Goal: Task Accomplishment & Management: Complete application form

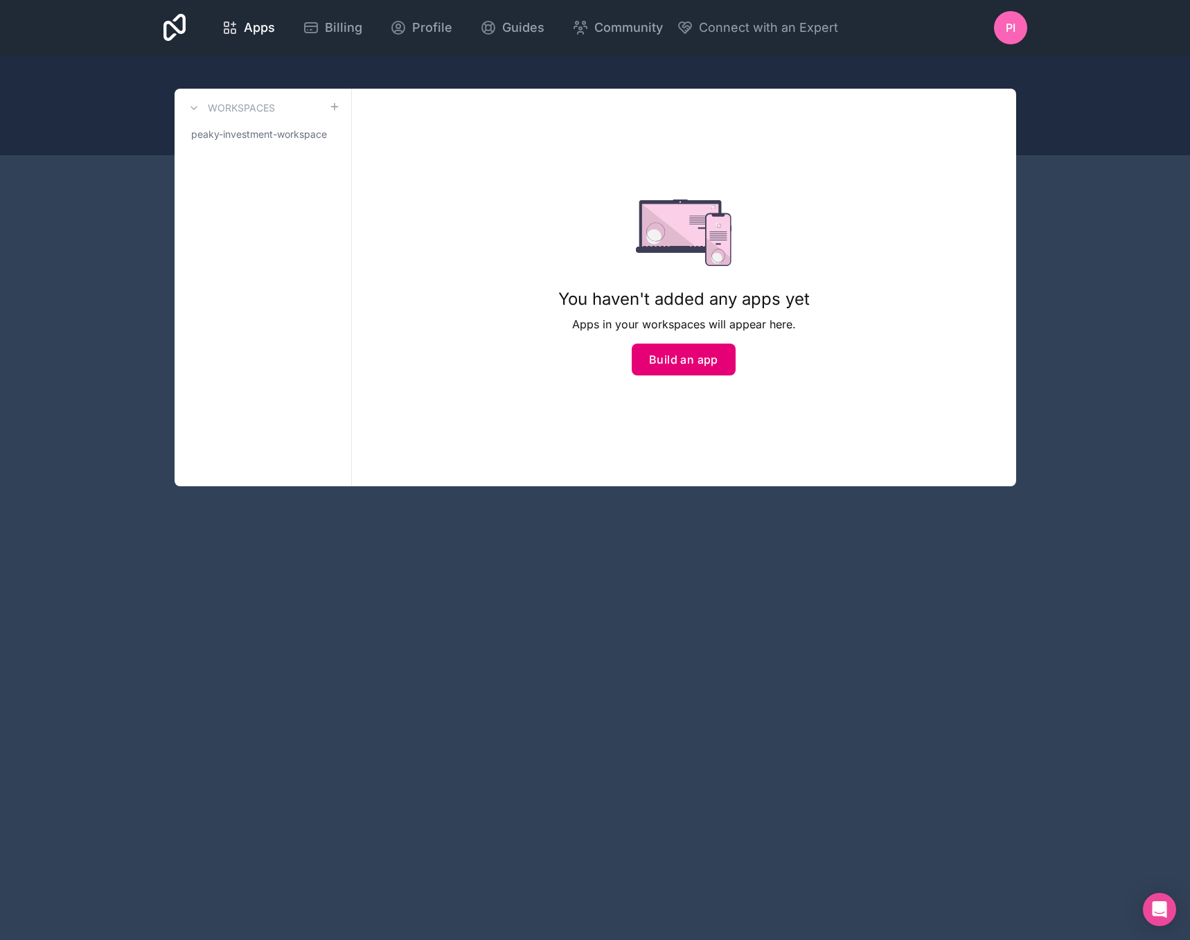
click at [677, 362] on button "Build an app" at bounding box center [684, 360] width 104 height 32
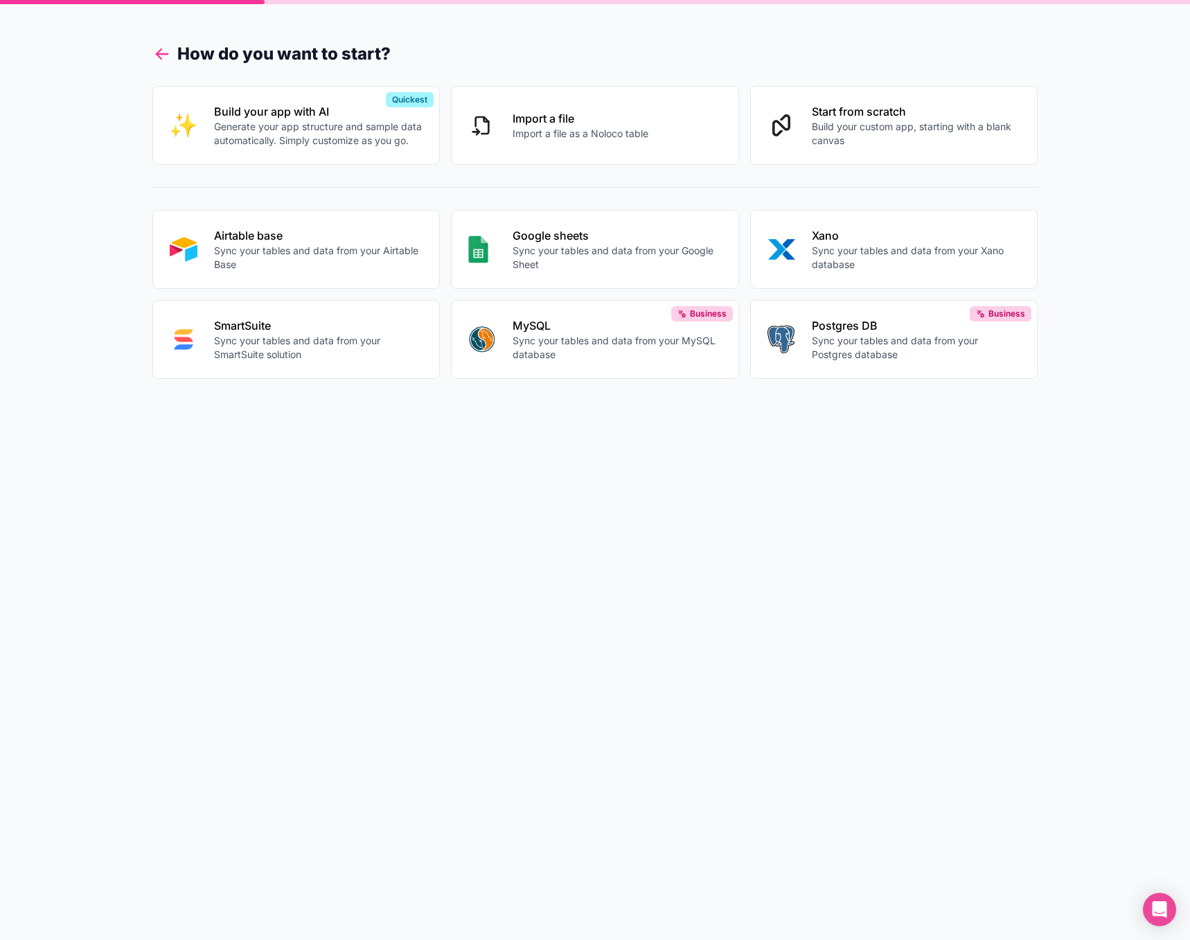
click at [168, 56] on icon at bounding box center [161, 53] width 19 height 19
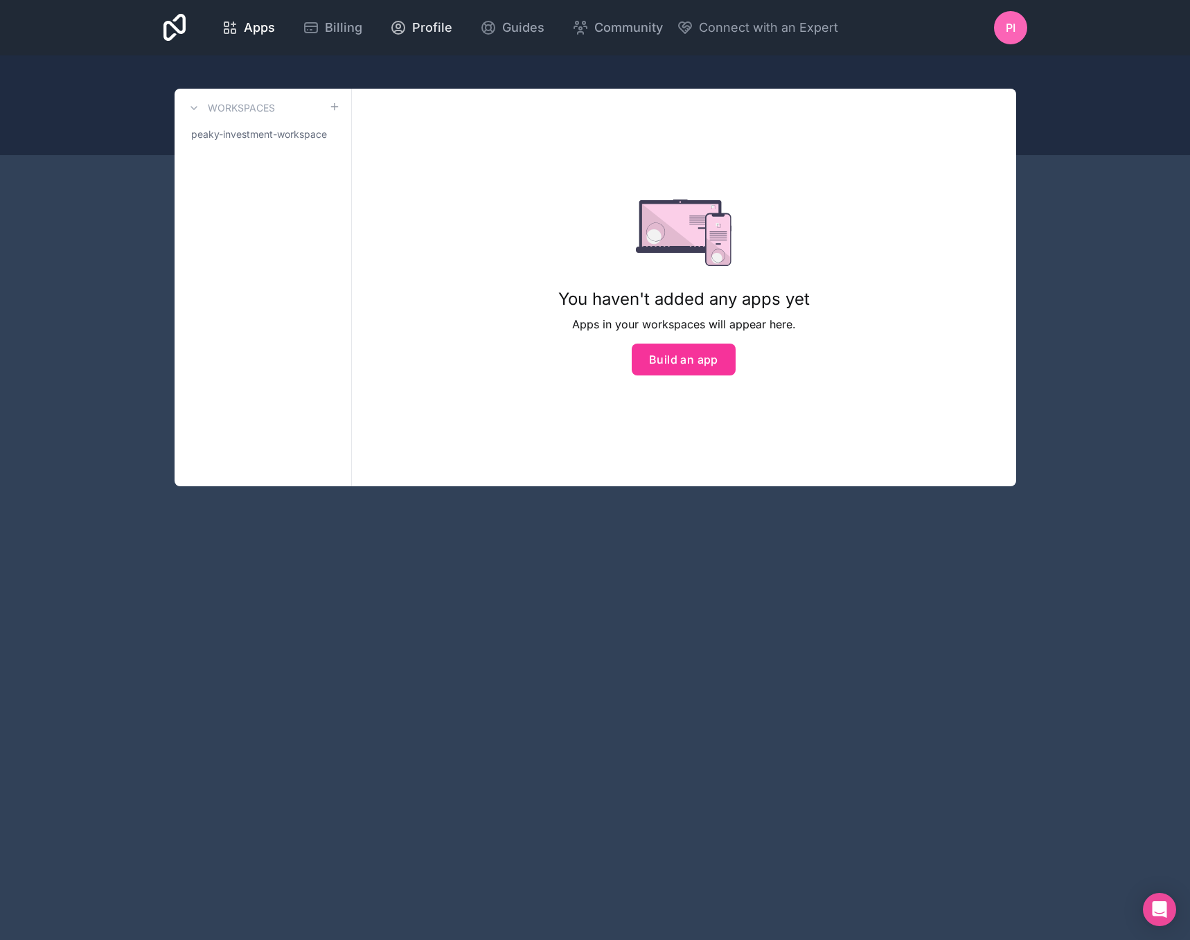
click at [434, 30] on span "Profile" at bounding box center [432, 27] width 40 height 19
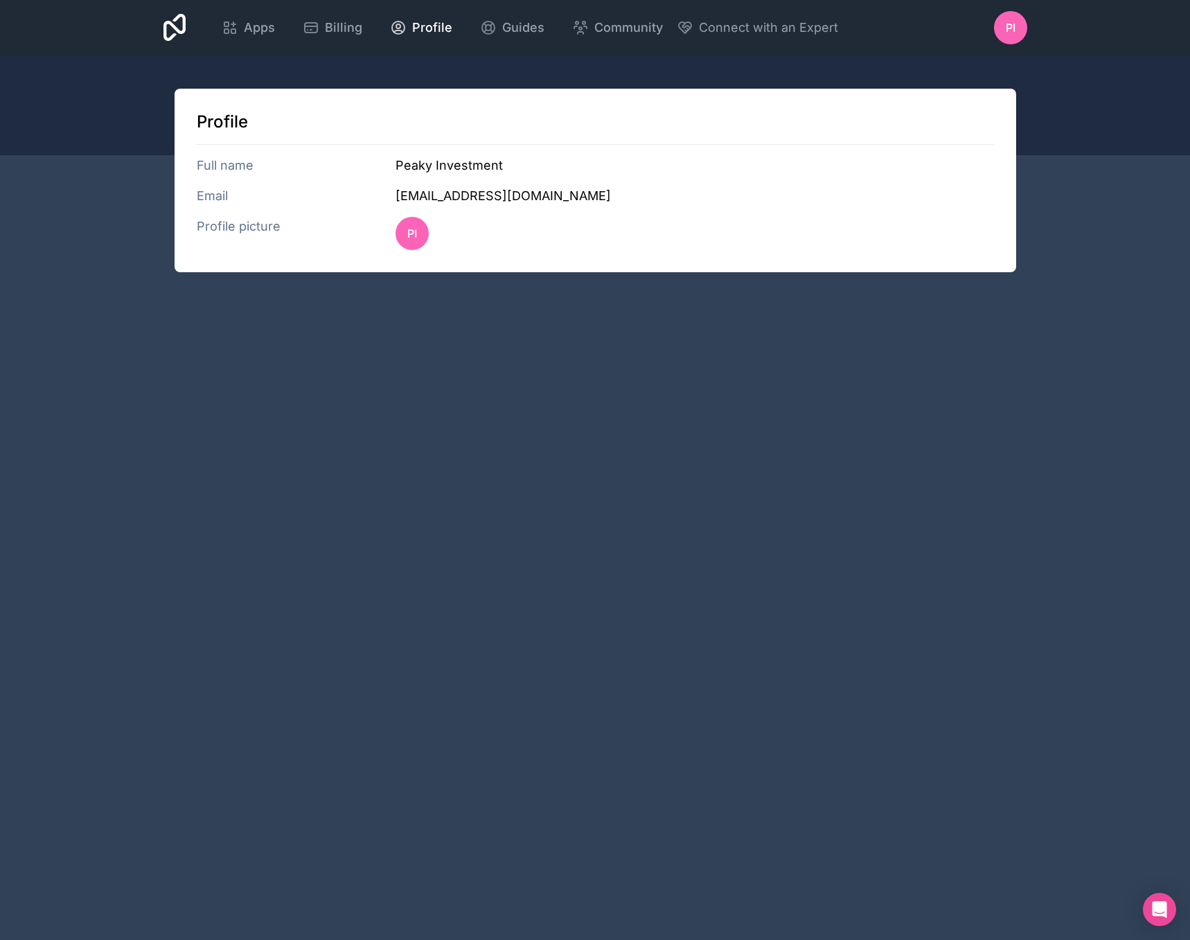
click at [1011, 33] on span "PI" at bounding box center [1011, 27] width 10 height 17
click at [1007, 32] on span "PI" at bounding box center [1011, 27] width 10 height 17
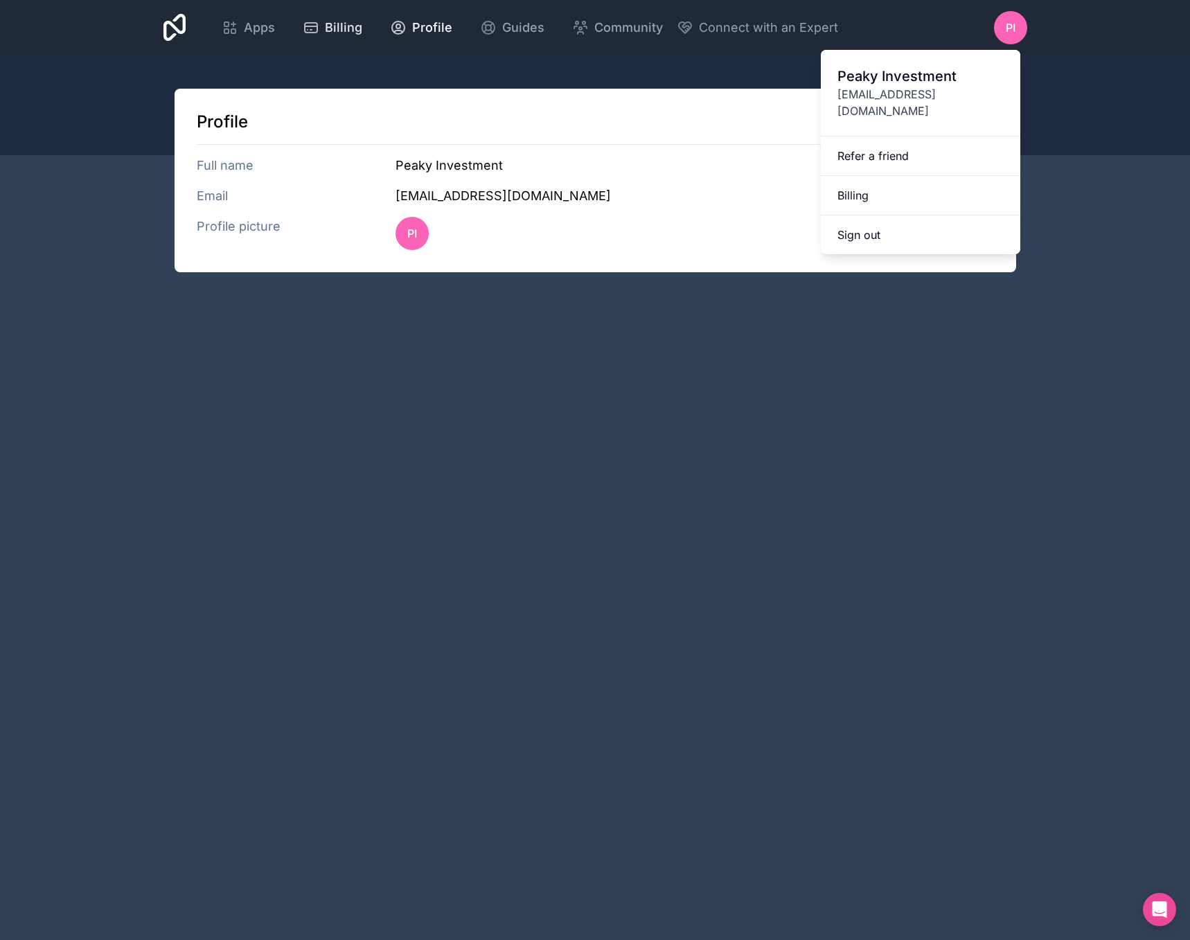
drag, startPoint x: 326, startPoint y: 23, endPoint x: 319, endPoint y: 22, distance: 7.0
click at [326, 22] on span "Billing" at bounding box center [343, 27] width 37 height 19
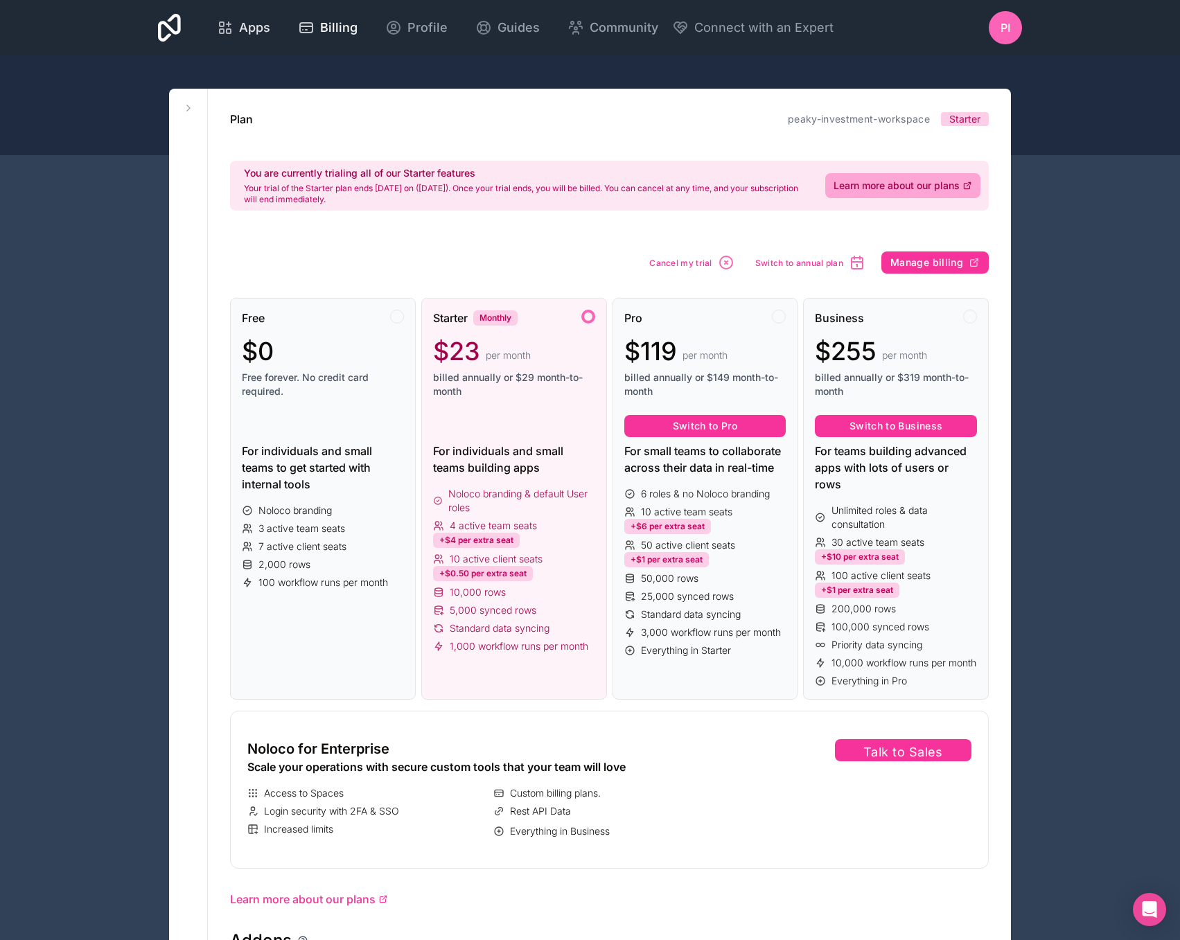
click at [248, 20] on span "Apps" at bounding box center [254, 27] width 31 height 19
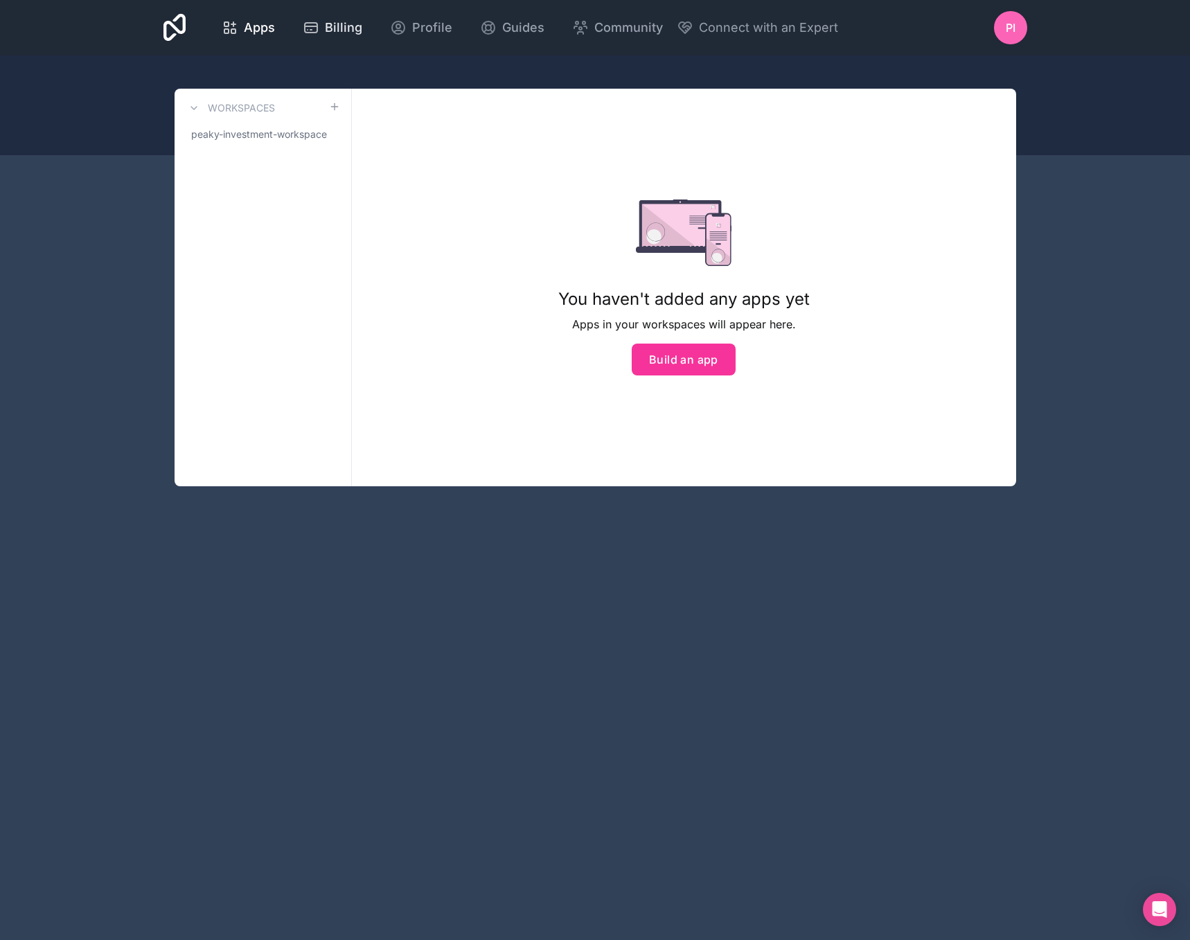
drag, startPoint x: 301, startPoint y: 20, endPoint x: 276, endPoint y: 21, distance: 25.6
click at [301, 20] on link "Billing" at bounding box center [333, 27] width 82 height 30
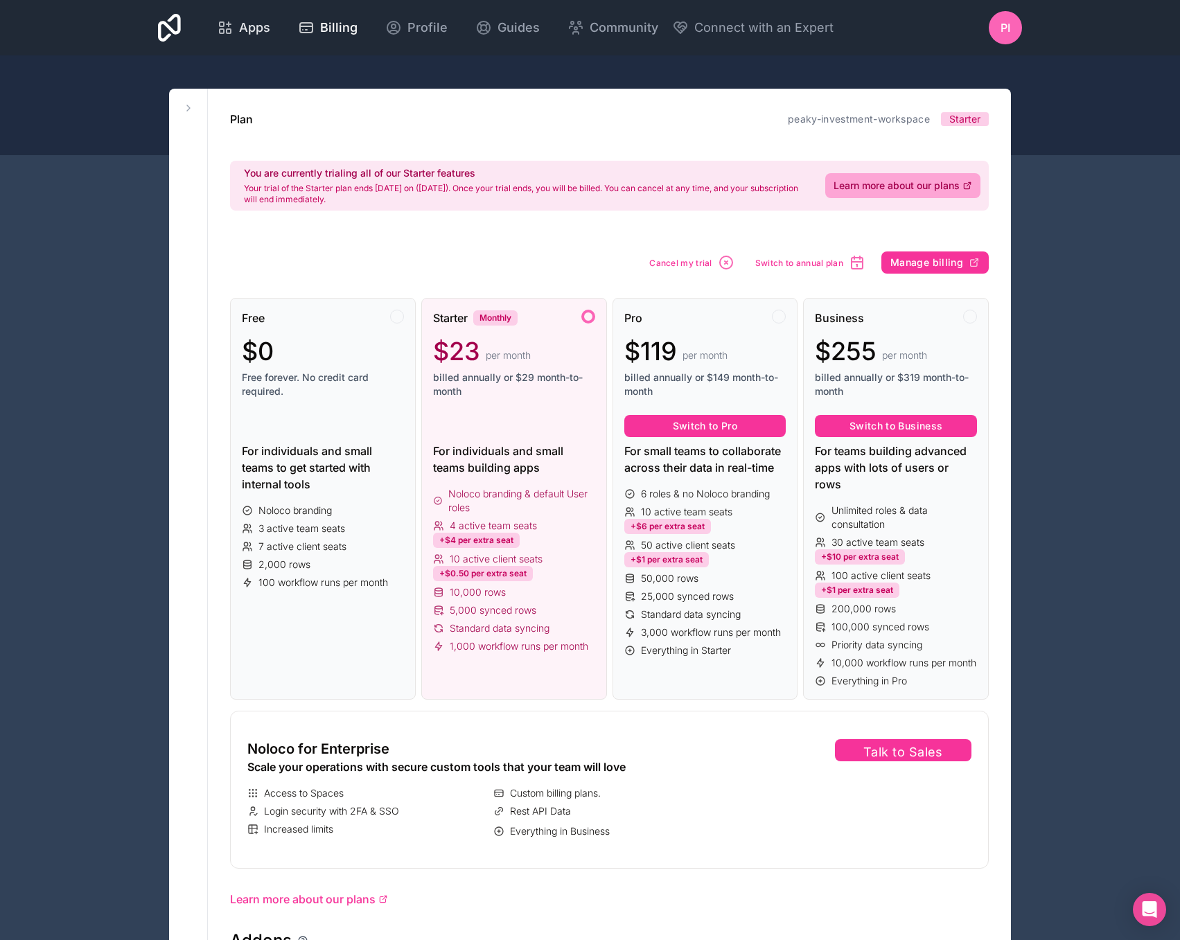
click at [260, 26] on span "Apps" at bounding box center [254, 27] width 31 height 19
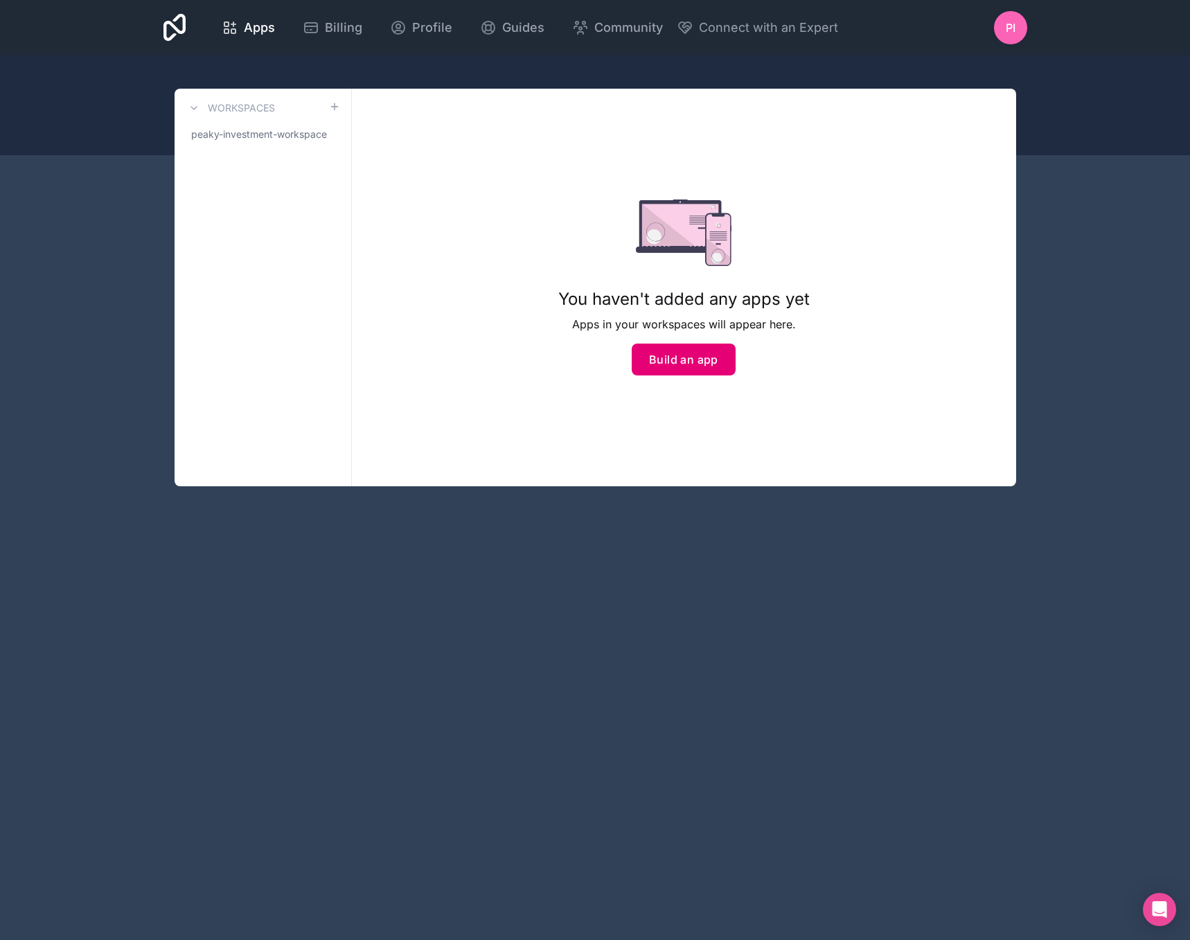
click at [704, 371] on button "Build an app" at bounding box center [684, 360] width 104 height 32
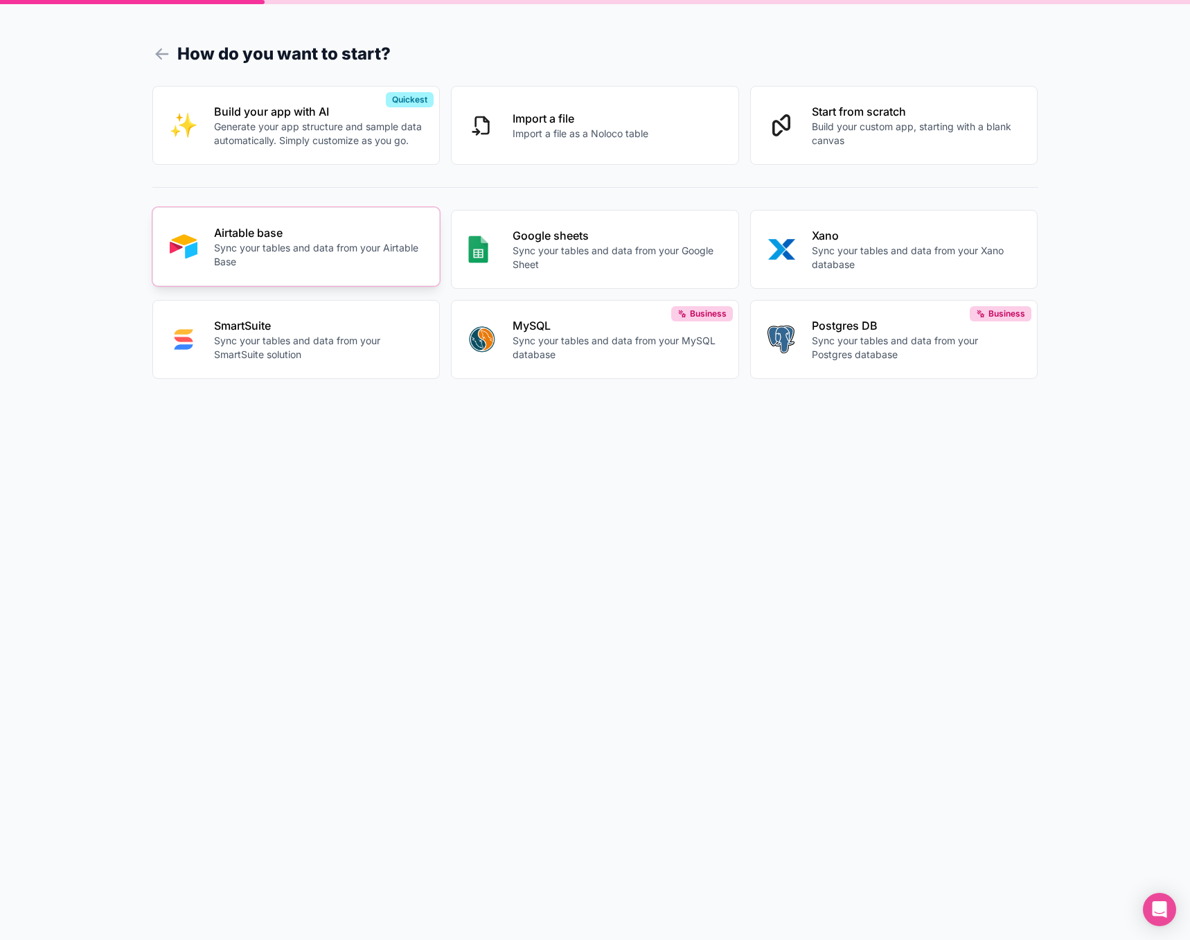
click at [284, 258] on p "Sync your tables and data from your Airtable Base" at bounding box center [318, 255] width 209 height 28
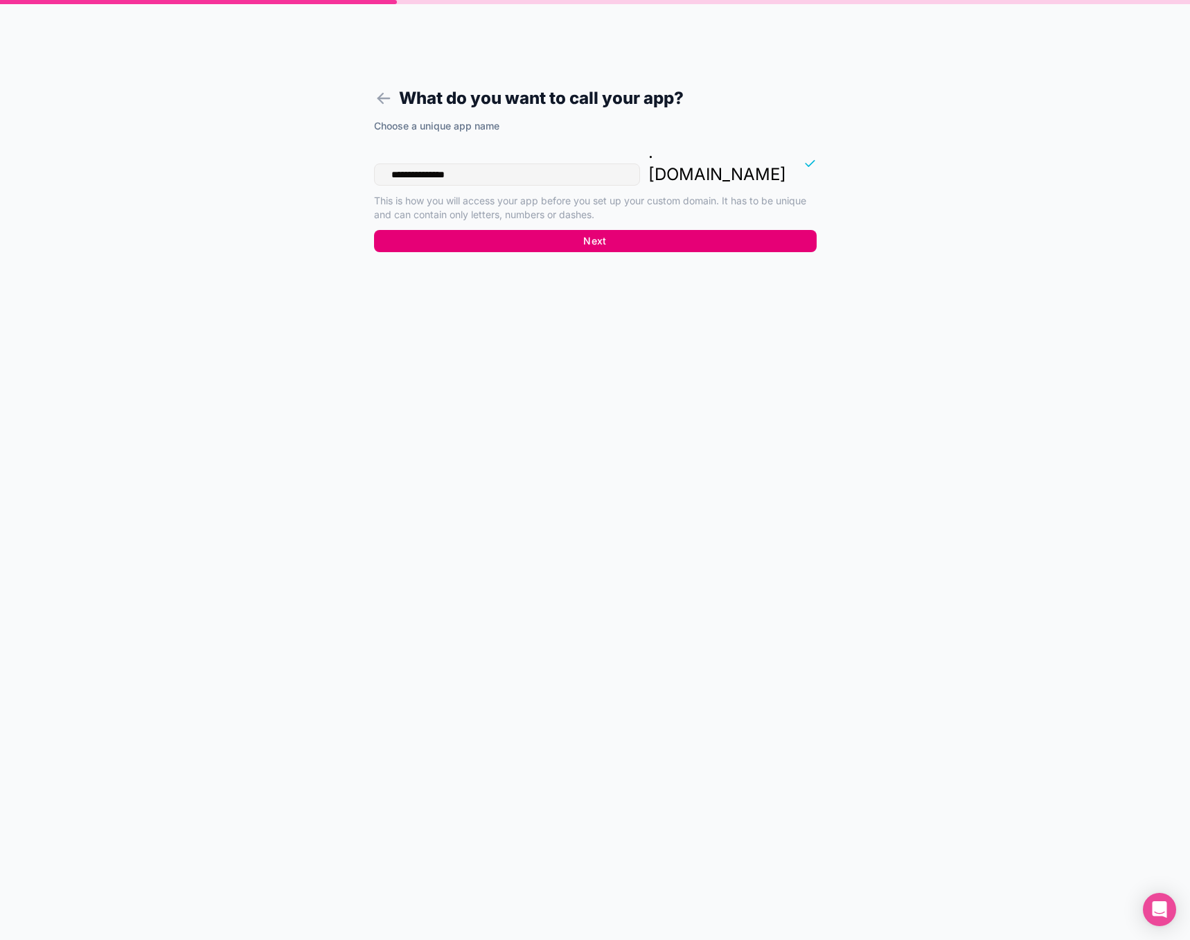
click at [610, 230] on button "Next" at bounding box center [595, 241] width 443 height 22
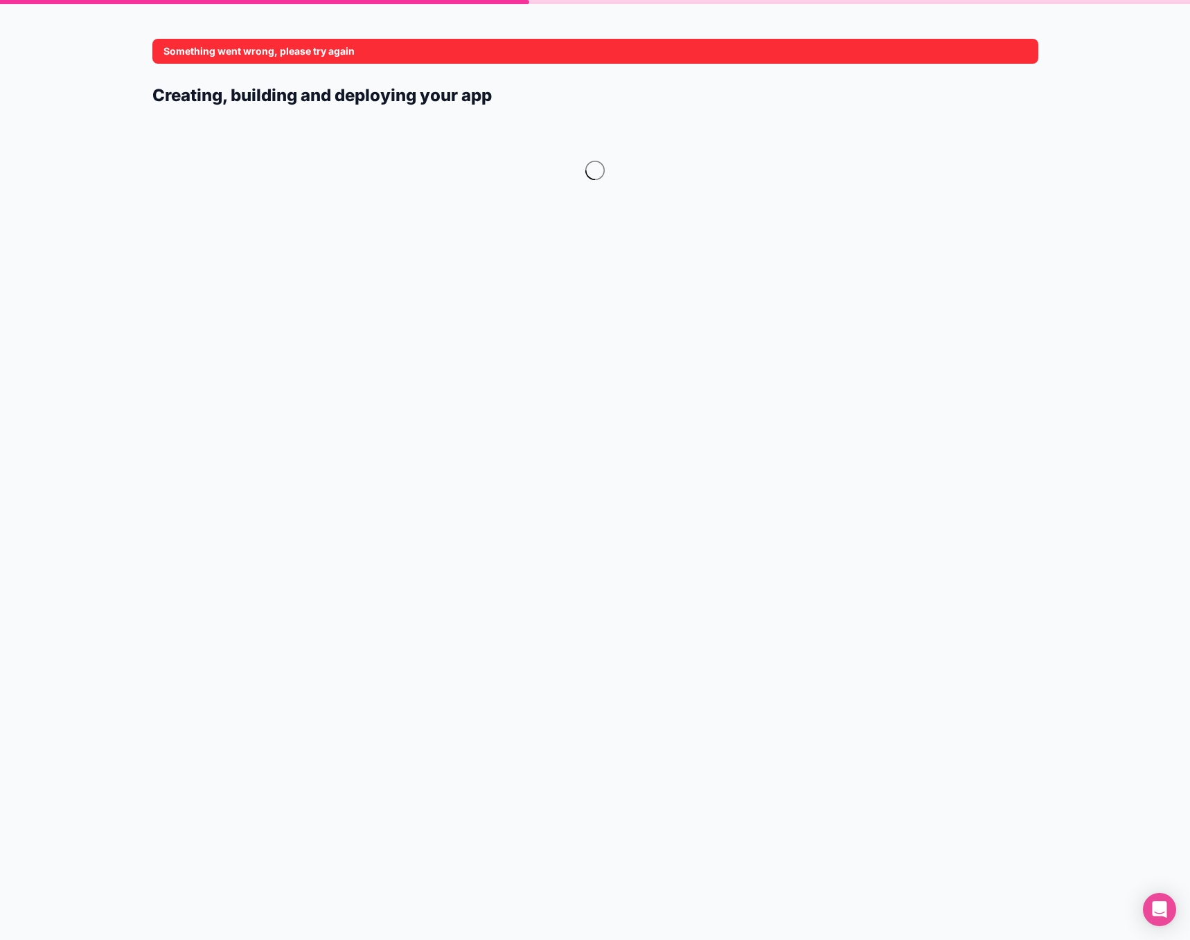
click at [452, 84] on h1 "Creating, building and deploying your app" at bounding box center [595, 95] width 886 height 25
click at [747, 279] on form "Something went wrong, please try again Creating, building and deploying your app" at bounding box center [595, 486] width 886 height 907
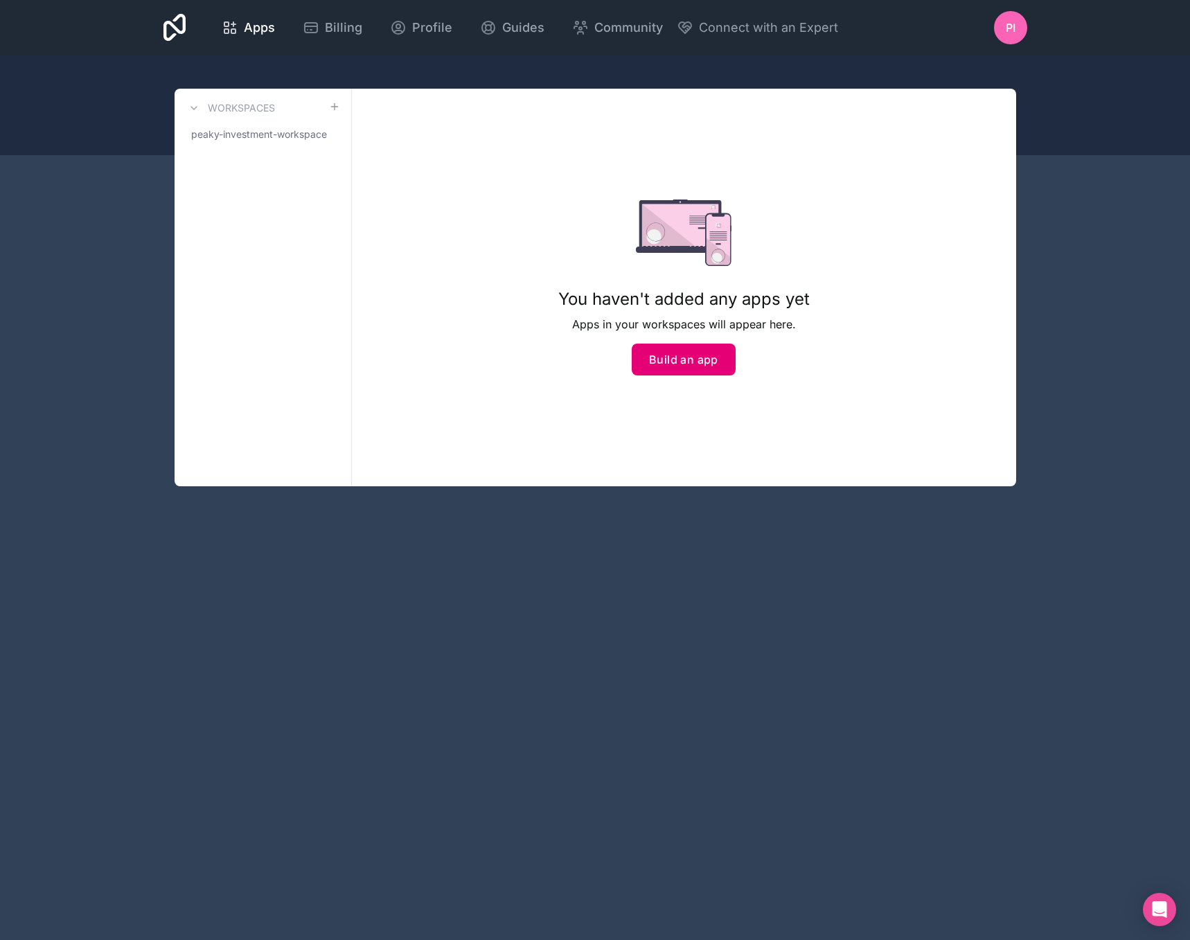
click at [668, 357] on button "Build an app" at bounding box center [684, 360] width 104 height 32
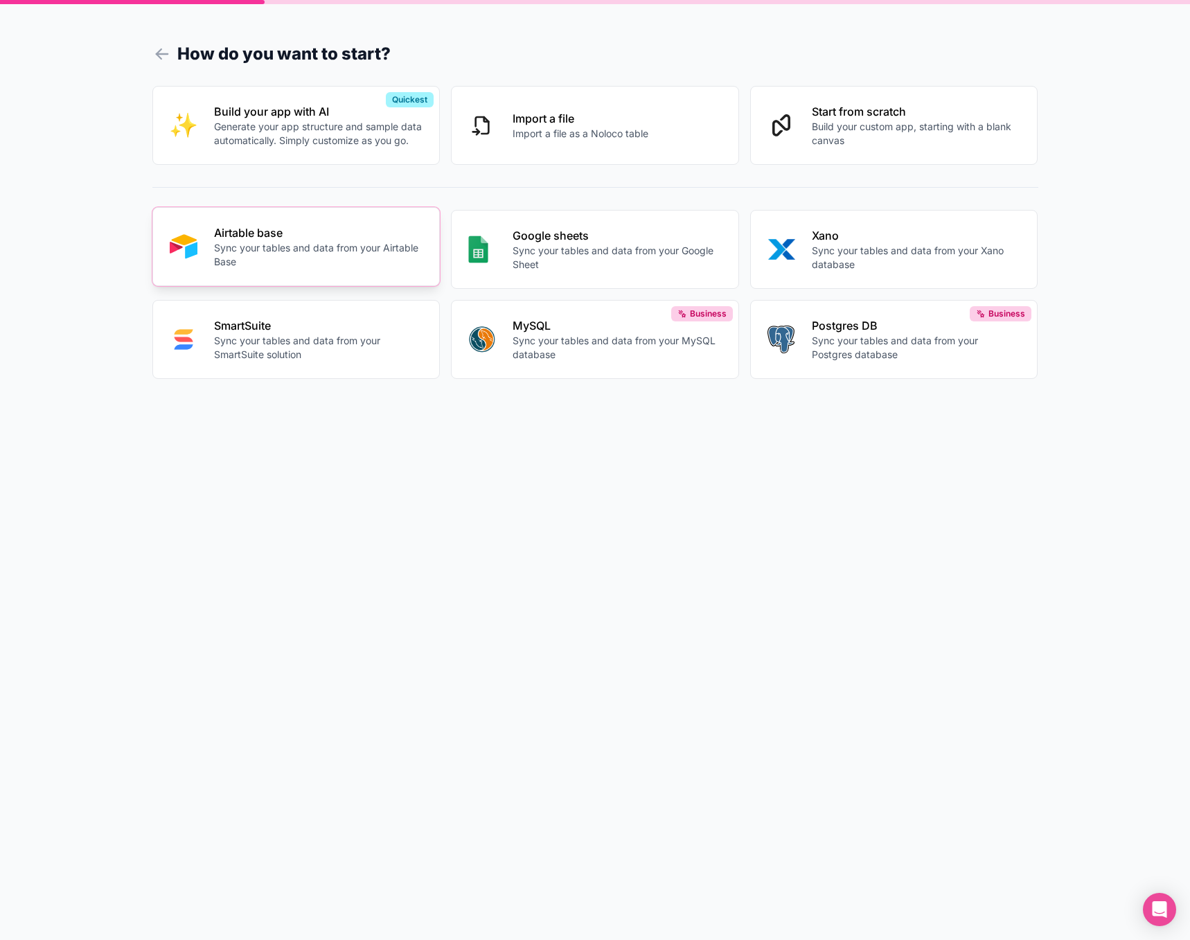
click at [283, 276] on button "Airtable base Sync your tables and data from your Airtable Base" at bounding box center [296, 246] width 288 height 79
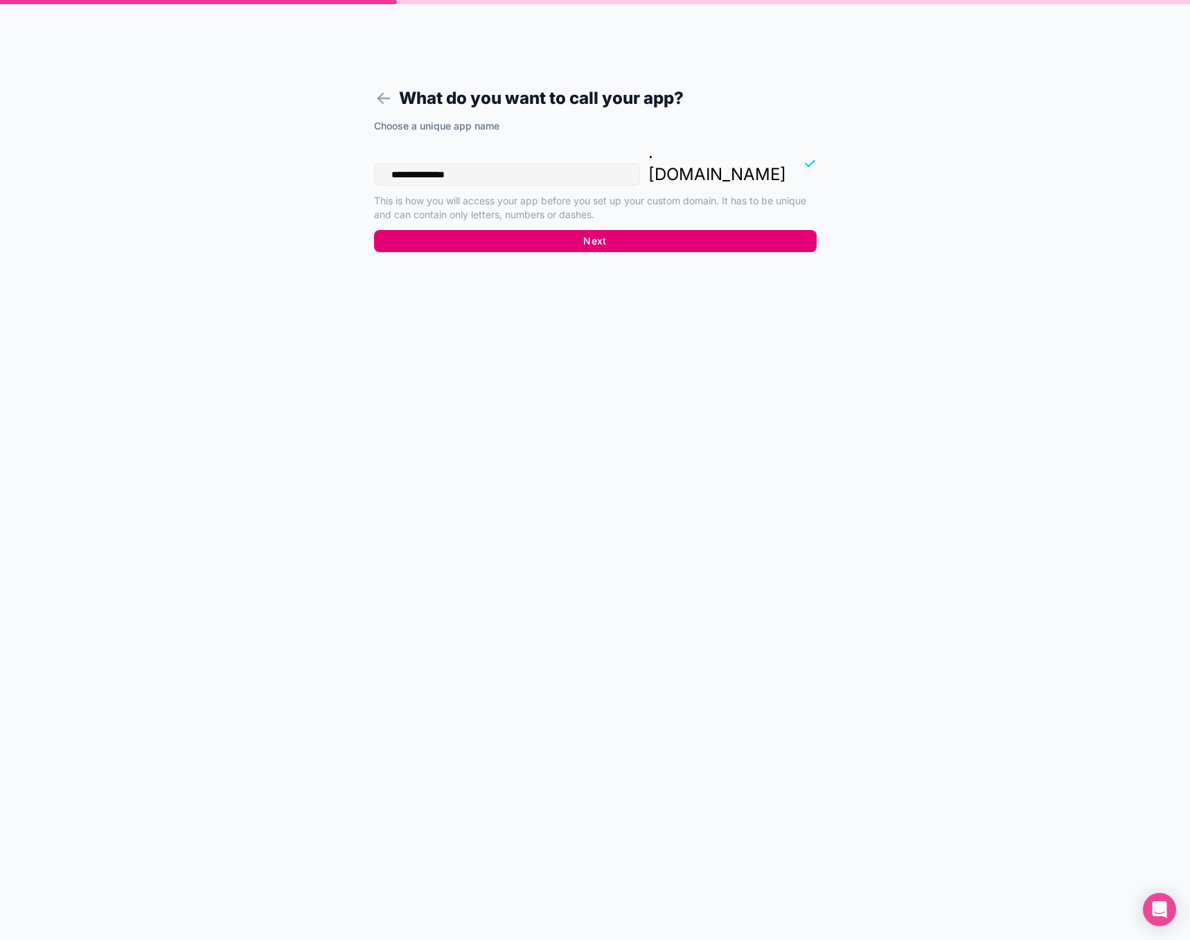
click at [551, 230] on button "Next" at bounding box center [595, 241] width 443 height 22
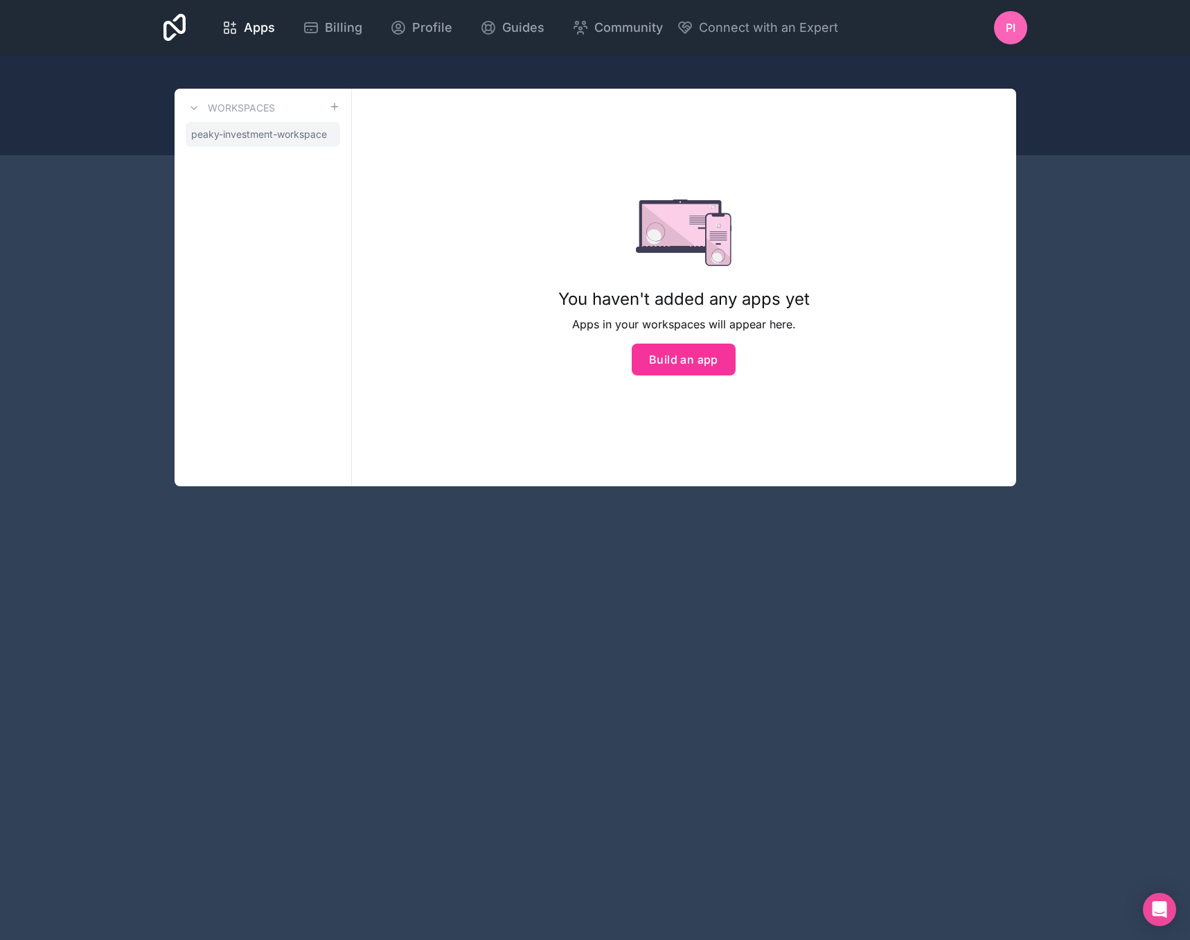
click at [305, 134] on span "peaky-investment-workspace" at bounding box center [259, 134] width 136 height 14
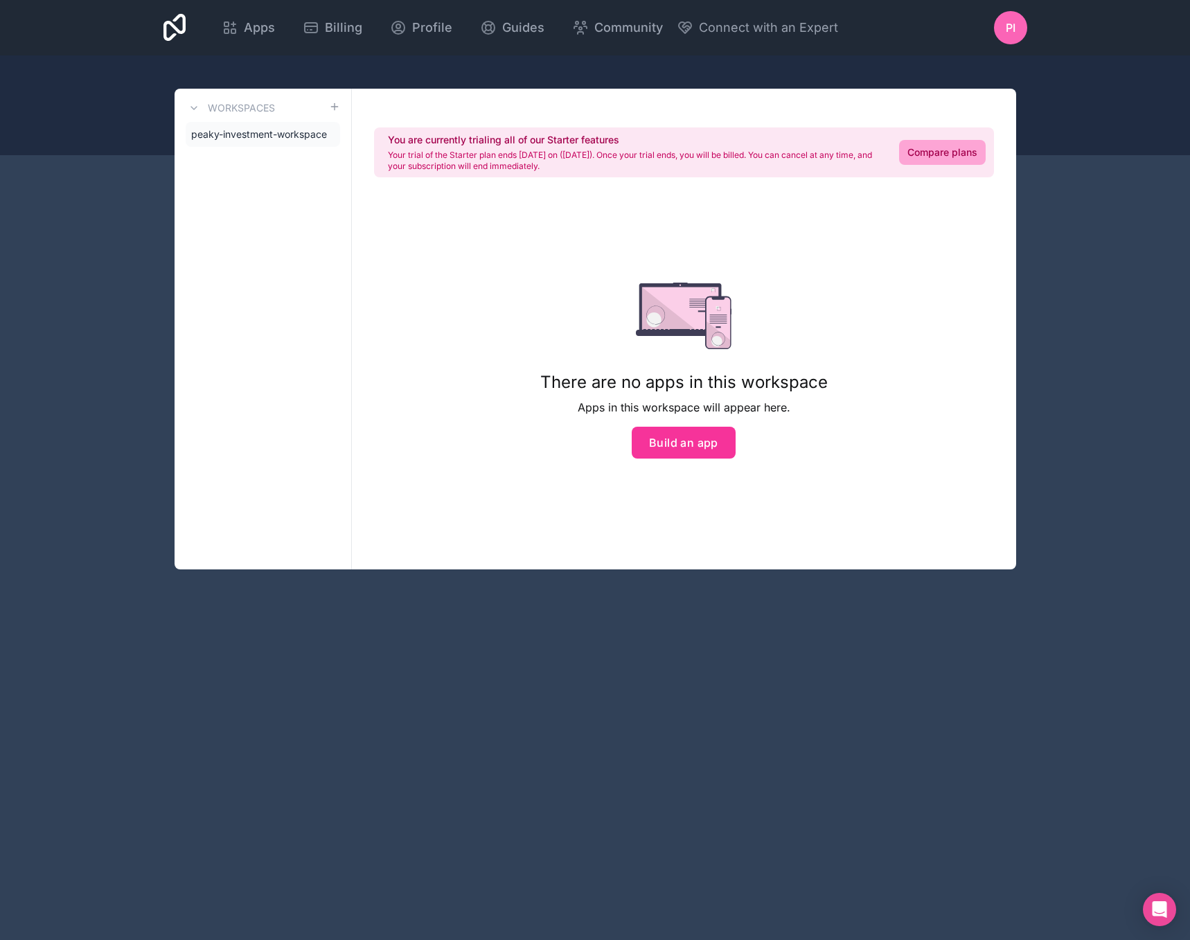
click at [531, 154] on p "Your trial of the Starter plan ends [DATE] on ([DATE]). Once your trial ends, y…" at bounding box center [635, 161] width 495 height 22
drag, startPoint x: 589, startPoint y: 166, endPoint x: 374, endPoint y: 136, distance: 217.5
click at [374, 136] on div "You are currently trialing all of our Starter features Your trial of the Starte…" at bounding box center [684, 152] width 620 height 50
click at [359, 147] on div "You are currently trialing all of our Starter features Your trial of the Starte…" at bounding box center [684, 329] width 664 height 481
click at [0, 0] on icon at bounding box center [0, 0] width 0 height 0
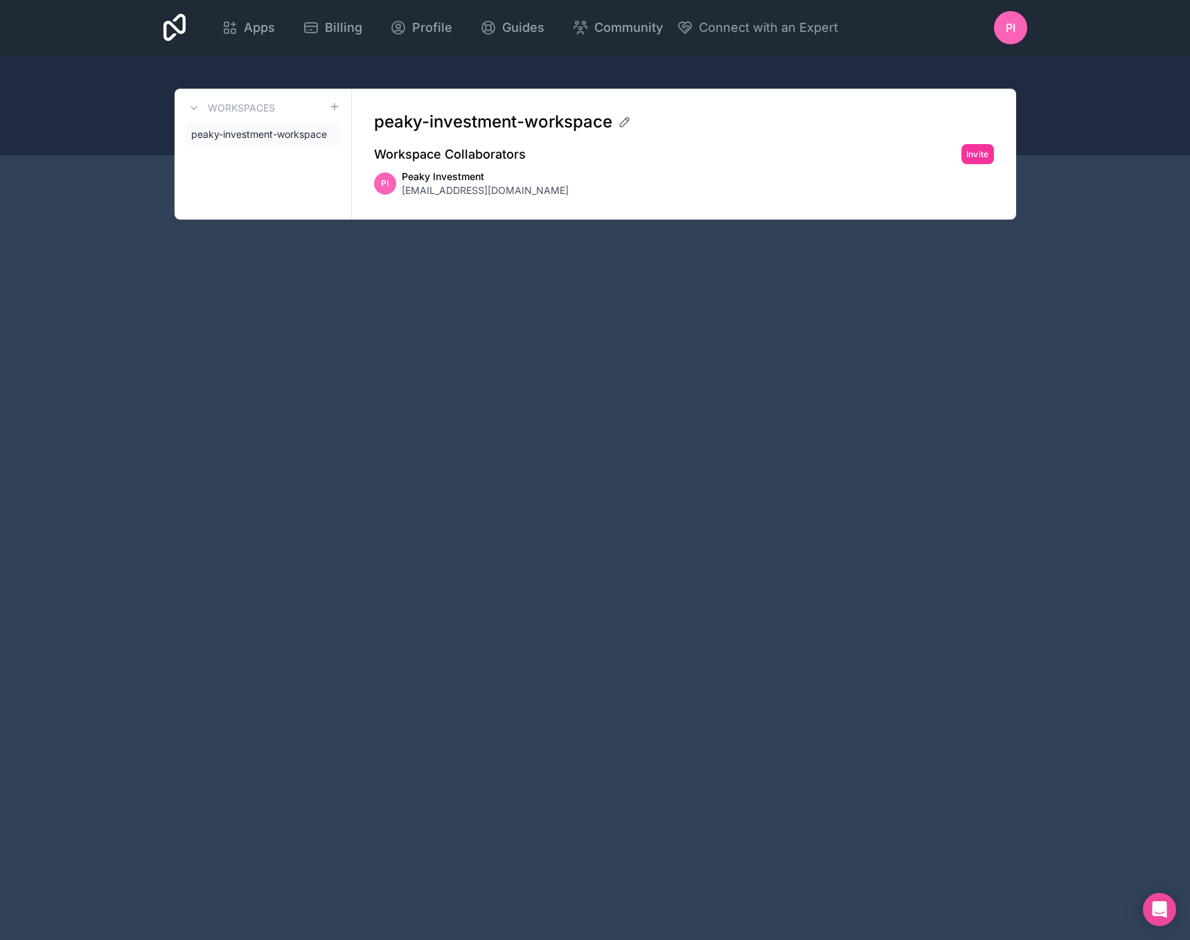
click at [0, 0] on icon at bounding box center [0, 0] width 0 height 0
click at [294, 136] on span "peaky-investment-workspace" at bounding box center [259, 134] width 136 height 14
click at [190, 107] on icon at bounding box center [193, 108] width 11 height 11
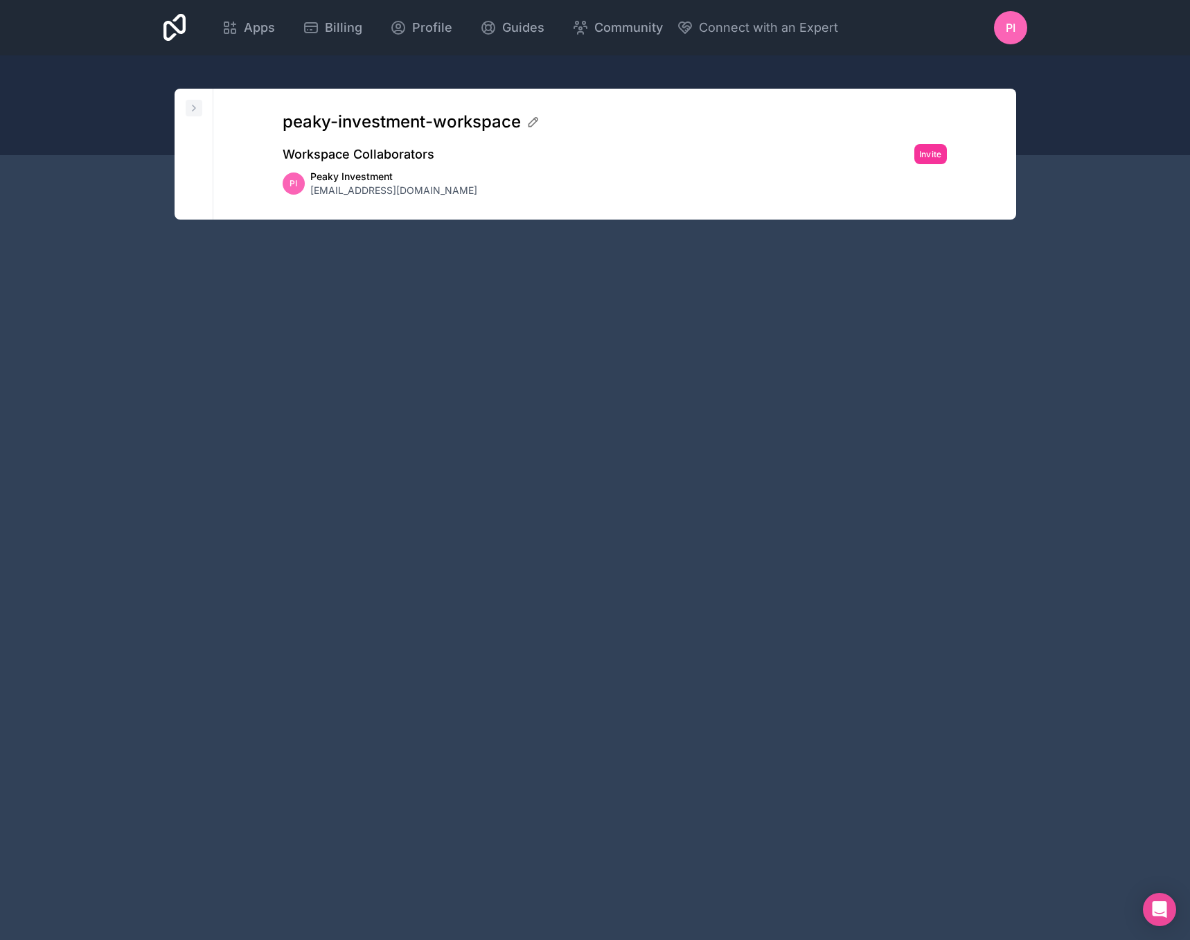
click at [193, 105] on icon at bounding box center [193, 108] width 11 height 11
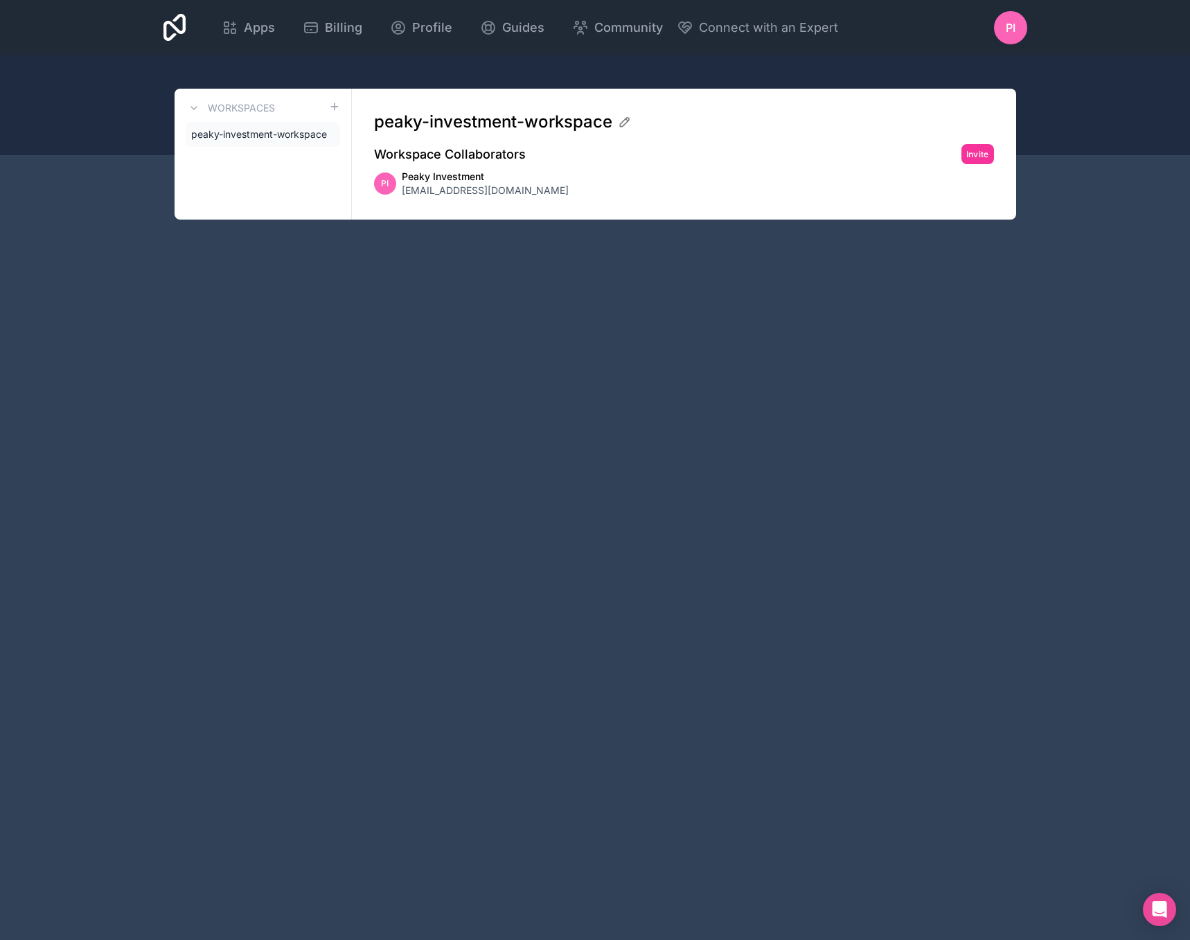
click at [278, 126] on link "peaky-investment-workspace" at bounding box center [263, 134] width 154 height 25
click at [278, 138] on span "peaky-investment-workspace" at bounding box center [259, 134] width 136 height 14
click at [0, 0] on icon at bounding box center [0, 0] width 0 height 0
click at [267, 135] on span "peaky-investment-workspace" at bounding box center [259, 134] width 136 height 14
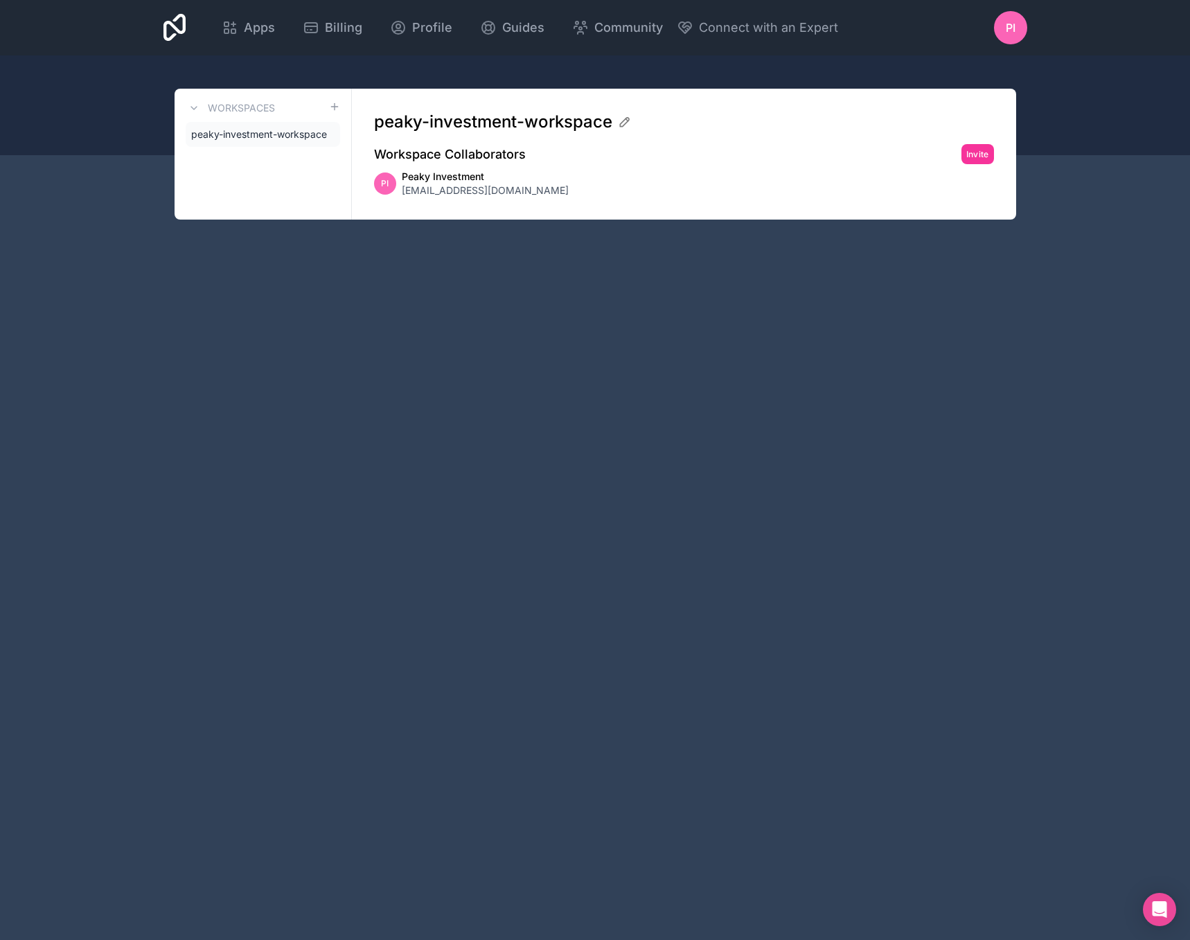
click at [0, 0] on icon at bounding box center [0, 0] width 0 height 0
click at [337, 104] on icon at bounding box center [334, 106] width 11 height 11
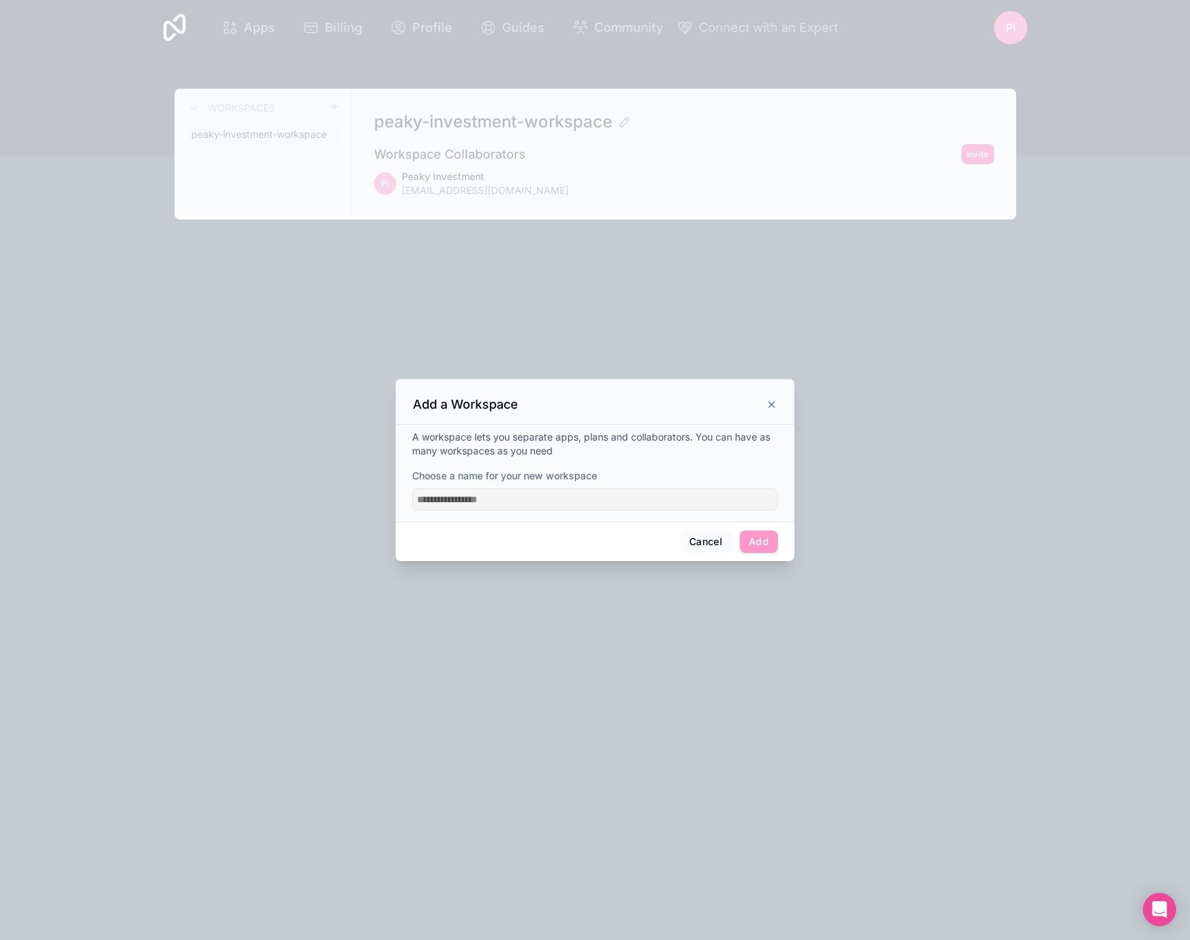
click at [766, 405] on icon at bounding box center [771, 404] width 11 height 11
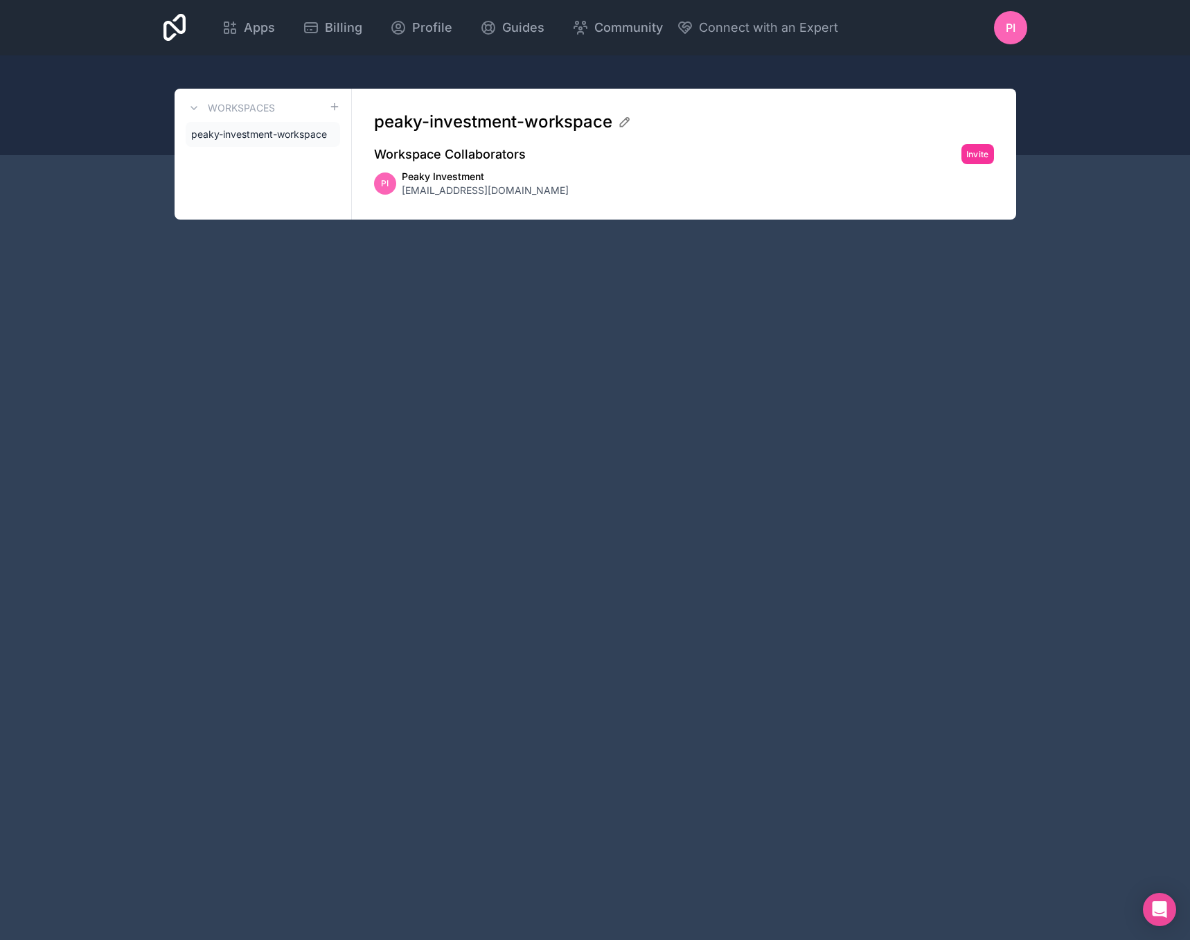
click at [271, 134] on span "peaky-investment-workspace" at bounding box center [259, 134] width 136 height 14
click at [489, 189] on span "contact@peakyinvestment.com" at bounding box center [485, 191] width 167 height 14
click at [269, 31] on span "Apps" at bounding box center [259, 27] width 31 height 19
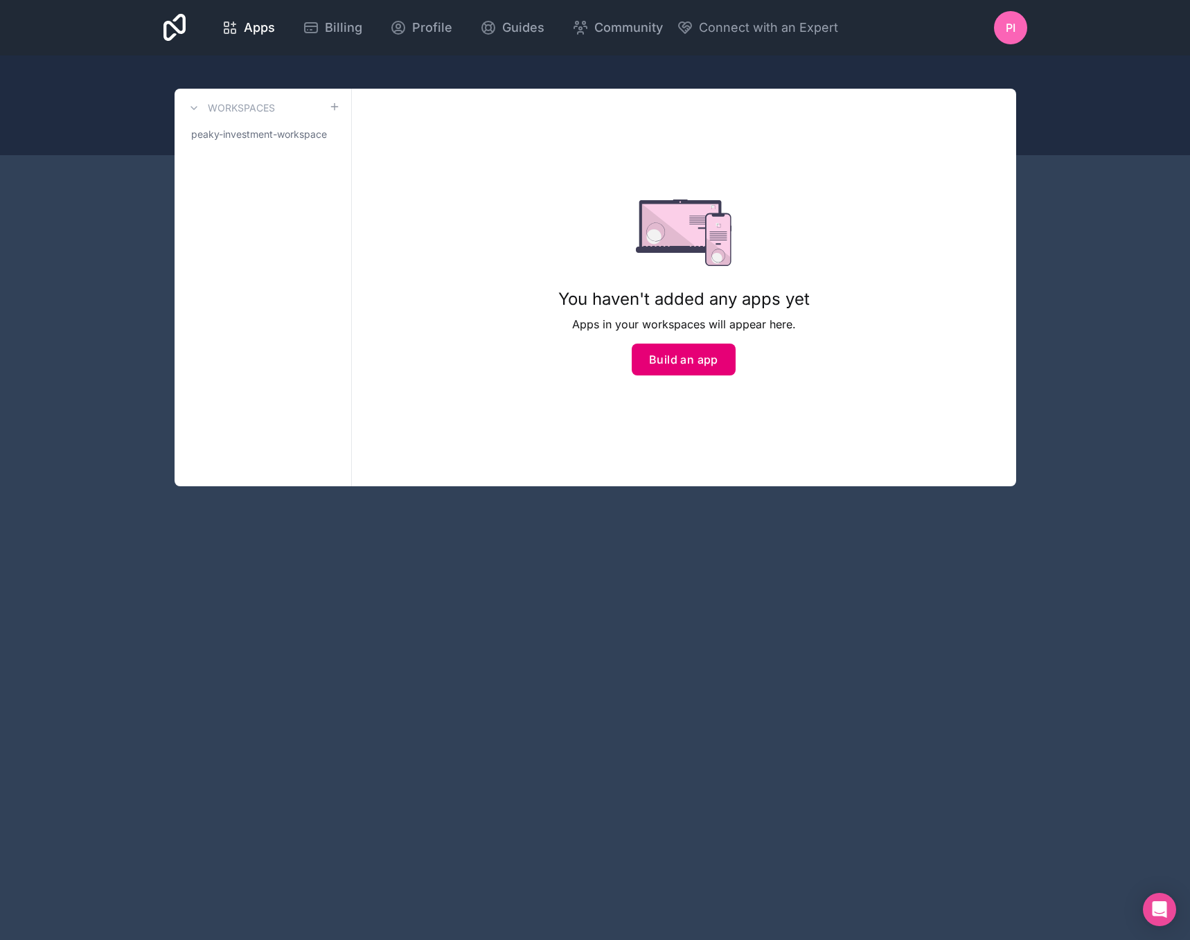
click at [682, 361] on button "Build an app" at bounding box center [684, 360] width 104 height 32
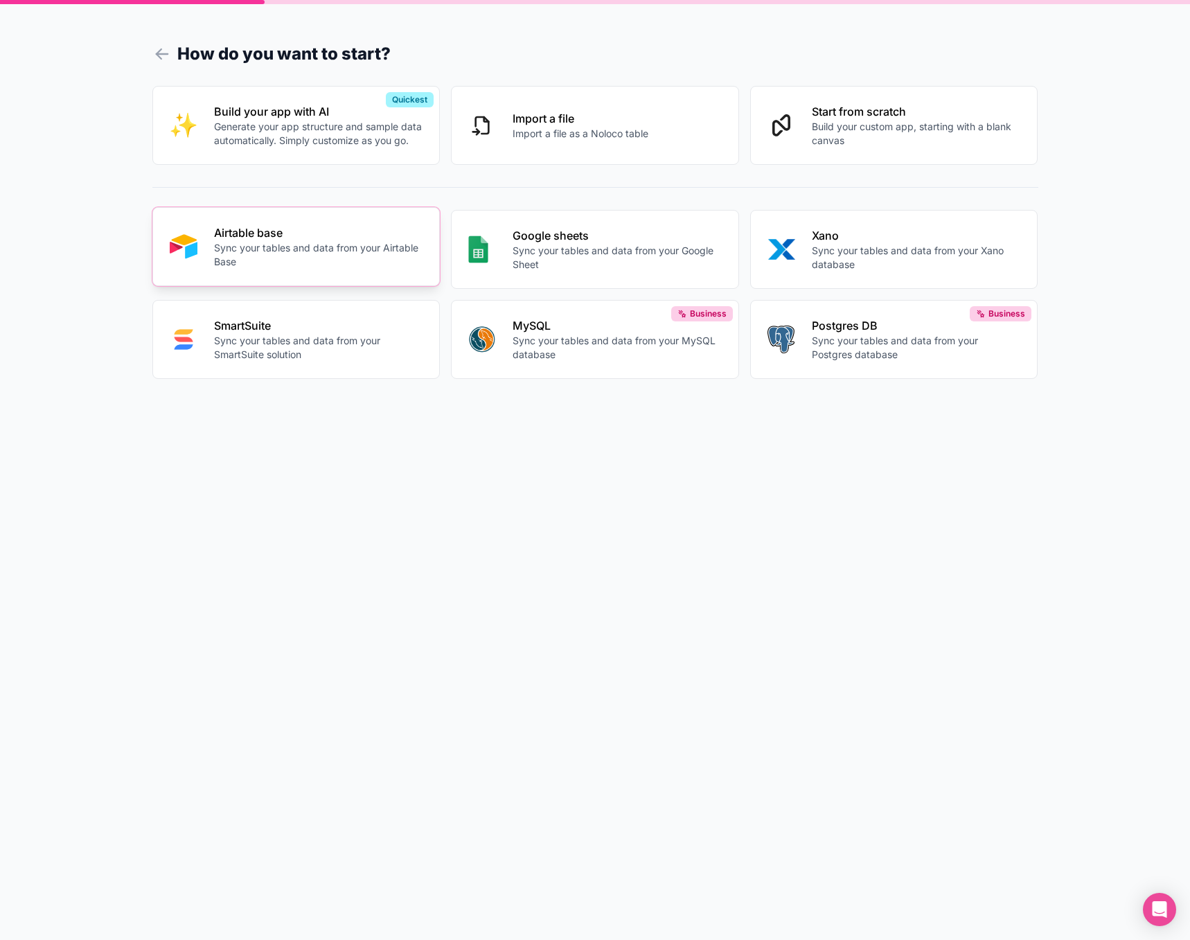
click at [216, 281] on button "Airtable base Sync your tables and data from your Airtable Base" at bounding box center [296, 246] width 288 height 79
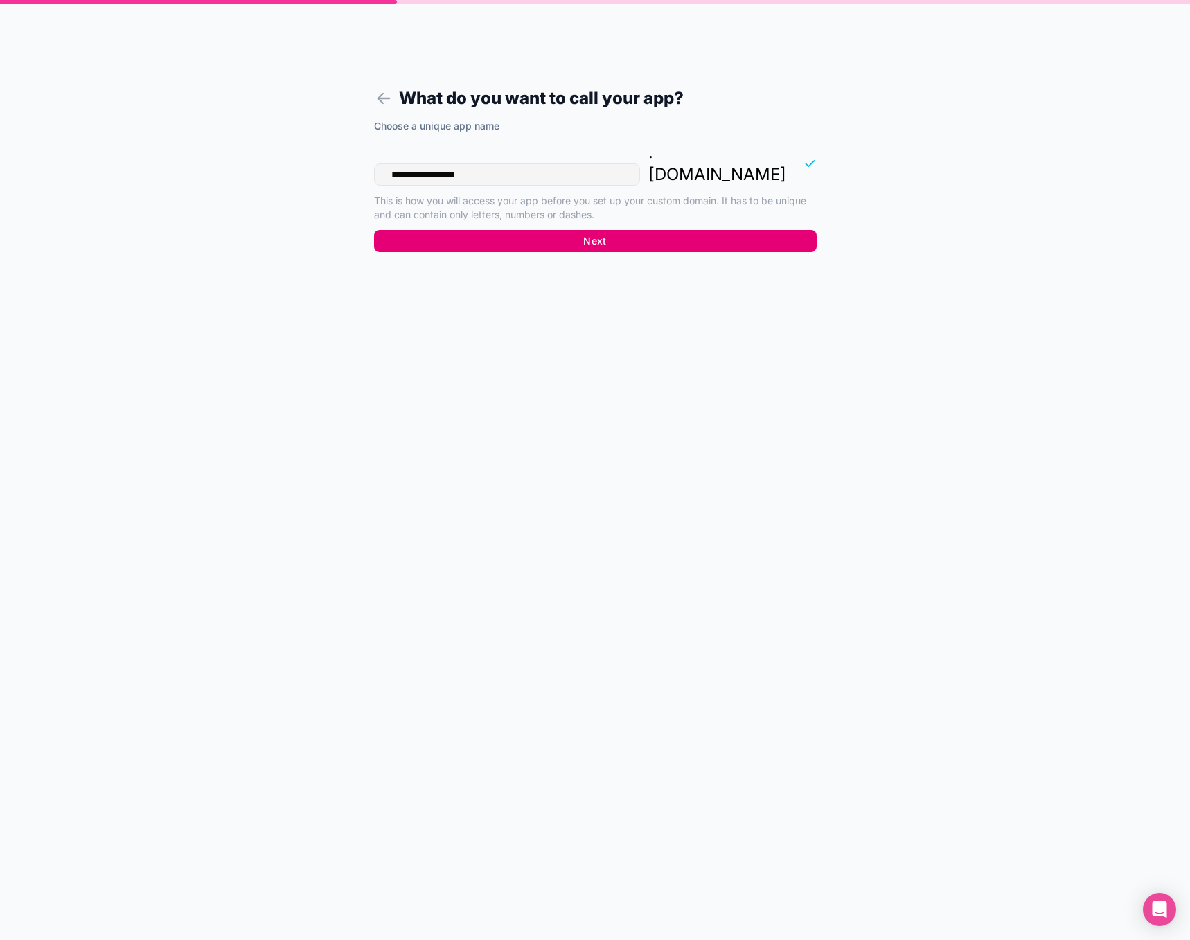
type input "**********"
click at [617, 230] on button "Next" at bounding box center [595, 241] width 443 height 22
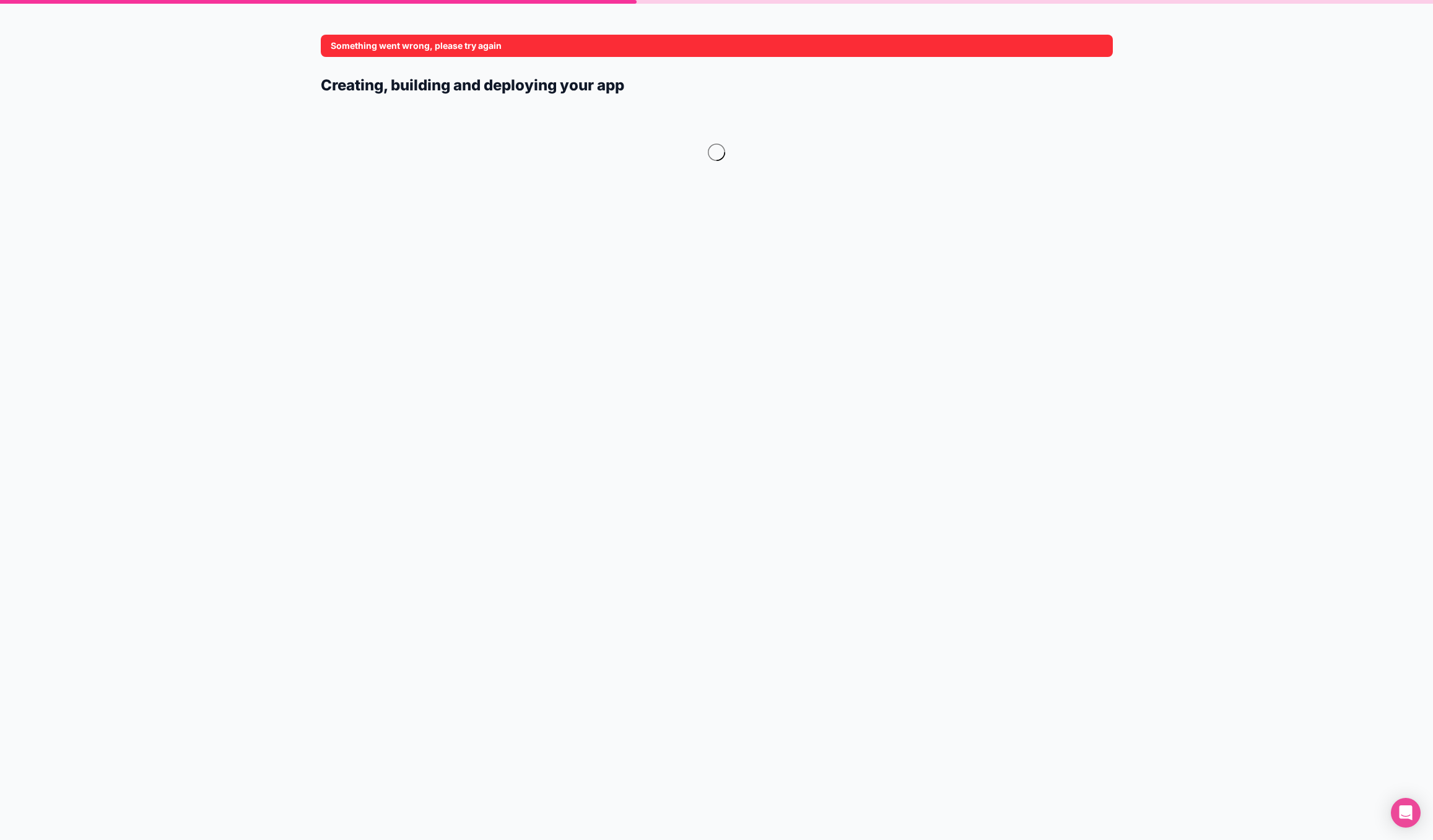
click at [674, 170] on div at bounding box center [717, 159] width 792 height 112
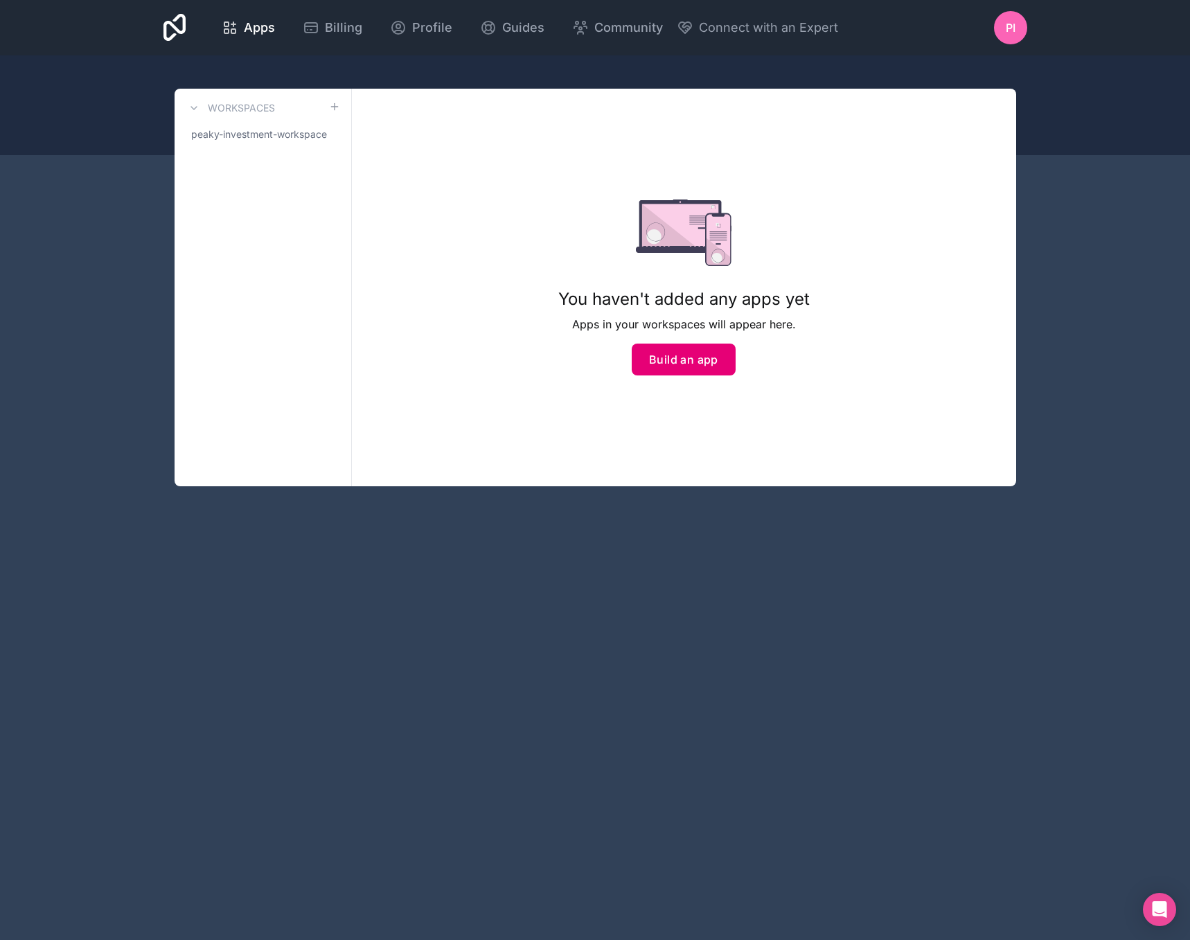
click at [687, 367] on button "Build an app" at bounding box center [684, 360] width 104 height 32
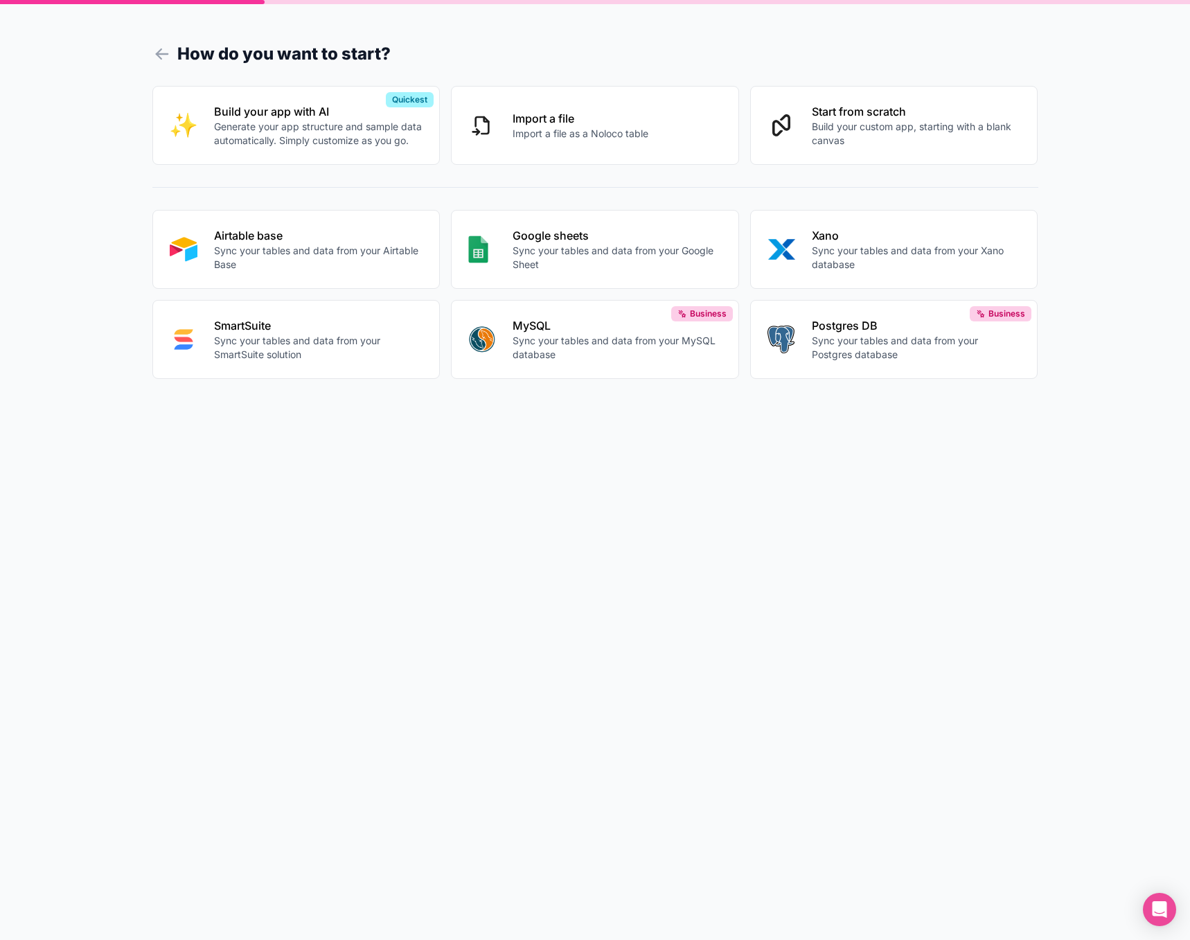
drag, startPoint x: 731, startPoint y: 541, endPoint x: 710, endPoint y: 529, distance: 23.9
click at [730, 541] on form "How do you want to start? Build your app with AI Generate your app structure an…" at bounding box center [595, 486] width 886 height 907
click at [288, 225] on p "Airtable base" at bounding box center [318, 232] width 209 height 17
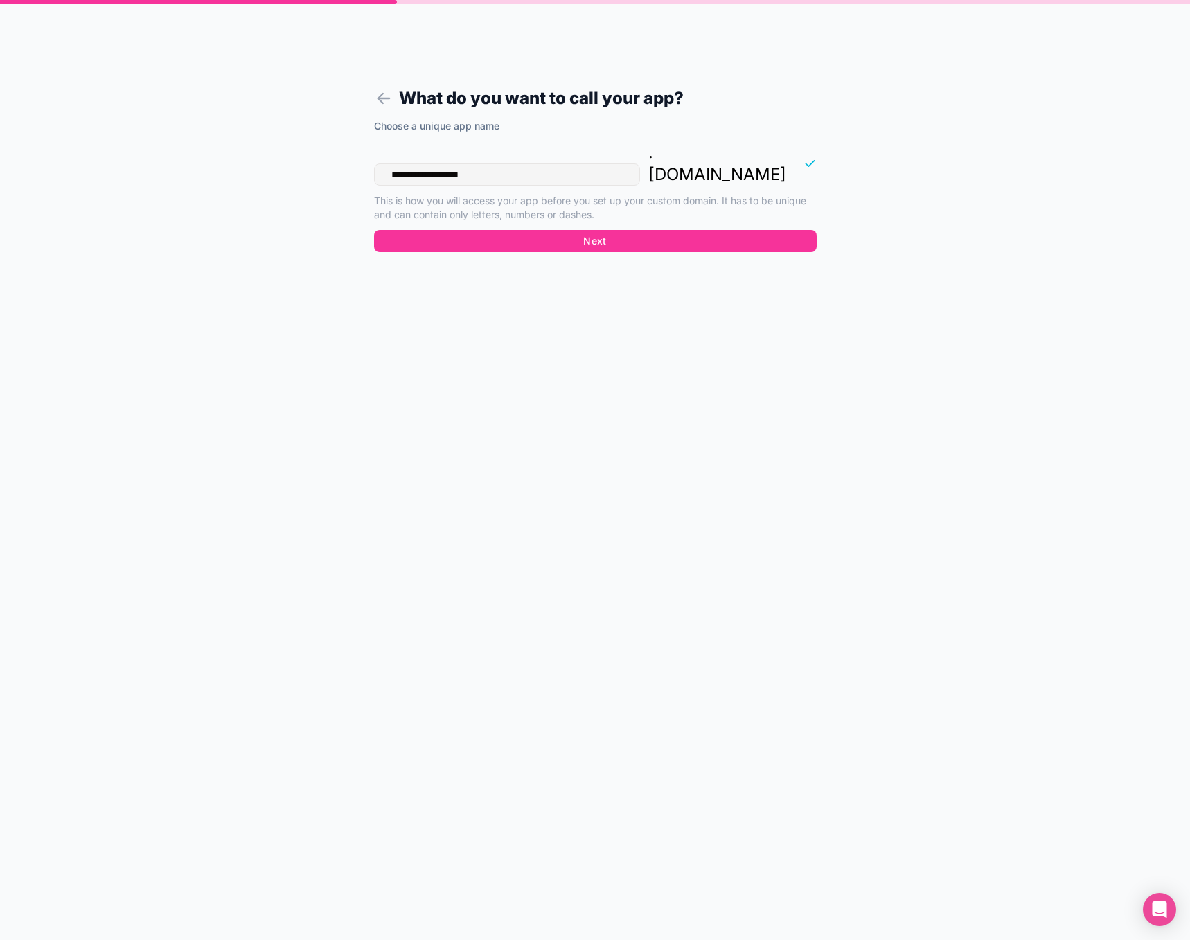
type input "**********"
click at [569, 230] on button "Next" at bounding box center [595, 241] width 443 height 22
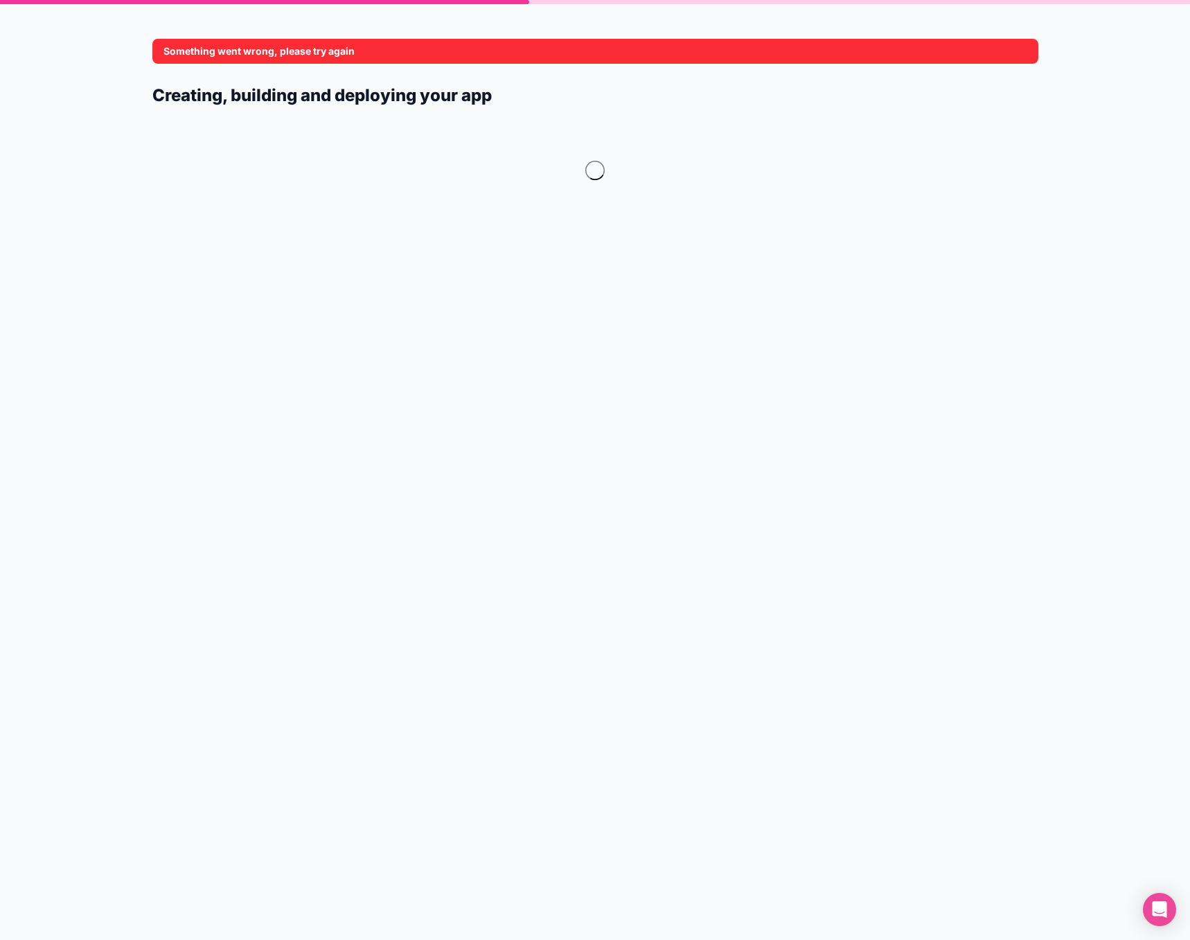
click at [1042, 533] on div "Something went wrong, please try again Creating, building and deploying your app" at bounding box center [595, 470] width 1190 height 940
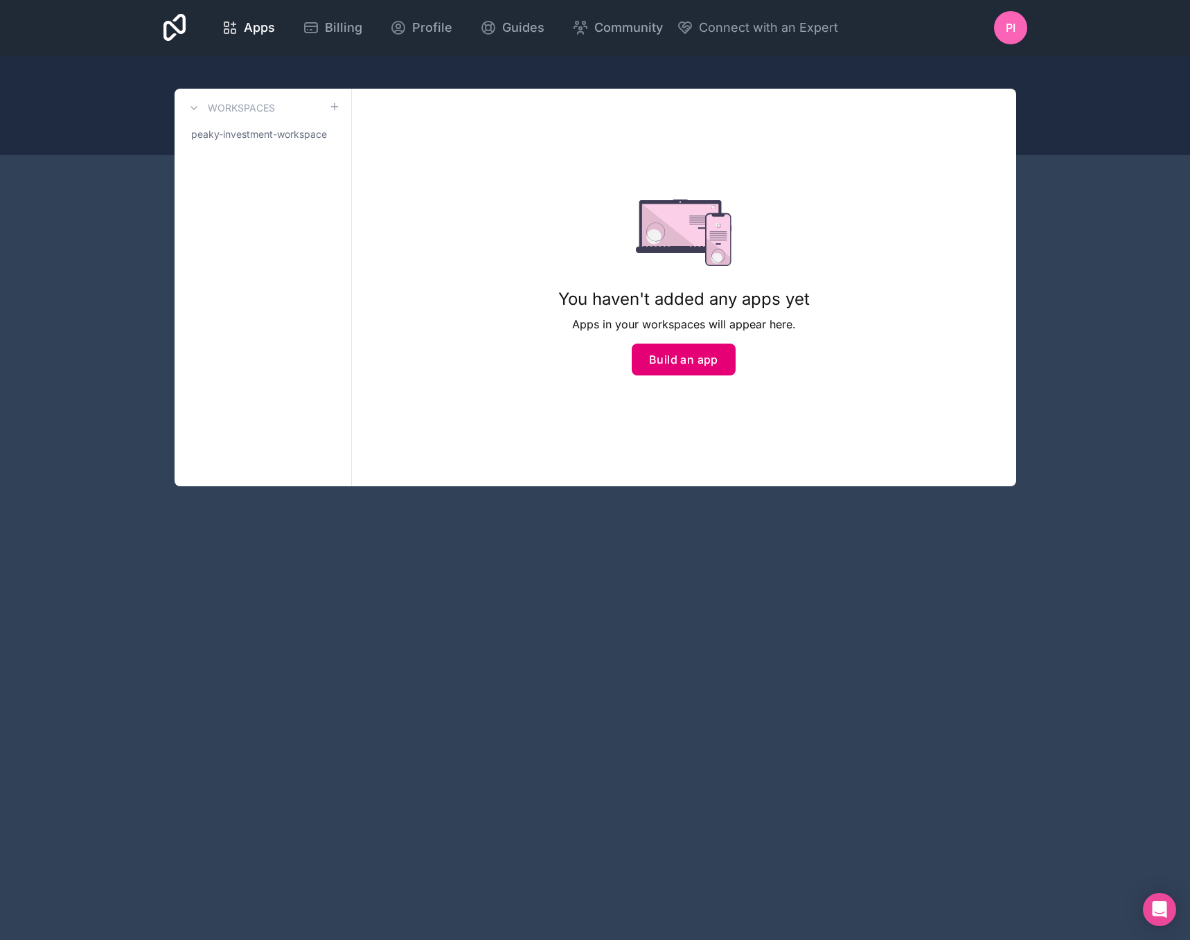
click at [707, 366] on button "Build an app" at bounding box center [684, 360] width 104 height 32
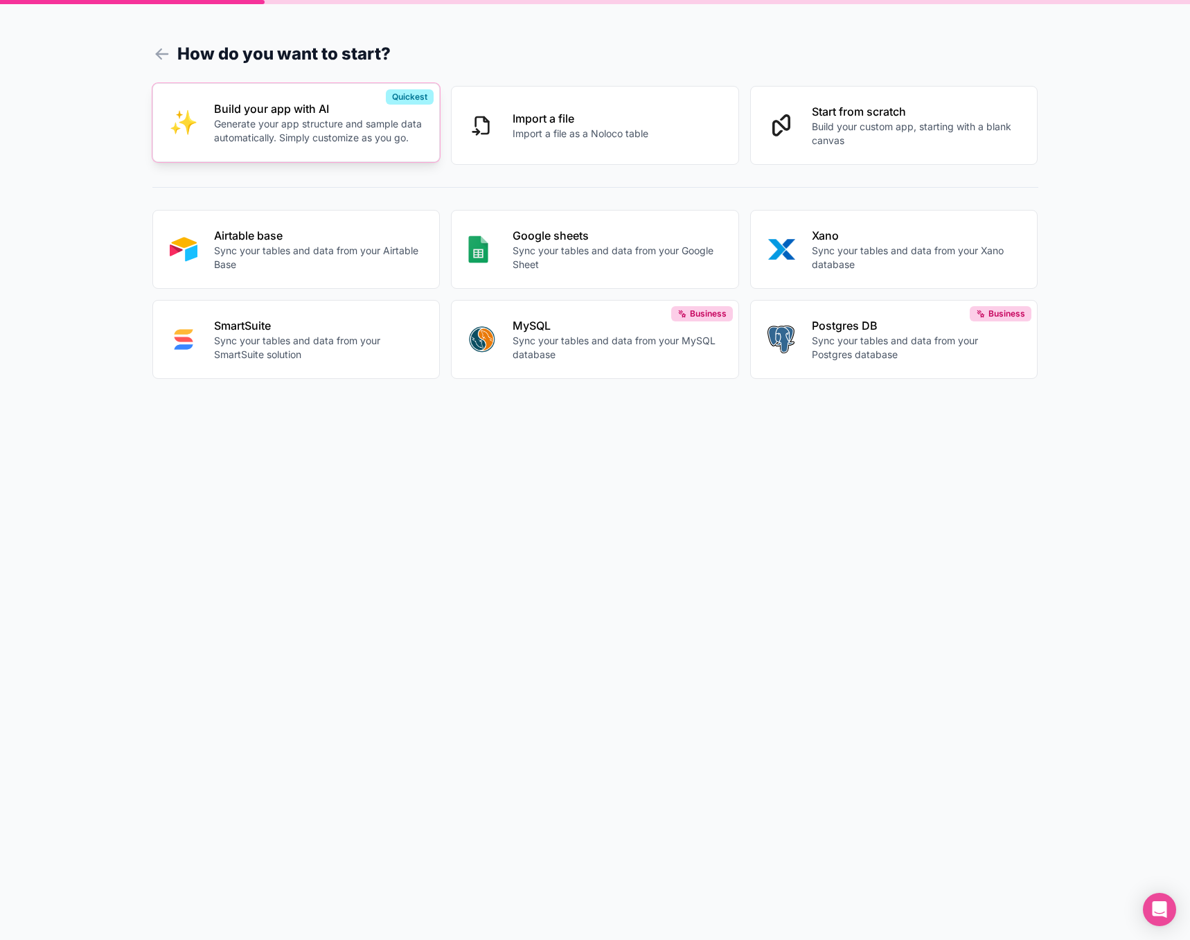
click at [411, 138] on p "Generate your app structure and sample data automatically. Simply customize as …" at bounding box center [318, 131] width 209 height 28
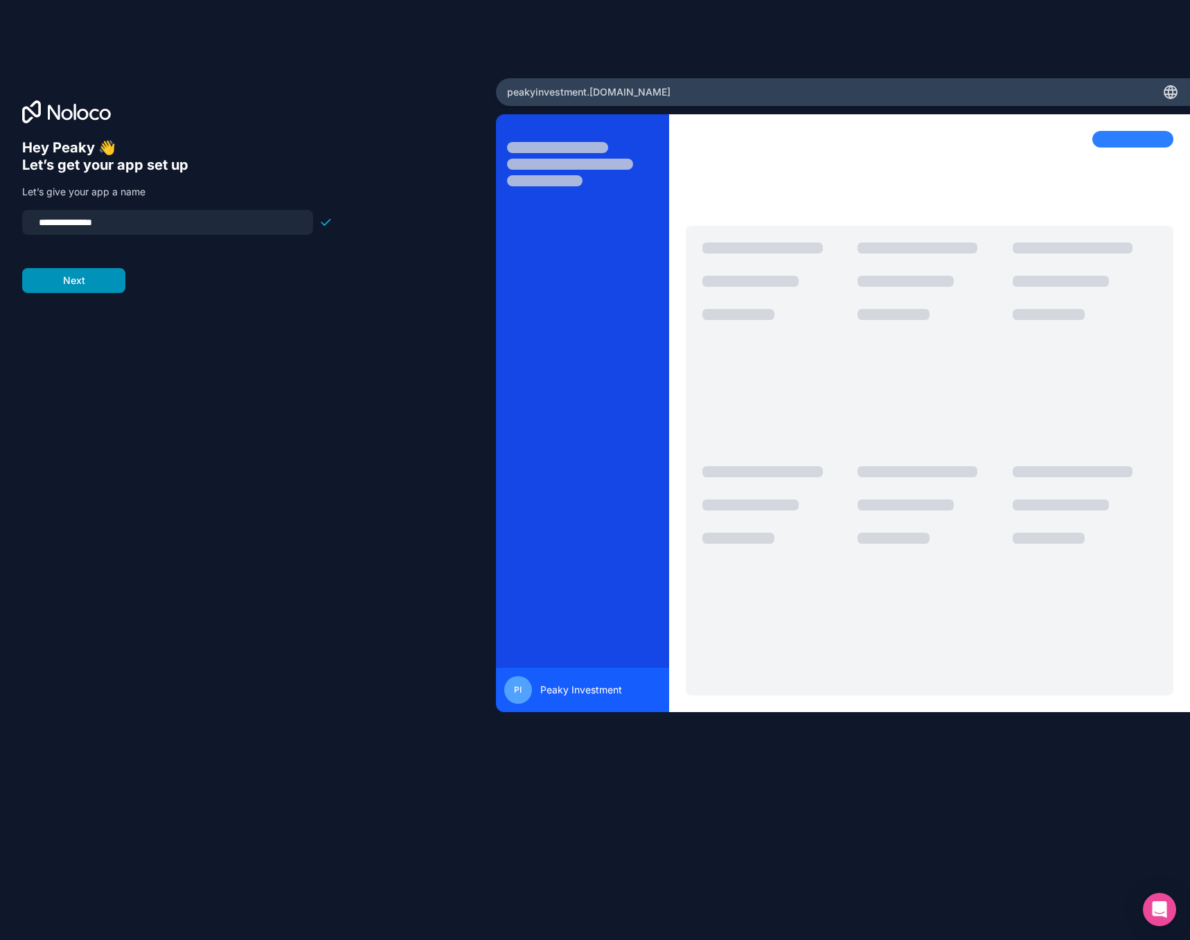
click at [97, 280] on button "Next" at bounding box center [73, 280] width 103 height 25
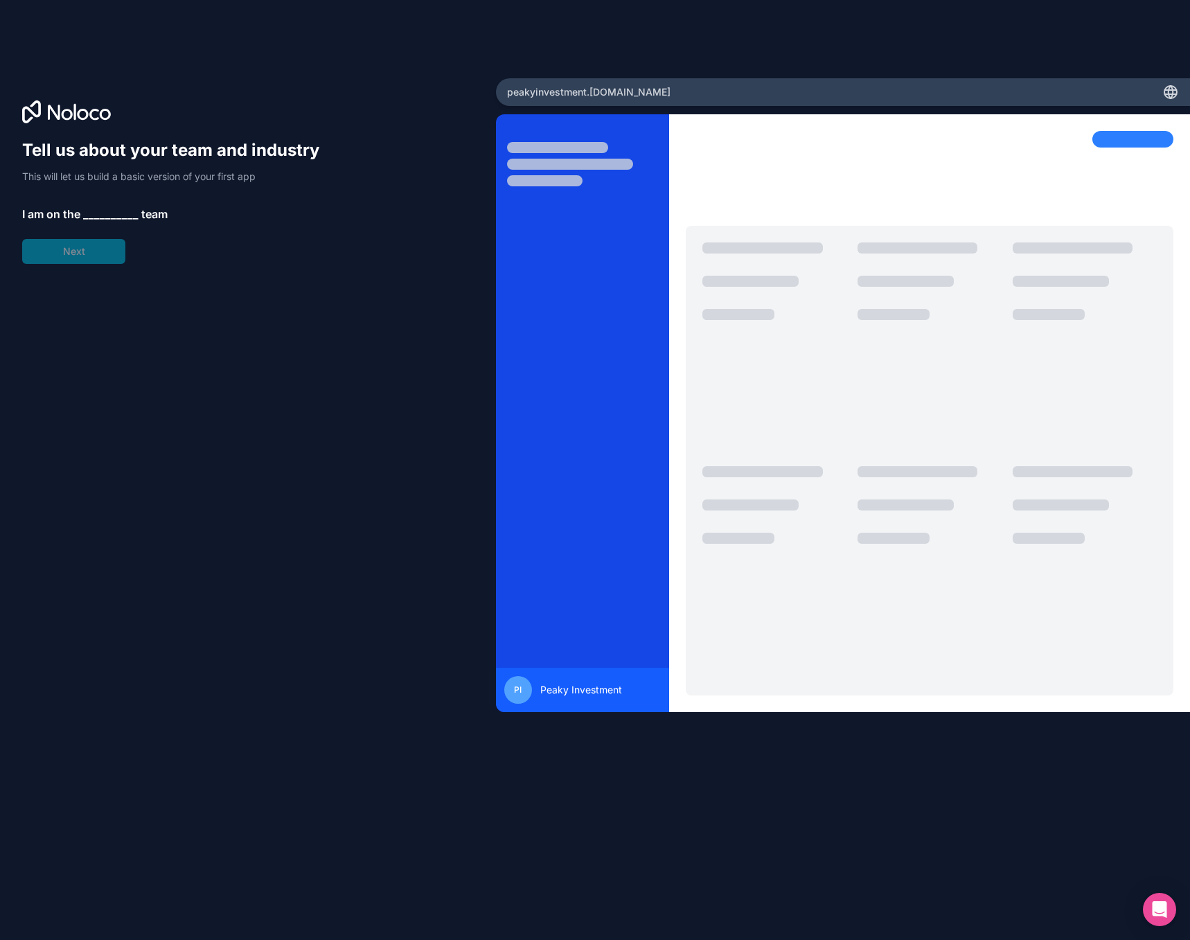
click at [110, 211] on span "__________" at bounding box center [110, 214] width 55 height 17
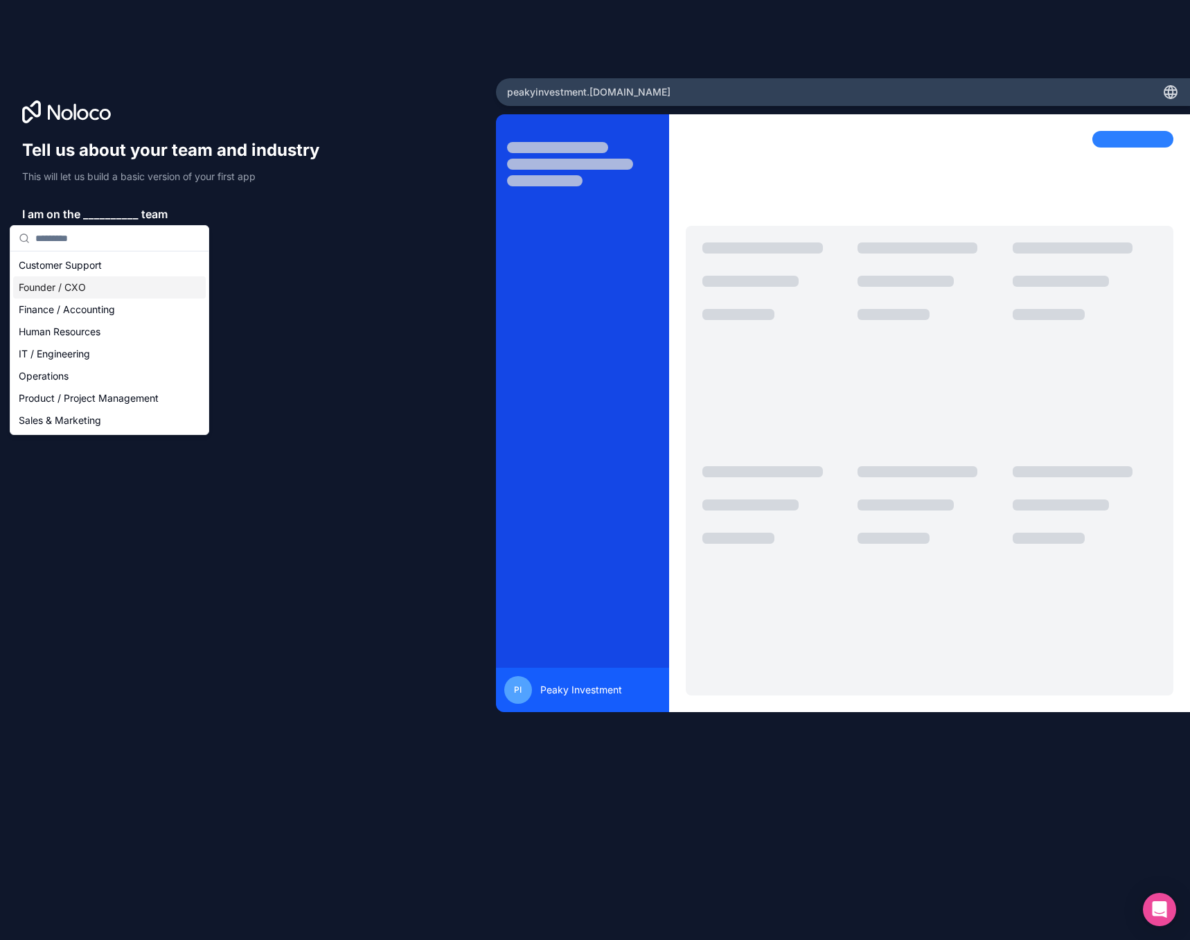
click at [94, 290] on div "Founder / CXO" at bounding box center [109, 287] width 193 height 22
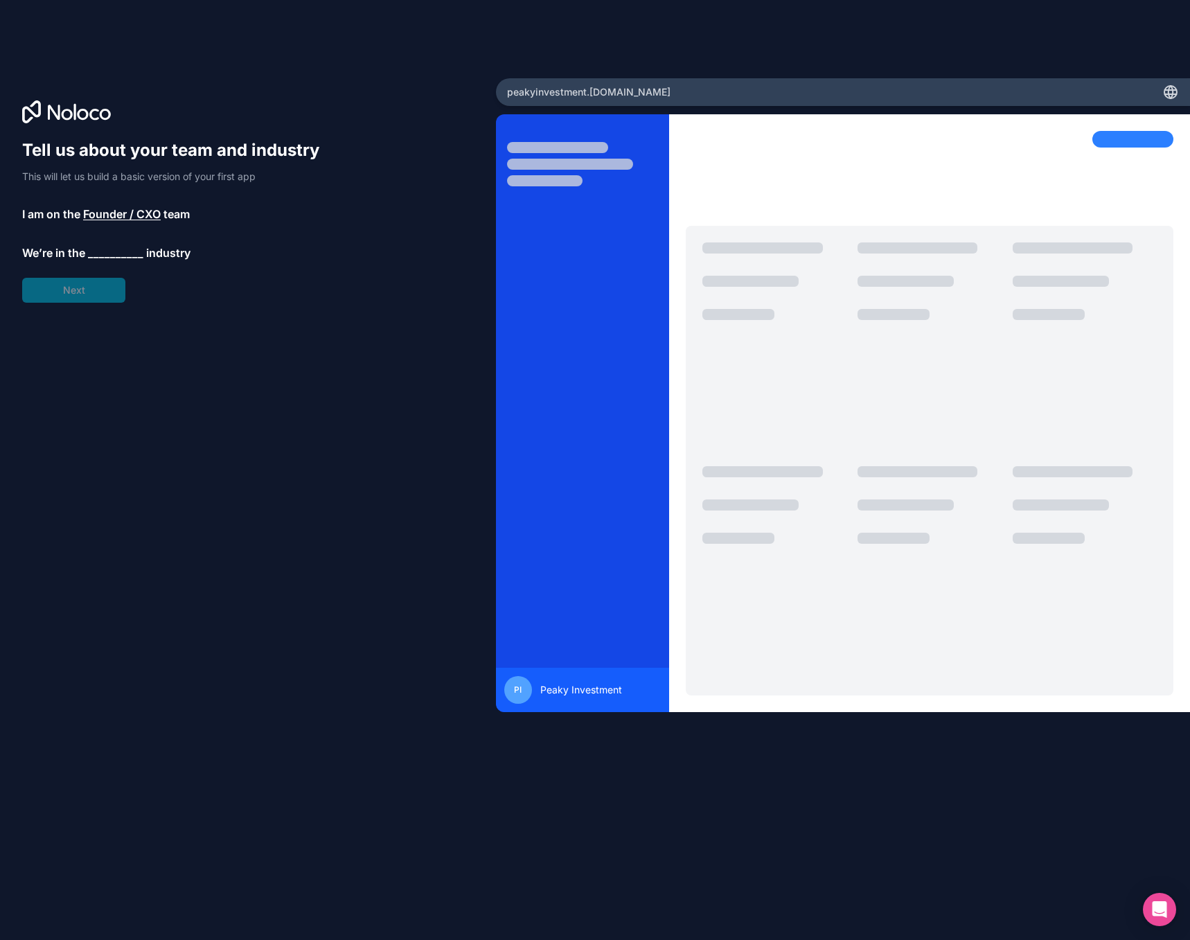
click at [143, 214] on span "Founder / CXO" at bounding box center [122, 214] width 78 height 17
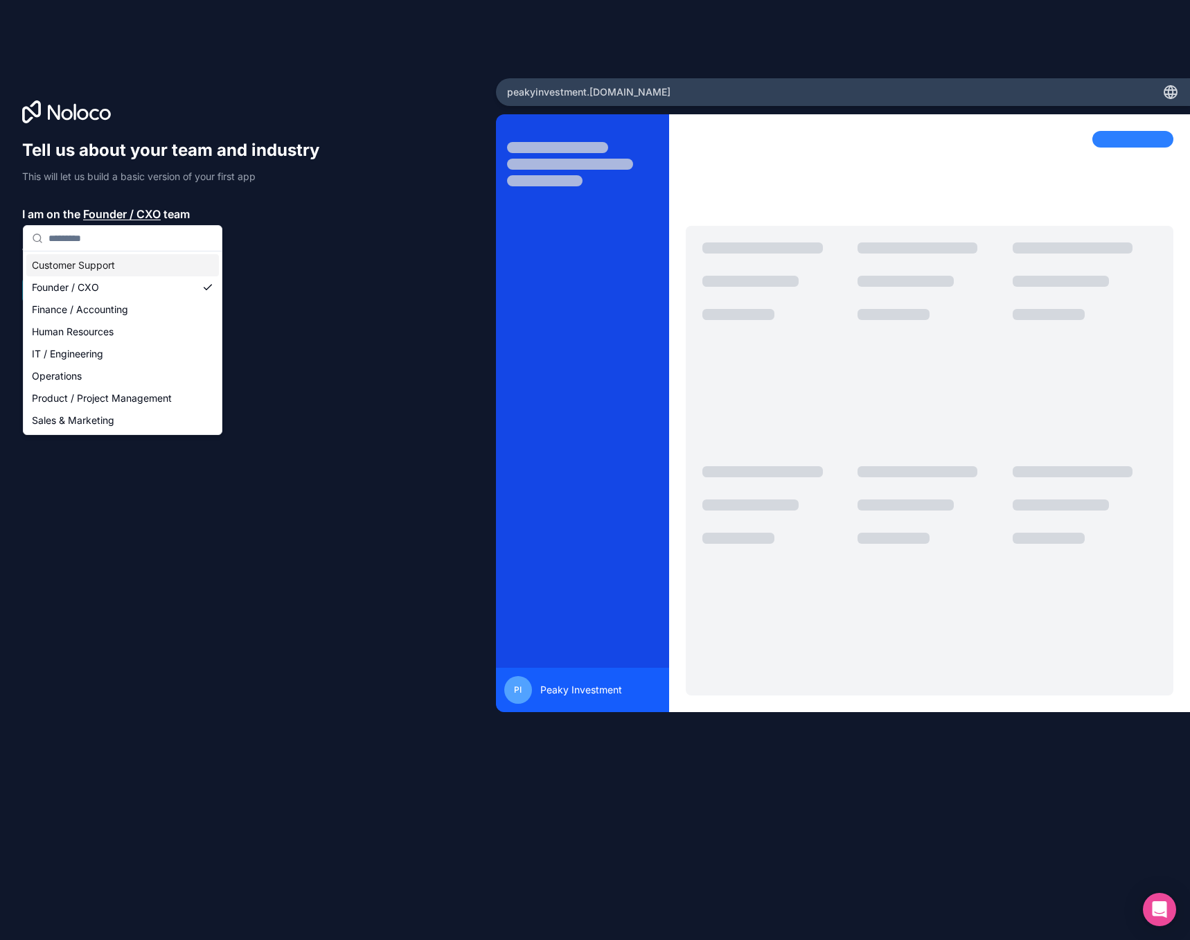
click at [143, 214] on span "Founder / CXO" at bounding box center [122, 214] width 78 height 17
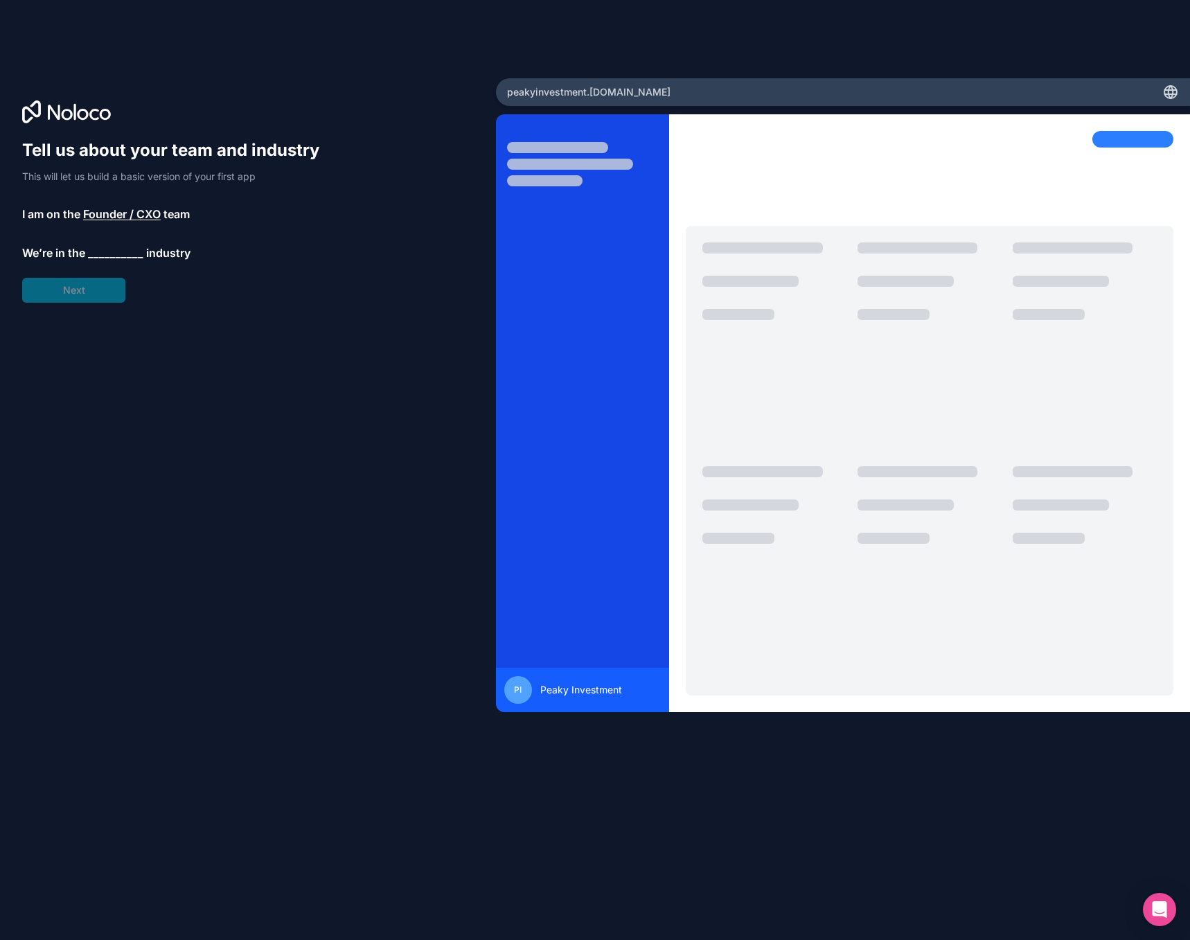
click at [112, 253] on span "__________" at bounding box center [115, 253] width 55 height 17
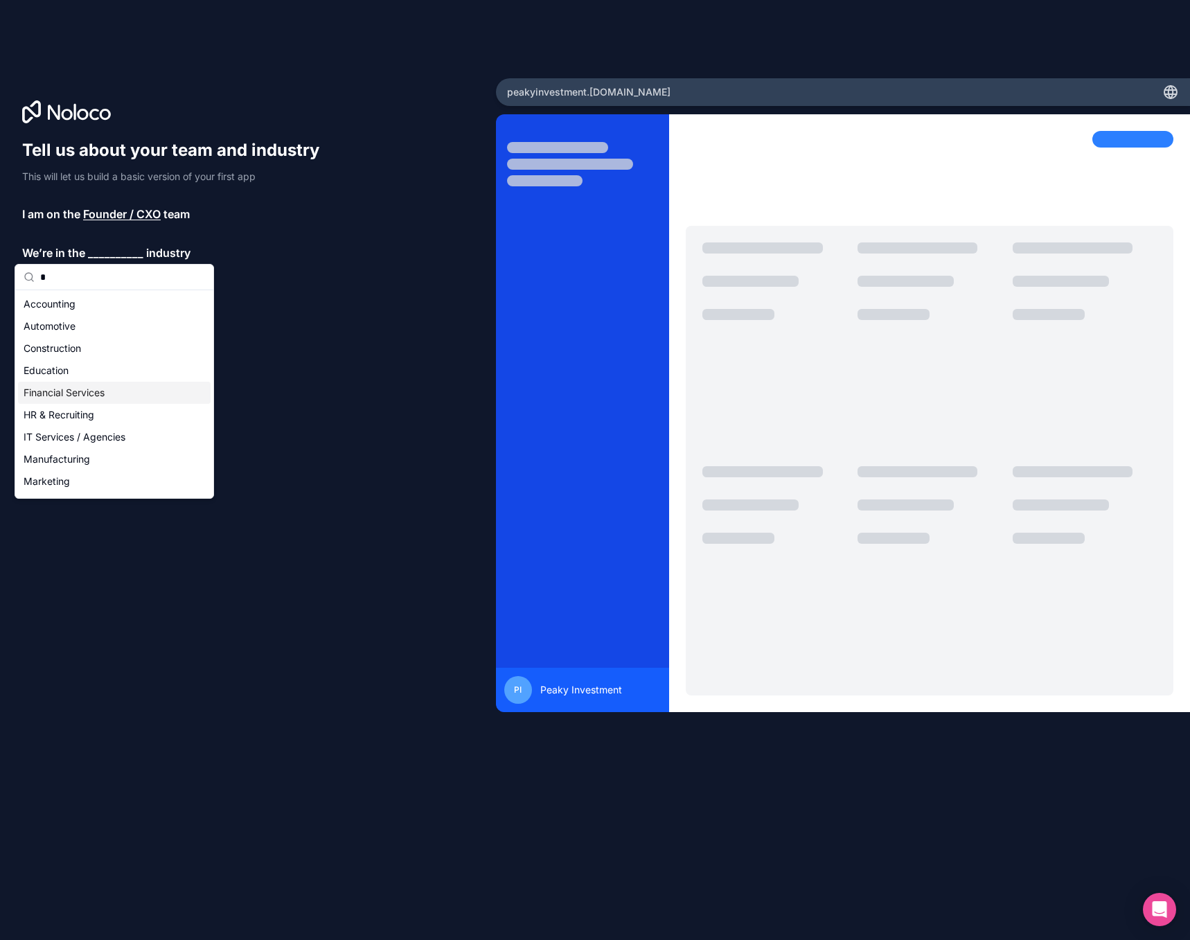
type input "*"
click at [105, 389] on div "Financial Services" at bounding box center [114, 393] width 193 height 22
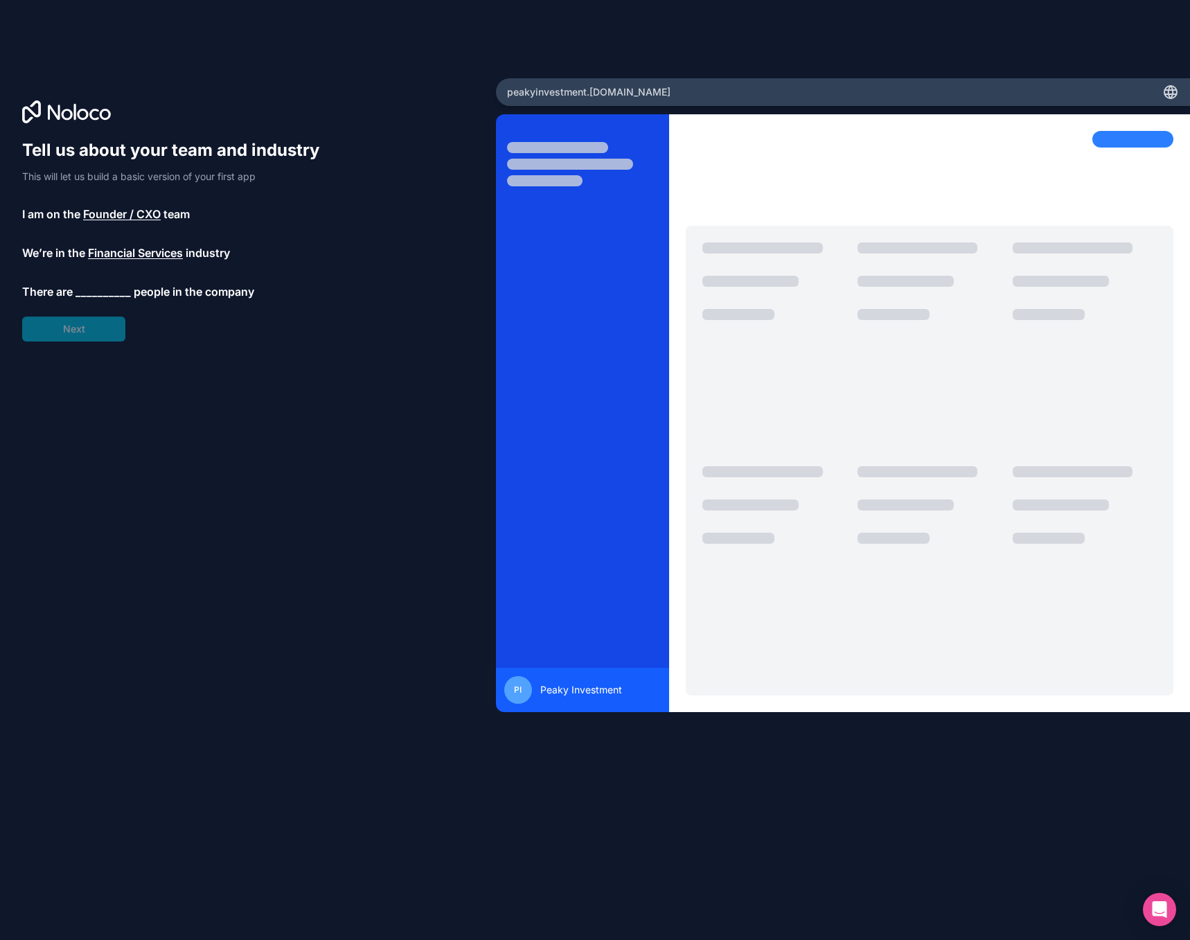
click at [116, 279] on div "Tell us about your team and industry This will let us build a basic version of …" at bounding box center [177, 240] width 310 height 202
click at [112, 287] on span "__________" at bounding box center [103, 291] width 55 height 17
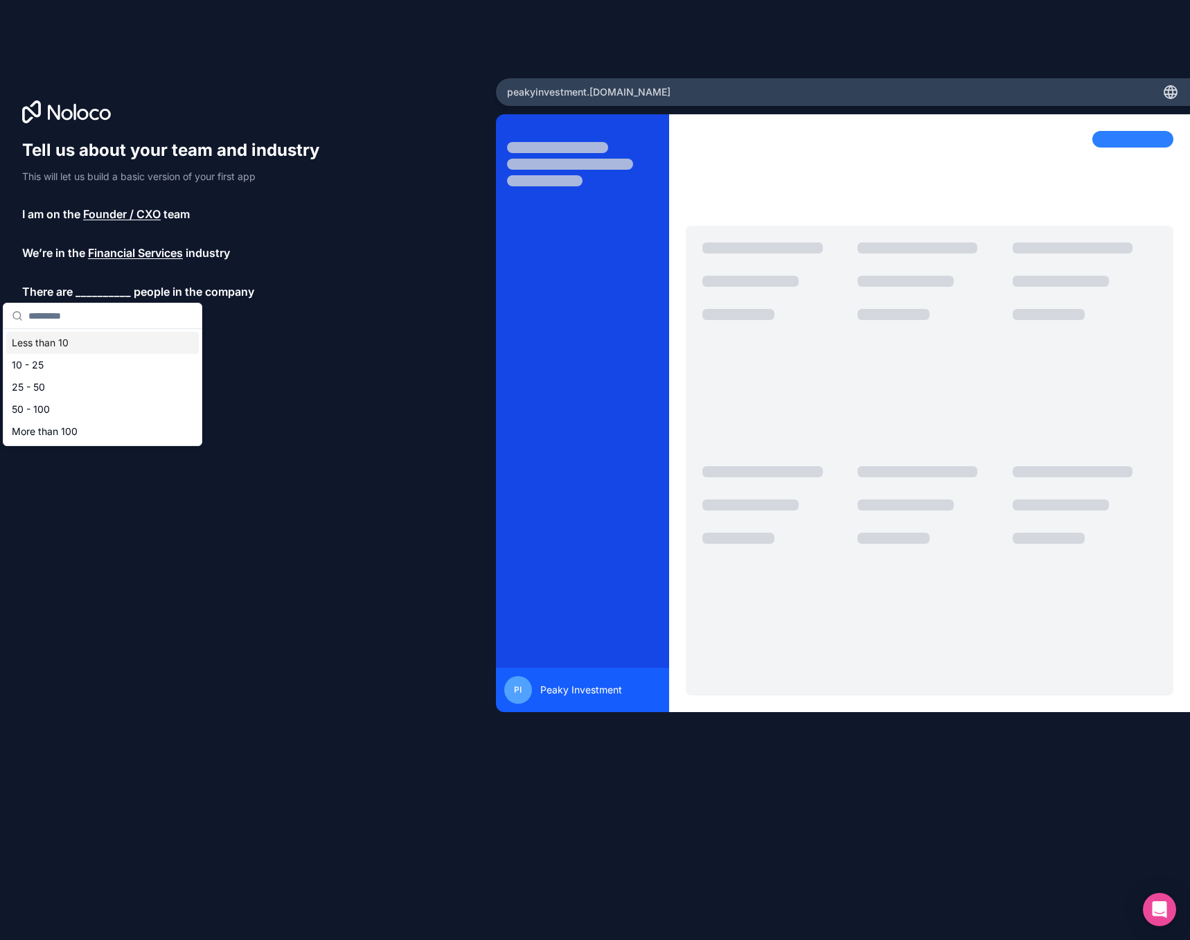
click at [95, 346] on div "Less than 10" at bounding box center [102, 343] width 193 height 22
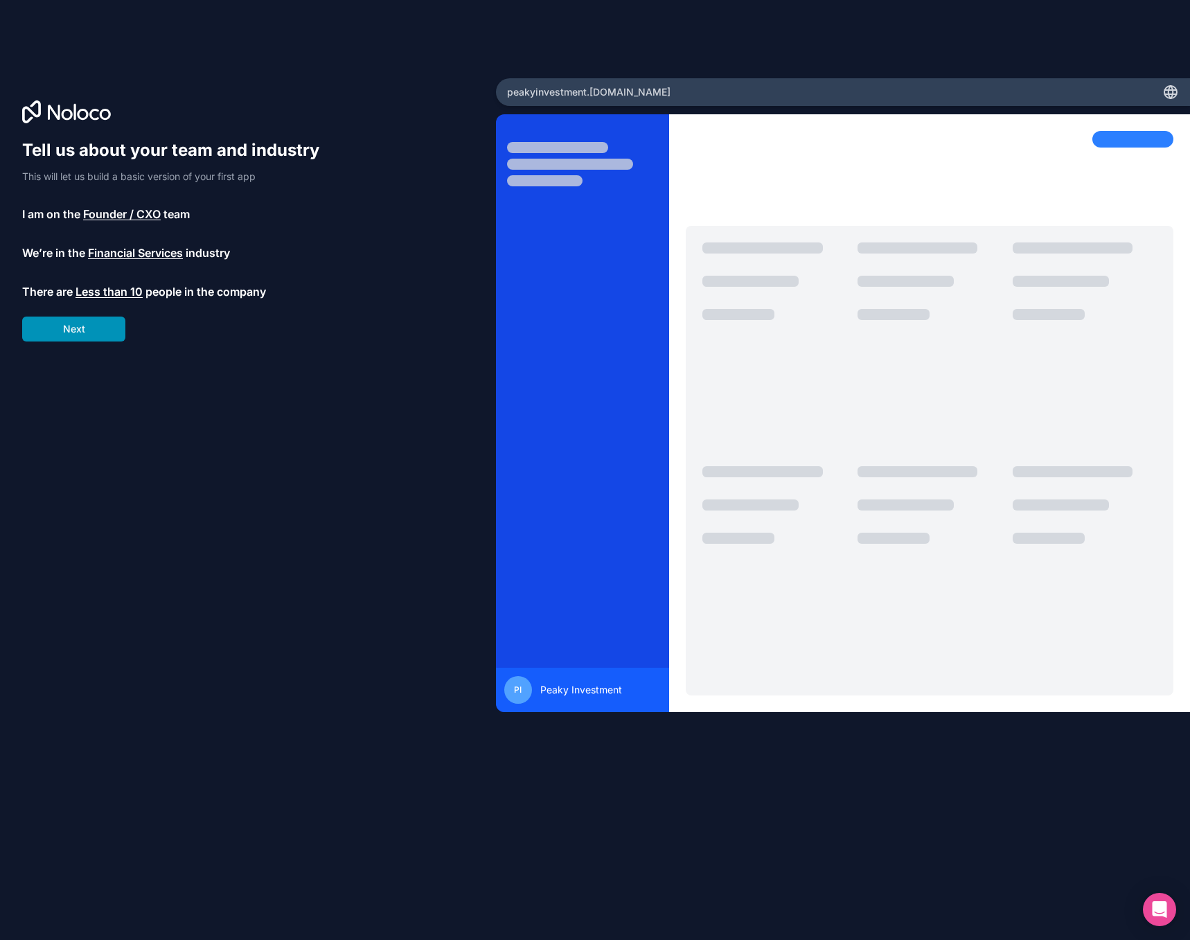
click at [94, 330] on button "Next" at bounding box center [73, 329] width 103 height 25
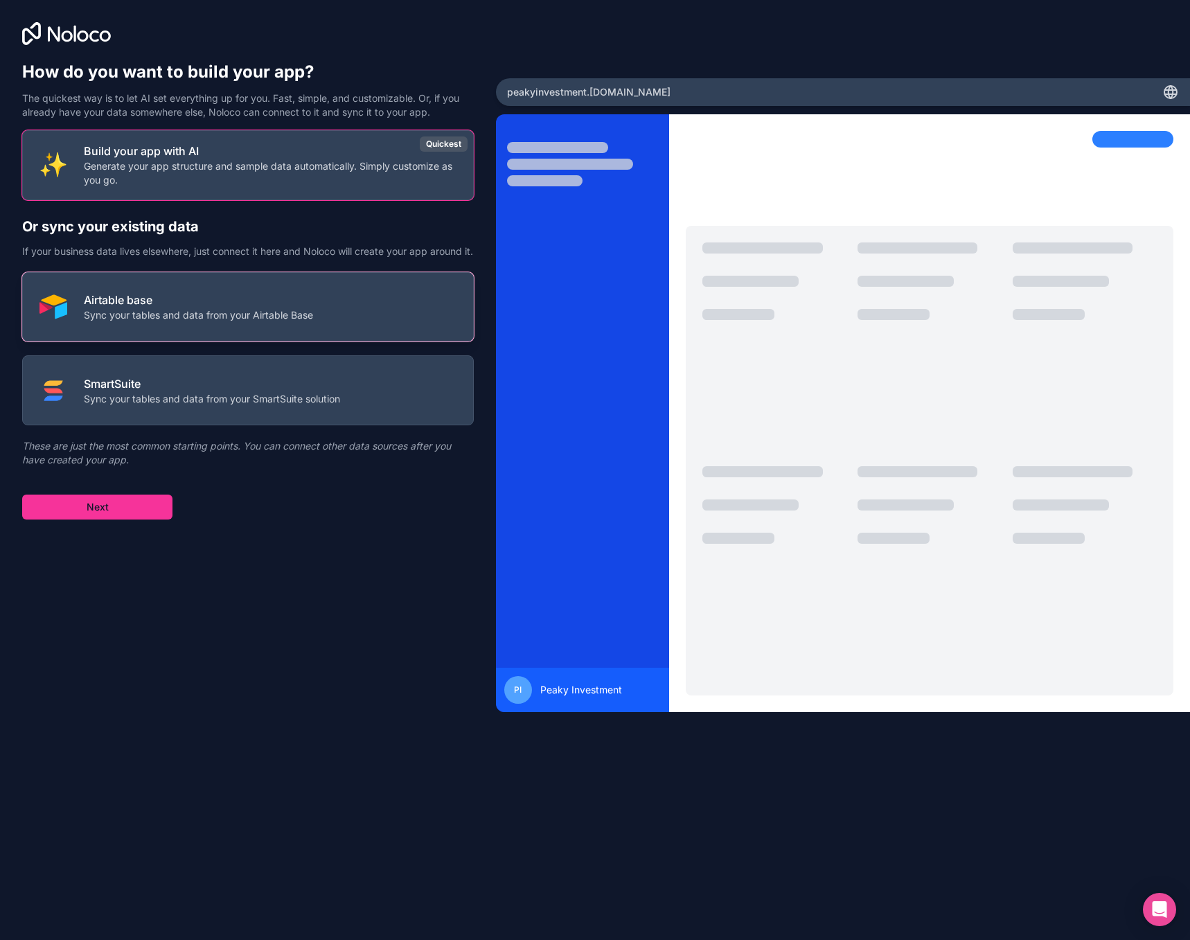
click at [260, 308] on p "Airtable base" at bounding box center [198, 300] width 229 height 17
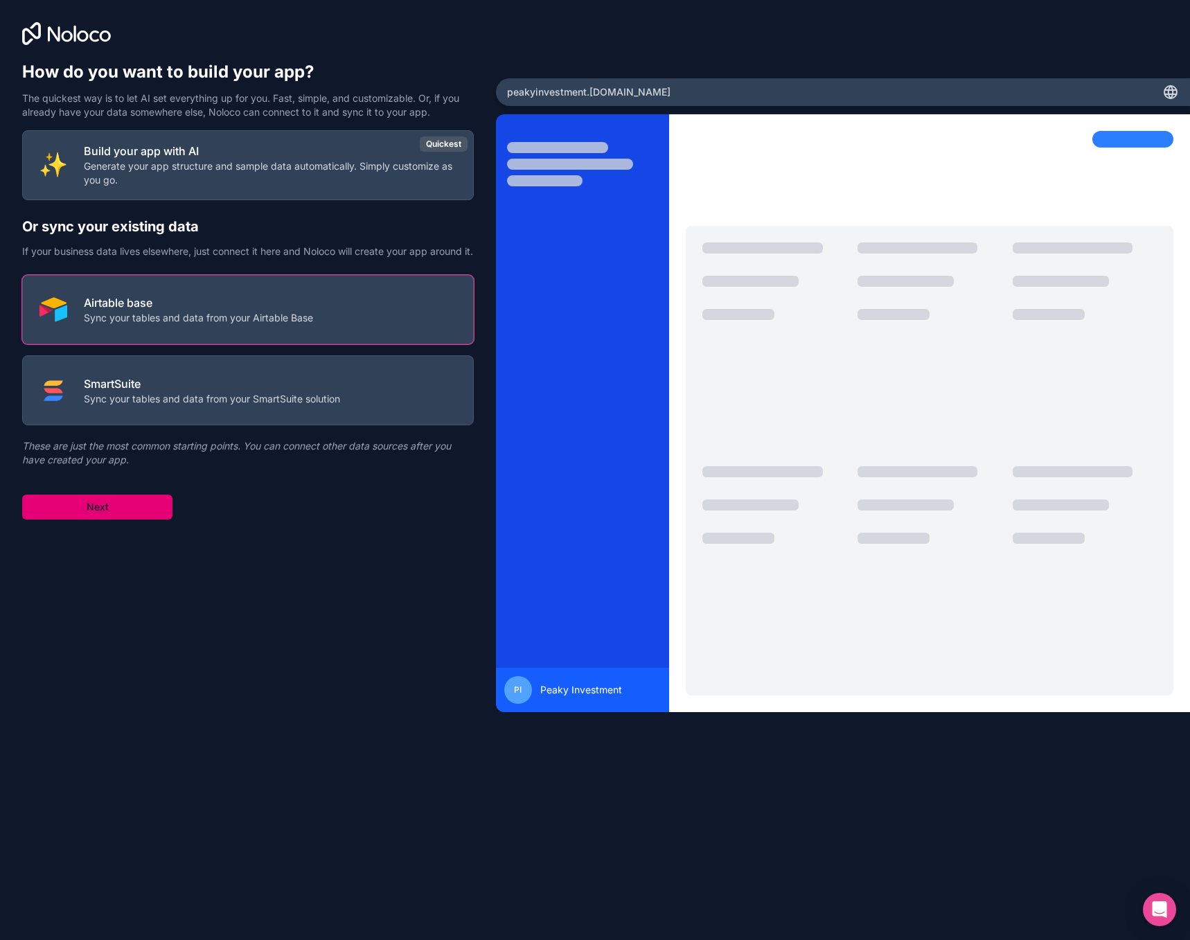
click at [82, 517] on button "Next" at bounding box center [97, 507] width 150 height 25
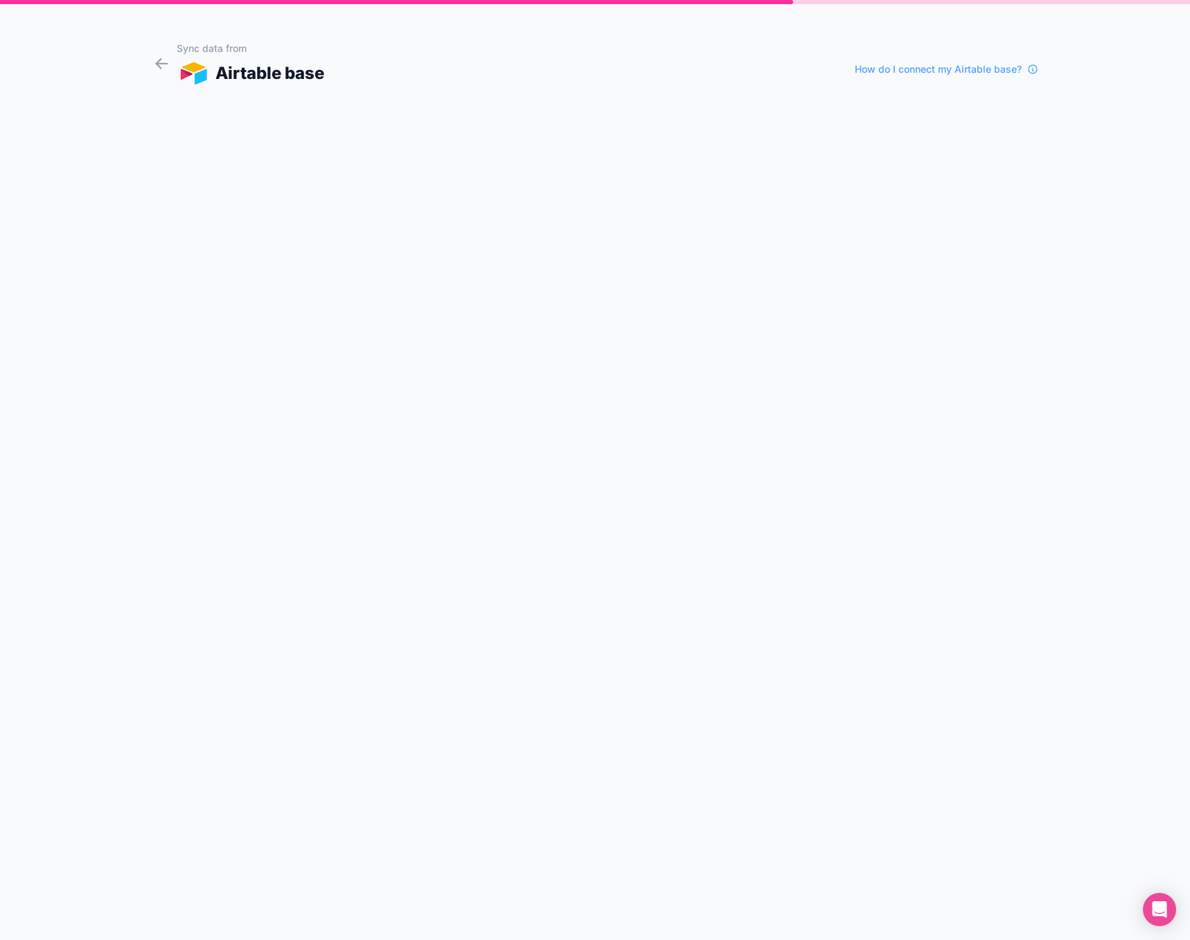
click at [304, 74] on div "Airtable base" at bounding box center [251, 73] width 148 height 25
click at [184, 68] on img at bounding box center [194, 73] width 34 height 22
click at [154, 62] on icon at bounding box center [161, 63] width 19 height 19
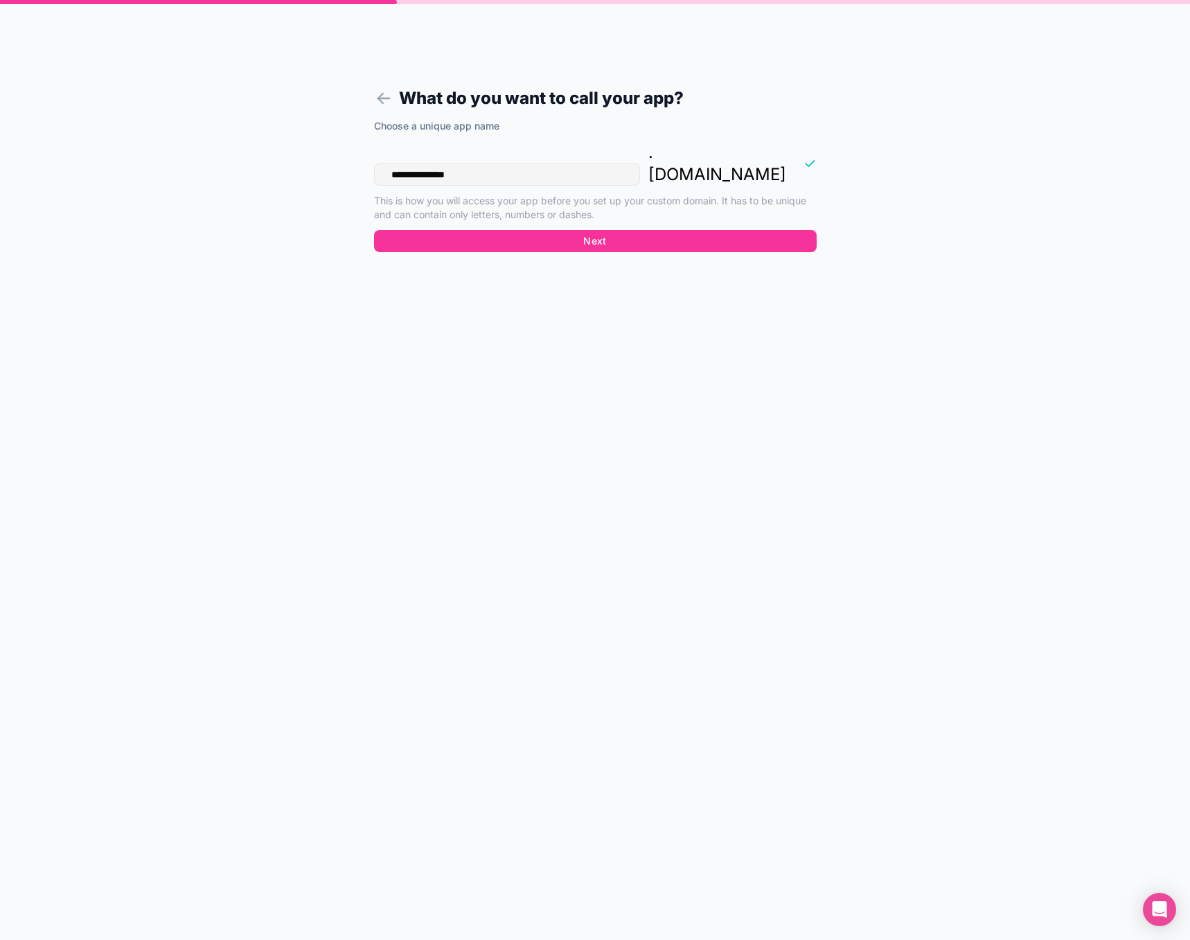
click at [416, 163] on input "**********" at bounding box center [507, 174] width 266 height 22
type input "**********"
click at [509, 230] on button "Next" at bounding box center [595, 241] width 443 height 22
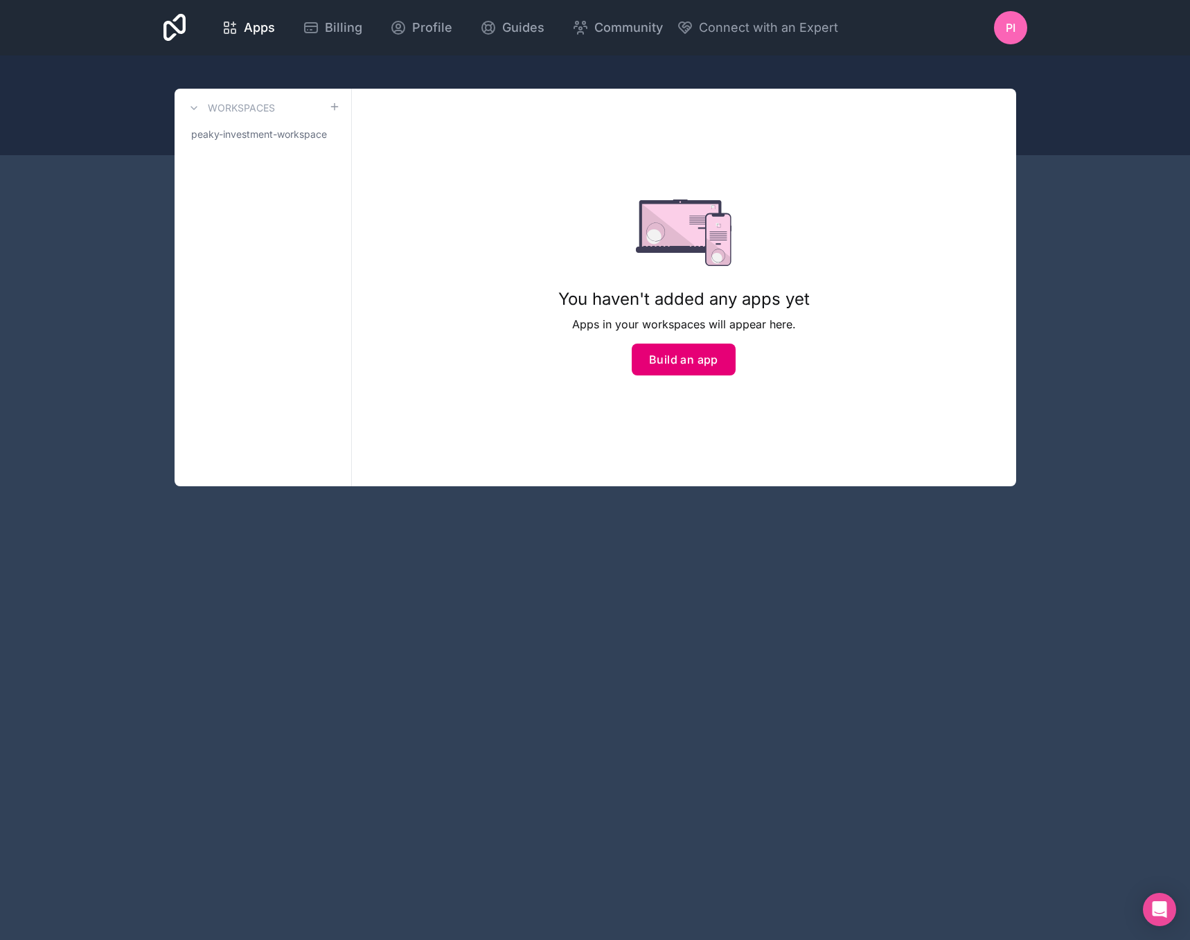
click at [700, 355] on button "Build an app" at bounding box center [684, 360] width 104 height 32
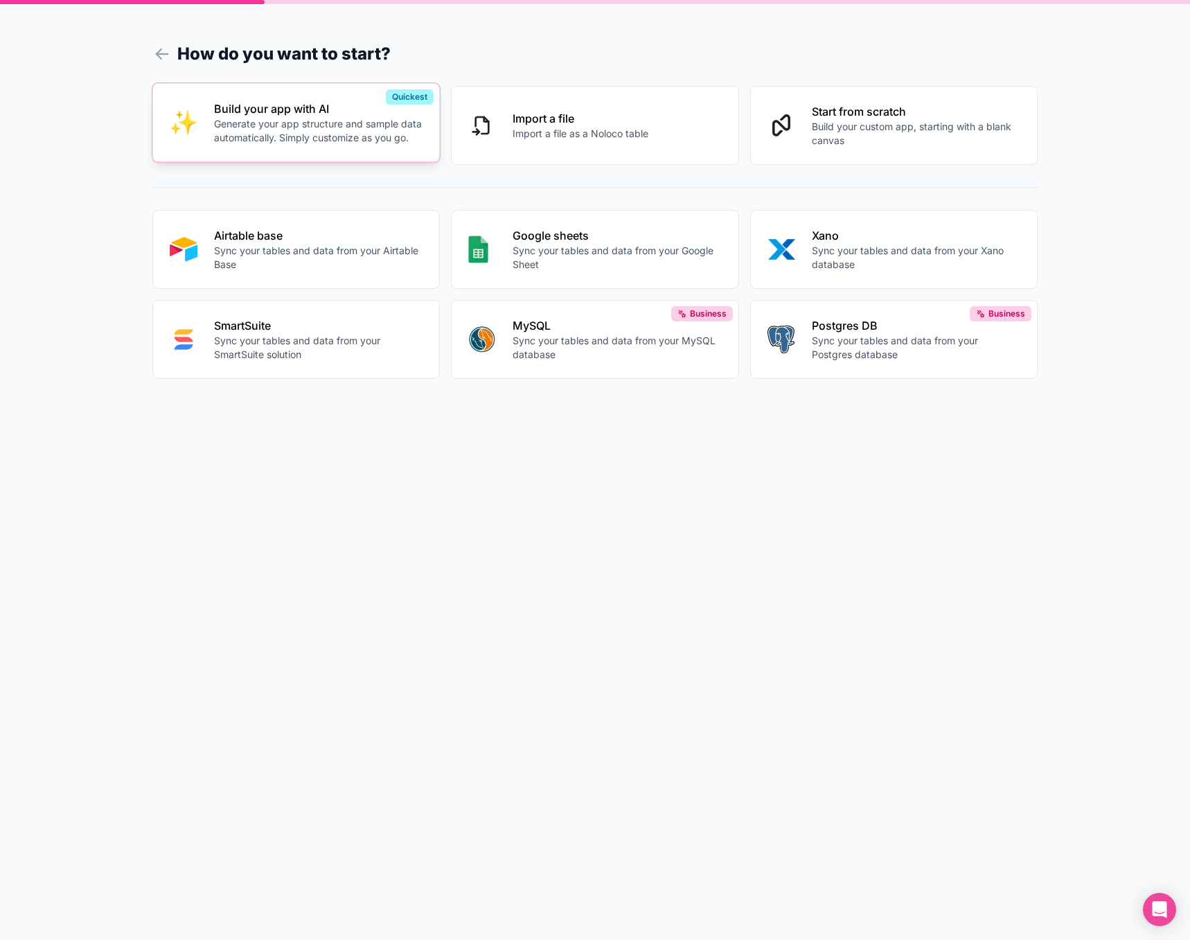
click at [330, 140] on p "Generate your app structure and sample data automatically. Simply customize as …" at bounding box center [318, 131] width 209 height 28
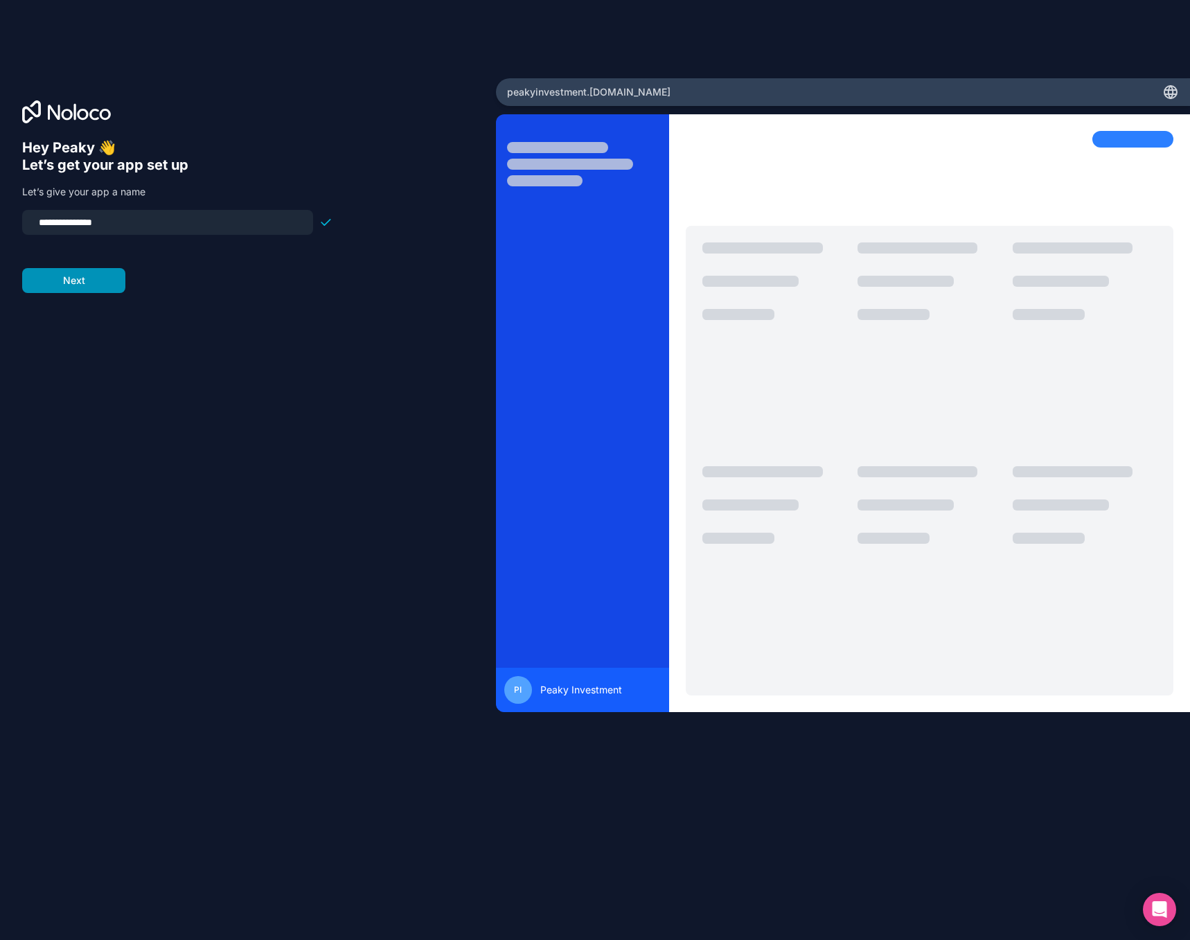
click at [81, 275] on button "Next" at bounding box center [73, 280] width 103 height 25
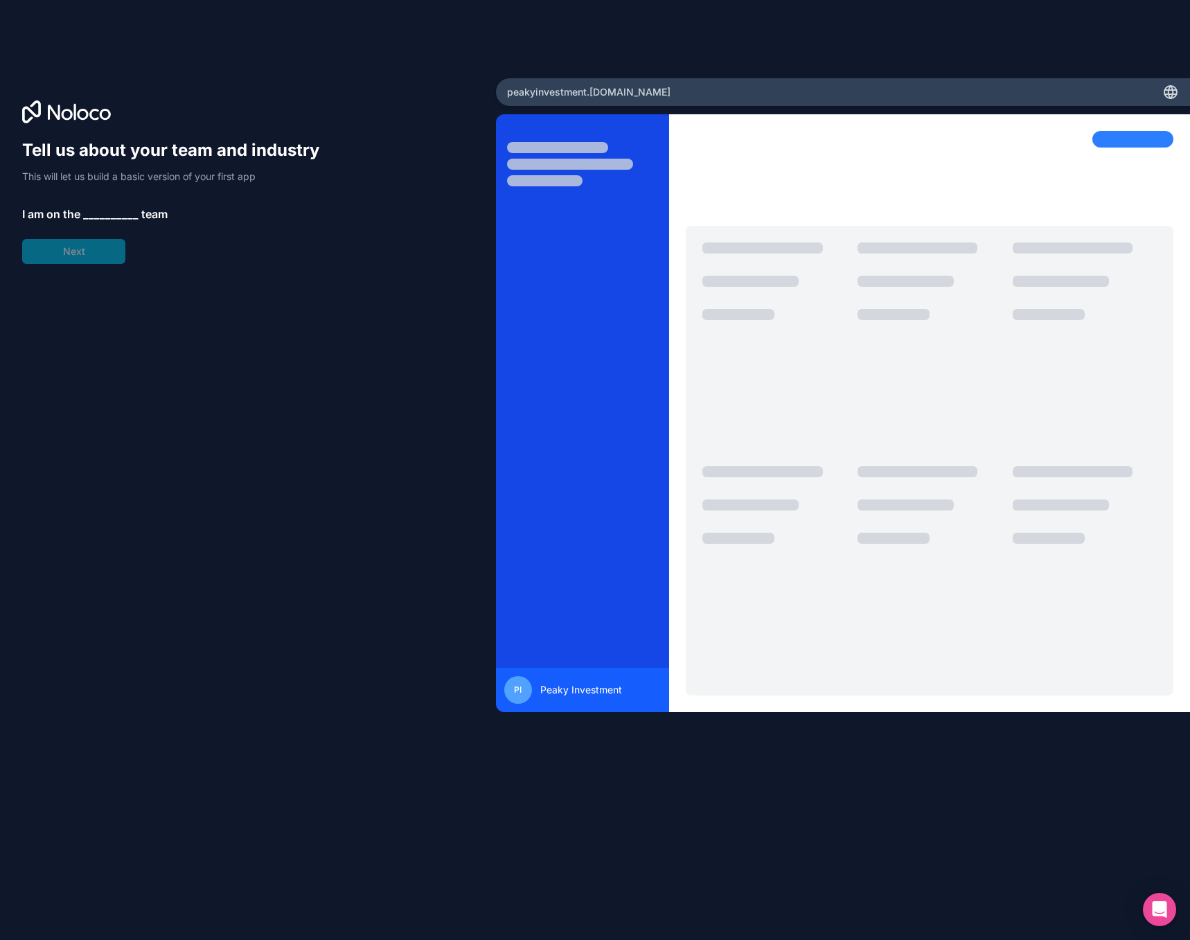
click at [118, 209] on span "__________" at bounding box center [110, 214] width 55 height 17
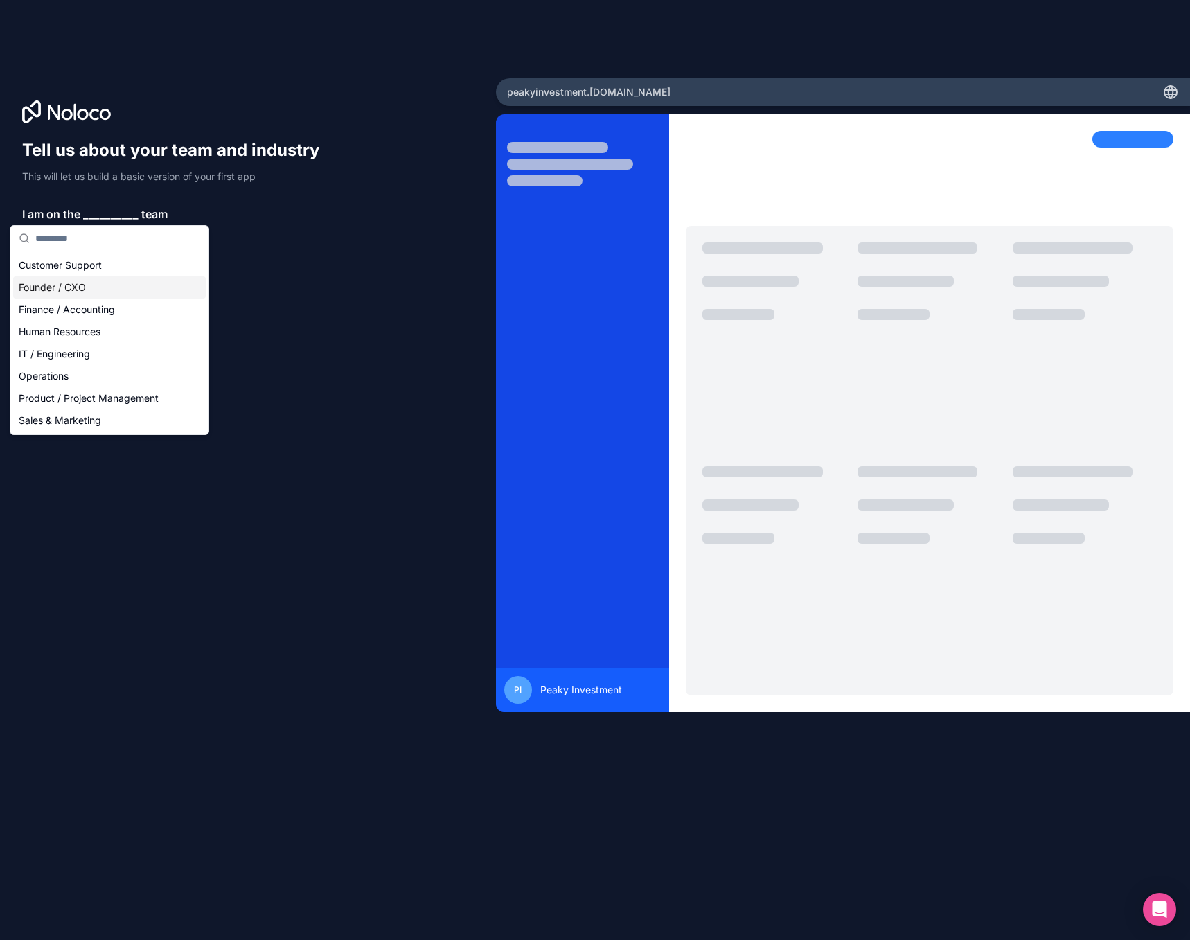
click at [95, 287] on div "Founder / CXO" at bounding box center [109, 287] width 193 height 22
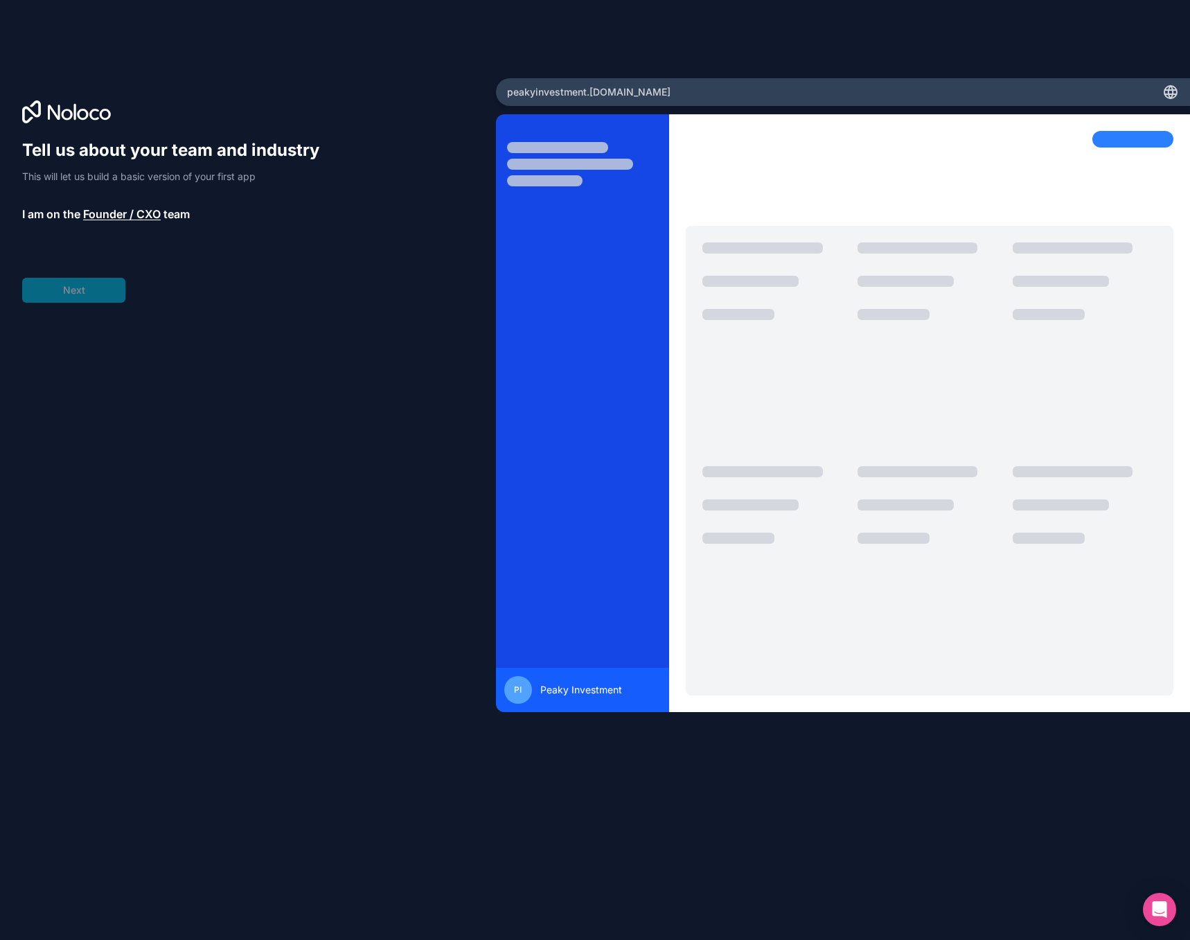
click at [81, 291] on div "Tell us about your team and industry This will let us build a basic version of …" at bounding box center [177, 220] width 310 height 163
click at [113, 257] on span "__________" at bounding box center [115, 253] width 55 height 17
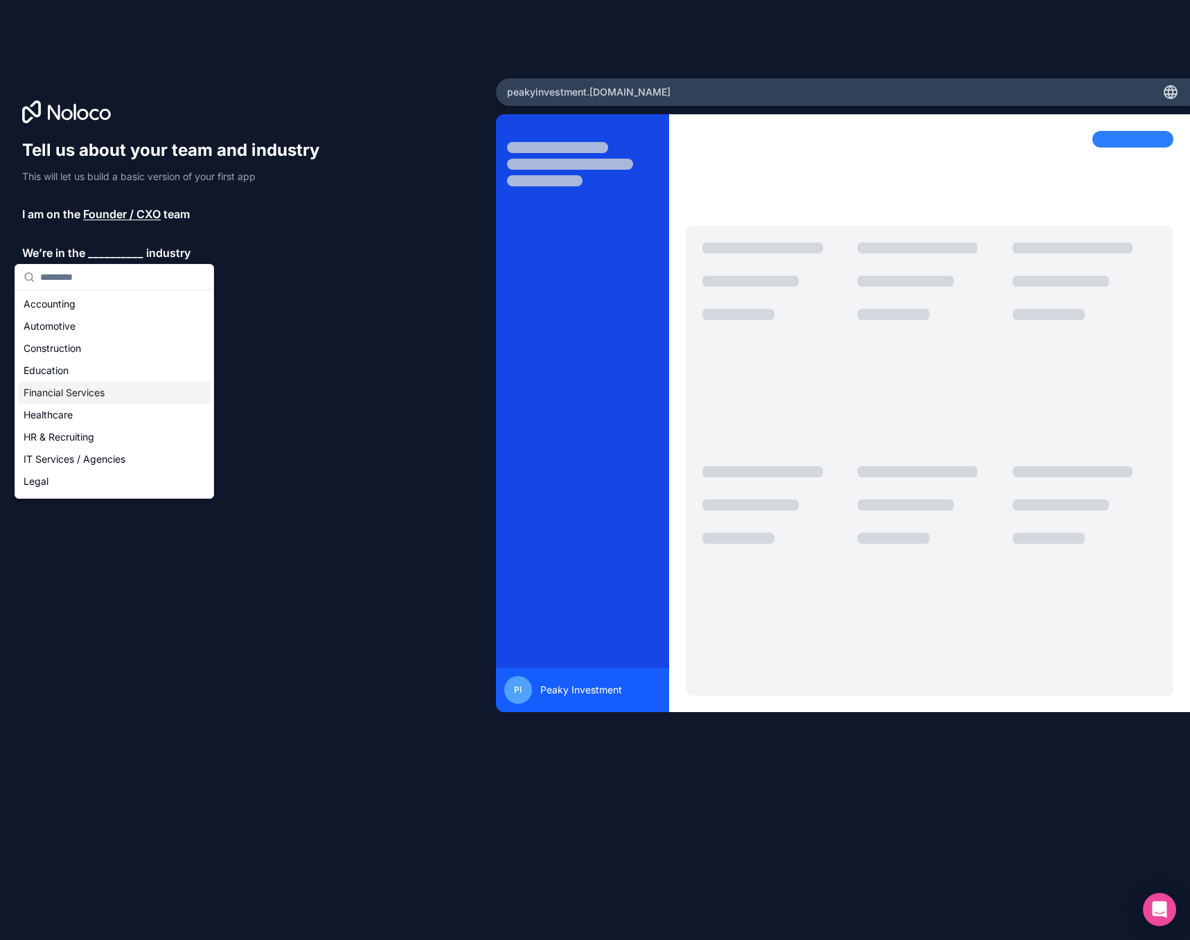
click at [87, 395] on div "Financial Services" at bounding box center [114, 393] width 193 height 22
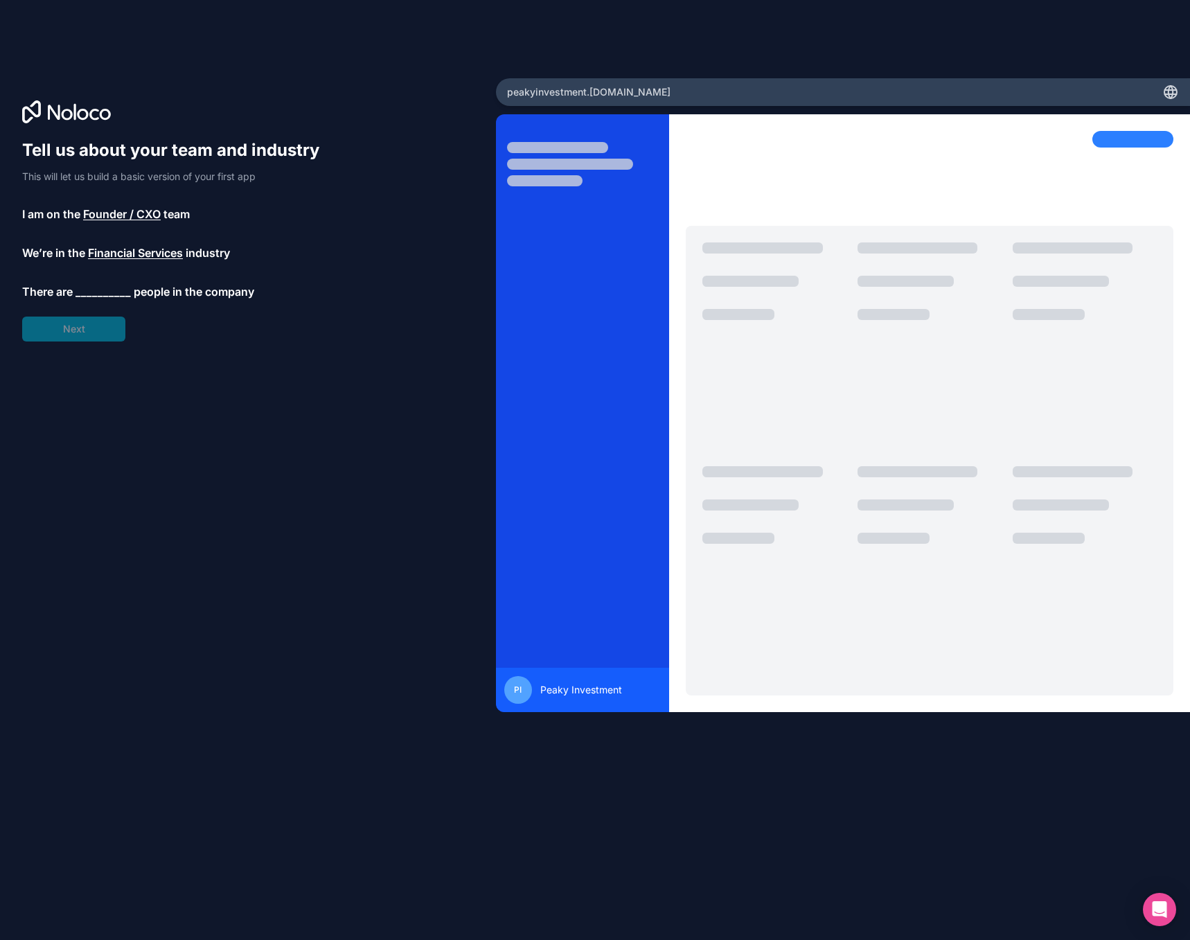
click at [108, 287] on span "__________" at bounding box center [103, 291] width 55 height 17
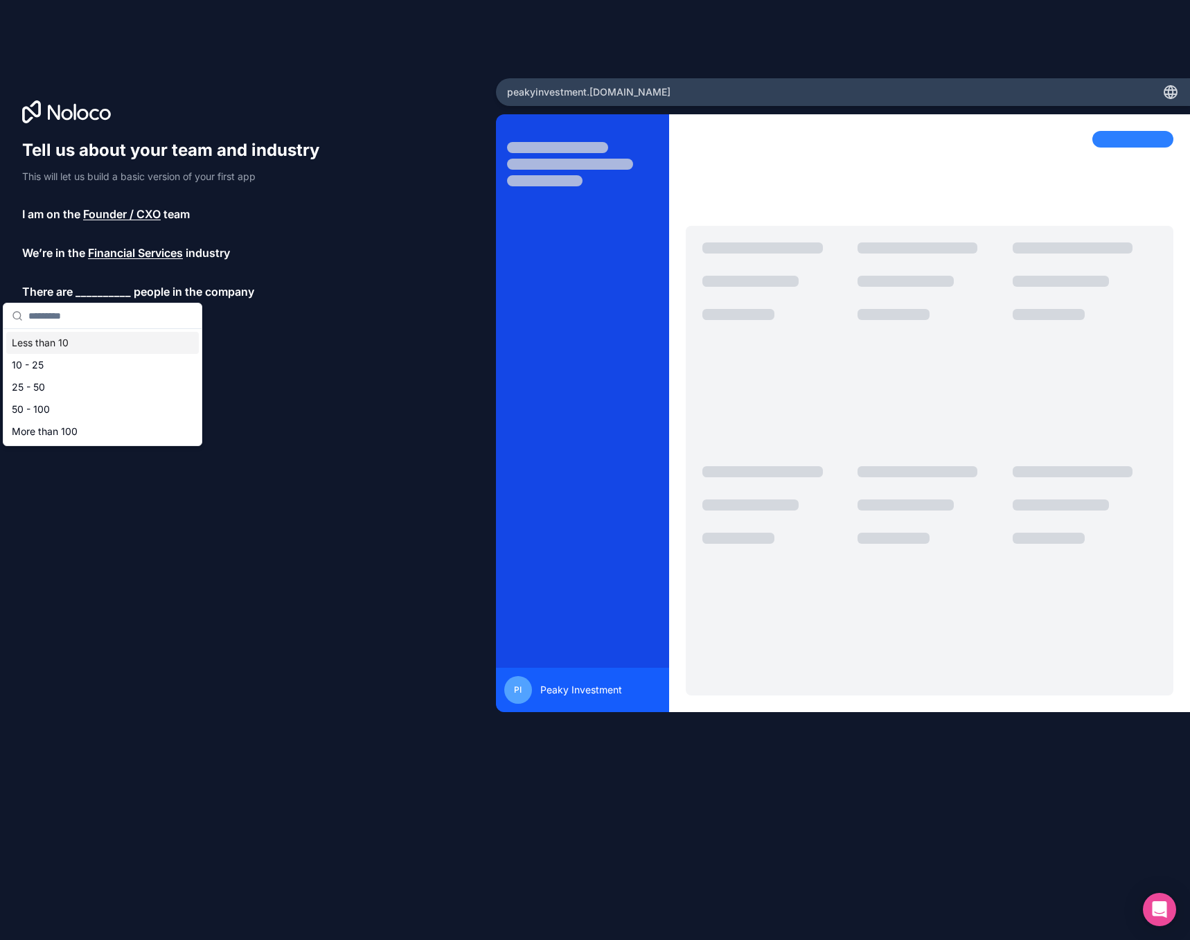
click at [103, 348] on div "Less than 10" at bounding box center [102, 343] width 193 height 22
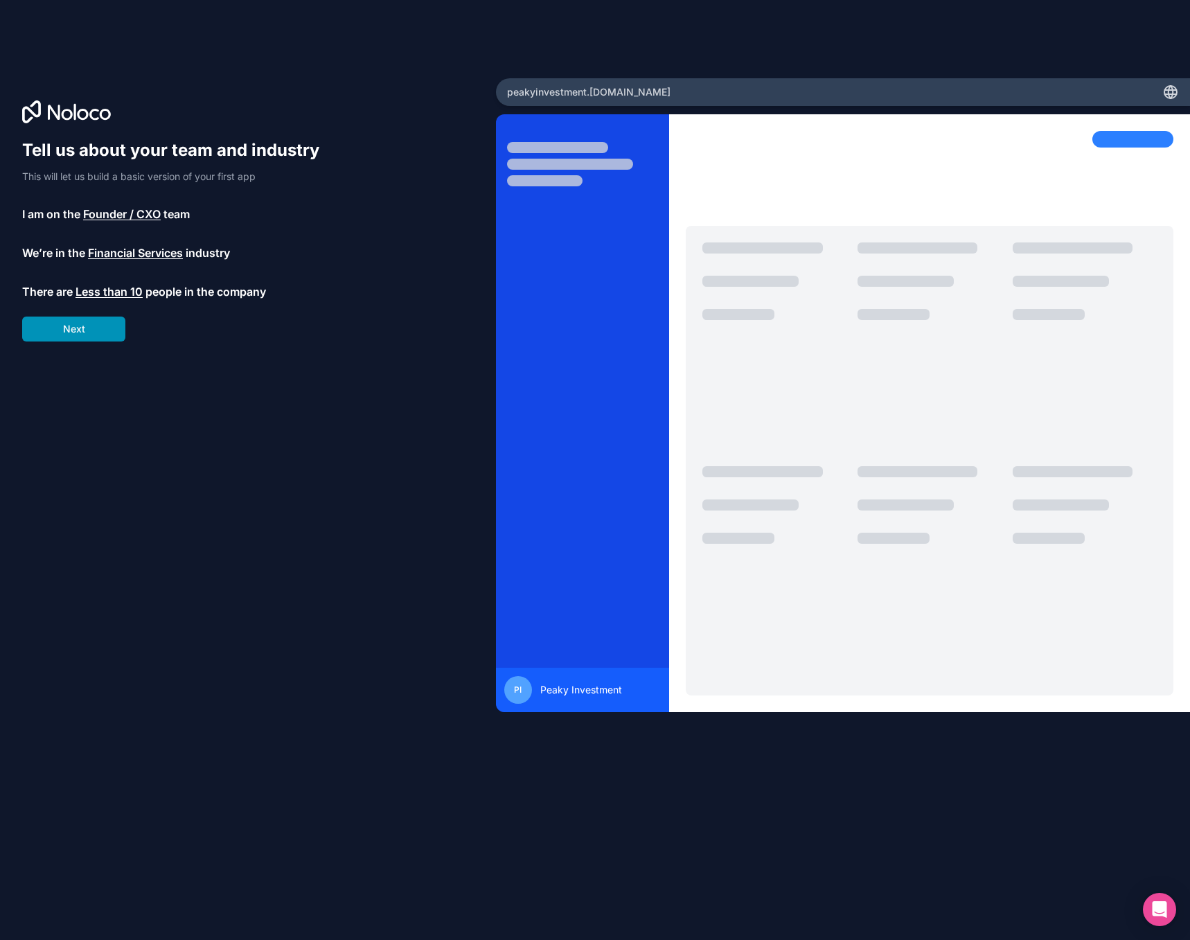
click at [90, 329] on button "Next" at bounding box center [73, 329] width 103 height 25
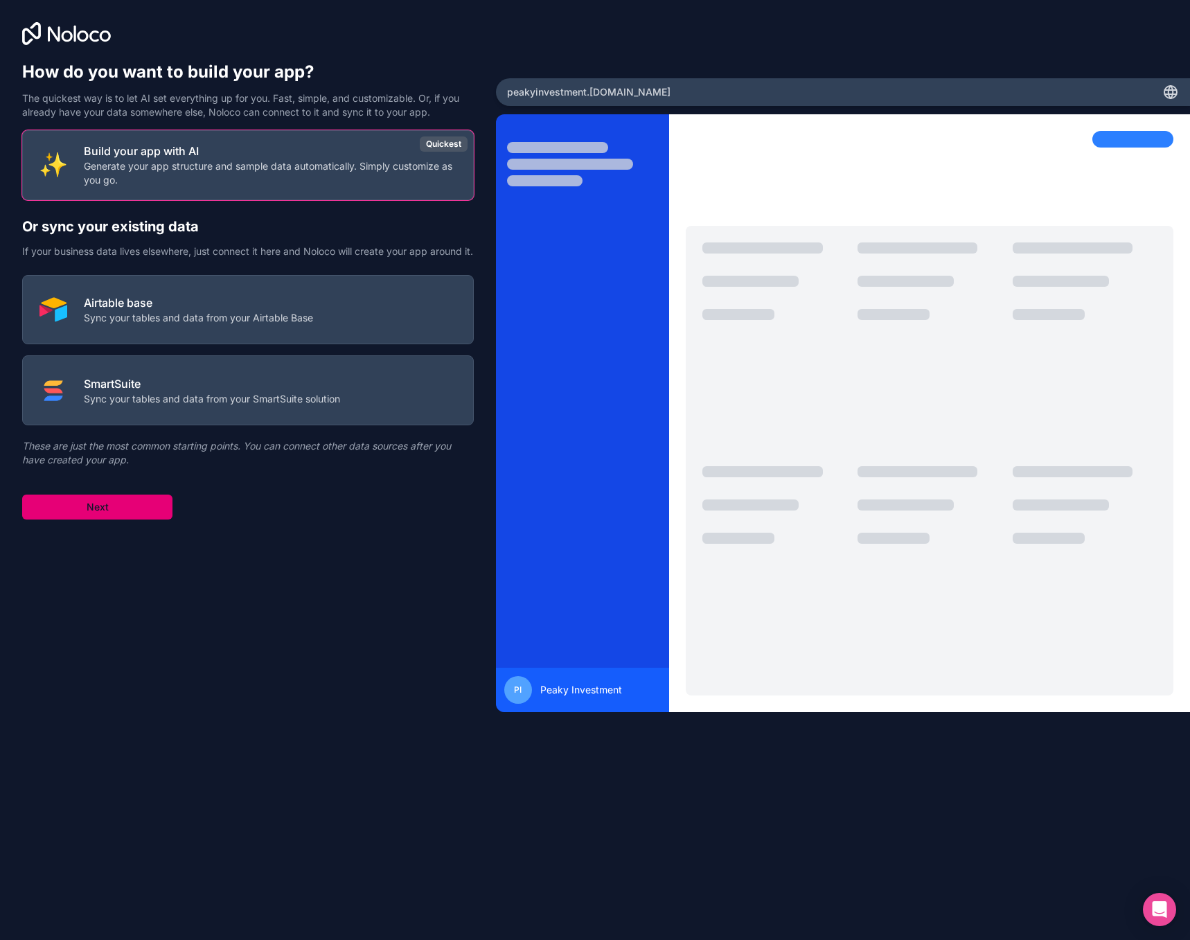
click at [145, 513] on button "Next" at bounding box center [97, 507] width 150 height 25
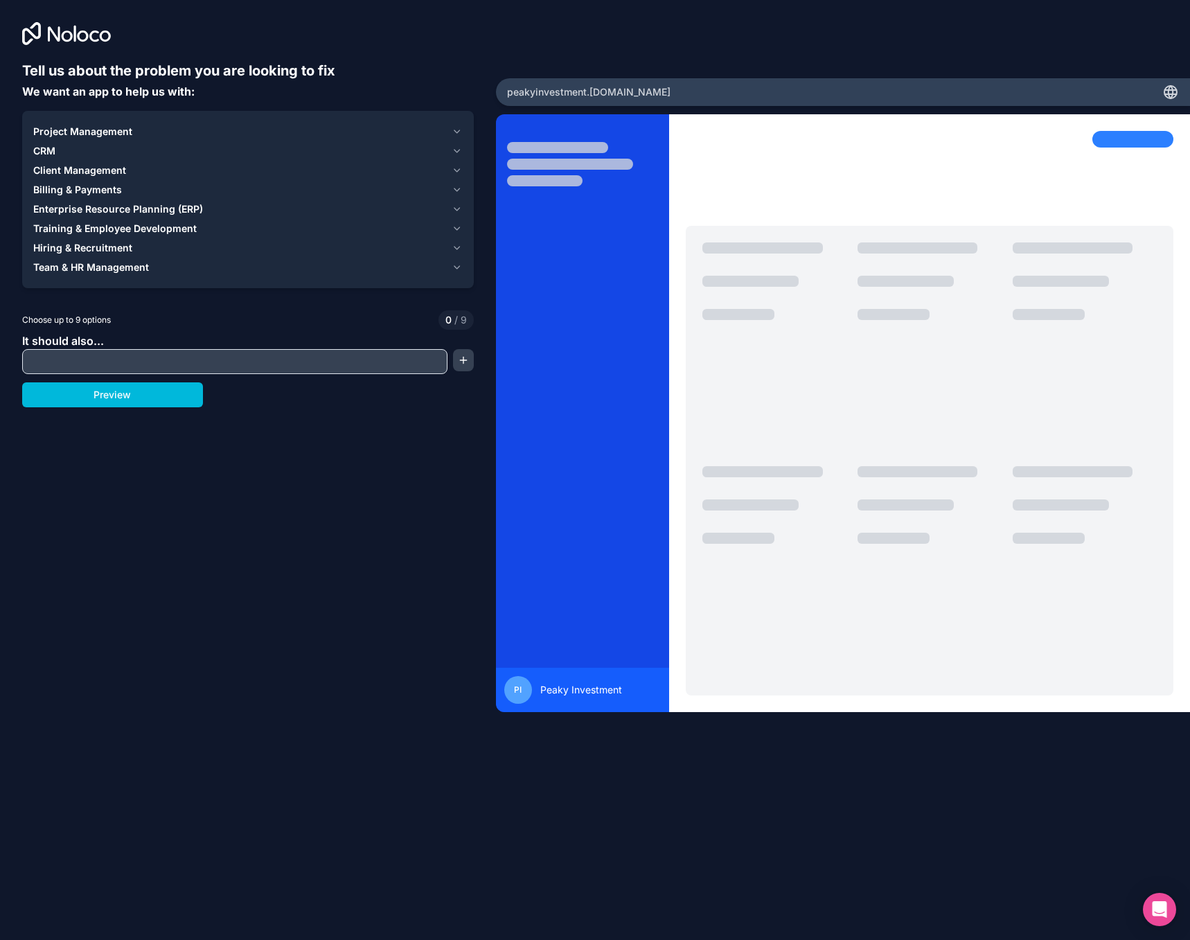
click at [112, 355] on input "text" at bounding box center [235, 361] width 418 height 19
click at [457, 265] on icon "button" at bounding box center [457, 267] width 10 height 11
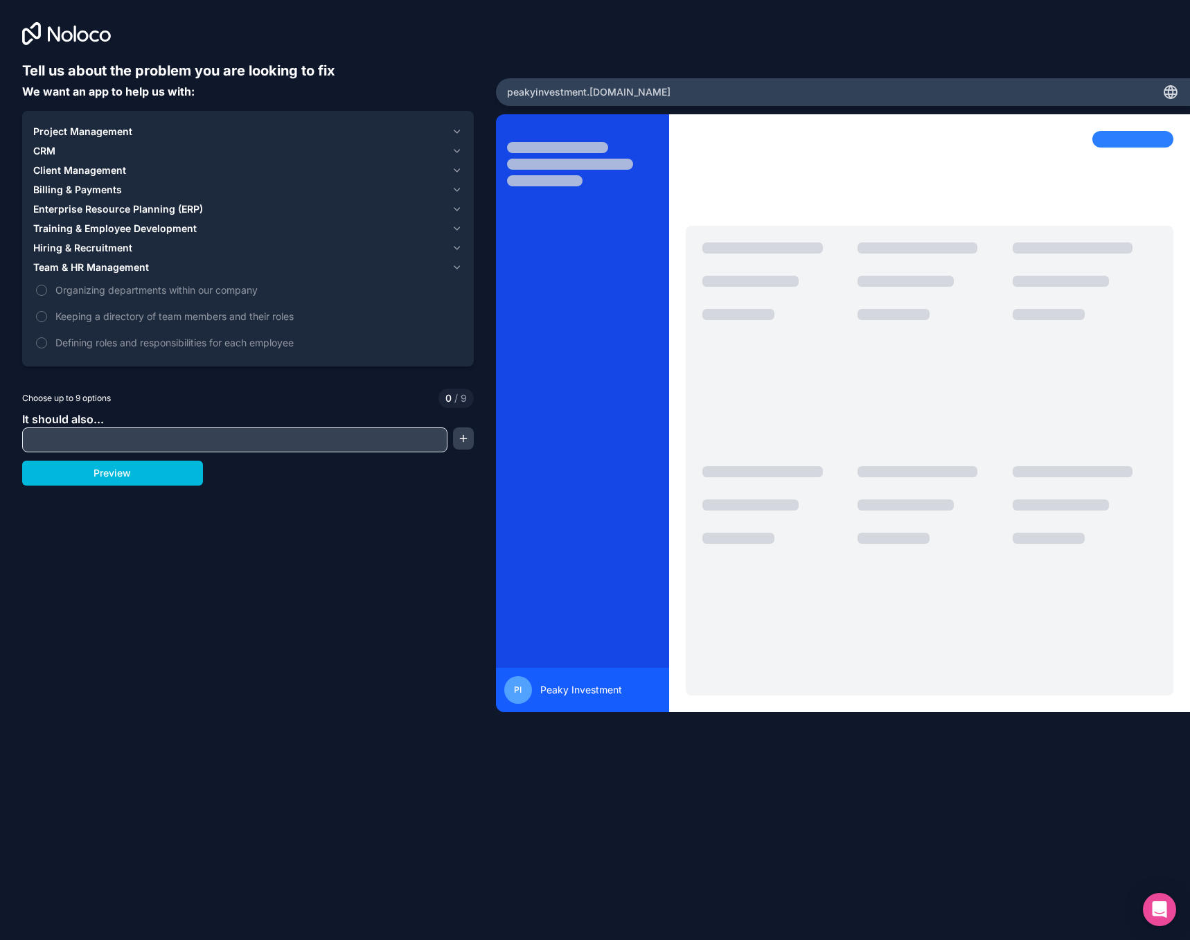
click at [457, 265] on icon "button" at bounding box center [457, 267] width 10 height 11
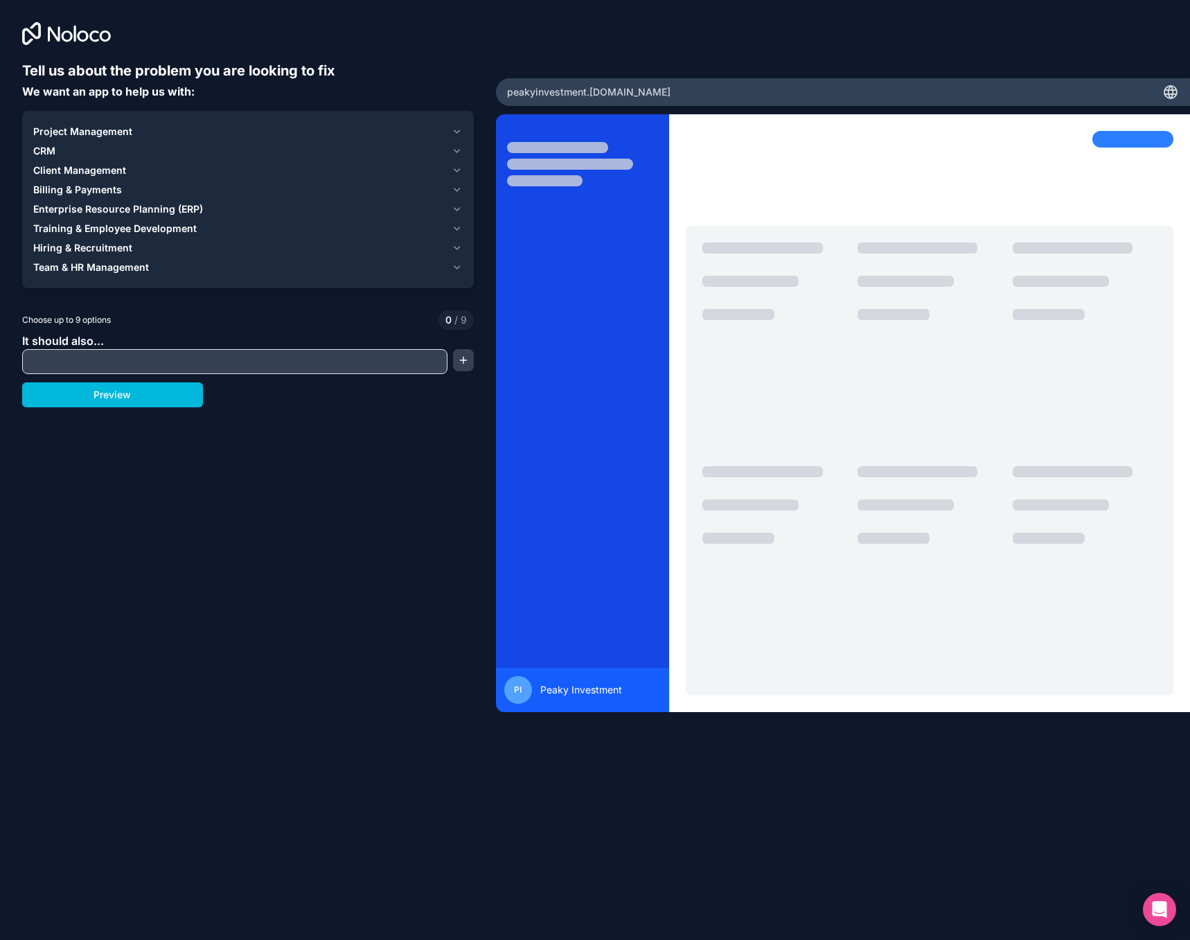
click at [166, 360] on input "text" at bounding box center [235, 361] width 418 height 19
click at [67, 151] on div "CRM" at bounding box center [239, 151] width 413 height 14
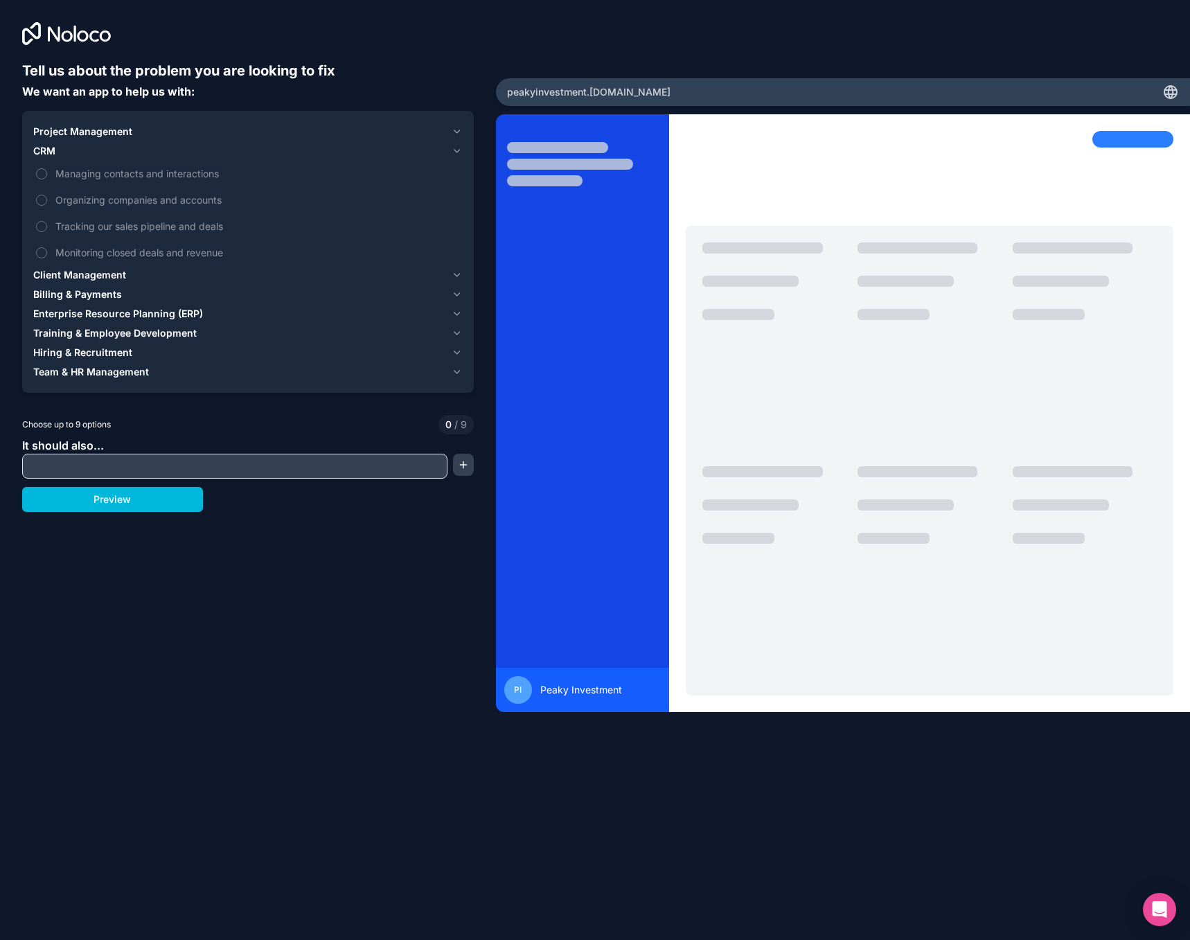
click at [120, 176] on span "Managing contacts and interactions" at bounding box center [257, 173] width 405 height 15
click at [47, 176] on button "Managing contacts and interactions" at bounding box center [41, 173] width 11 height 11
click at [114, 200] on span "Organizing companies and accounts" at bounding box center [257, 200] width 405 height 15
click at [47, 200] on button "Organizing companies and accounts" at bounding box center [41, 200] width 11 height 11
click at [114, 224] on span "Tracking our sales pipeline and deals" at bounding box center [257, 226] width 405 height 15
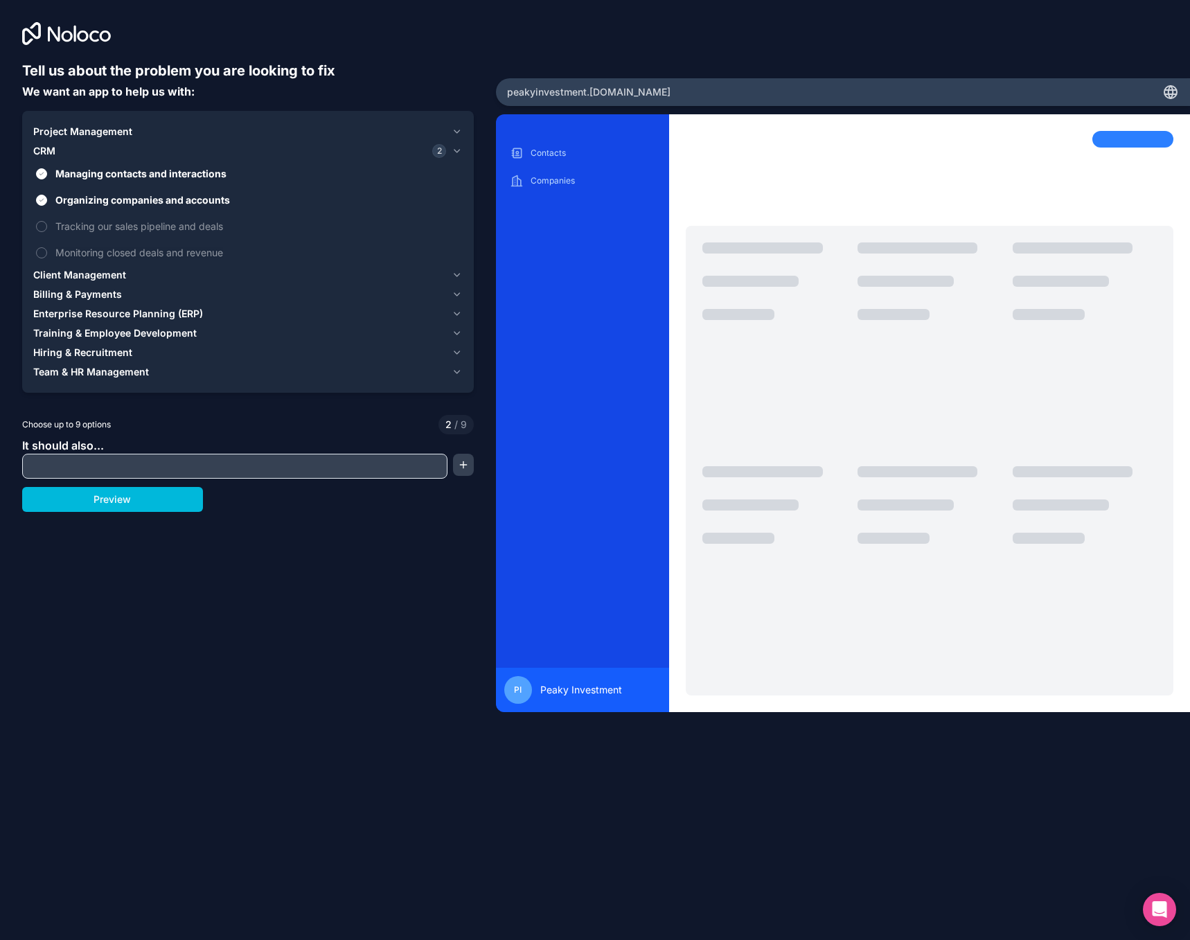
click at [47, 224] on button "Tracking our sales pipeline and deals" at bounding box center [41, 226] width 11 height 11
click at [113, 250] on span "Monitoring closed deals and revenue" at bounding box center [257, 252] width 405 height 15
click at [47, 250] on button "Monitoring closed deals and revenue" at bounding box center [41, 252] width 11 height 11
click at [140, 170] on span "Managing contacts and interactions" at bounding box center [257, 173] width 405 height 15
click at [47, 170] on button "Managing contacts and interactions" at bounding box center [41, 173] width 11 height 11
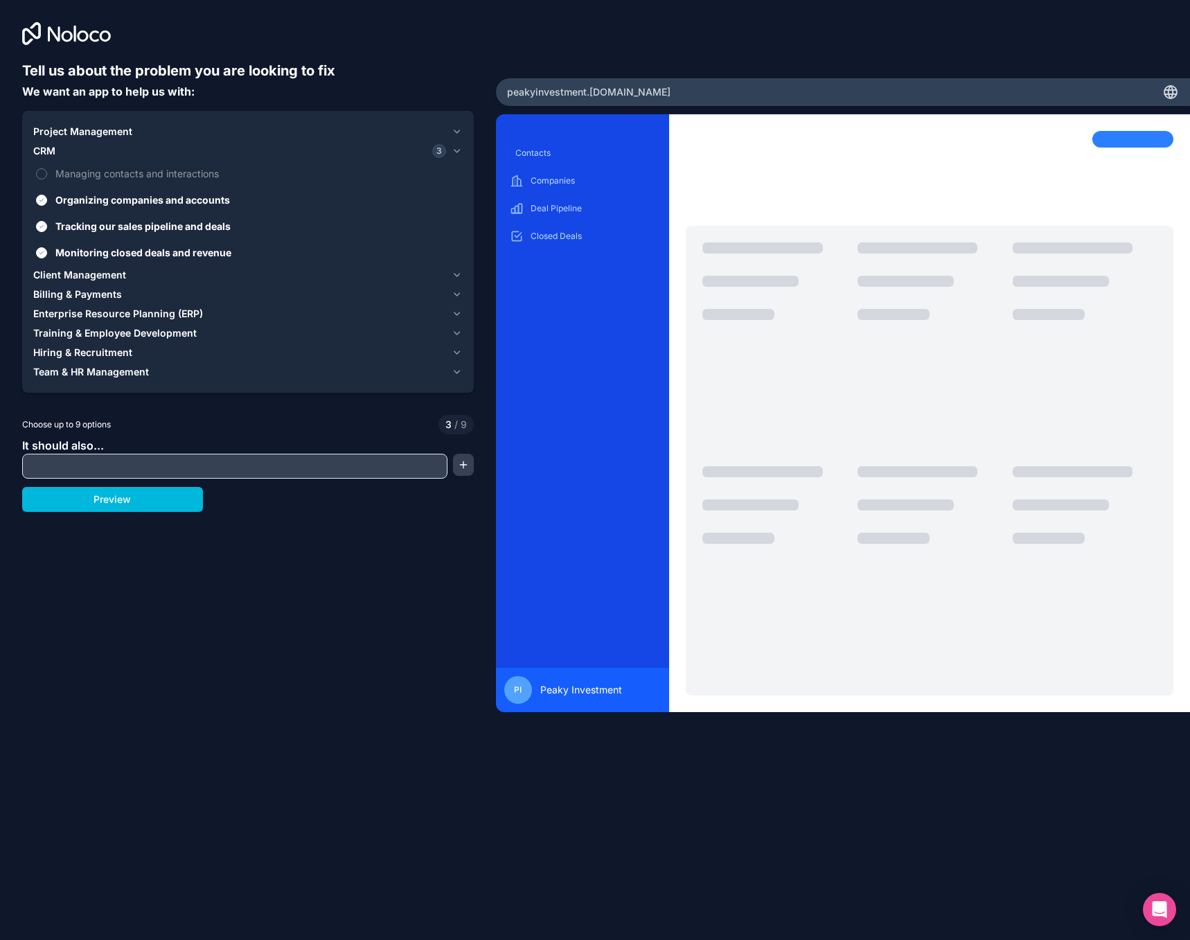
click at [130, 200] on span "Organizing companies and accounts" at bounding box center [257, 200] width 405 height 15
click at [47, 200] on button "Organizing companies and accounts" at bounding box center [41, 200] width 11 height 11
click at [128, 231] on span "Tracking our sales pipeline and deals" at bounding box center [257, 226] width 405 height 15
click at [47, 231] on button "Tracking our sales pipeline and deals" at bounding box center [41, 226] width 11 height 11
click at [130, 267] on button "Client Management" at bounding box center [247, 274] width 429 height 19
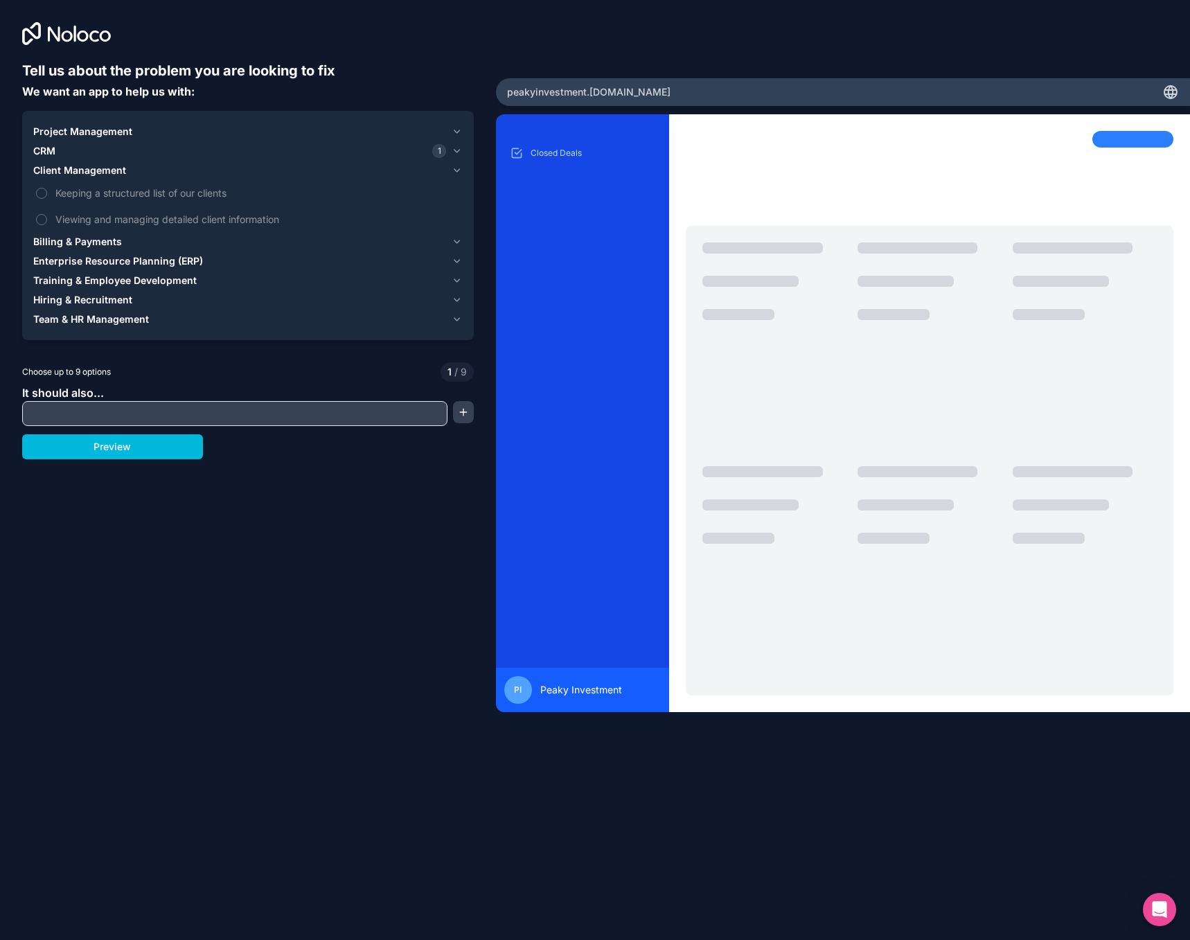
click at [92, 146] on div "CRM 1" at bounding box center [239, 151] width 413 height 14
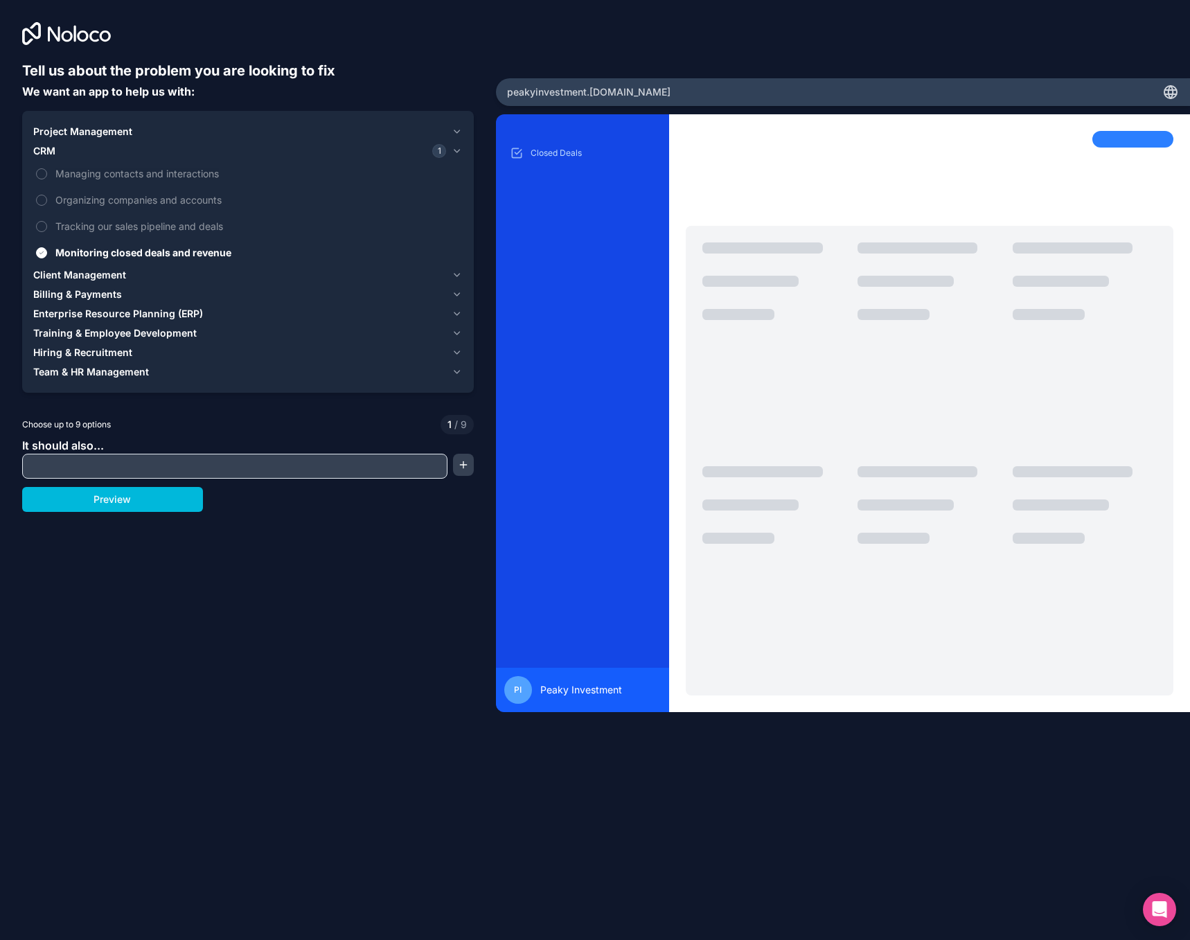
click at [103, 252] on span "Monitoring closed deals and revenue" at bounding box center [257, 252] width 405 height 15
click at [47, 252] on button "Monitoring closed deals and revenue" at bounding box center [41, 252] width 11 height 11
type button "on"
click at [457, 273] on icon "button" at bounding box center [457, 274] width 10 height 11
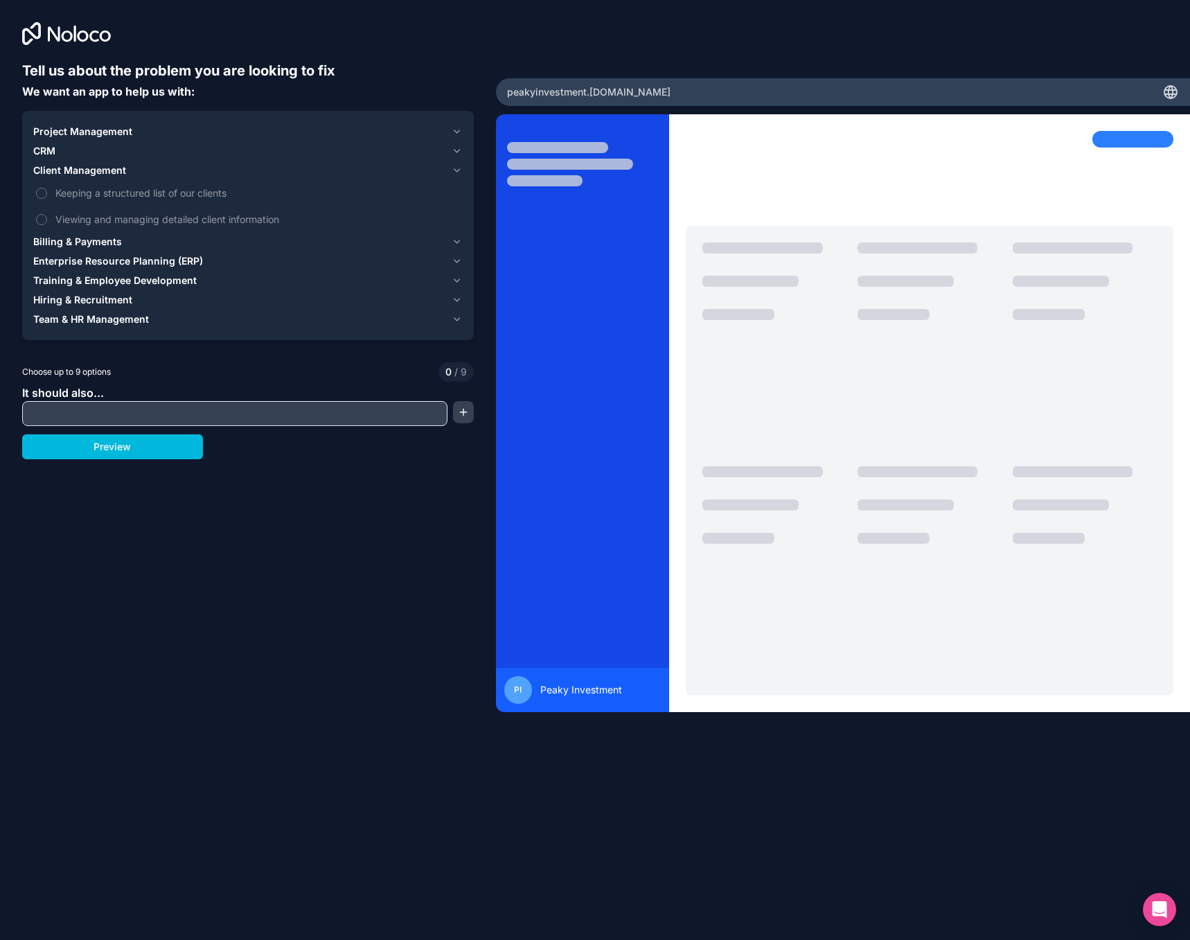
click at [455, 237] on icon "button" at bounding box center [457, 241] width 10 height 11
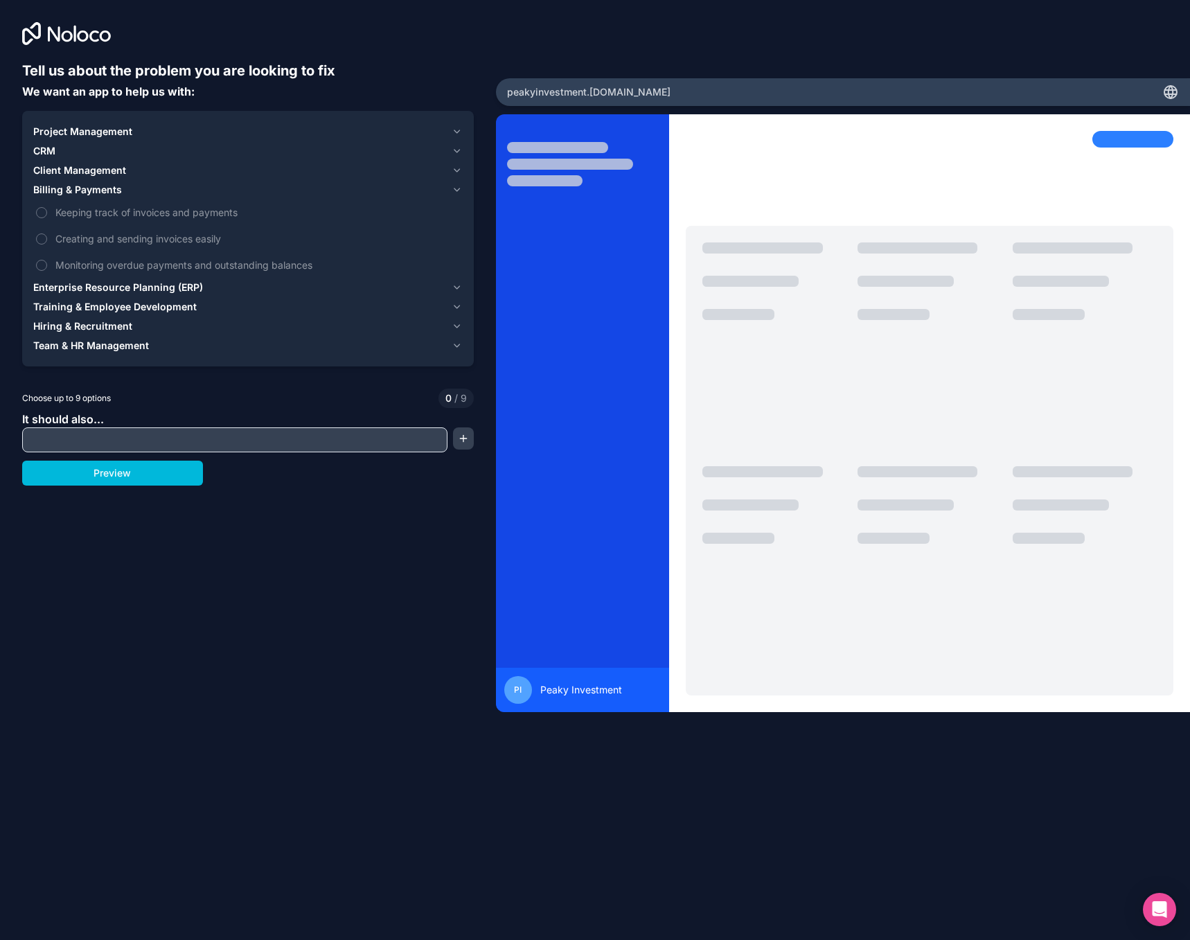
click at [182, 283] on span "Enterprise Resource Planning (ERP)" at bounding box center [118, 288] width 170 height 14
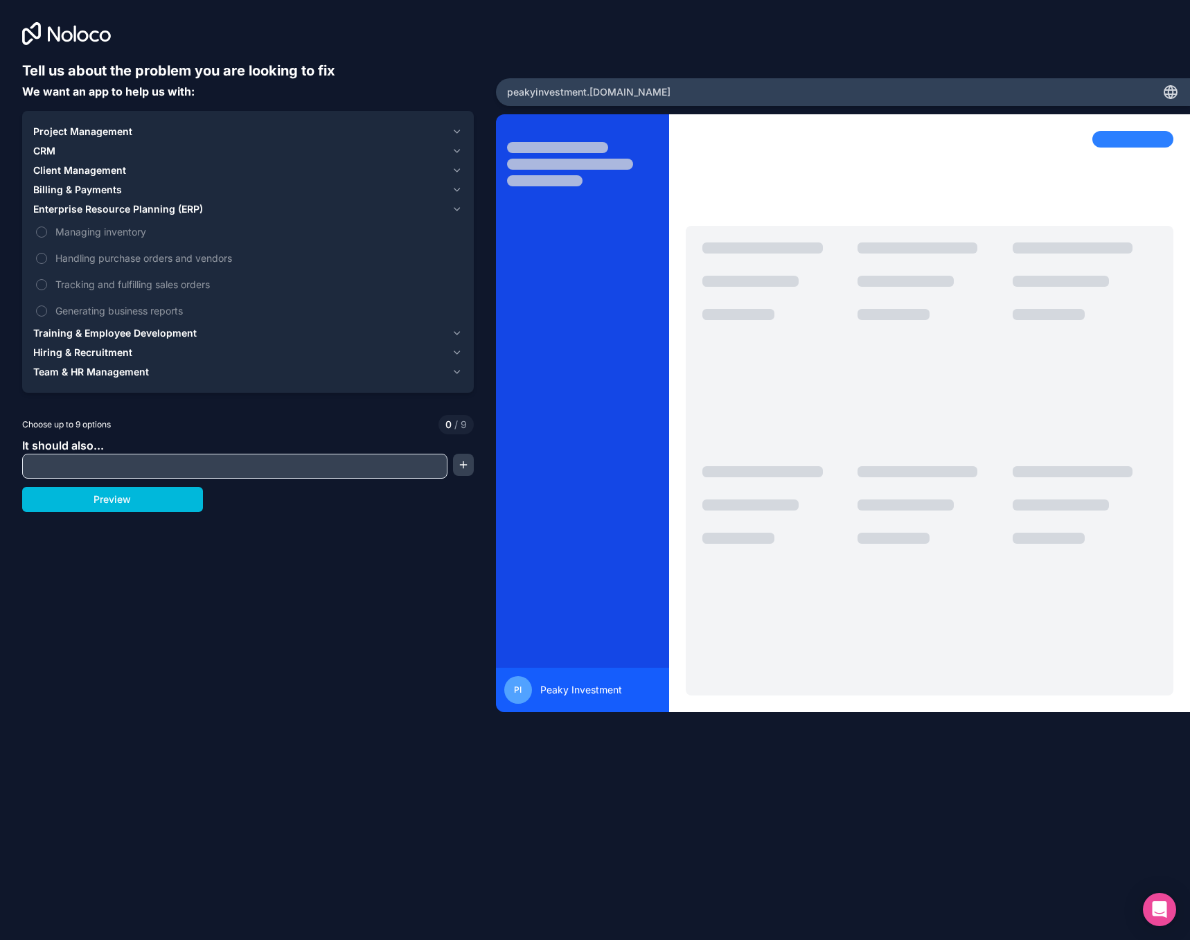
click at [105, 170] on span "Client Management" at bounding box center [79, 170] width 93 height 14
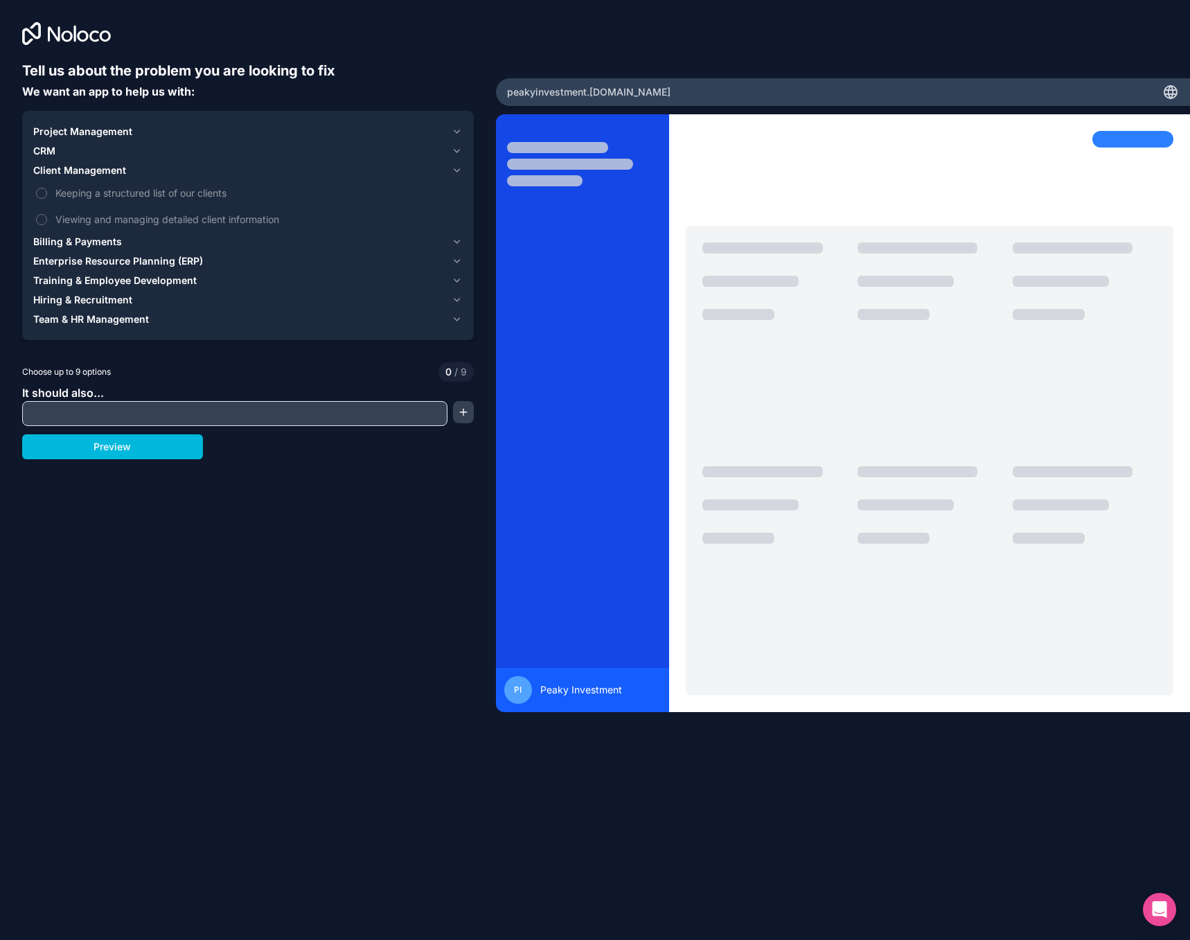
click at [98, 172] on span "Client Management" at bounding box center [79, 170] width 93 height 14
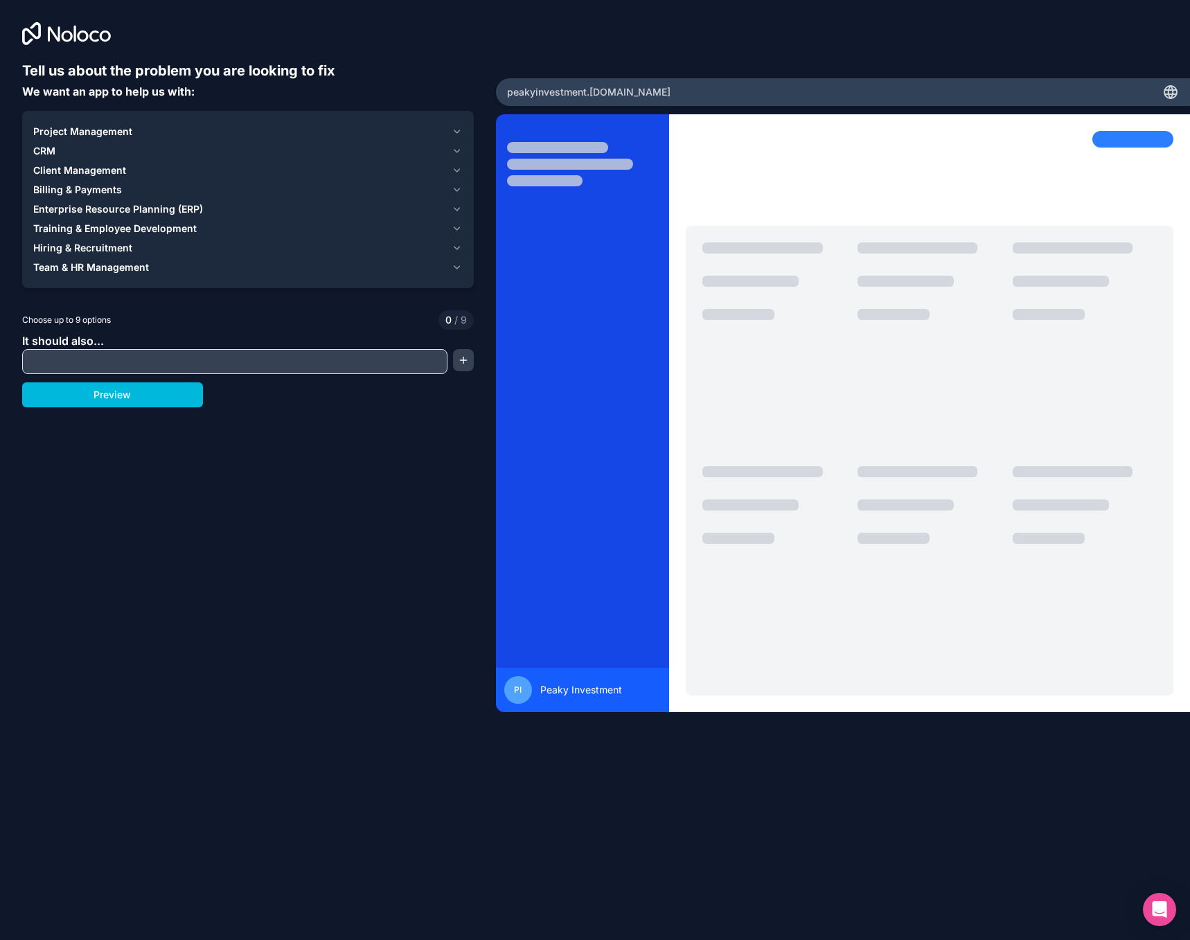
click at [96, 156] on div "CRM" at bounding box center [239, 151] width 413 height 14
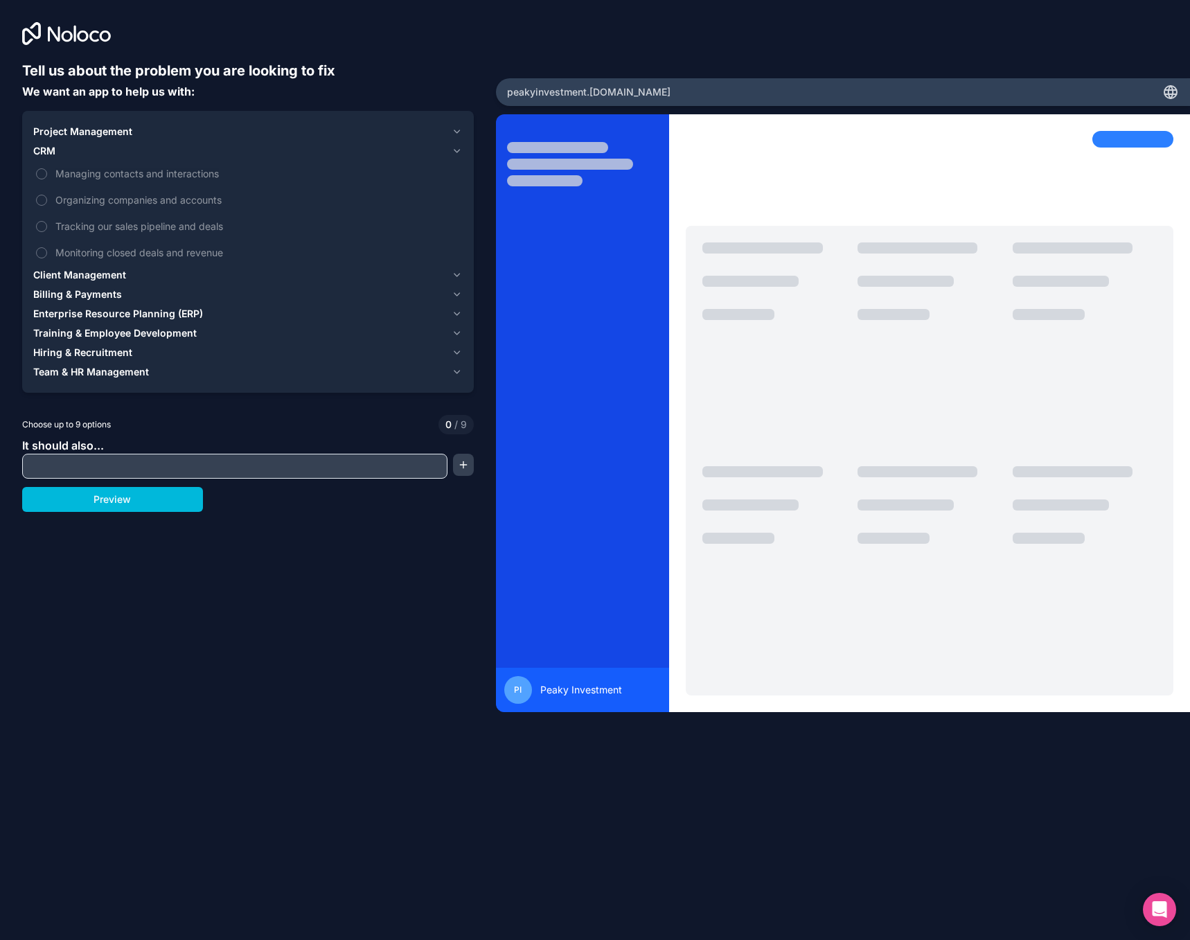
click at [99, 173] on span "Managing contacts and interactions" at bounding box center [257, 173] width 405 height 15
click at [47, 173] on button "Managing contacts and interactions" at bounding box center [41, 173] width 11 height 11
click at [109, 228] on span "Tracking our sales pipeline and deals" at bounding box center [257, 226] width 405 height 15
click at [47, 228] on button "Tracking our sales pipeline and deals" at bounding box center [41, 226] width 11 height 11
click at [121, 272] on span "Client Management" at bounding box center [79, 275] width 93 height 14
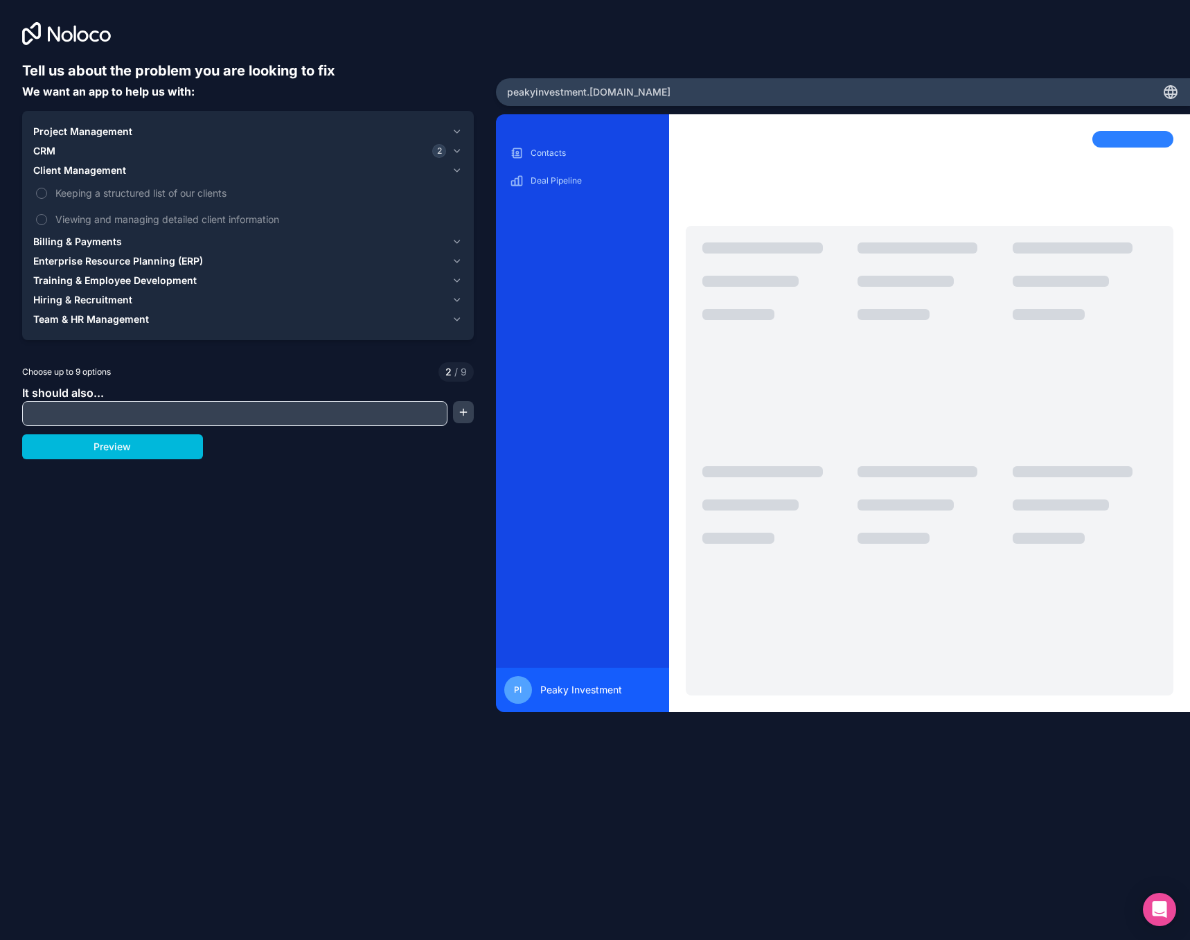
click at [150, 188] on span "Keeping a structured list of our clients" at bounding box center [257, 193] width 405 height 15
click at [47, 188] on button "Keeping a structured list of our clients" at bounding box center [41, 193] width 11 height 11
click at [152, 219] on span "Viewing and managing detailed client information" at bounding box center [257, 219] width 405 height 15
click at [47, 219] on button "Viewing and managing detailed client information" at bounding box center [41, 219] width 11 height 11
click at [87, 242] on span "Billing & Payments" at bounding box center [77, 242] width 89 height 14
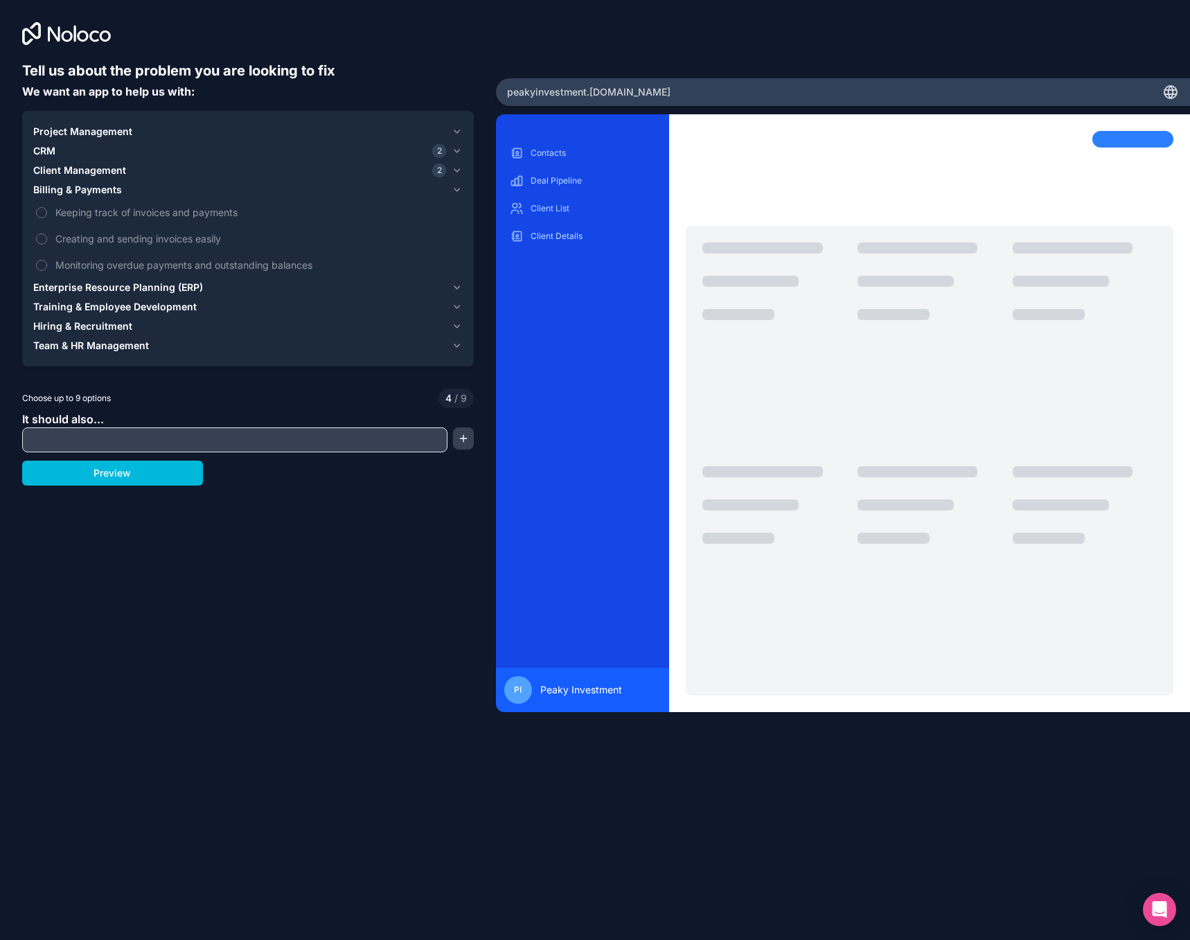
click at [121, 214] on span "Keeping track of invoices and payments" at bounding box center [257, 212] width 405 height 15
click at [47, 214] on button "Keeping track of invoices and payments" at bounding box center [41, 212] width 11 height 11
click at [187, 282] on span "Enterprise Resource Planning (ERP)" at bounding box center [118, 288] width 170 height 14
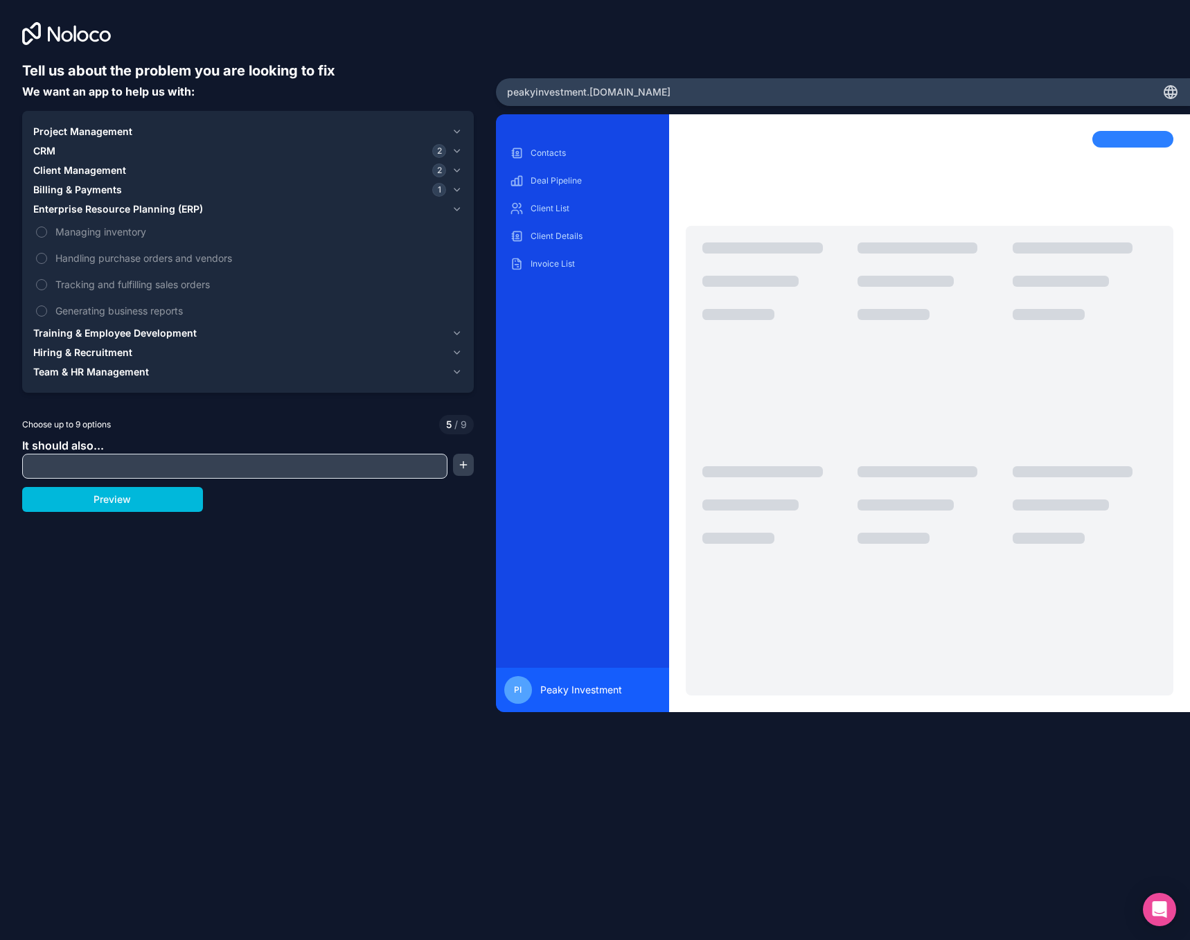
click at [130, 314] on span "Generating business reports" at bounding box center [257, 310] width 405 height 15
click at [47, 314] on button "Generating business reports" at bounding box center [41, 310] width 11 height 11
click at [319, 468] on input "text" at bounding box center [235, 465] width 418 height 19
paste input "**********"
type input "**********"
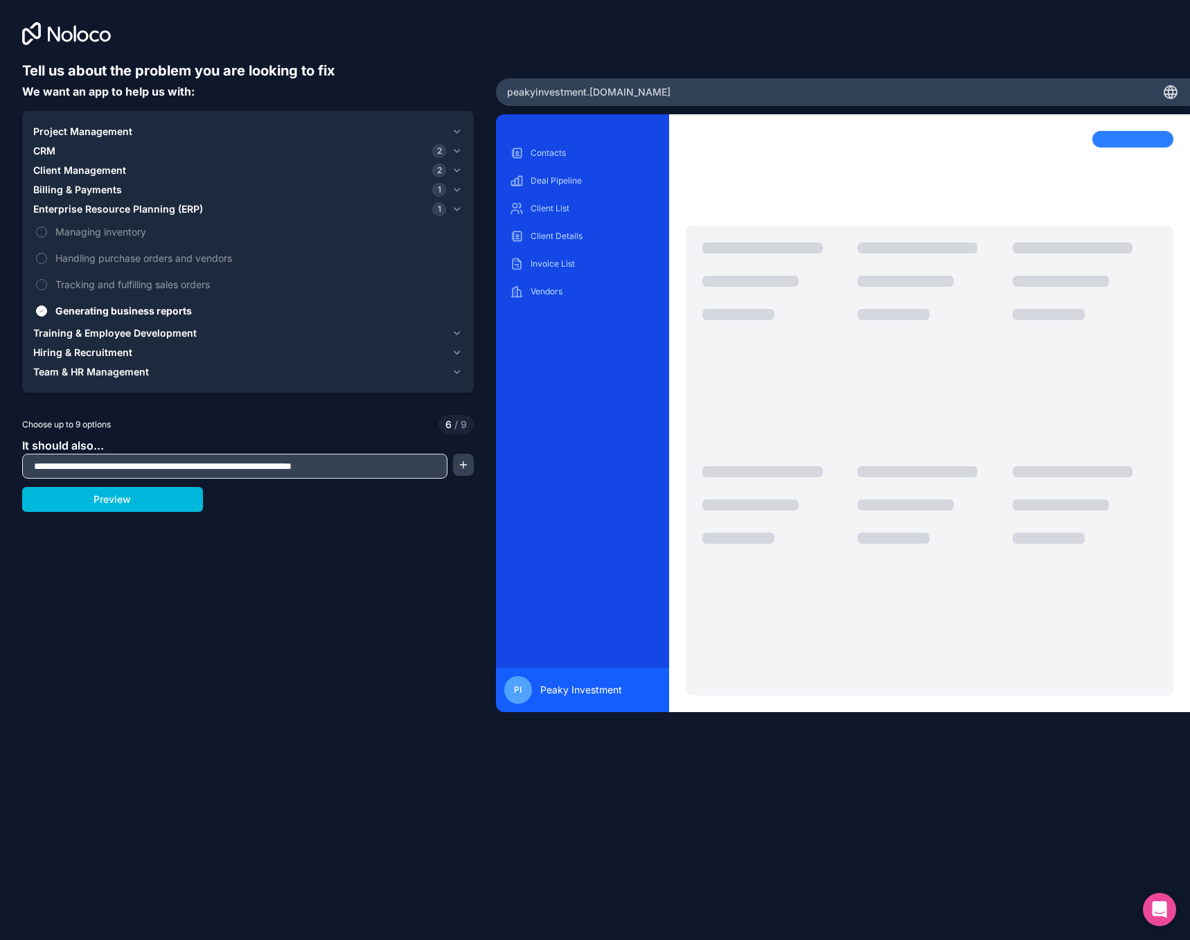
click at [233, 504] on div "Preview" at bounding box center [248, 499] width 452 height 25
click at [177, 495] on button "Preview" at bounding box center [112, 499] width 181 height 25
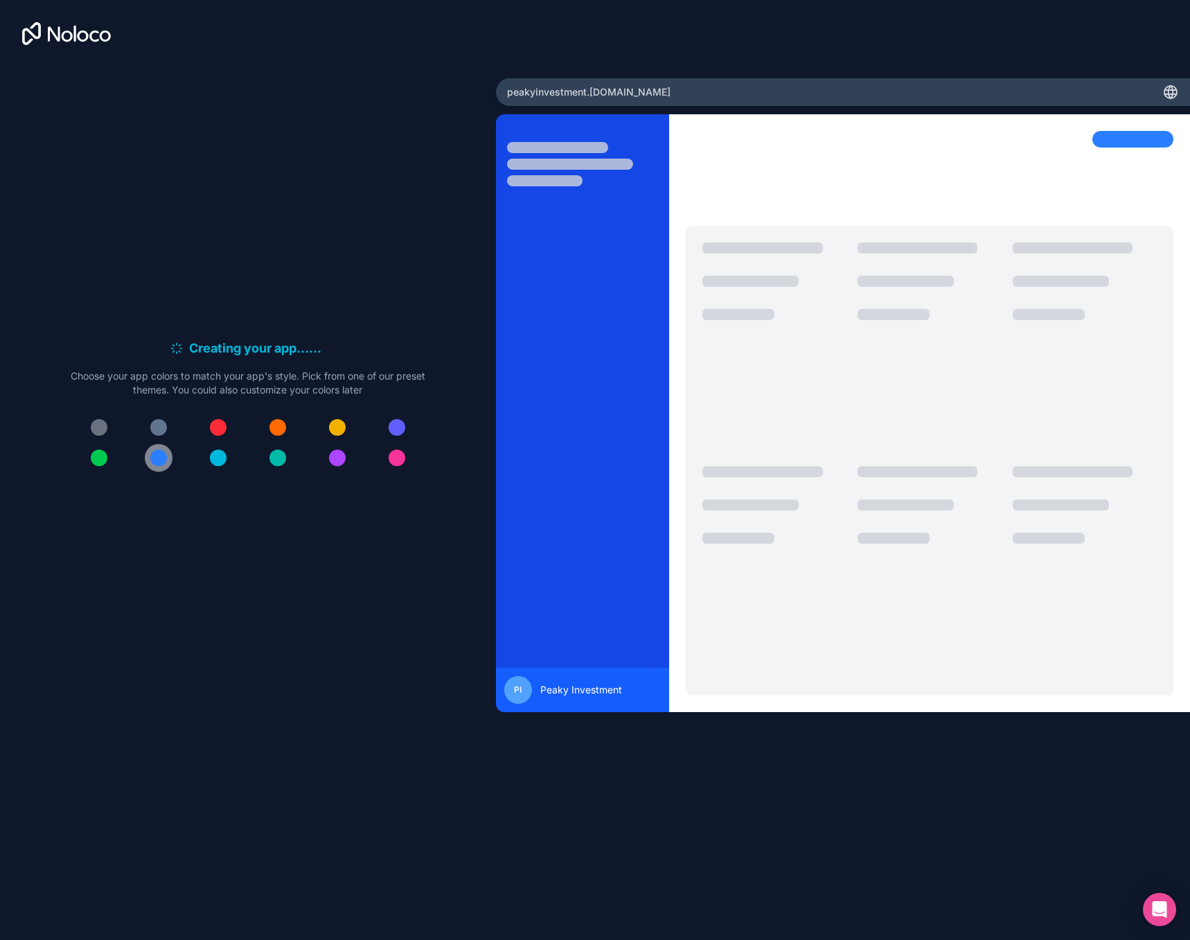
click at [157, 459] on div at bounding box center [158, 458] width 17 height 17
click at [102, 428] on div at bounding box center [99, 427] width 17 height 17
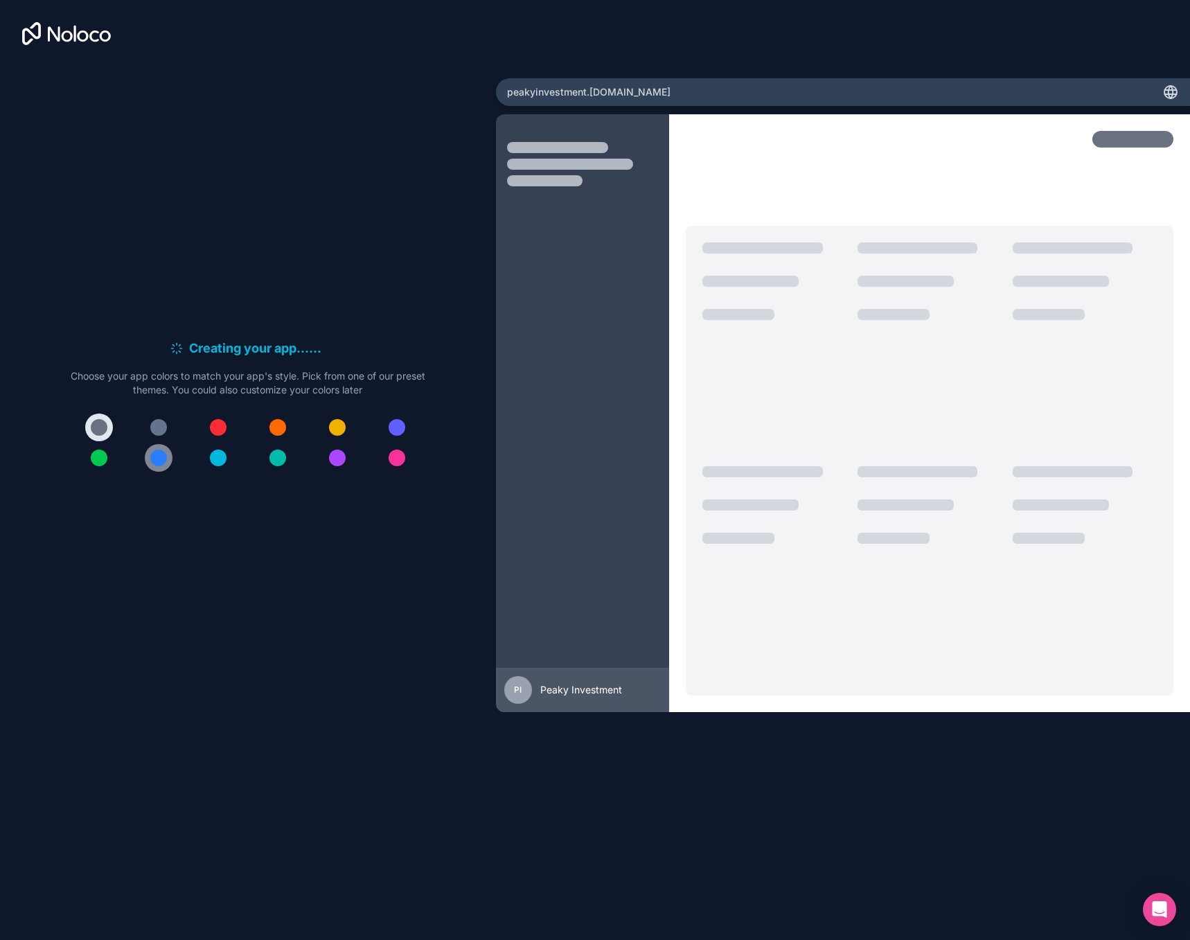
click at [161, 456] on div at bounding box center [158, 458] width 17 height 17
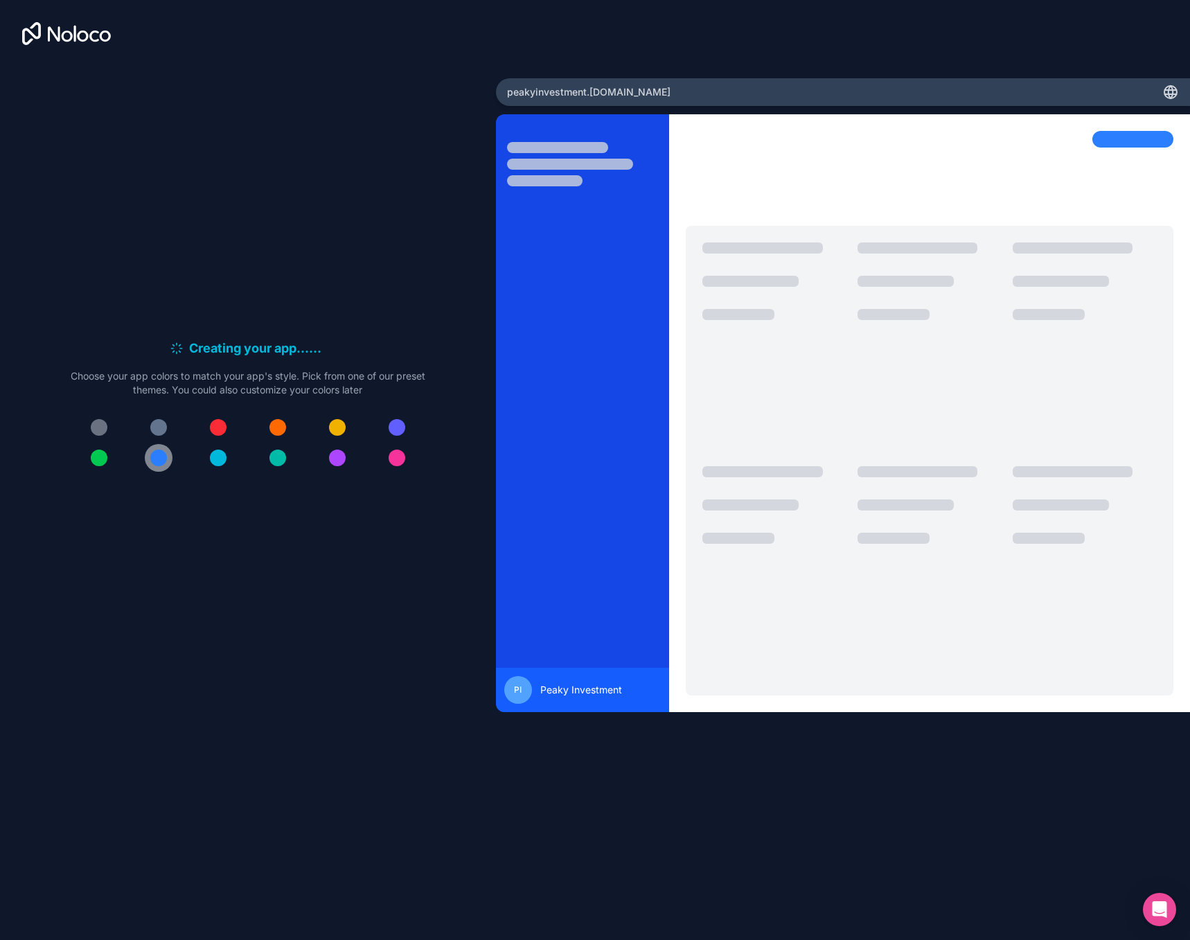
click at [160, 460] on div at bounding box center [158, 458] width 17 height 17
click at [721, 490] on div at bounding box center [774, 572] width 144 height 213
click at [224, 459] on div at bounding box center [218, 458] width 17 height 17
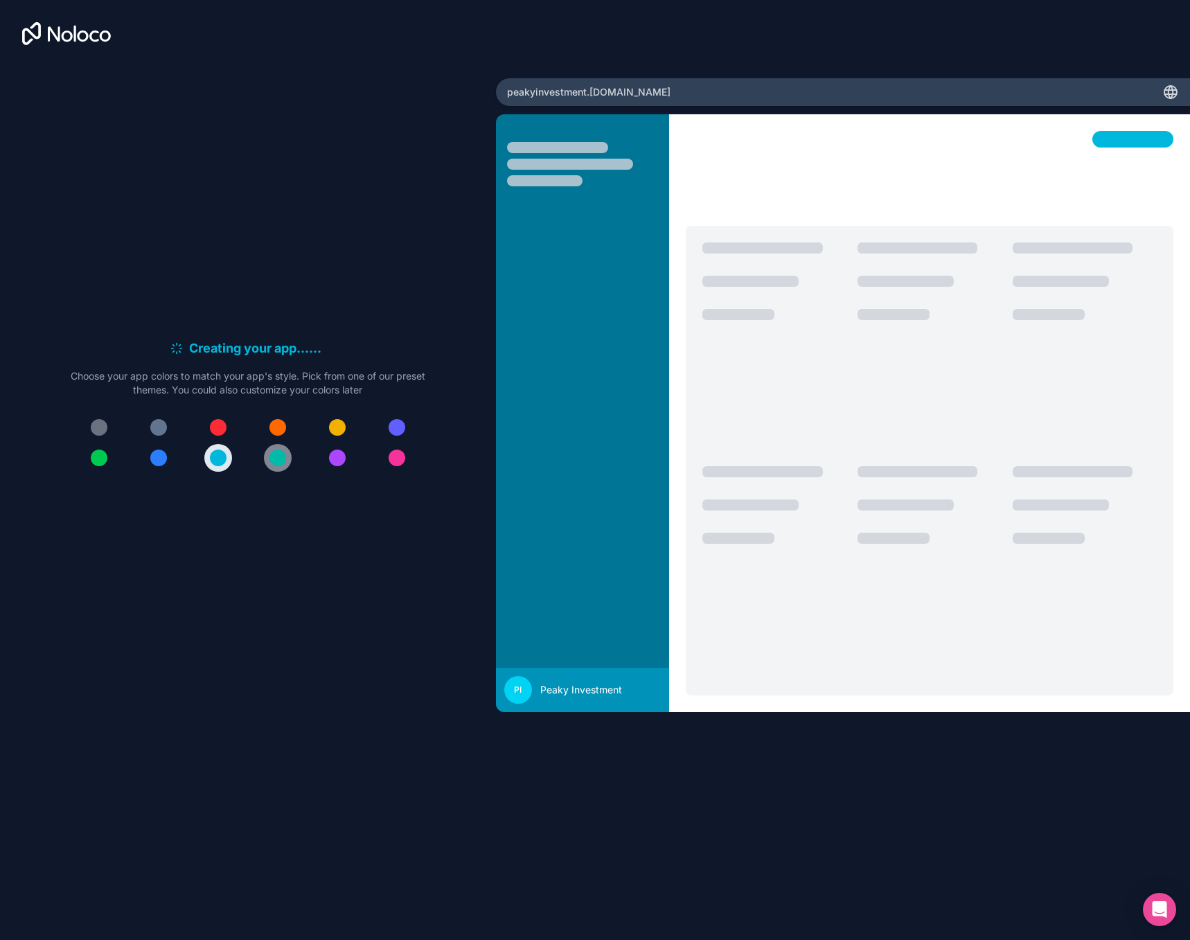
click at [276, 461] on div at bounding box center [277, 458] width 17 height 17
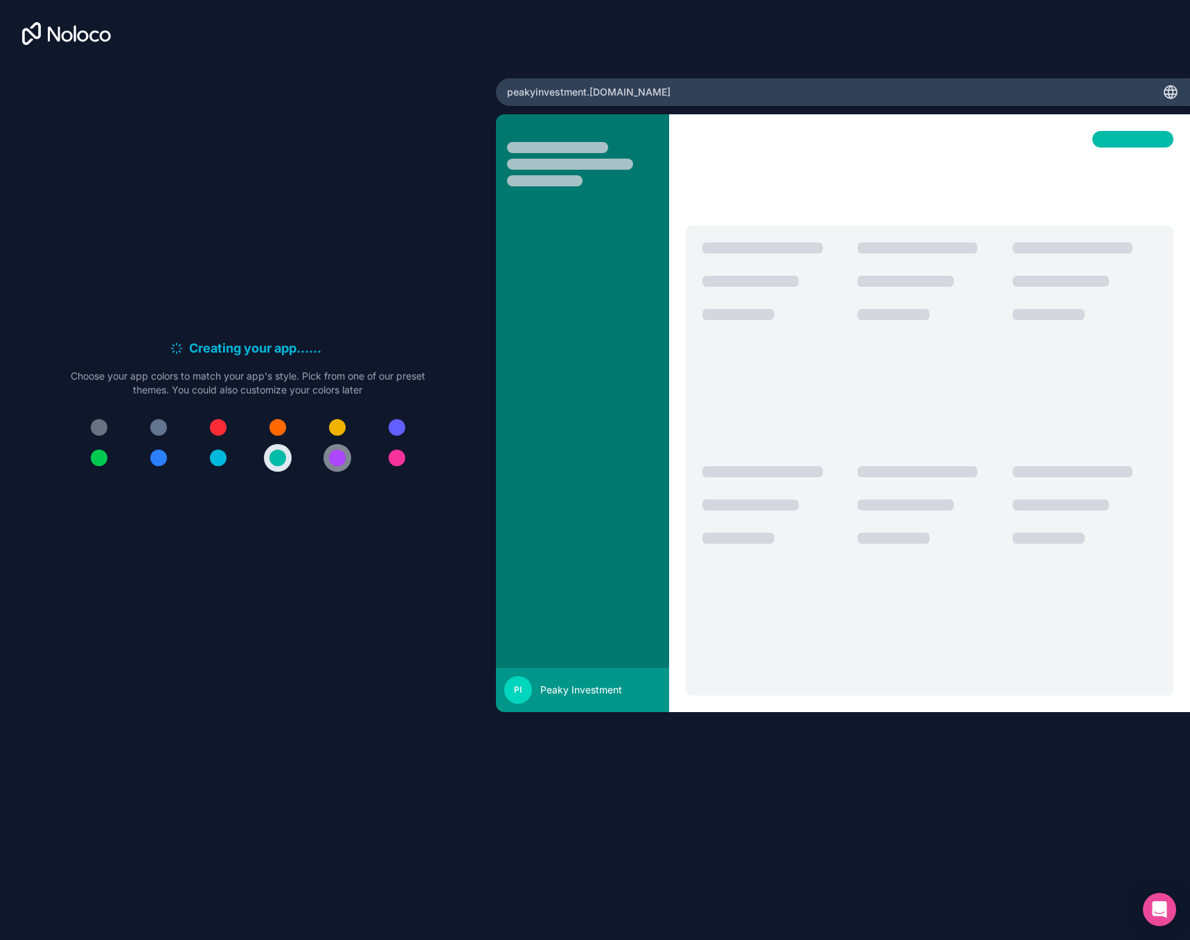
click at [326, 461] on button at bounding box center [337, 458] width 28 height 28
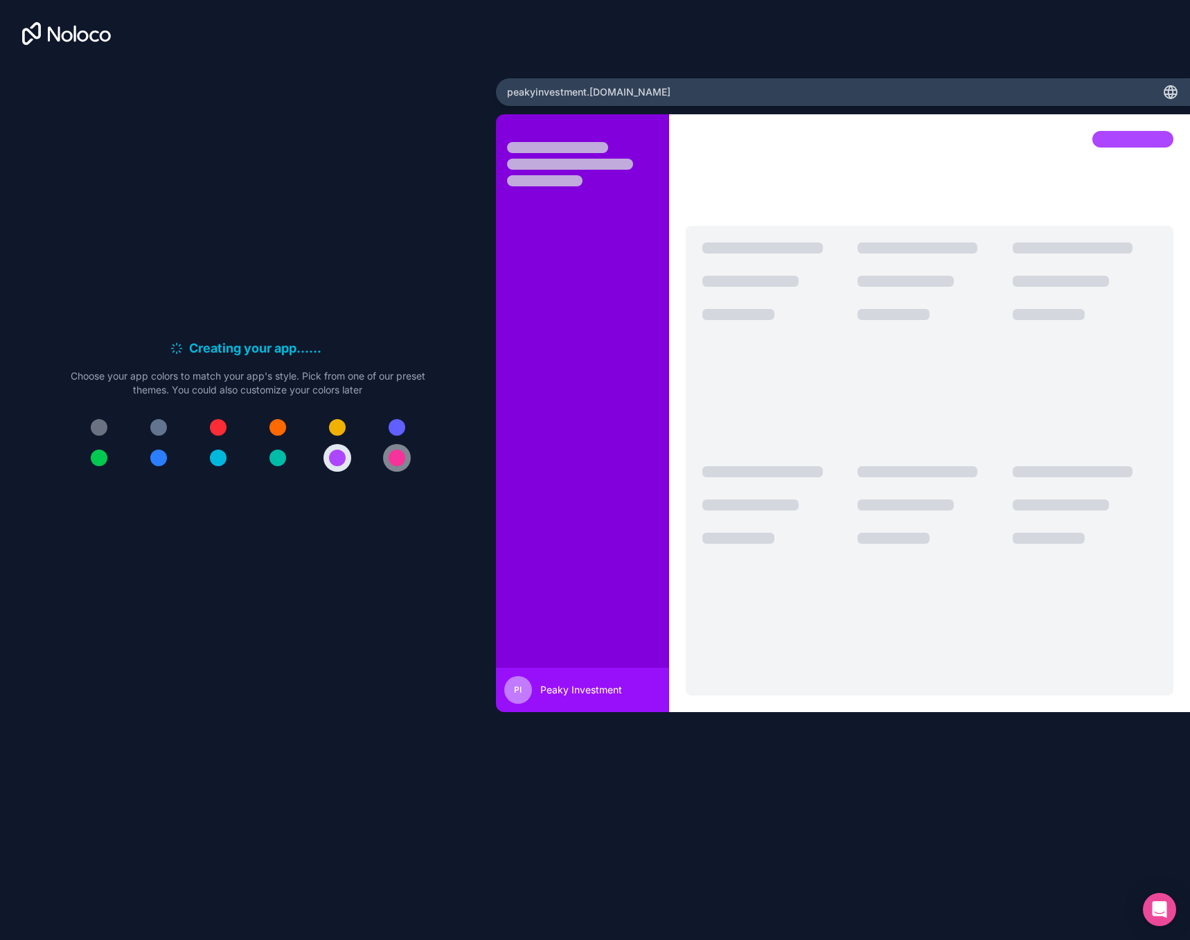
click at [406, 461] on button at bounding box center [397, 458] width 28 height 28
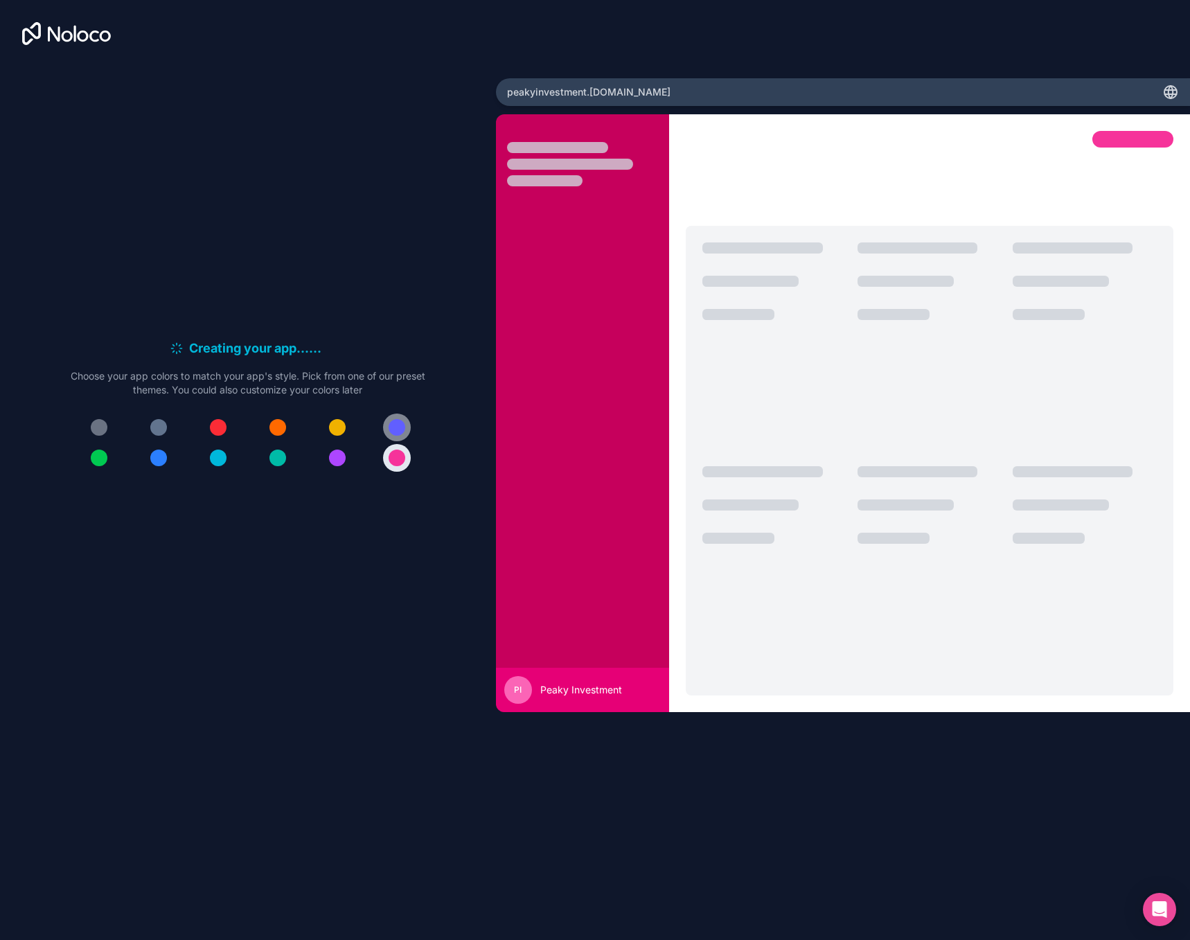
click at [393, 423] on div at bounding box center [397, 427] width 17 height 17
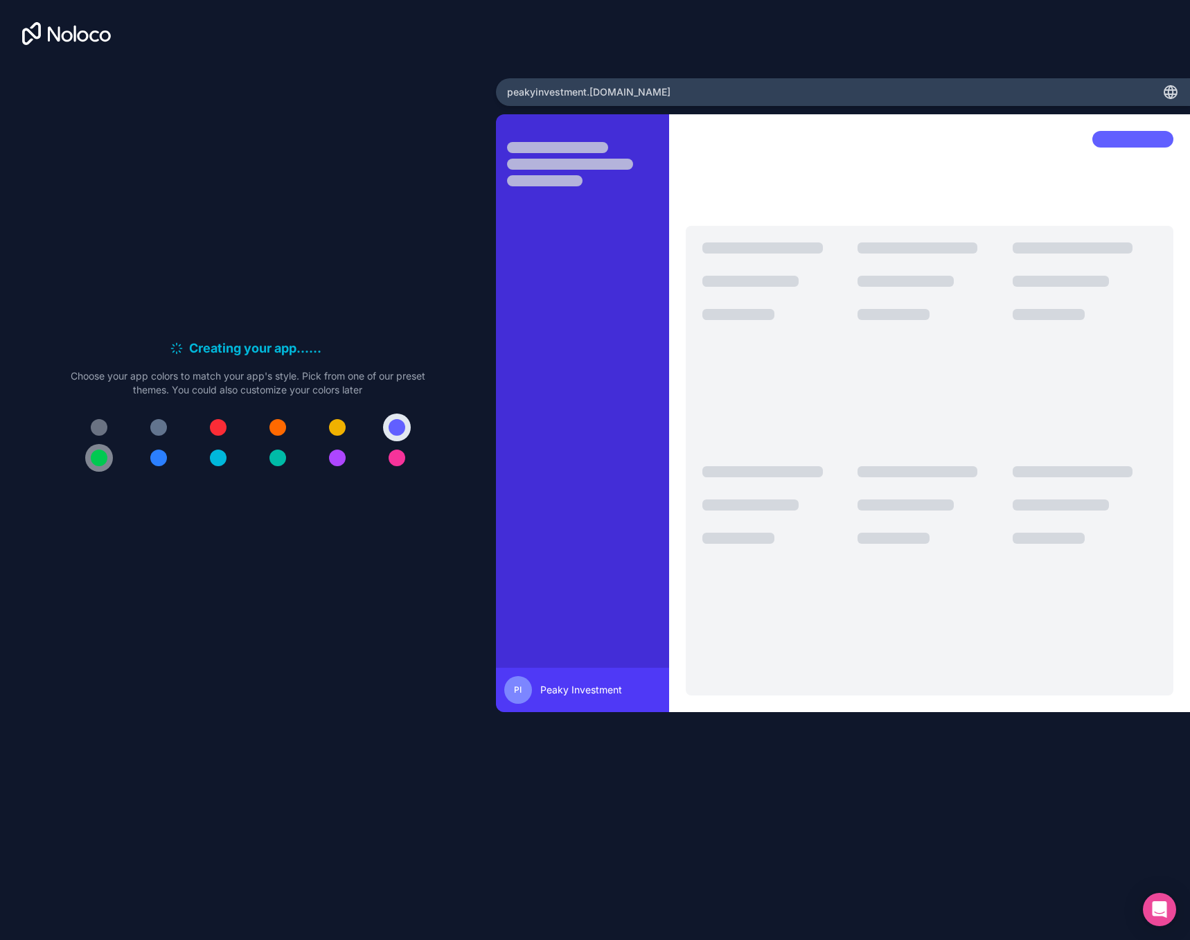
click at [103, 456] on div at bounding box center [99, 458] width 17 height 17
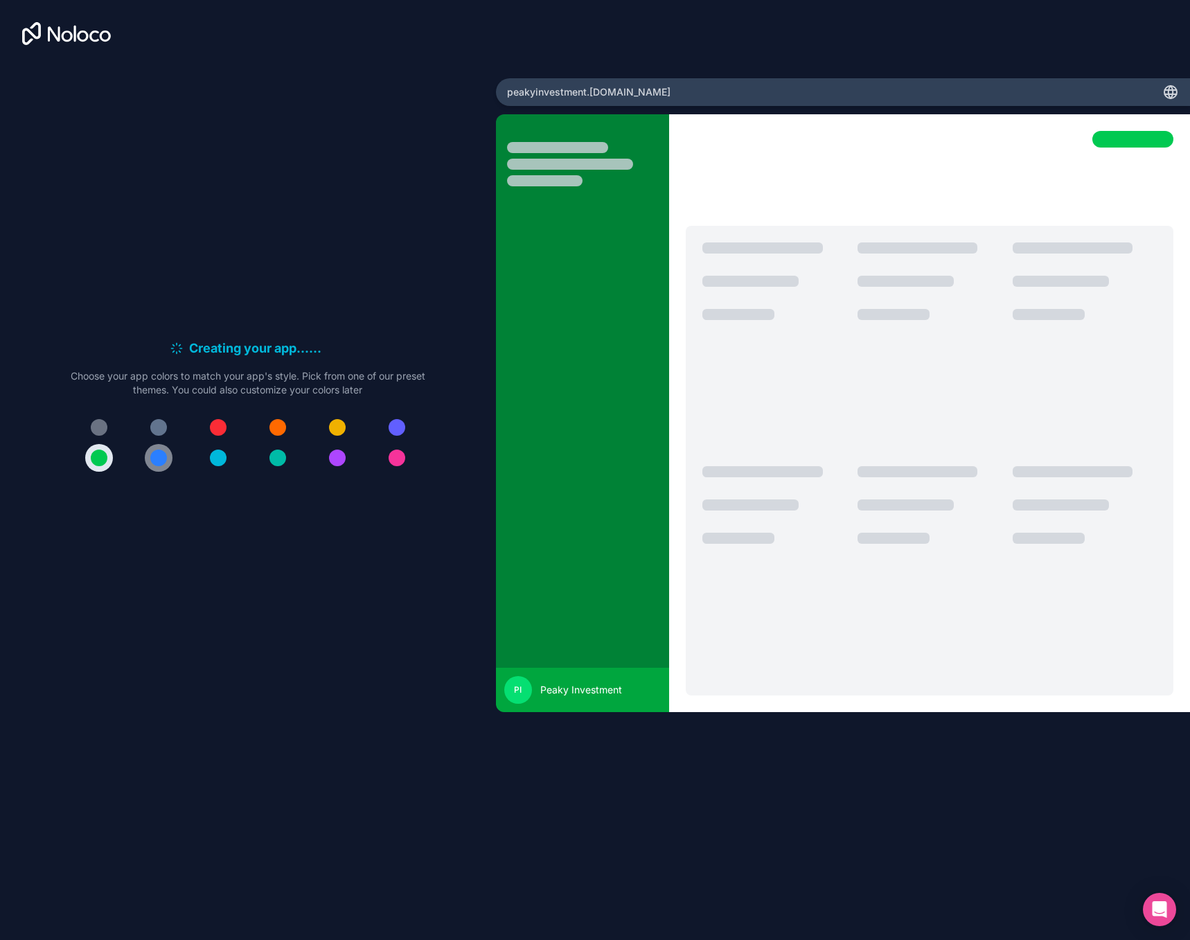
click at [152, 456] on div at bounding box center [158, 458] width 17 height 17
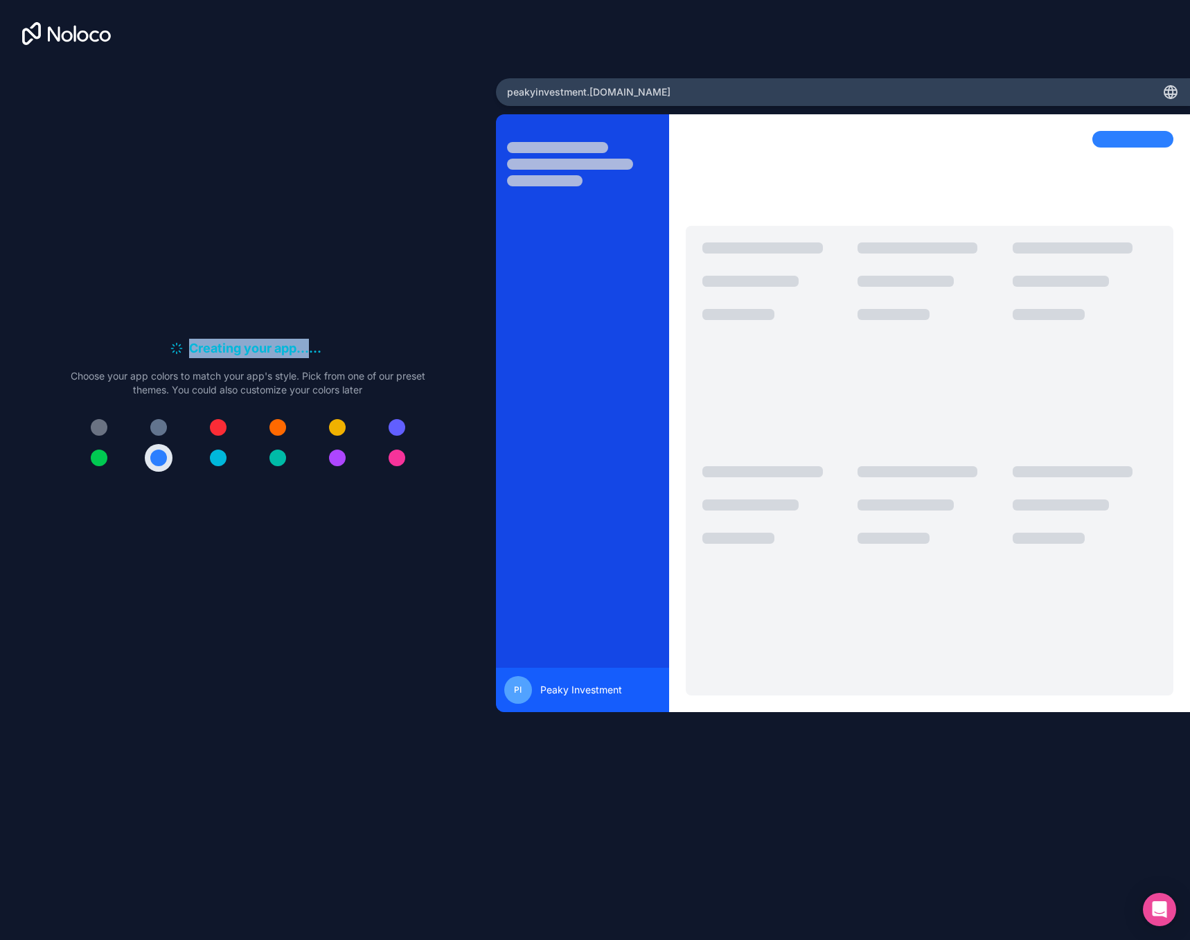
drag, startPoint x: 189, startPoint y: 355, endPoint x: 327, endPoint y: 358, distance: 137.9
click at [327, 357] on div "Creating your app... . . ." at bounding box center [248, 348] width 355 height 19
click at [330, 348] on div "Creating your app... . . ." at bounding box center [248, 348] width 355 height 19
click at [157, 468] on button at bounding box center [159, 458] width 28 height 28
drag, startPoint x: 257, startPoint y: 528, endPoint x: 220, endPoint y: 547, distance: 41.5
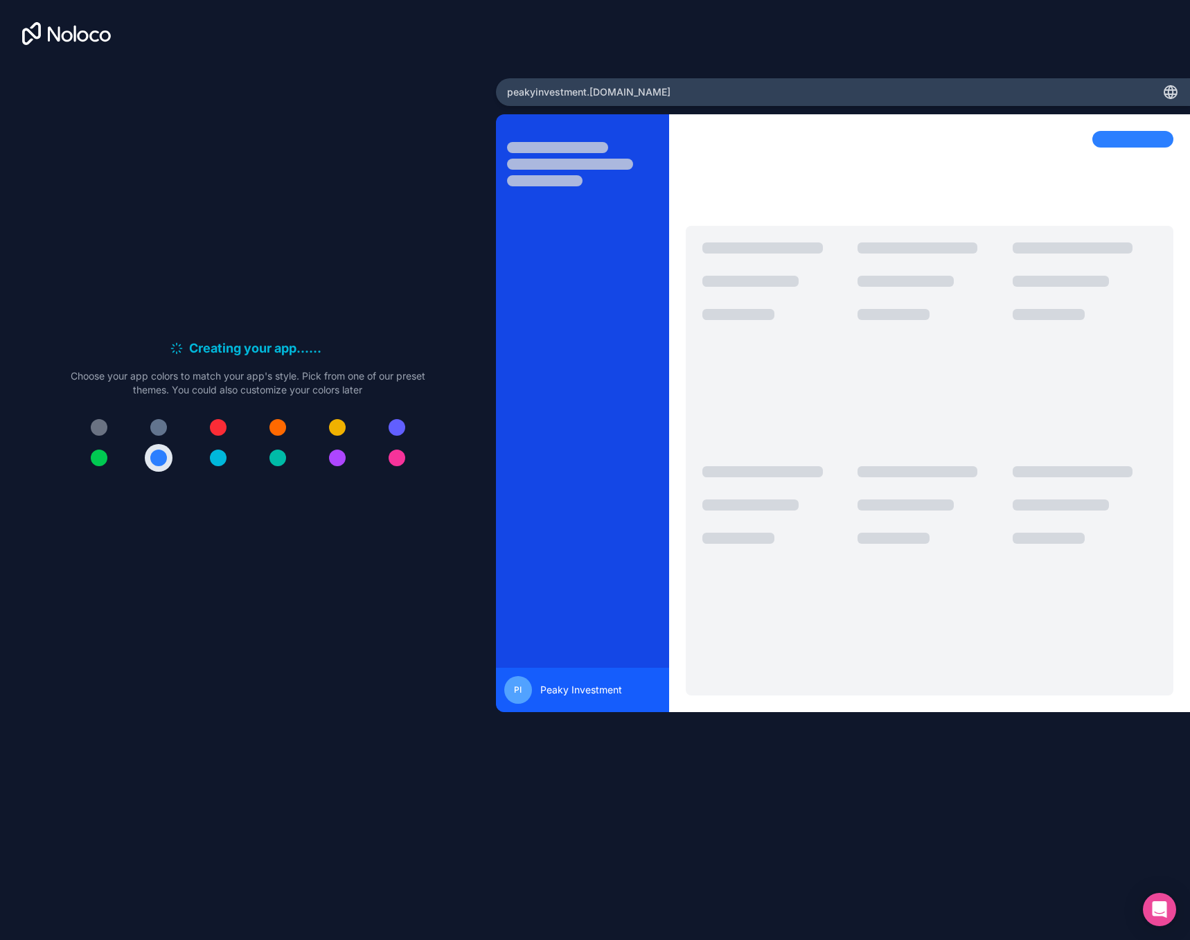
click at [256, 528] on div "Creating your app... . . . Meanwhile, let's personalize it! Choose your app col…" at bounding box center [248, 411] width 452 height 700
drag, startPoint x: 109, startPoint y: 558, endPoint x: 175, endPoint y: 639, distance: 104.8
click at [124, 584] on div "Creating your app... . . . Meanwhile, let's personalize it! Choose your app col…" at bounding box center [248, 411] width 452 height 700
drag, startPoint x: 245, startPoint y: 693, endPoint x: 281, endPoint y: 753, distance: 70.6
click at [245, 701] on div "Creating your app... . . . Meanwhile, let's personalize it! Choose your app col…" at bounding box center [248, 411] width 452 height 700
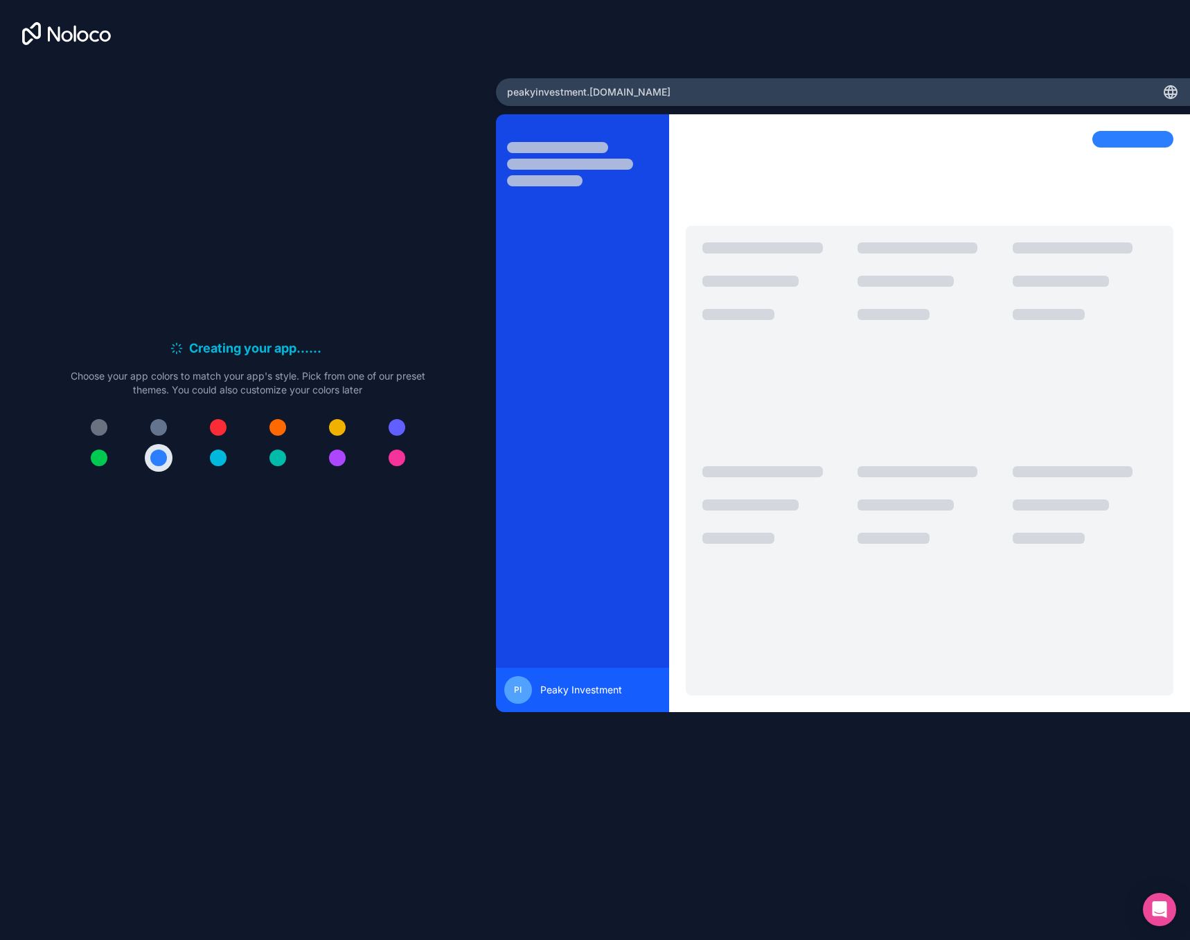
drag, startPoint x: 277, startPoint y: 768, endPoint x: 258, endPoint y: 780, distance: 22.5
click at [274, 770] on div "Creating your app... . . . Meanwhile, let's personalize it! Choose your app col…" at bounding box center [248, 391] width 496 height 783
drag, startPoint x: 139, startPoint y: 833, endPoint x: 193, endPoint y: 768, distance: 85.1
click at [136, 832] on div "Creating your app... . . . Meanwhile, let's personalize it! Choose your app col…" at bounding box center [595, 470] width 1190 height 940
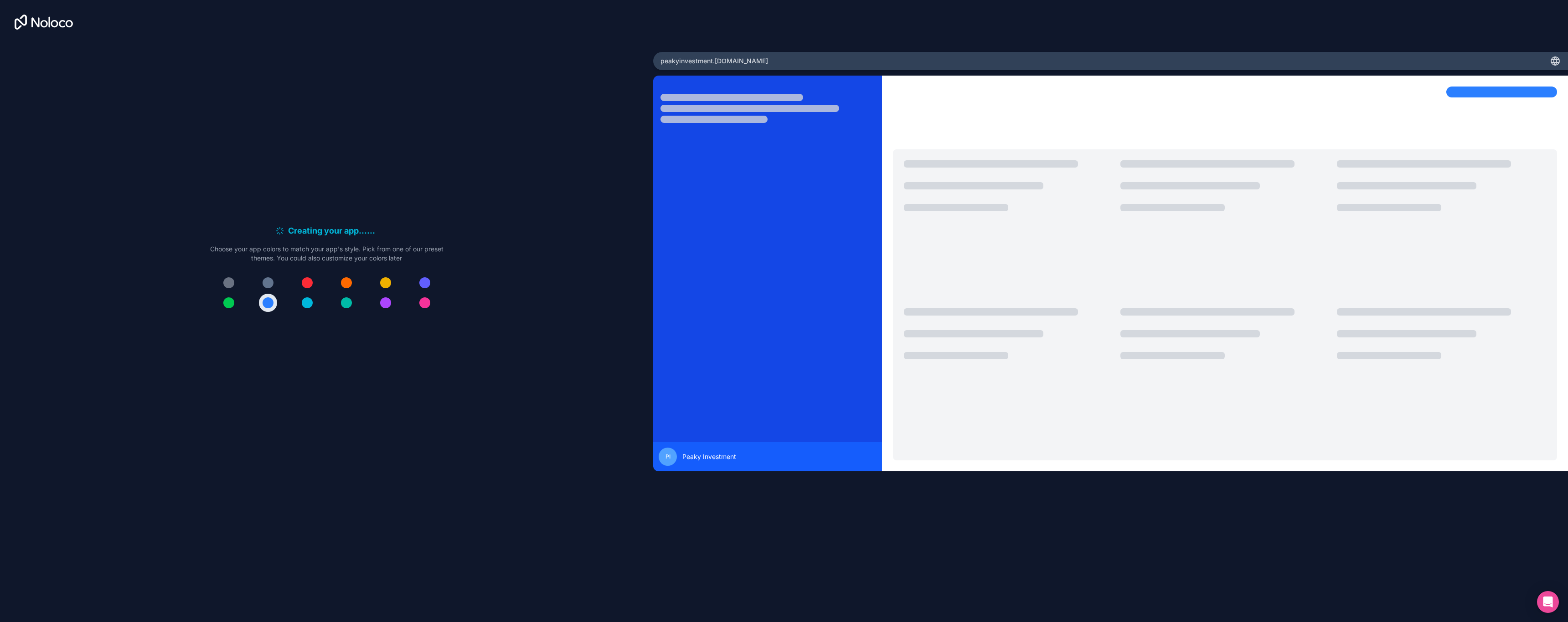
click at [747, 57] on div "peakyinvestment .[DOMAIN_NAME]" at bounding box center [1111, 61] width 915 height 18
drag, startPoint x: 672, startPoint y: 60, endPoint x: 658, endPoint y: 59, distance: 14.0
click at [658, 59] on div "peakyinvestment .[DOMAIN_NAME]" at bounding box center [1111, 61] width 915 height 18
copy span "peakyinvestment .[DOMAIN_NAME]"
drag, startPoint x: 1521, startPoint y: 381, endPoint x: 1486, endPoint y: 324, distance: 66.9
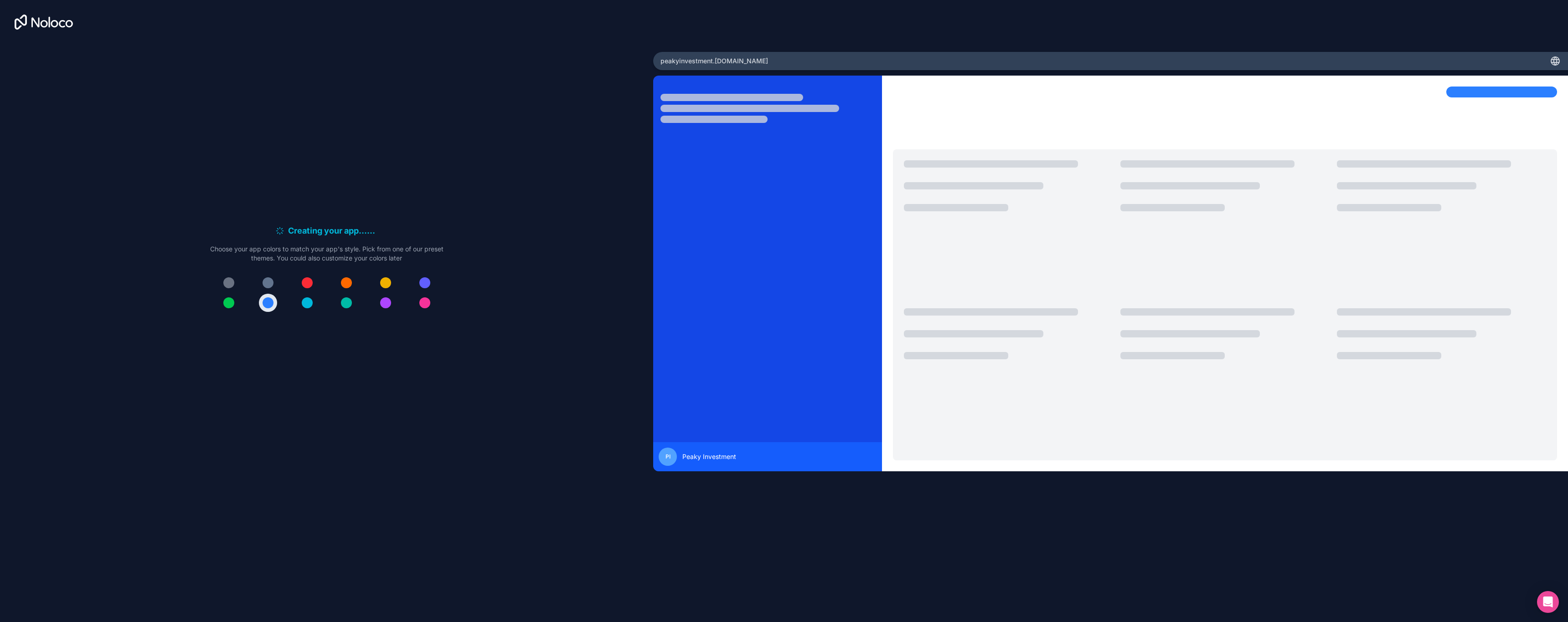
click at [782, 382] on div at bounding box center [1225, 274] width 686 height 396
drag, startPoint x: 1292, startPoint y: 514, endPoint x: 1567, endPoint y: 502, distance: 275.3
click at [782, 502] on div "PI Peaky Investment" at bounding box center [1111, 323] width 915 height 494
click at [782, 197] on div at bounding box center [1225, 274] width 686 height 396
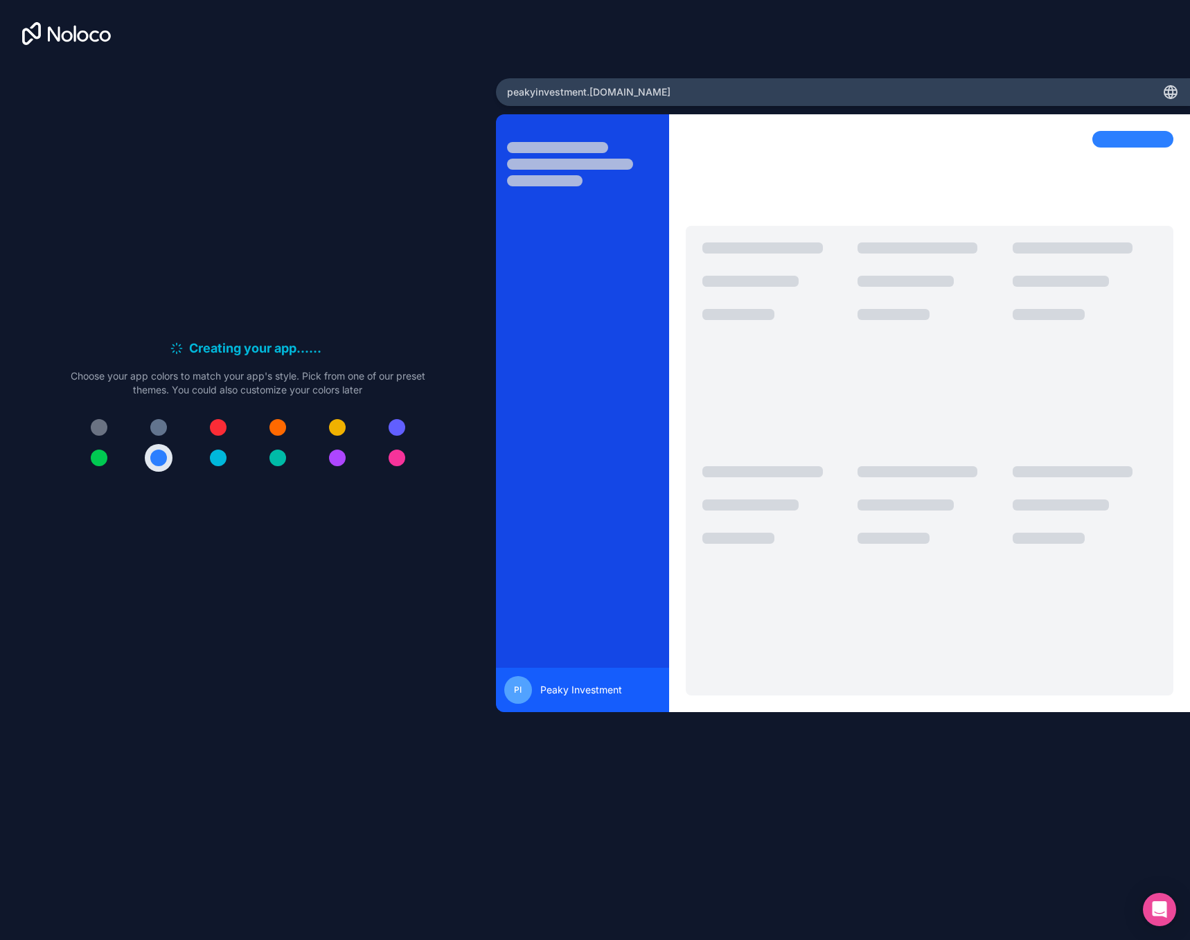
click at [840, 402] on div at bounding box center [774, 348] width 144 height 213
click at [783, 551] on div at bounding box center [774, 572] width 144 height 213
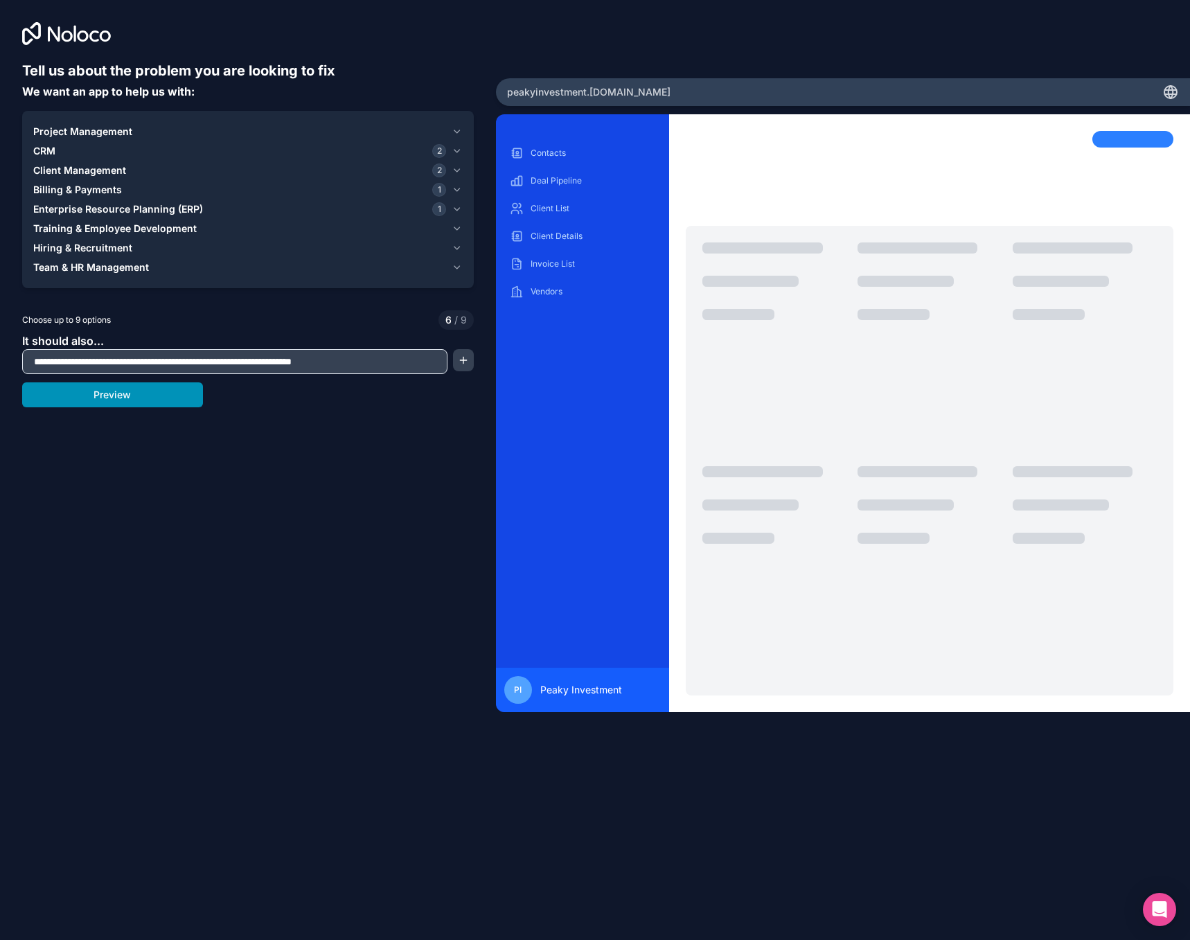
click at [154, 398] on button "Preview" at bounding box center [112, 394] width 181 height 25
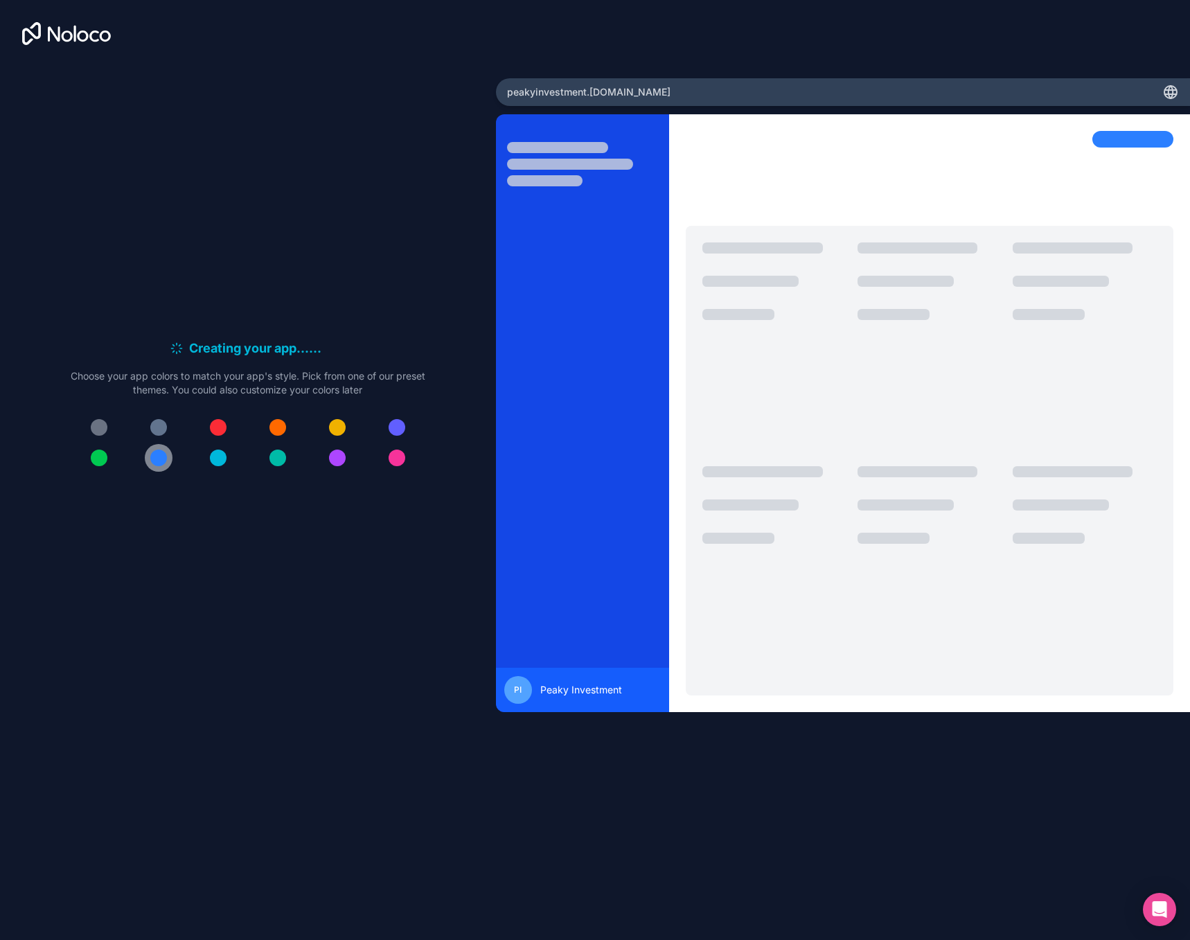
click at [157, 463] on div at bounding box center [158, 458] width 17 height 17
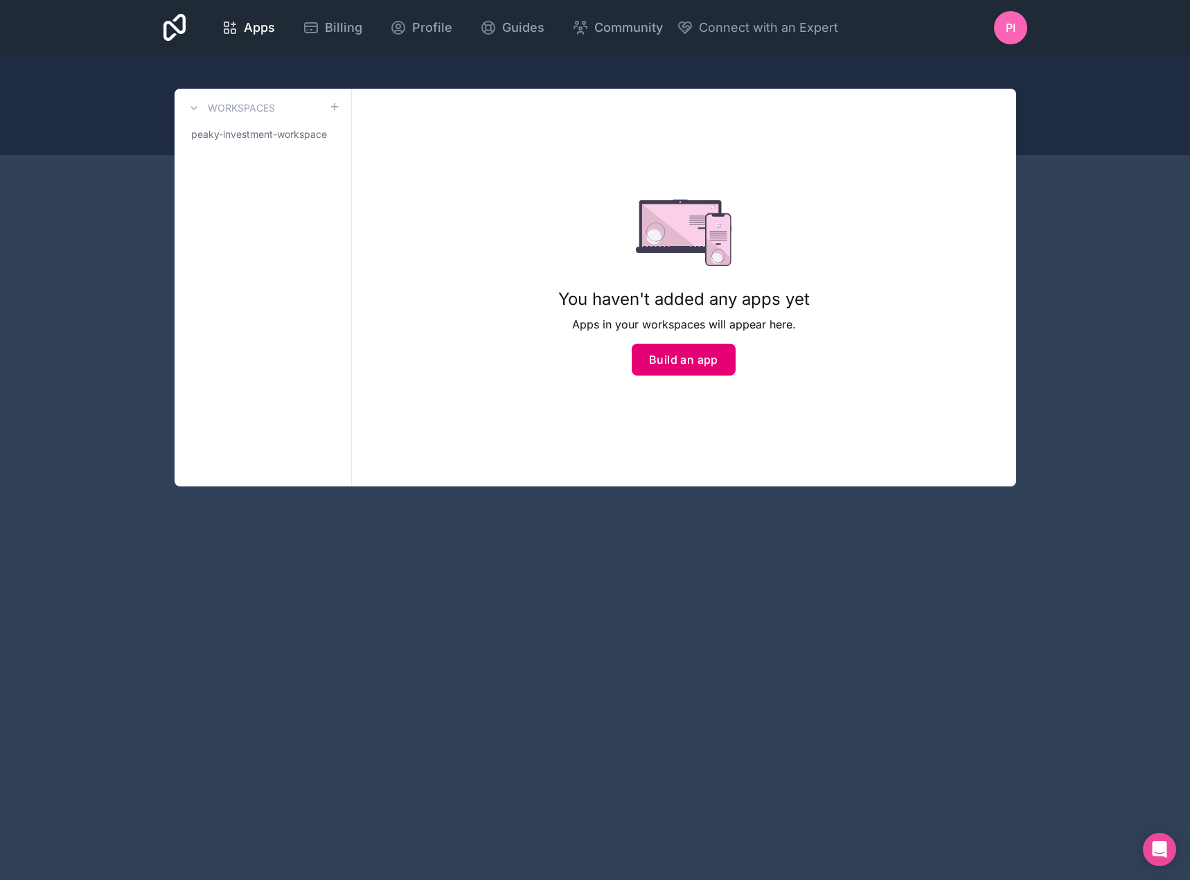
click at [689, 358] on button "Build an app" at bounding box center [684, 360] width 104 height 32
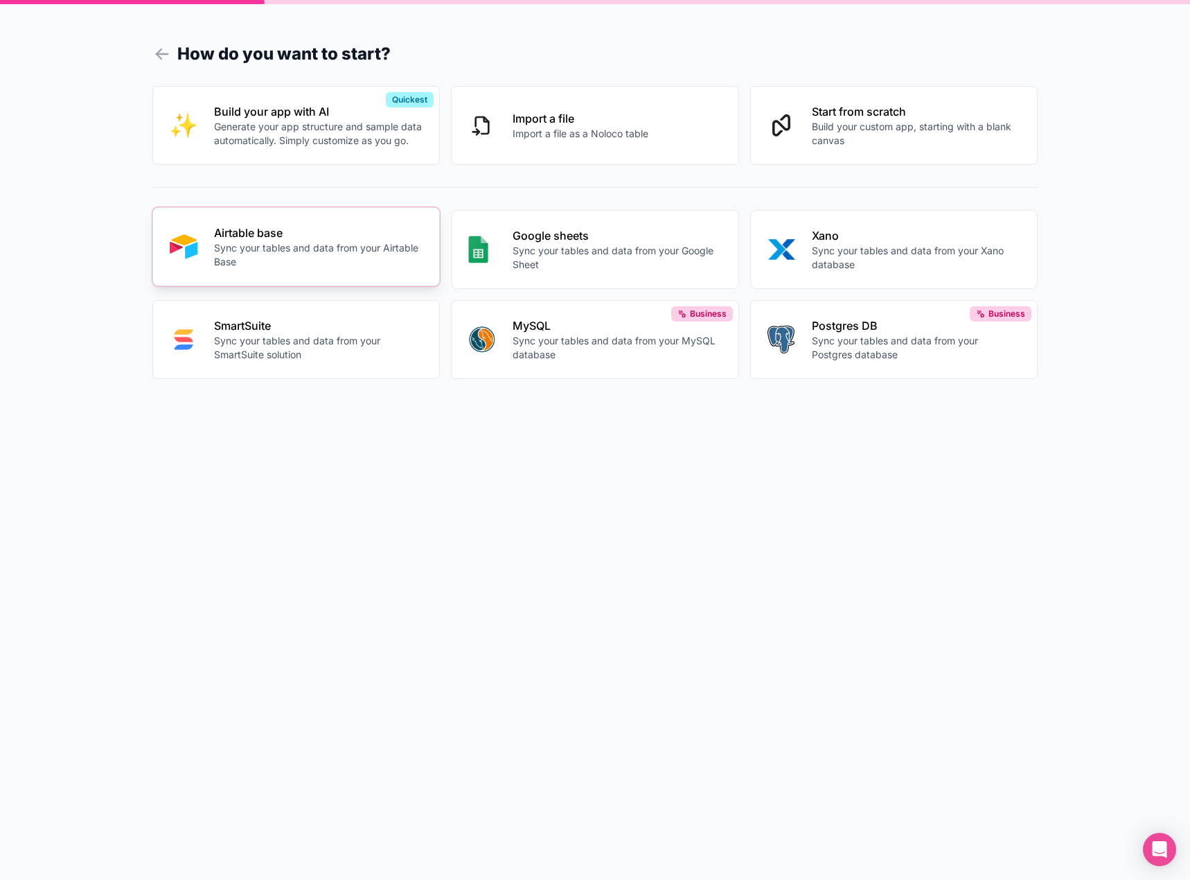
click at [328, 260] on p "Sync your tables and data from your Airtable Base" at bounding box center [318, 255] width 209 height 28
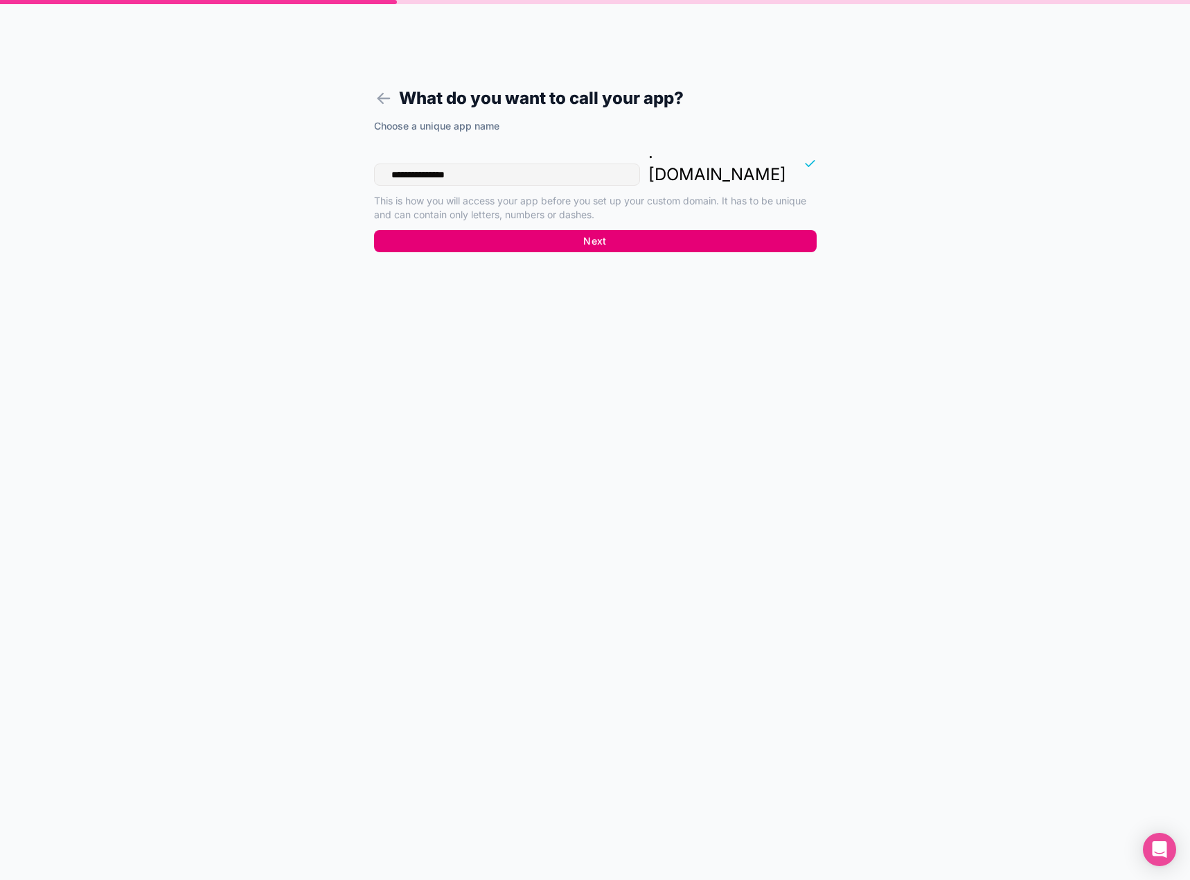
click at [571, 230] on button "Next" at bounding box center [595, 241] width 443 height 22
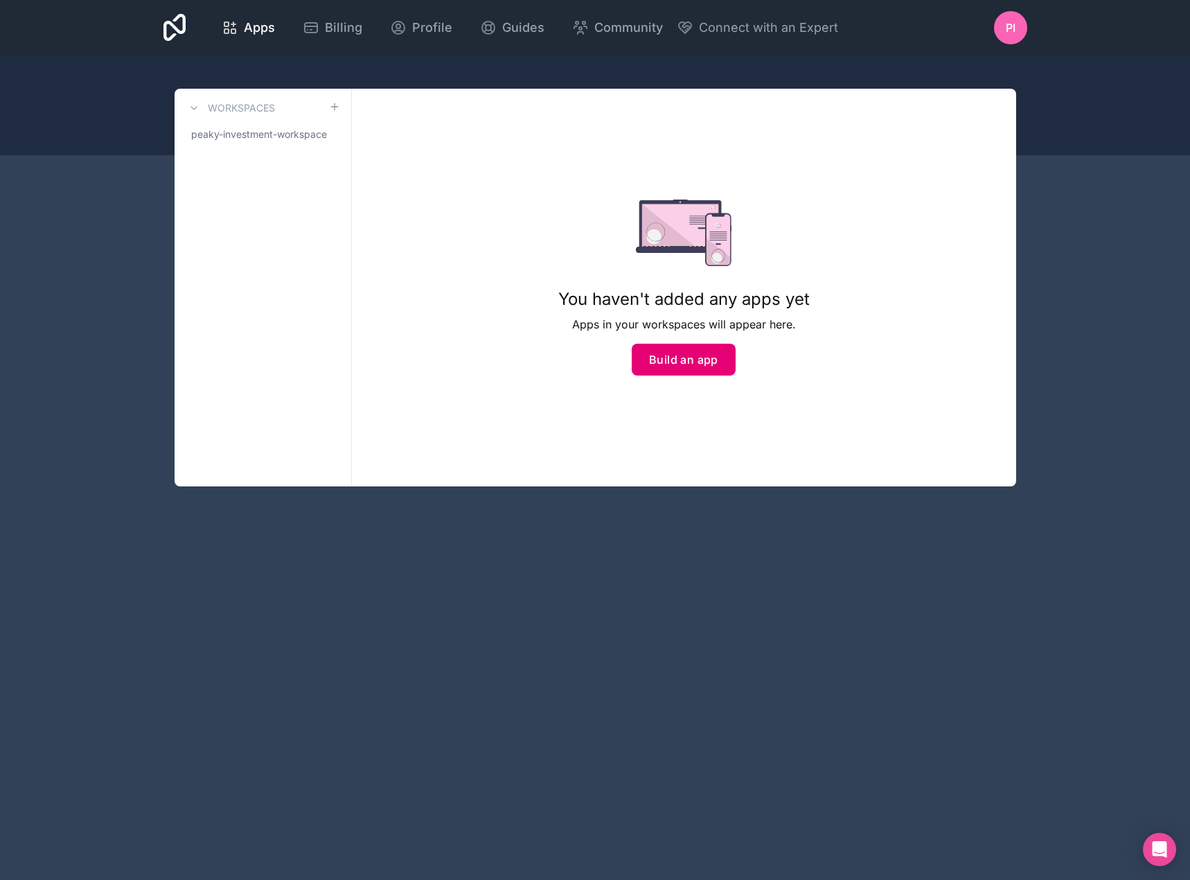
click at [686, 366] on button "Build an app" at bounding box center [684, 360] width 104 height 32
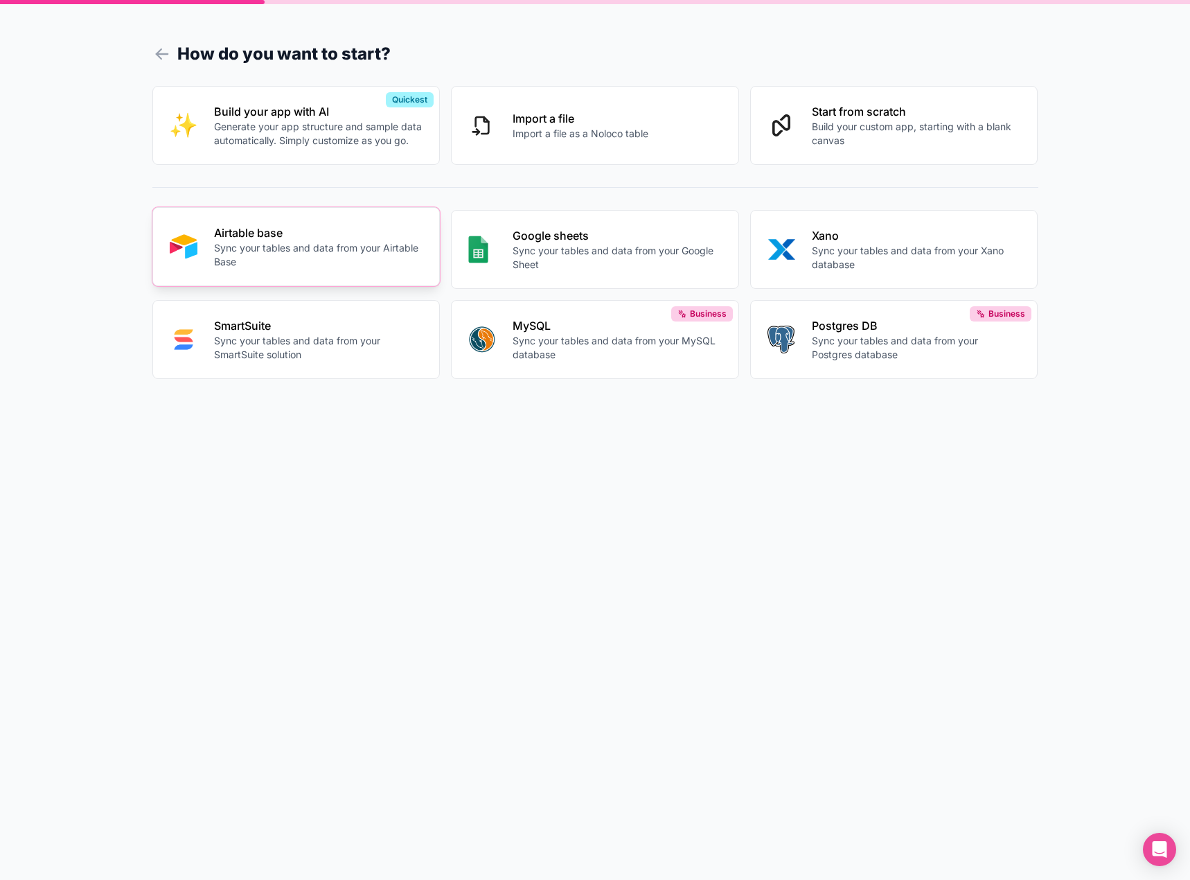
click at [293, 251] on p "Sync your tables and data from your Airtable Base" at bounding box center [318, 255] width 209 height 28
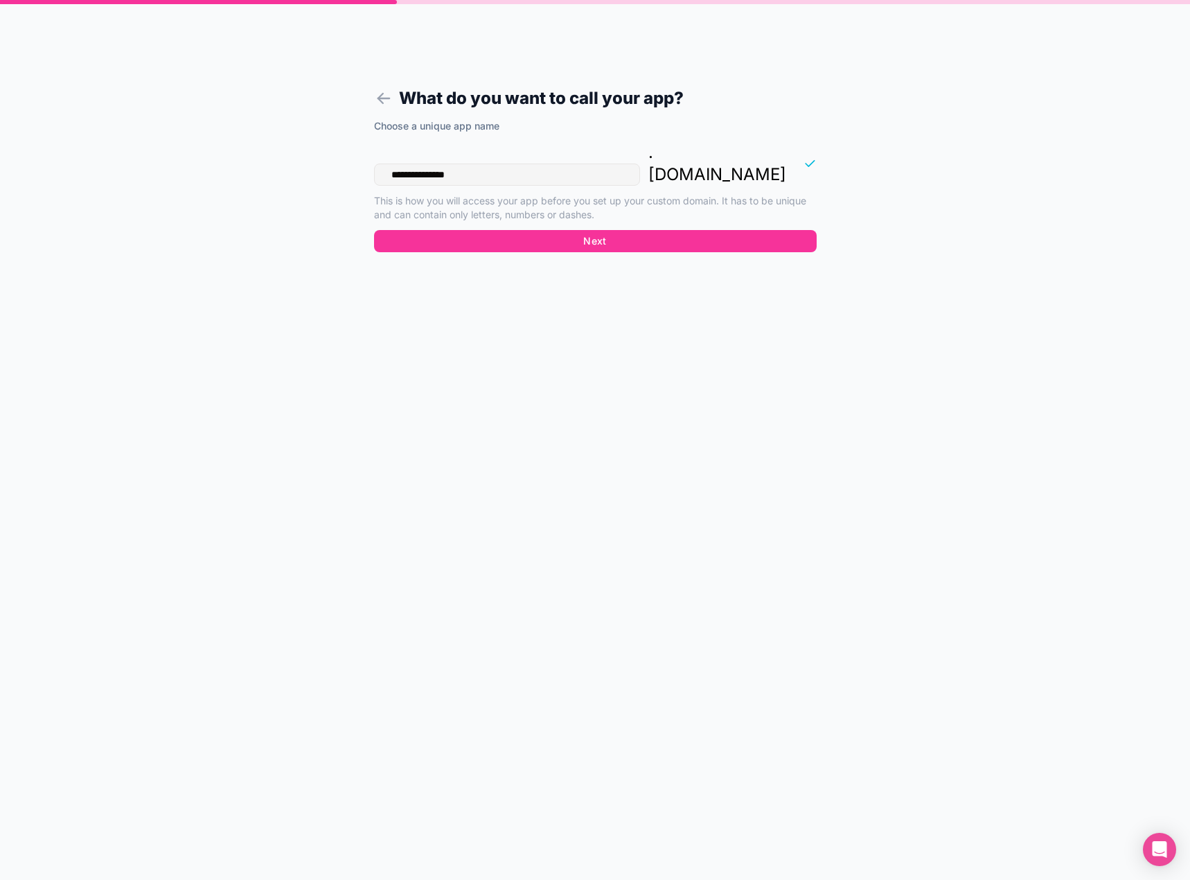
drag, startPoint x: 500, startPoint y: 155, endPoint x: 323, endPoint y: 152, distance: 176.7
click at [323, 152] on div "**********" at bounding box center [595, 440] width 1190 height 880
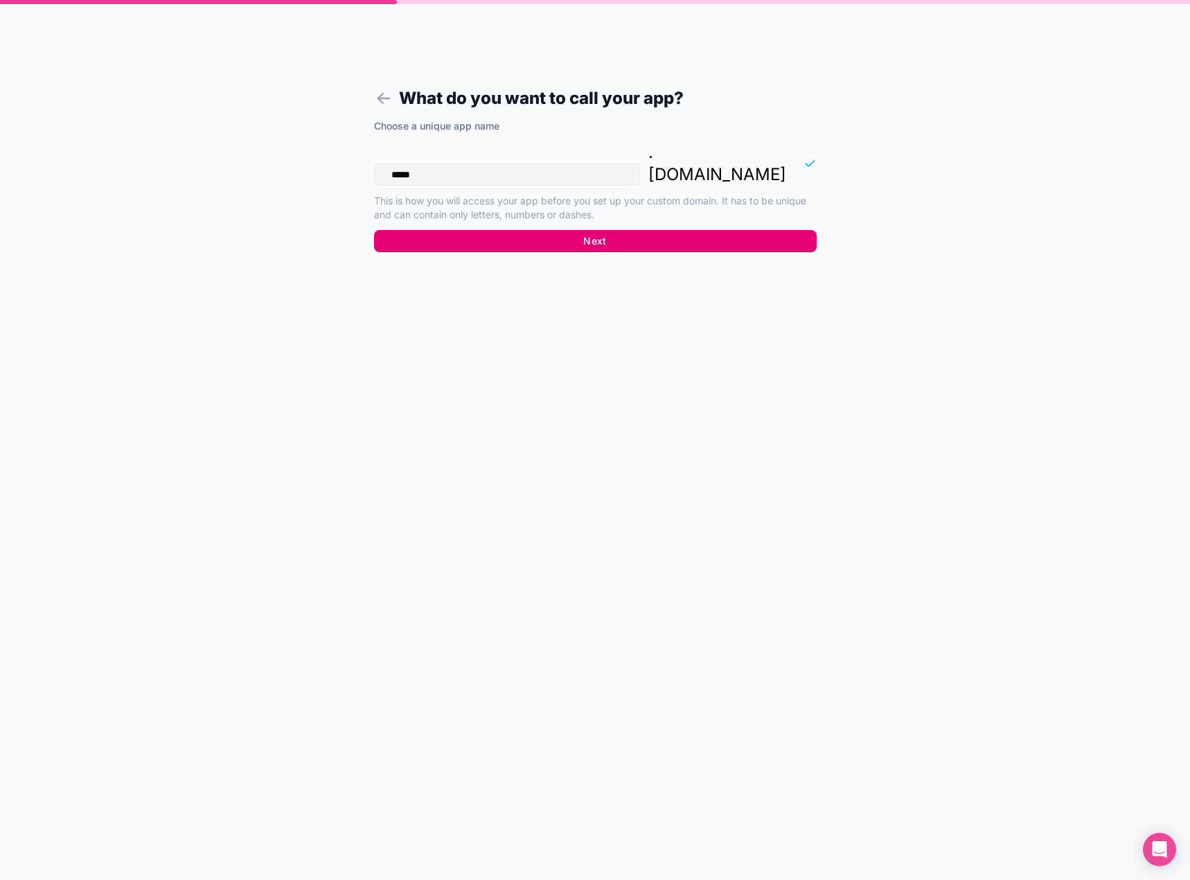
type input "*****"
click at [565, 230] on button "Next" at bounding box center [595, 241] width 443 height 22
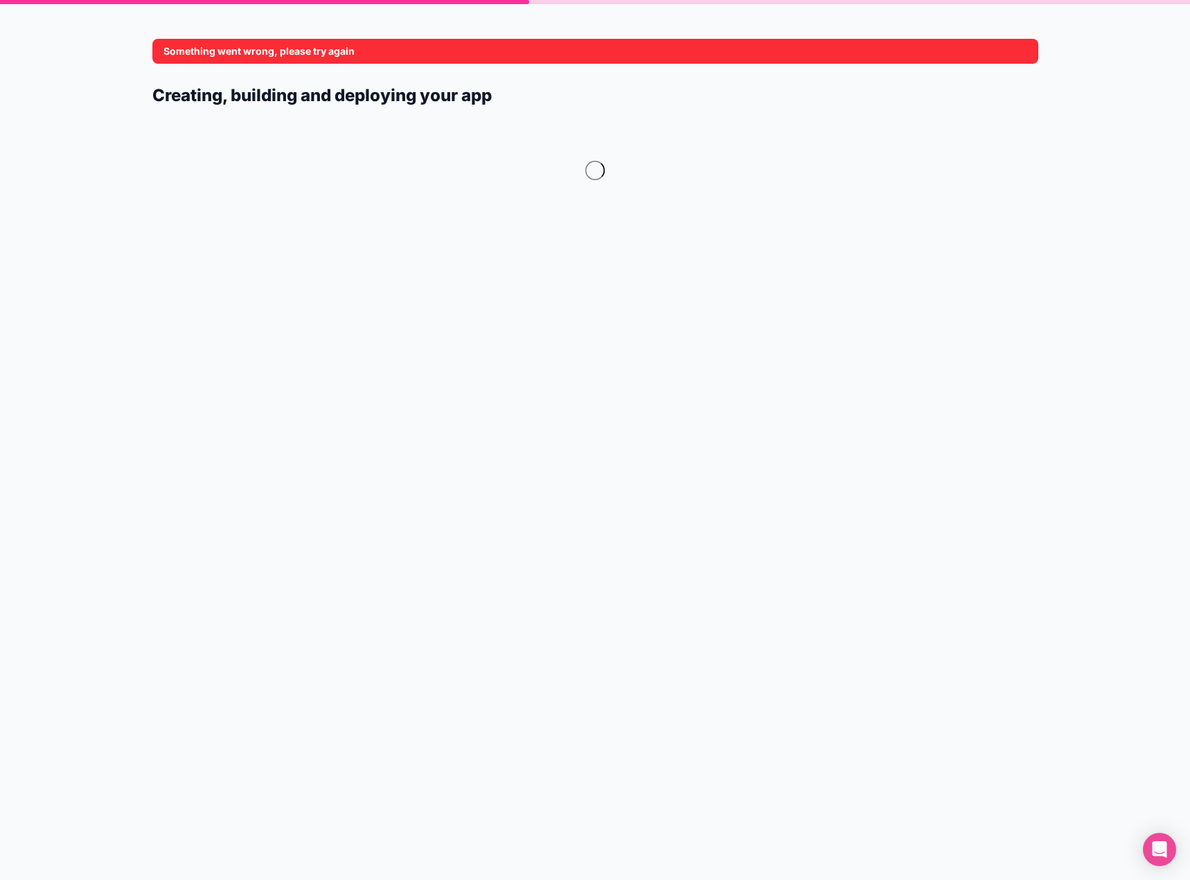
click at [481, 91] on h1 "Creating, building and deploying your app" at bounding box center [595, 95] width 886 height 25
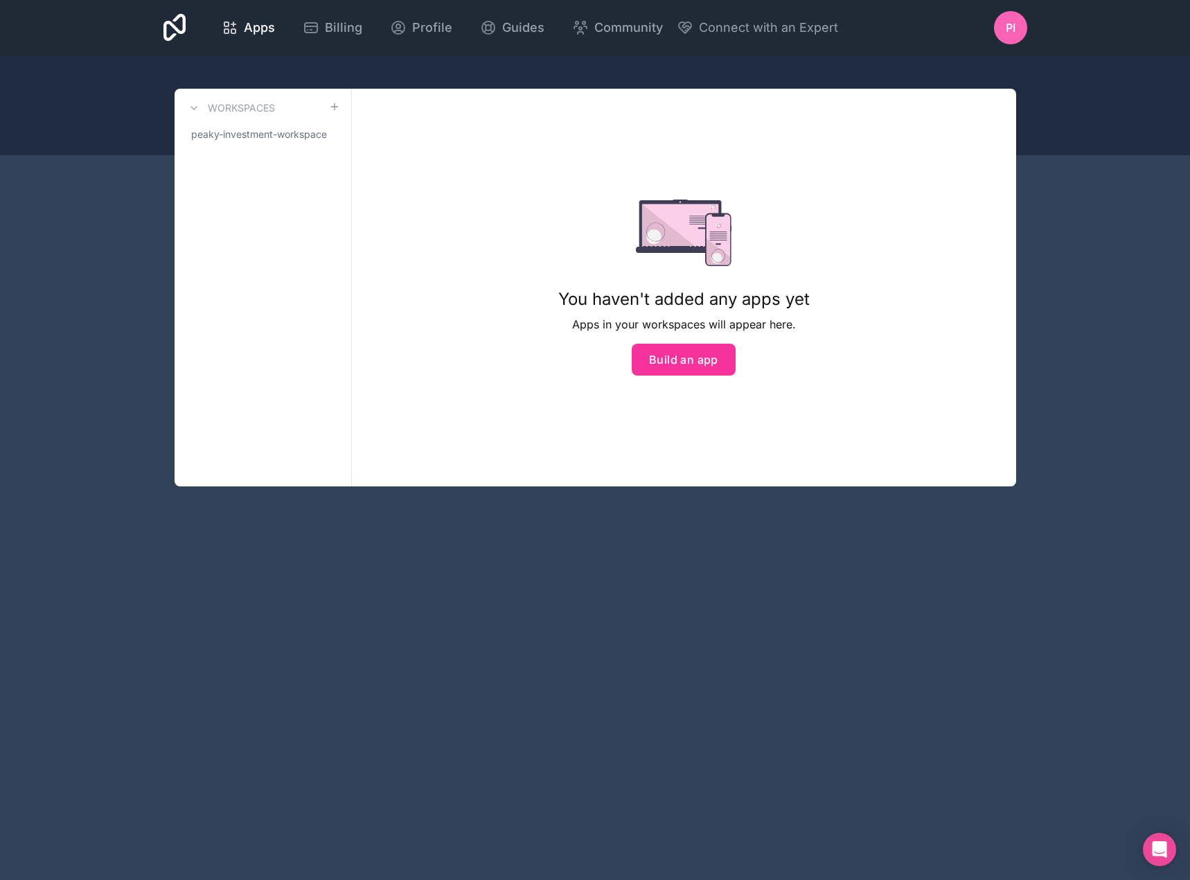
click at [1031, 35] on div "Apps Billing Profile Guides Community Connect with an Expert PI Billing Profile…" at bounding box center [595, 27] width 886 height 55
click at [1010, 26] on span "PI" at bounding box center [1011, 27] width 10 height 17
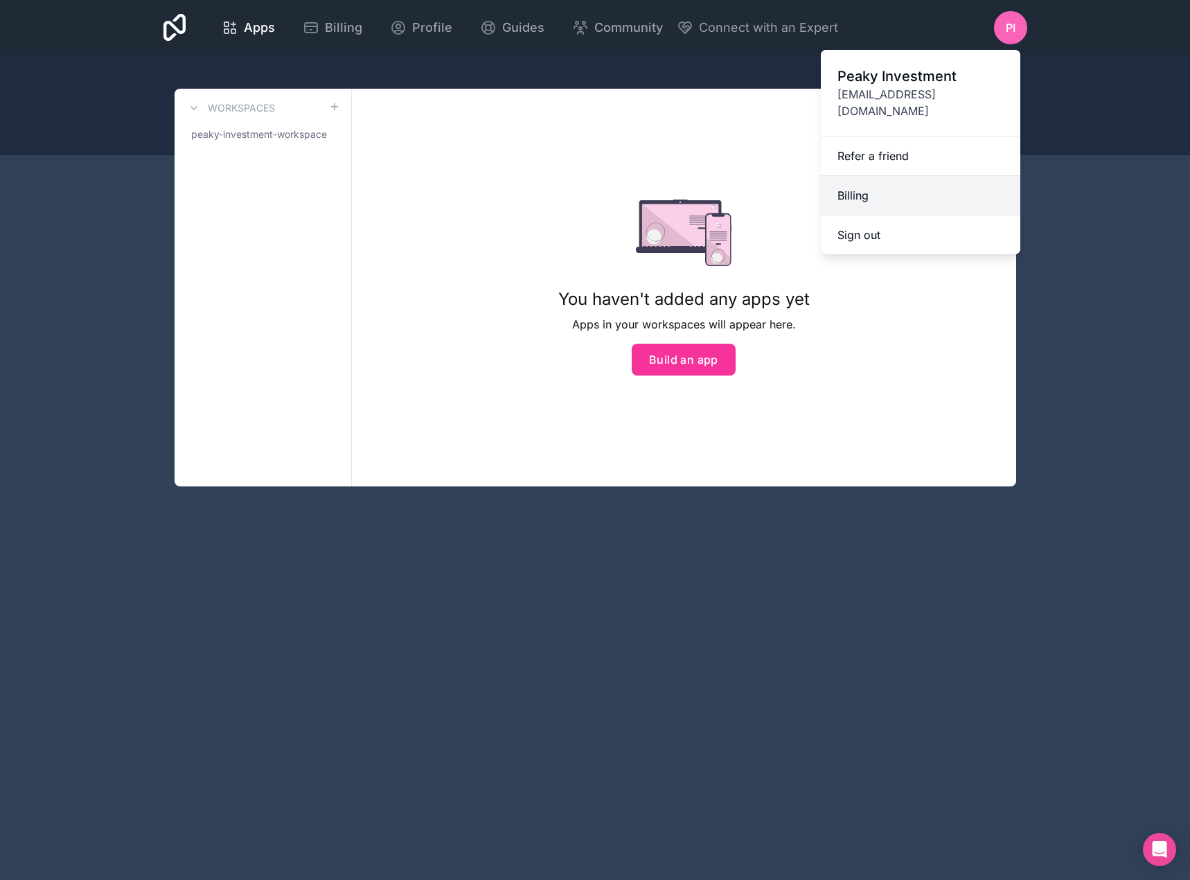
click at [906, 176] on link "Billing" at bounding box center [920, 195] width 199 height 39
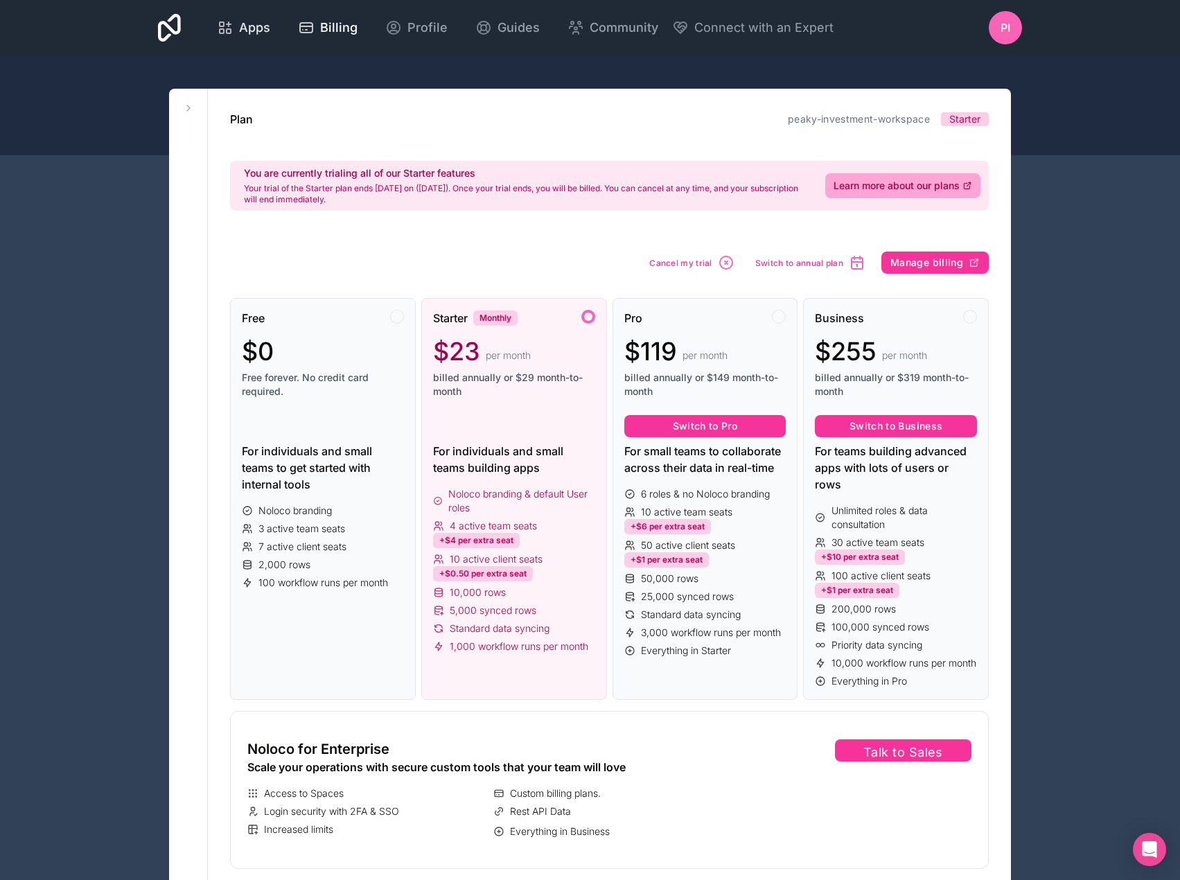
click at [244, 26] on span "Apps" at bounding box center [254, 27] width 31 height 19
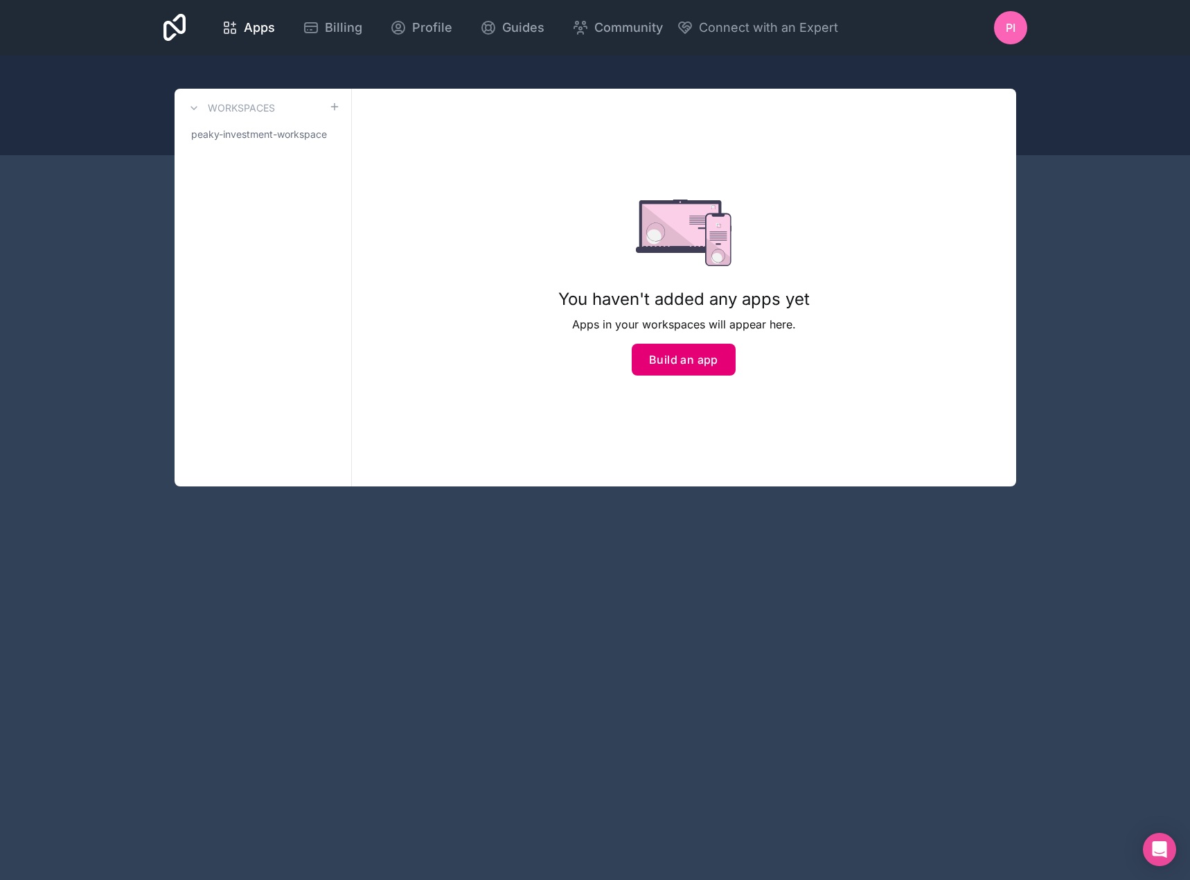
click at [677, 367] on button "Build an app" at bounding box center [684, 360] width 104 height 32
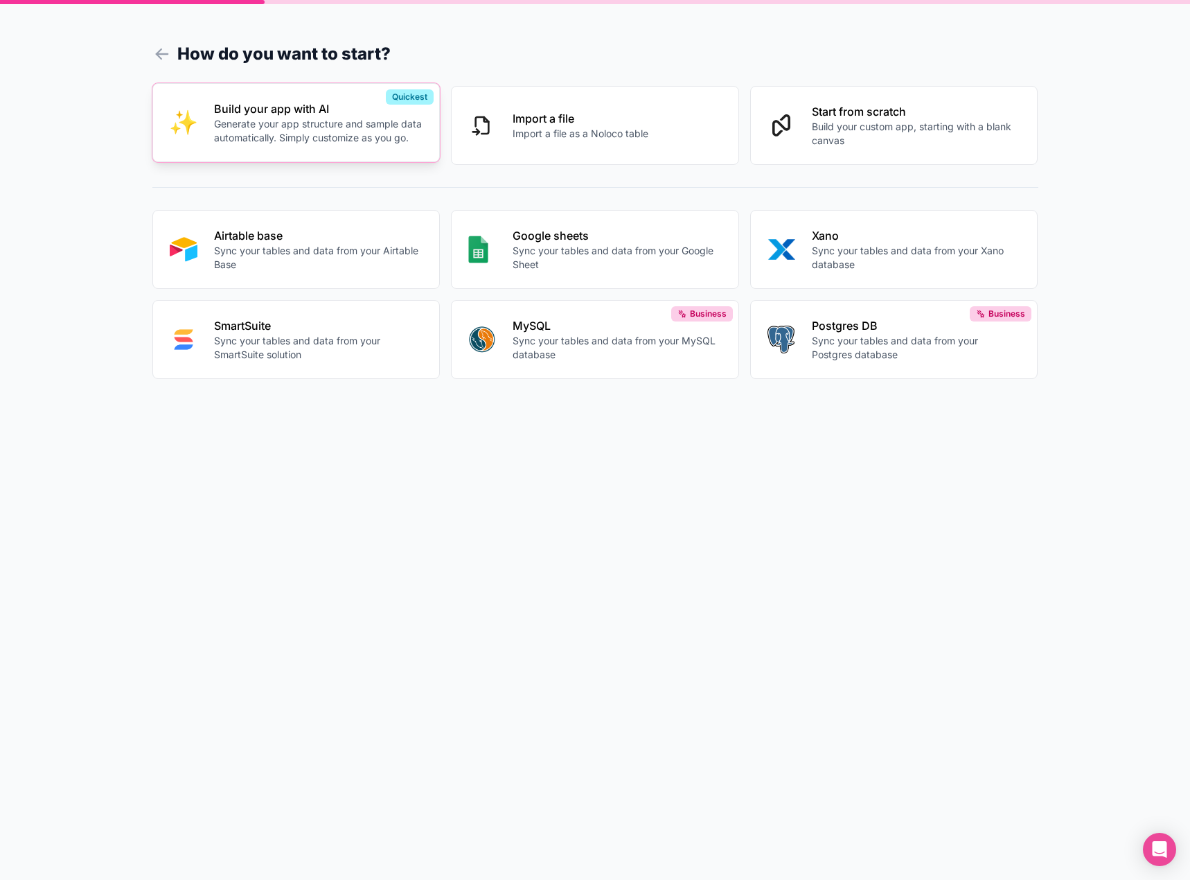
click at [293, 136] on p "Generate your app structure and sample data automatically. Simply customize as …" at bounding box center [318, 131] width 209 height 28
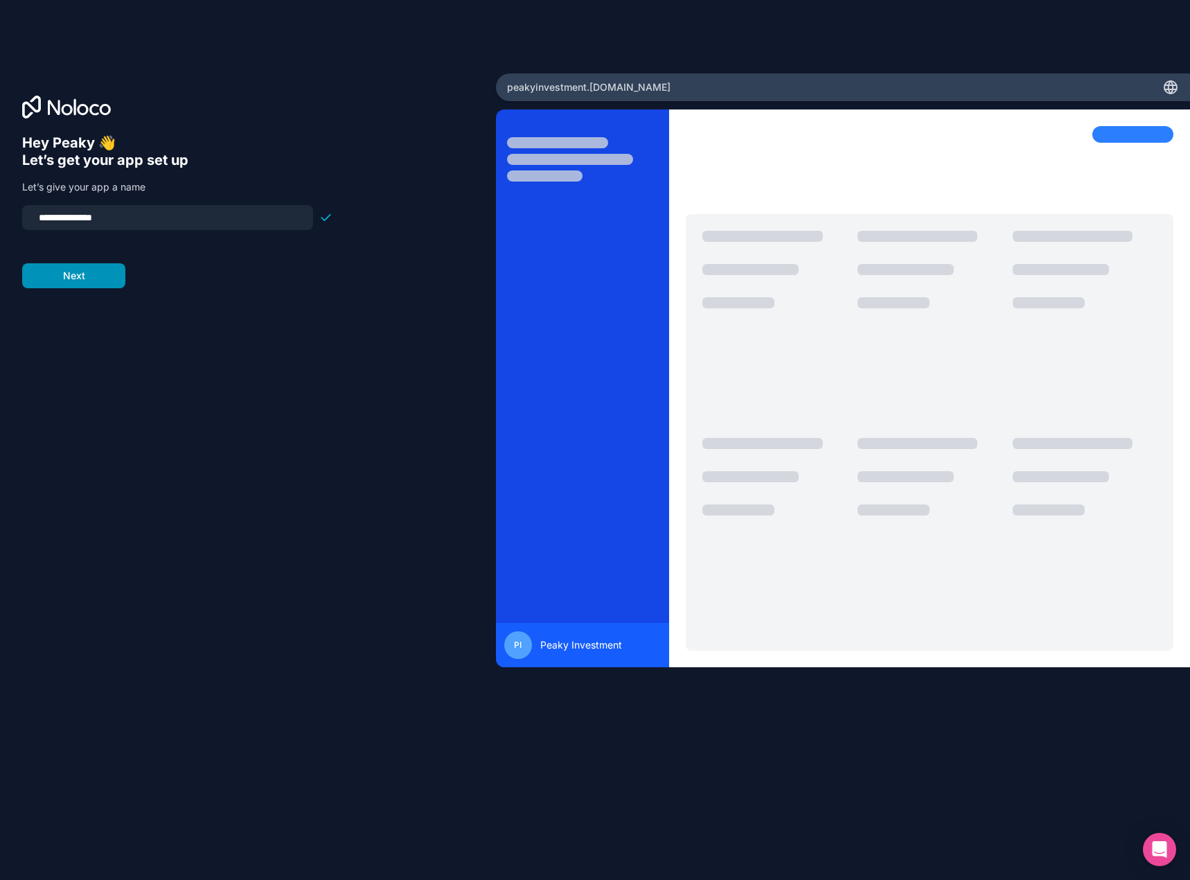
click at [98, 279] on button "Next" at bounding box center [73, 275] width 103 height 25
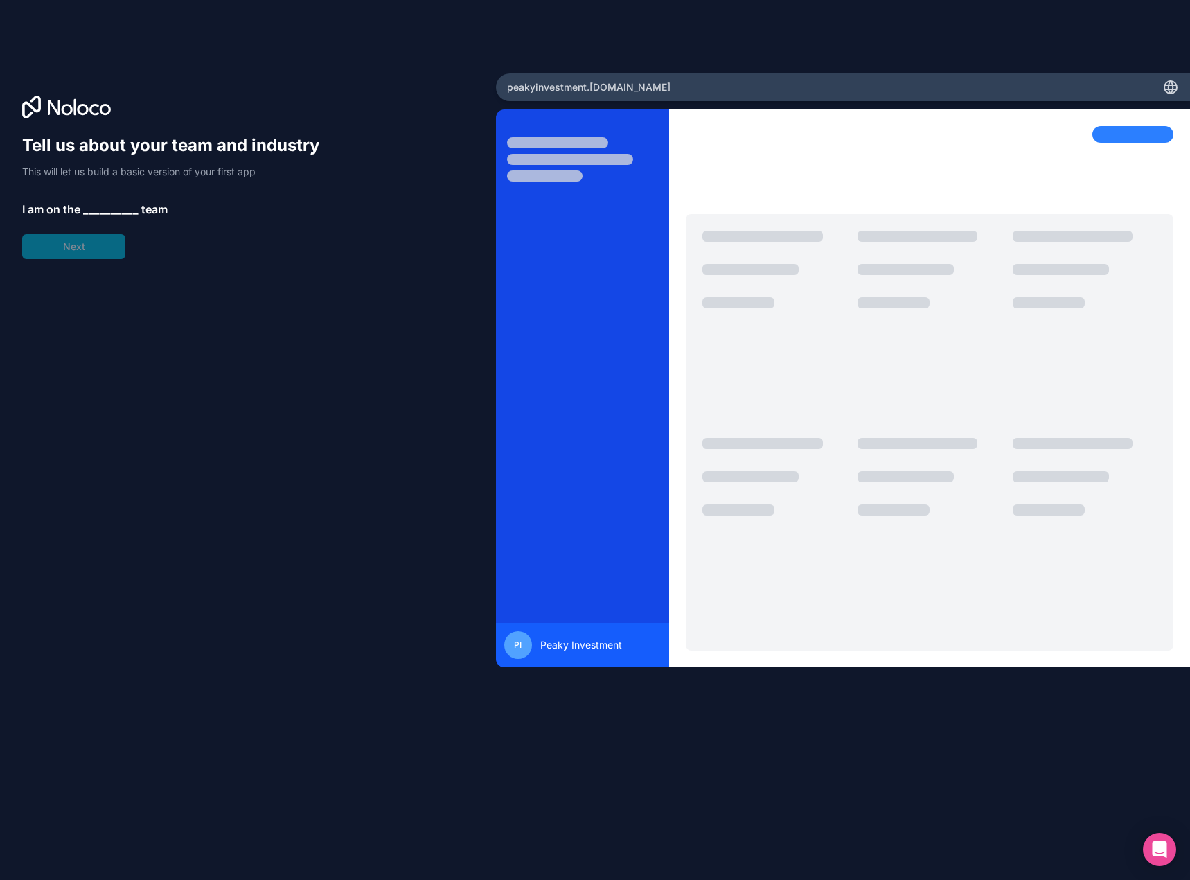
click at [103, 214] on span "__________" at bounding box center [110, 209] width 55 height 17
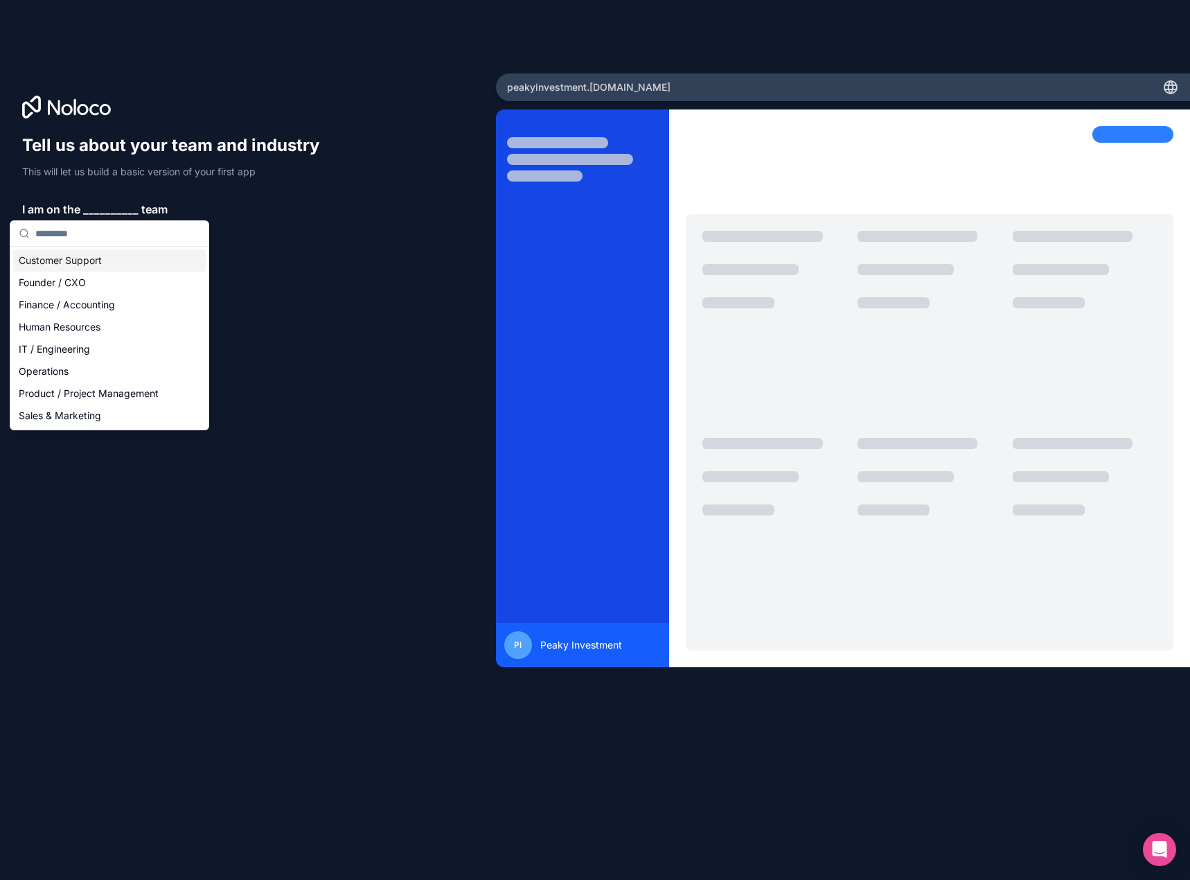
click at [94, 263] on div "Customer Support" at bounding box center [109, 260] width 193 height 22
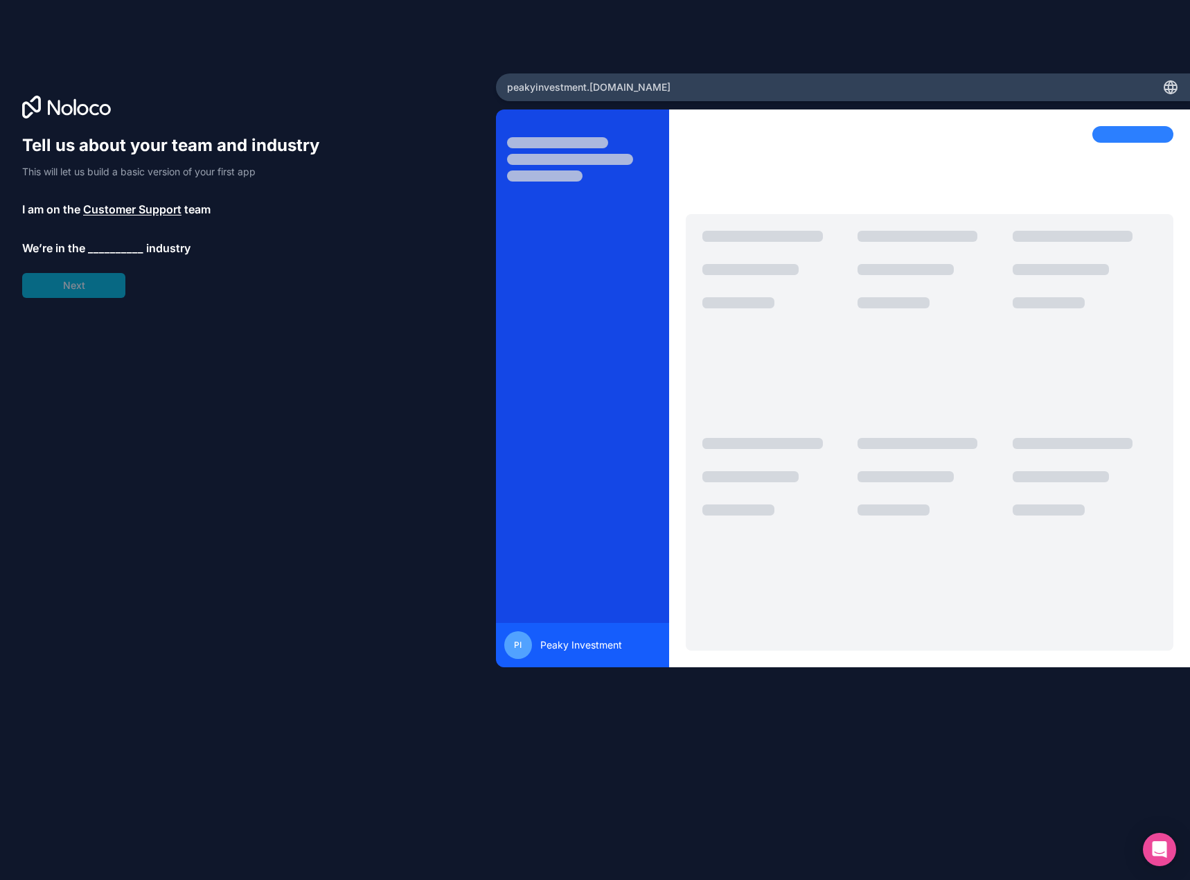
click at [115, 215] on span "Customer Support" at bounding box center [132, 209] width 98 height 17
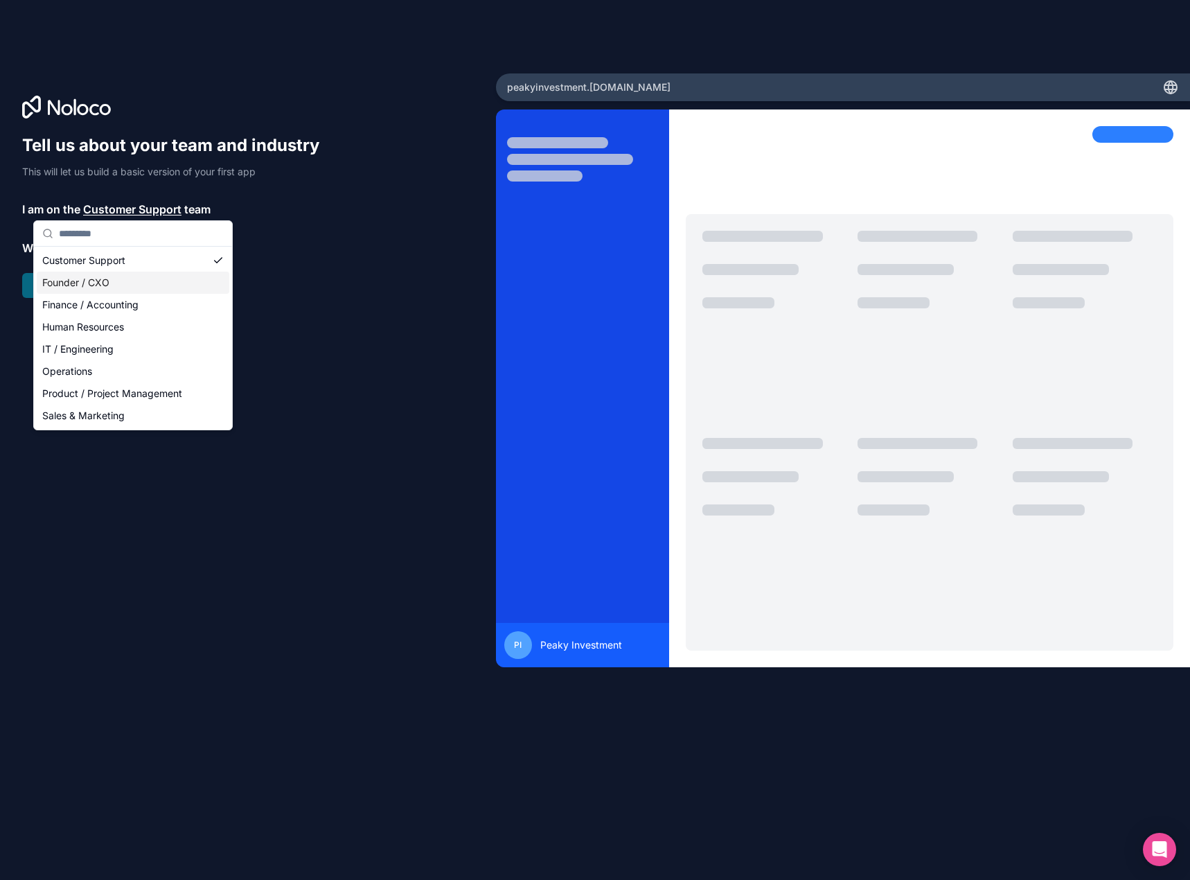
click at [105, 288] on div "Founder / CXO" at bounding box center [133, 283] width 193 height 22
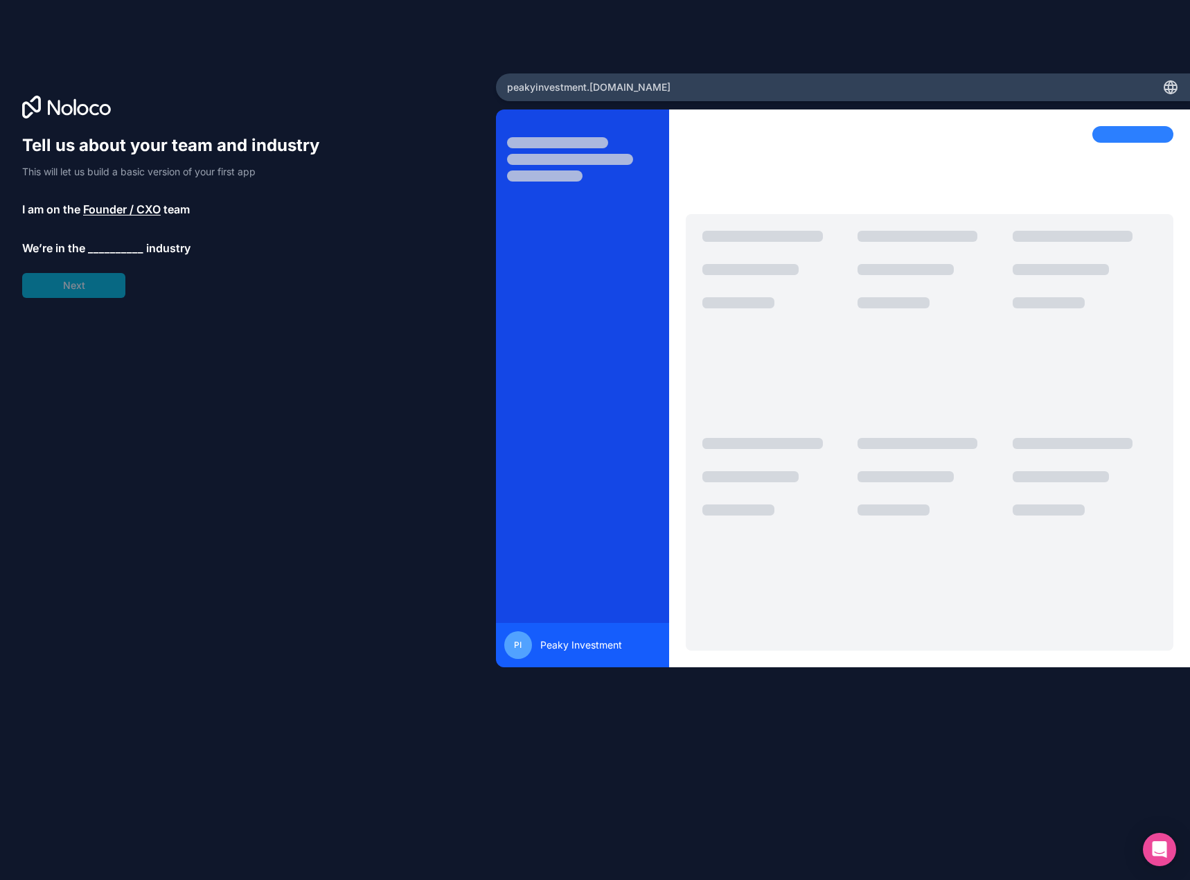
click at [103, 247] on span "__________" at bounding box center [115, 248] width 55 height 17
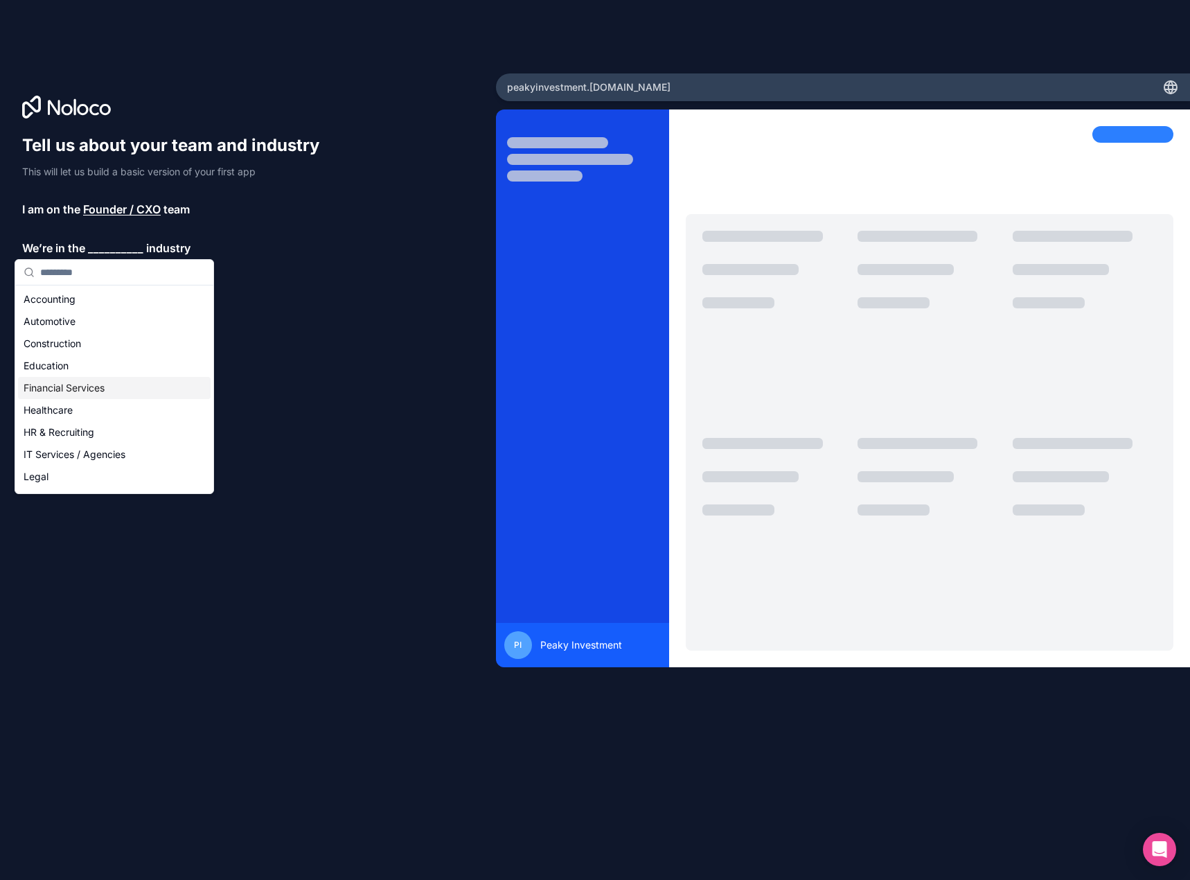
click at [96, 387] on div "Financial Services" at bounding box center [114, 388] width 193 height 22
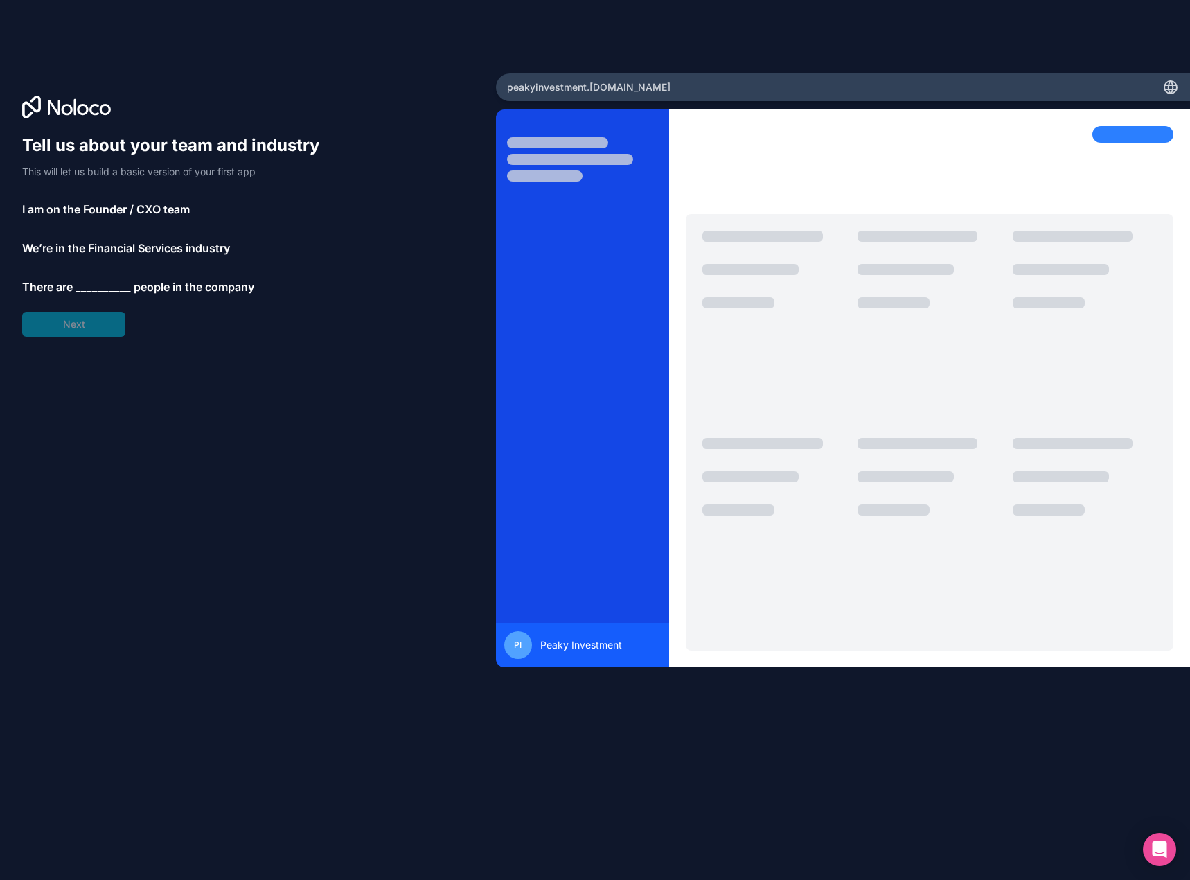
click at [106, 294] on span "__________" at bounding box center [103, 286] width 55 height 17
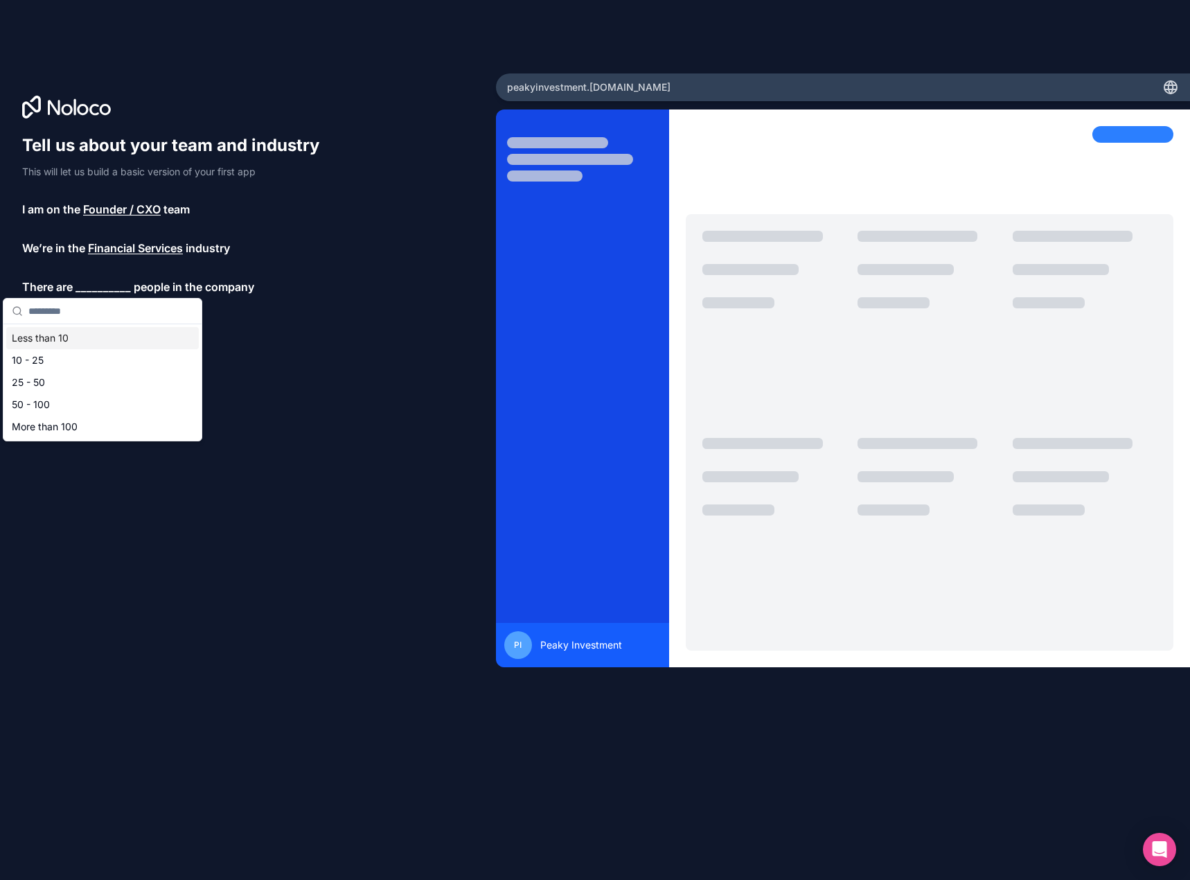
click at [94, 342] on div "Less than 10" at bounding box center [102, 338] width 193 height 22
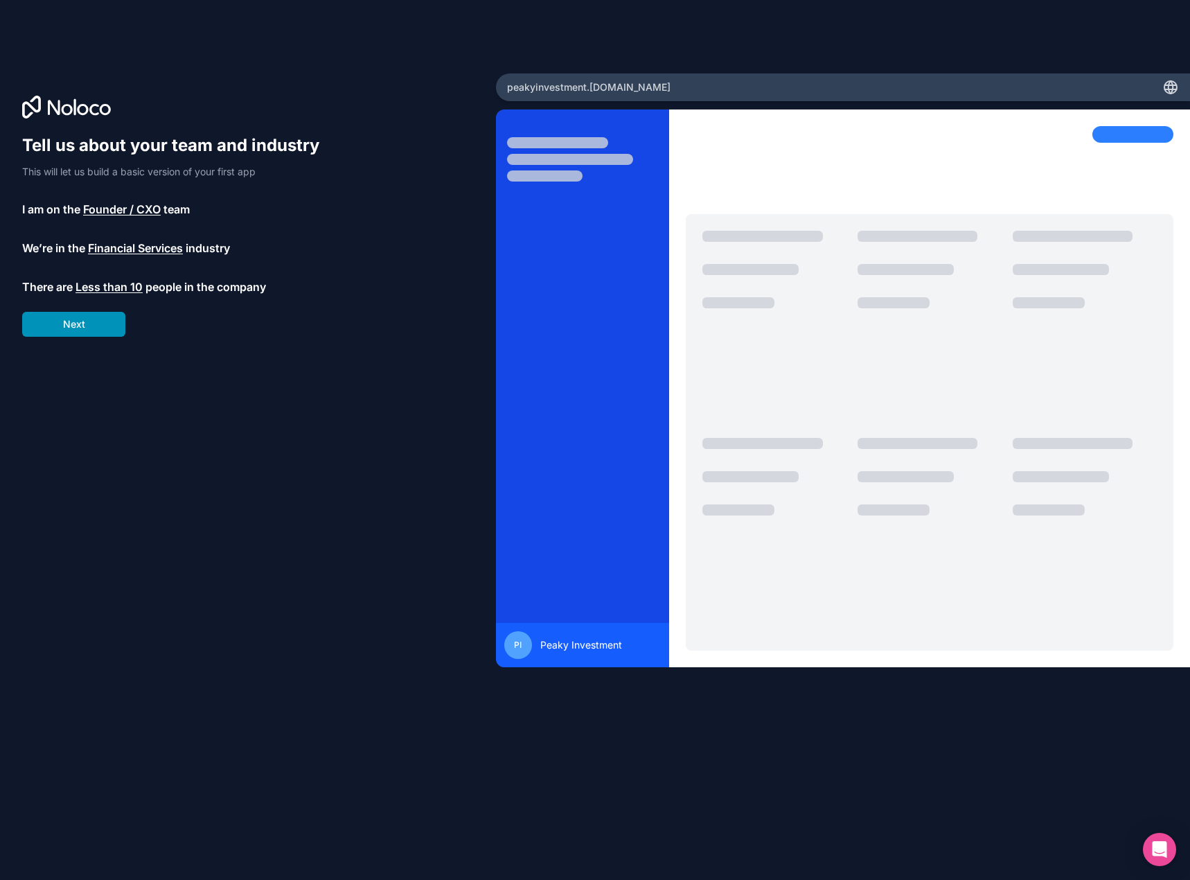
click at [104, 321] on button "Next" at bounding box center [73, 324] width 103 height 25
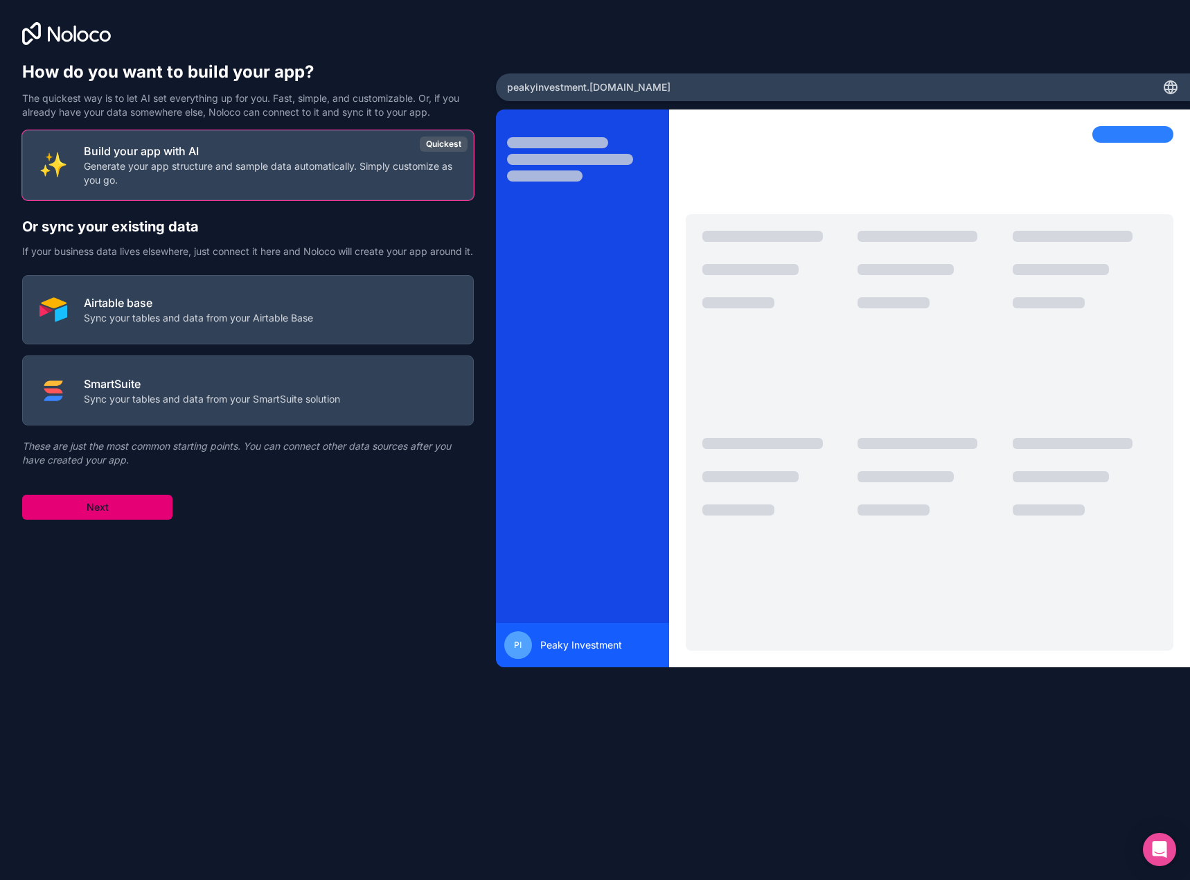
click at [132, 520] on button "Next" at bounding box center [97, 507] width 150 height 25
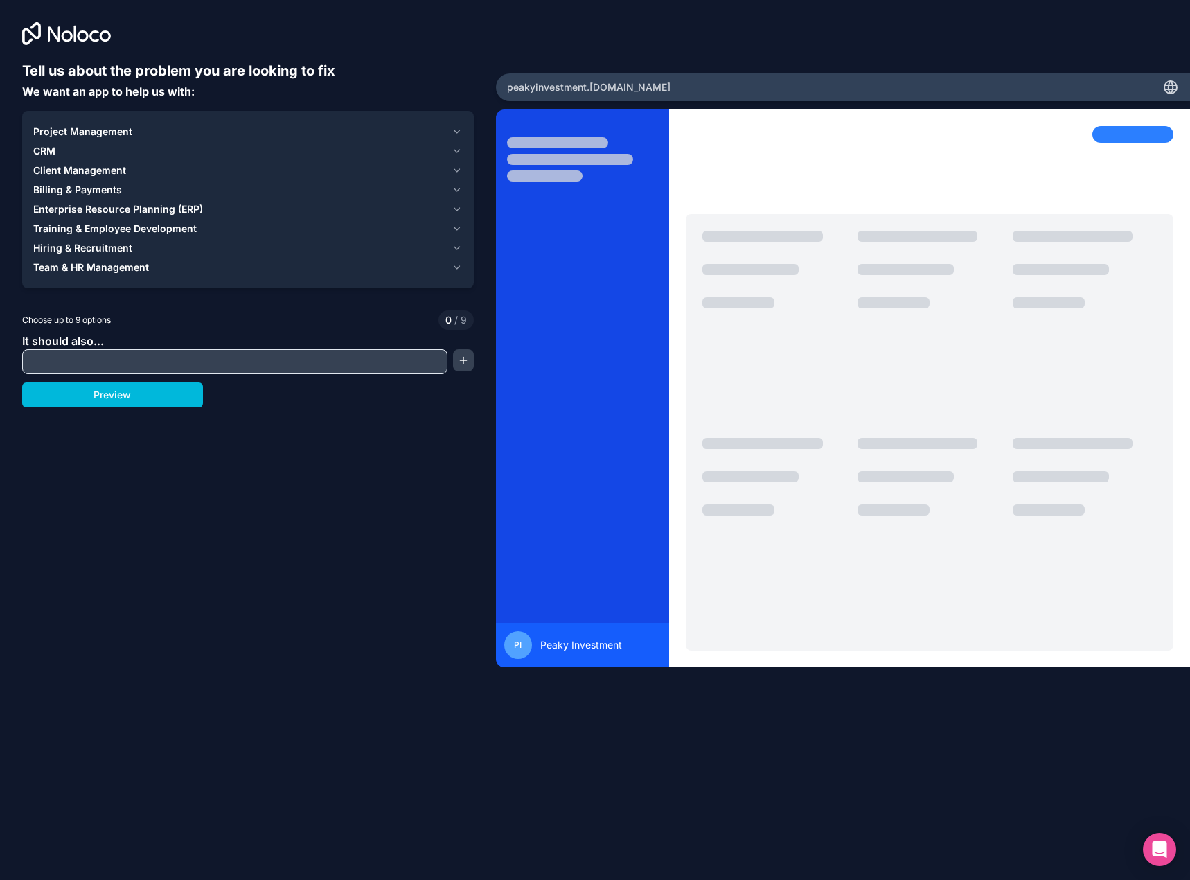
click at [409, 150] on div "CRM" at bounding box center [239, 151] width 413 height 14
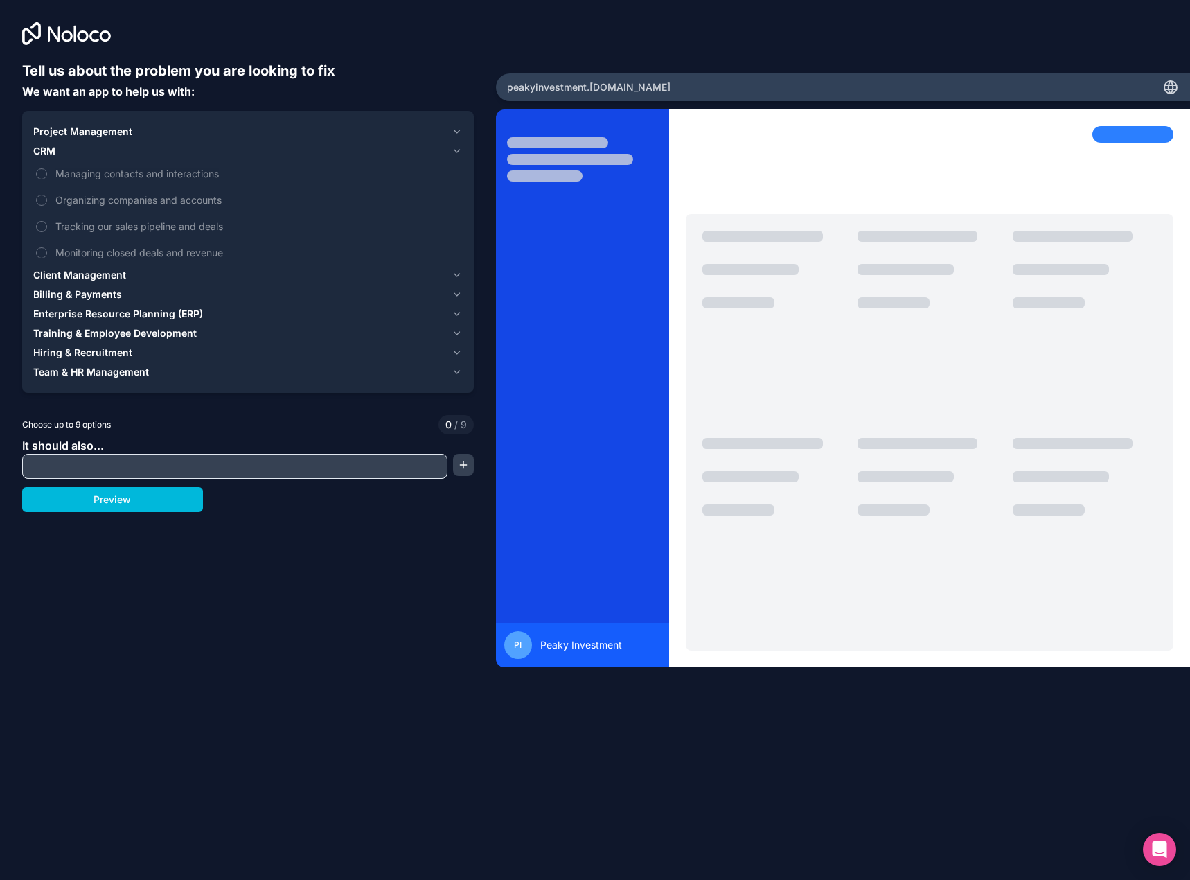
click at [109, 176] on span "Managing contacts and interactions" at bounding box center [257, 173] width 405 height 15
click at [47, 176] on button "Managing contacts and interactions" at bounding box center [41, 173] width 11 height 11
click at [110, 227] on span "Tracking our sales pipeline and deals" at bounding box center [257, 226] width 405 height 15
click at [47, 227] on button "Tracking our sales pipeline and deals" at bounding box center [41, 226] width 11 height 11
click at [250, 150] on div "CRM 2" at bounding box center [239, 151] width 413 height 14
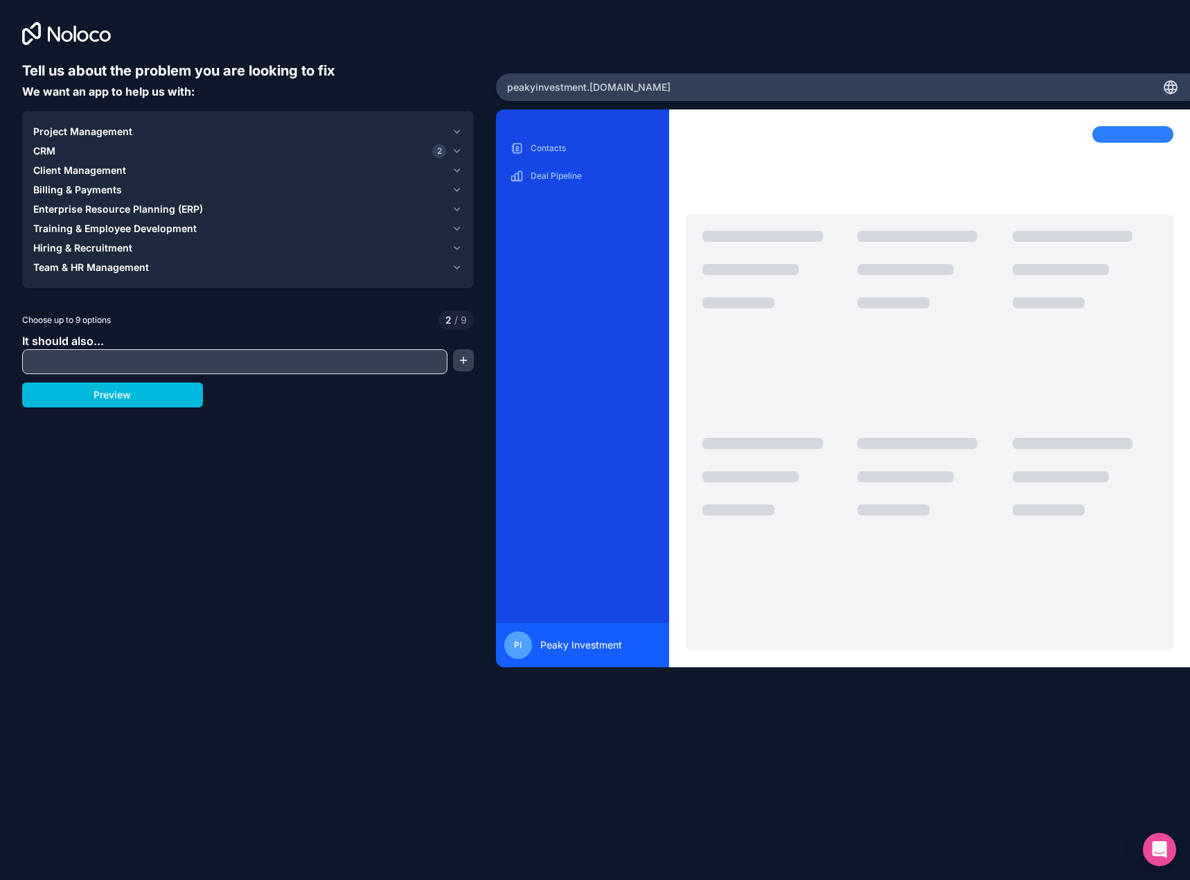
click at [446, 168] on div "Client Management" at bounding box center [239, 170] width 413 height 14
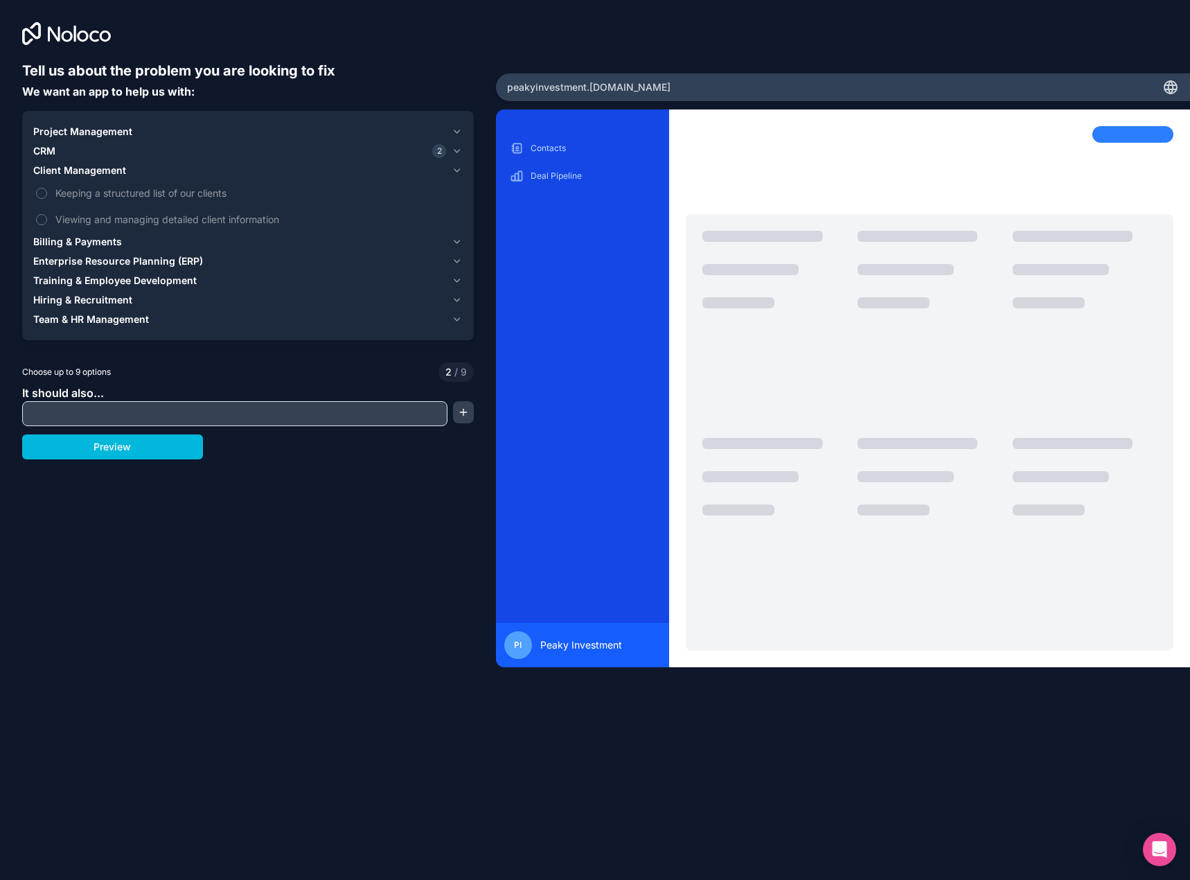
click at [138, 190] on span "Keeping a structured list of our clients" at bounding box center [257, 193] width 405 height 15
click at [47, 190] on button "Keeping a structured list of our clients" at bounding box center [41, 193] width 11 height 11
click at [139, 218] on span "Viewing and managing detailed client information" at bounding box center [257, 219] width 405 height 15
click at [47, 218] on button "Viewing and managing detailed client information" at bounding box center [41, 219] width 11 height 11
click at [142, 242] on div "Billing & Payments" at bounding box center [239, 242] width 413 height 14
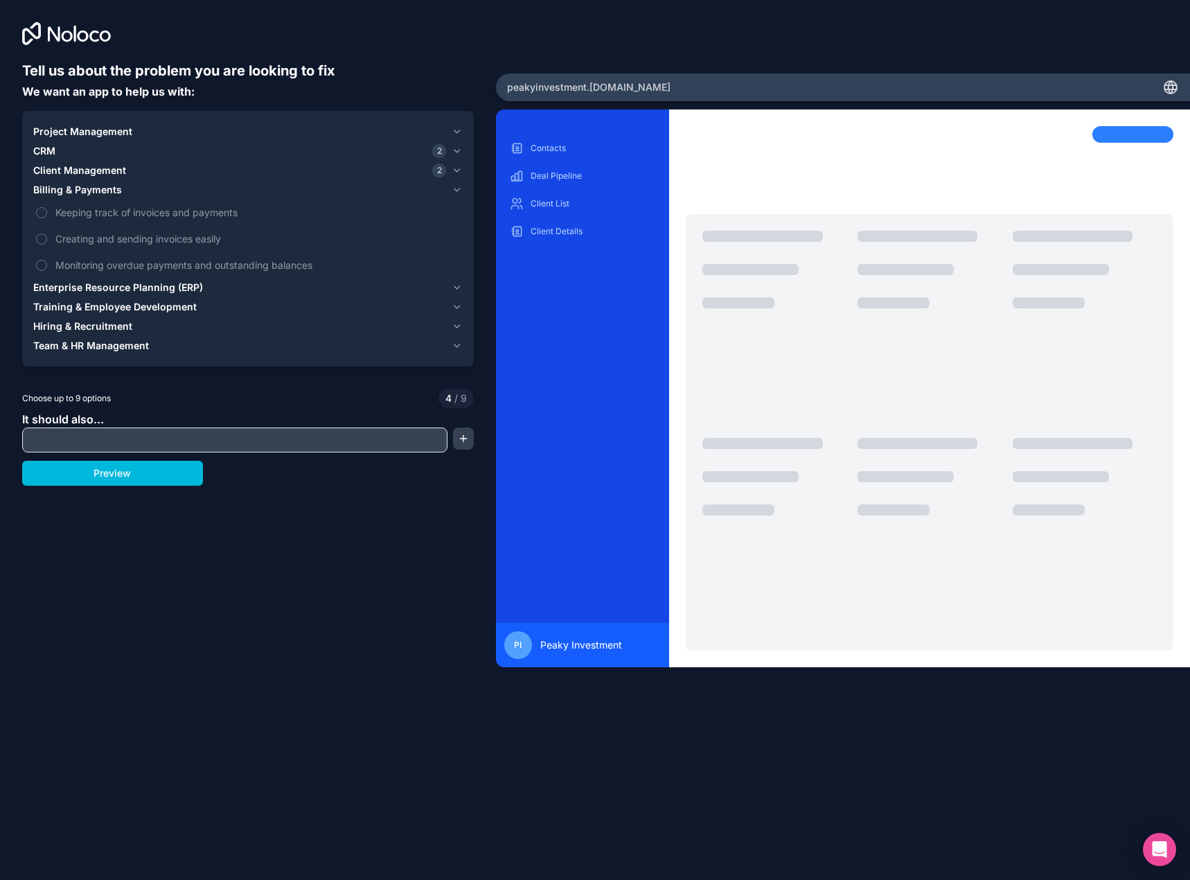
click at [128, 211] on span "Keeping track of invoices and payments" at bounding box center [257, 212] width 405 height 15
click at [47, 211] on button "Keeping track of invoices and payments" at bounding box center [41, 212] width 11 height 11
click at [127, 281] on span "Enterprise Resource Planning (ERP)" at bounding box center [118, 288] width 170 height 14
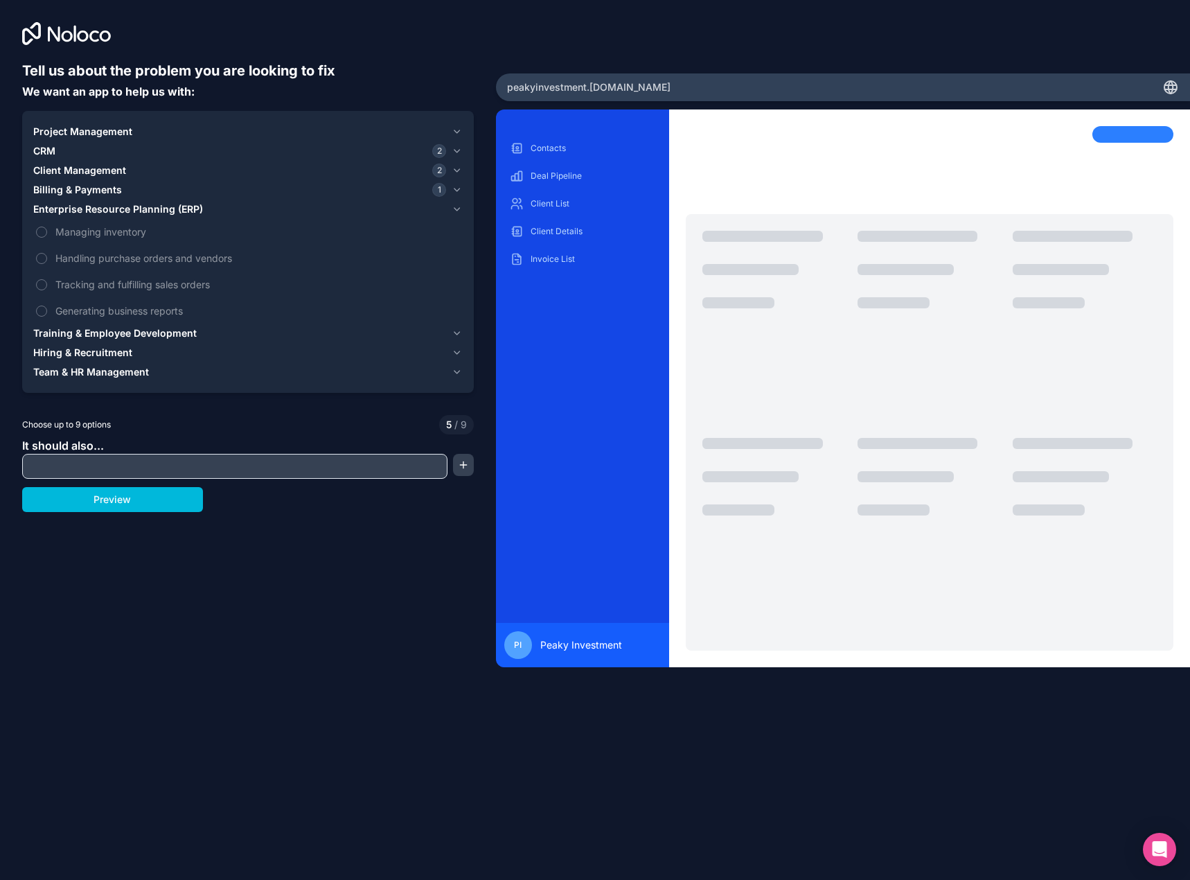
click at [116, 309] on span "Generating business reports" at bounding box center [257, 310] width 405 height 15
click at [47, 309] on button "Generating business reports" at bounding box center [41, 310] width 11 height 11
click at [384, 468] on input "text" at bounding box center [235, 465] width 418 height 19
paste input "**********"
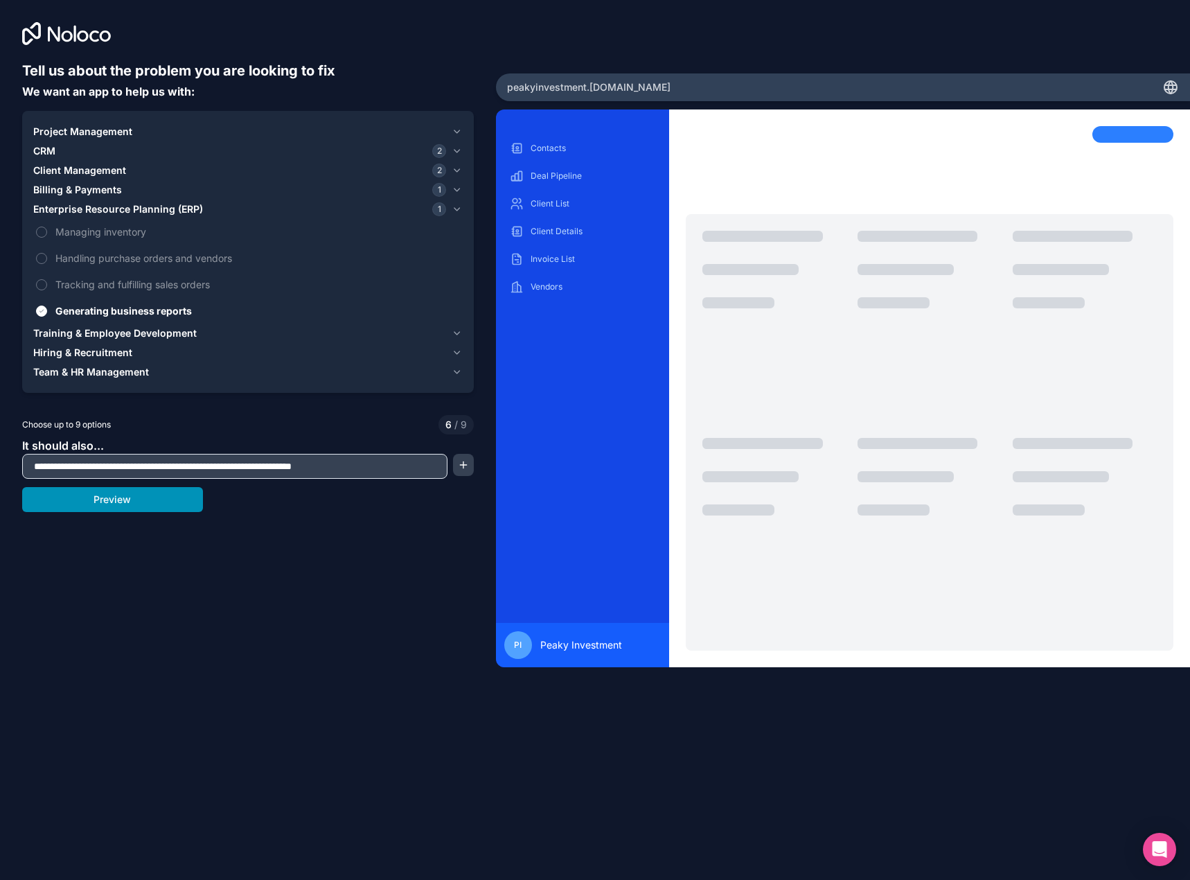
type input "**********"
click at [170, 502] on button "Preview" at bounding box center [112, 499] width 181 height 25
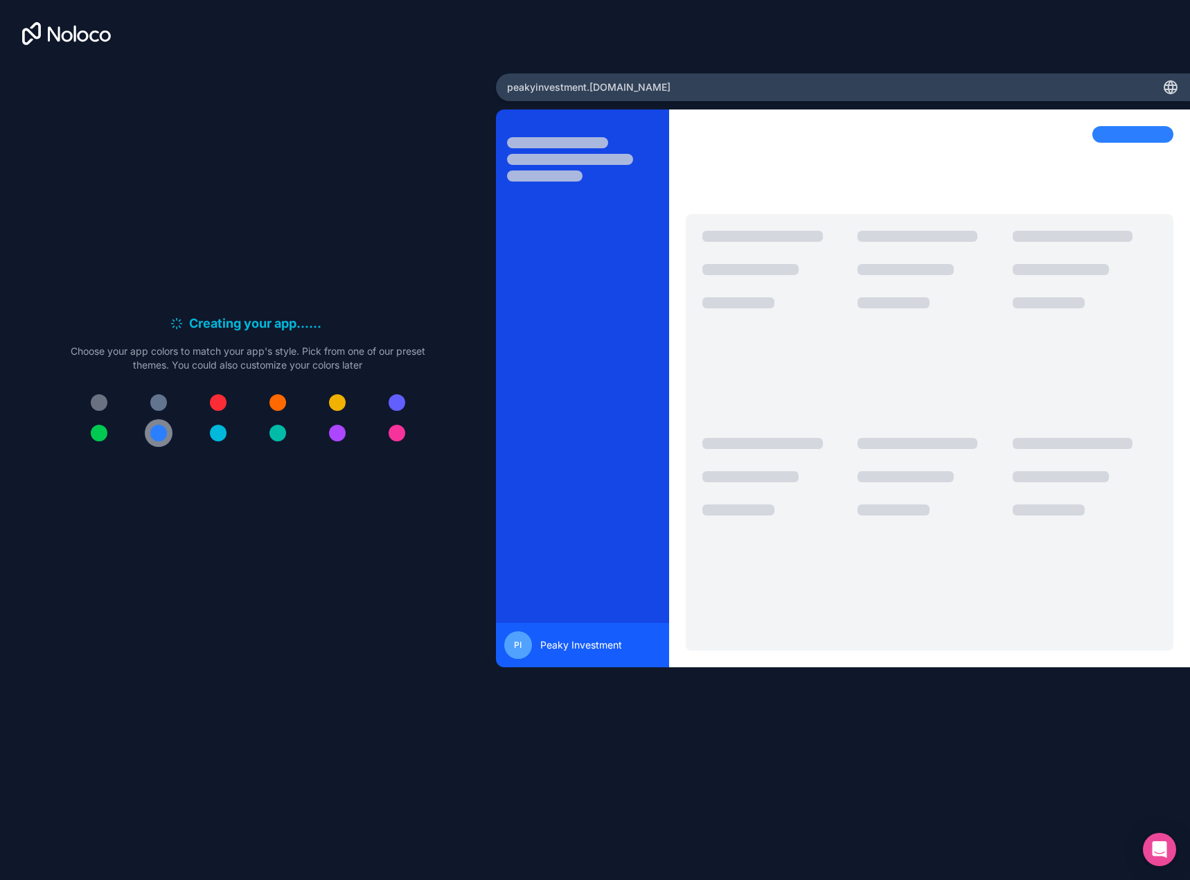
click at [168, 435] on button at bounding box center [159, 433] width 28 height 28
click at [874, 91] on div "peakyinvestment .[DOMAIN_NAME]" at bounding box center [843, 87] width 694 height 28
click at [1167, 85] on icon at bounding box center [1171, 85] width 12 height 0
click at [159, 435] on div at bounding box center [158, 433] width 17 height 17
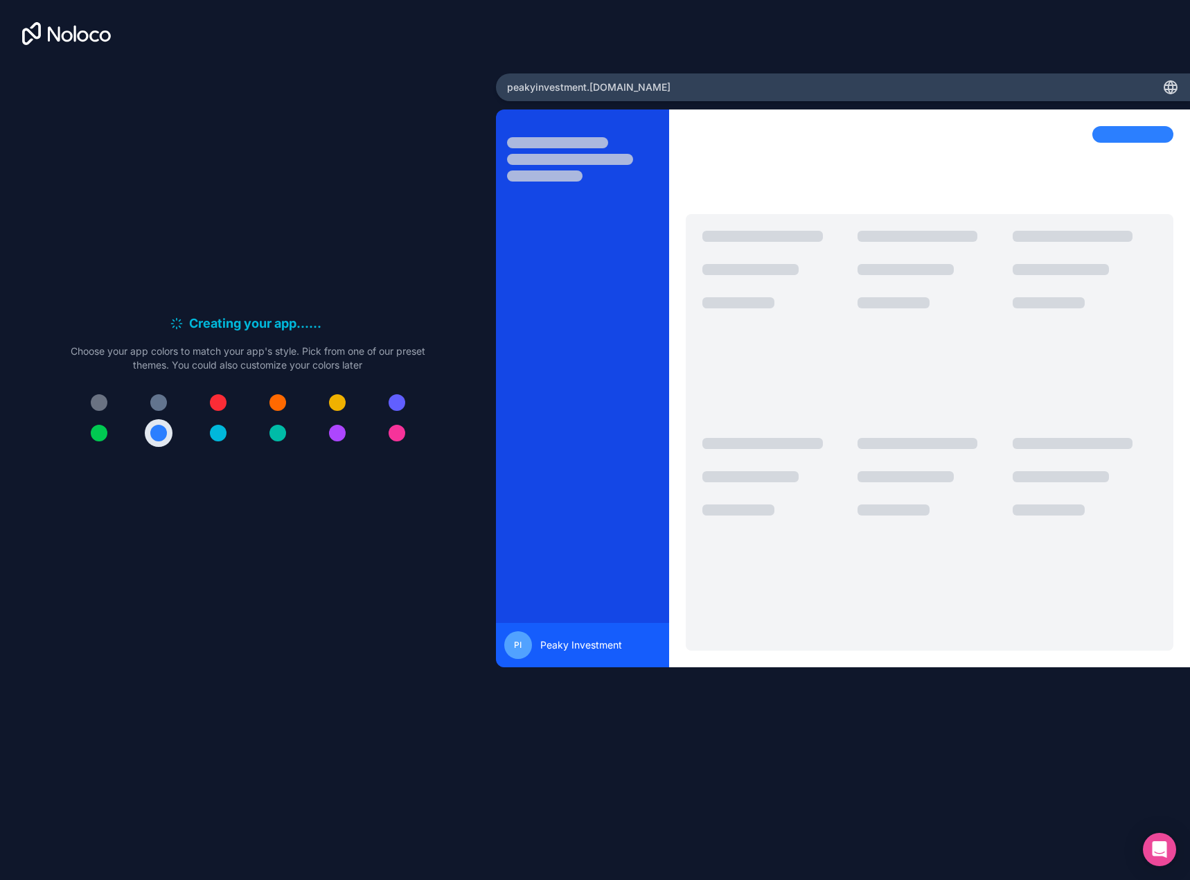
click at [93, 35] on icon at bounding box center [66, 33] width 89 height 23
click at [80, 30] on icon at bounding box center [66, 33] width 89 height 23
click at [48, 22] on icon at bounding box center [66, 33] width 89 height 23
click at [73, 20] on div "Creating your app... . . . Meanwhile, let's personalize it! Choose your app col…" at bounding box center [248, 366] width 496 height 733
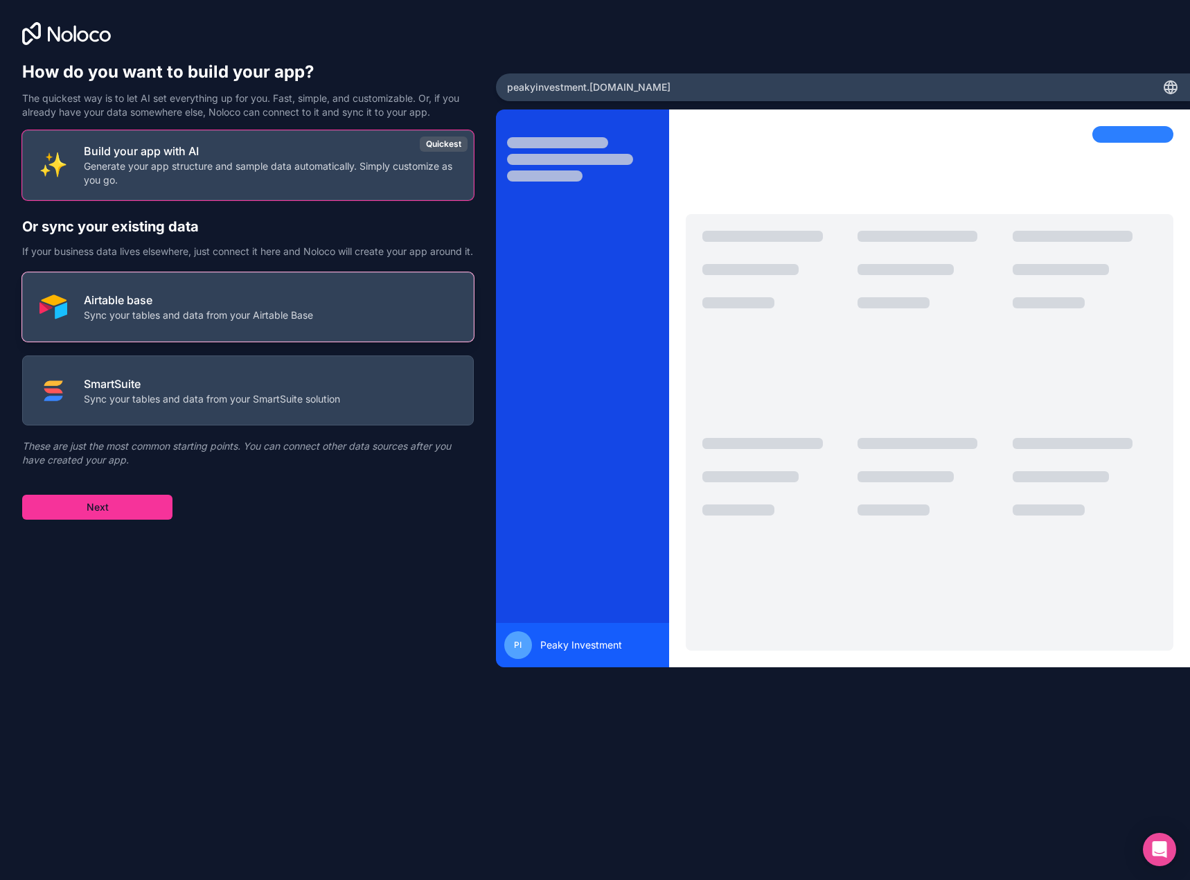
click at [185, 342] on button "Airtable base Sync your tables and data from your Airtable Base" at bounding box center [248, 307] width 452 height 70
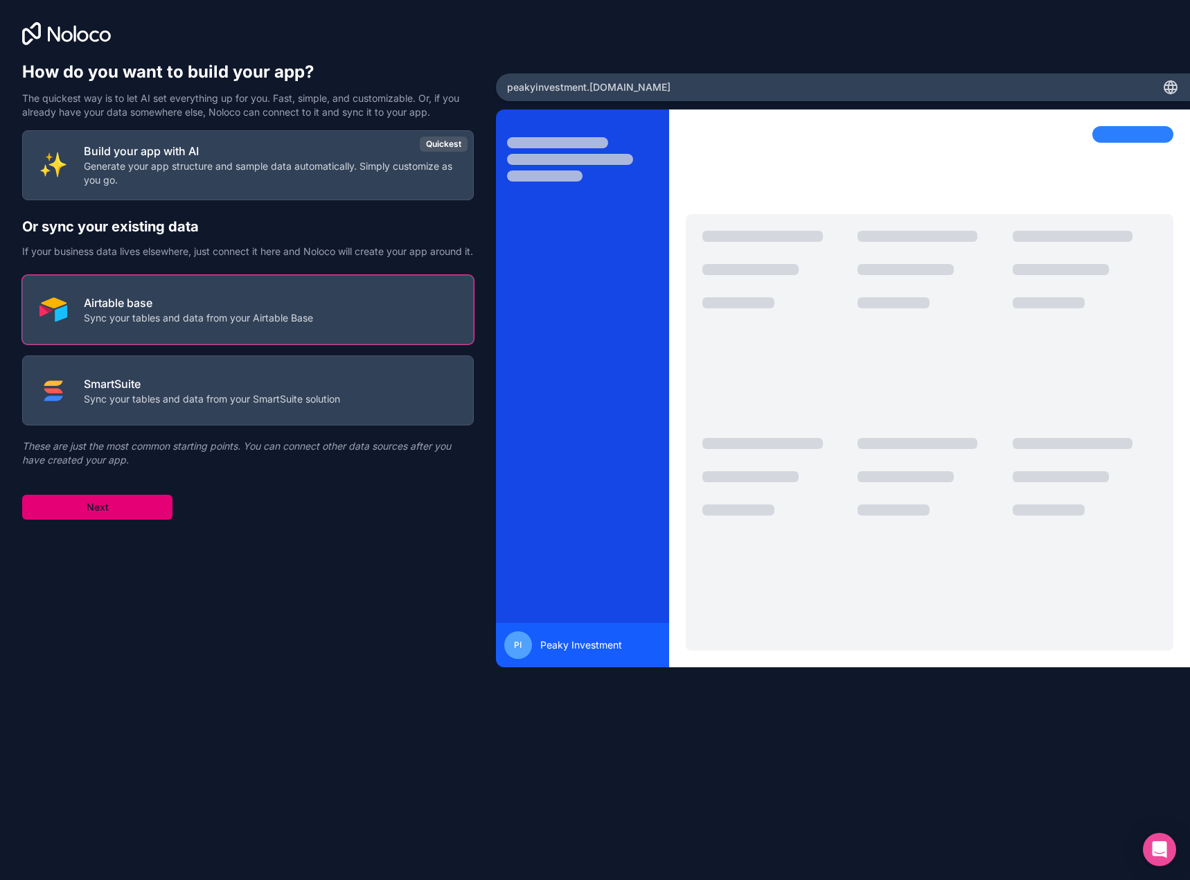
click at [126, 520] on button "Next" at bounding box center [97, 507] width 150 height 25
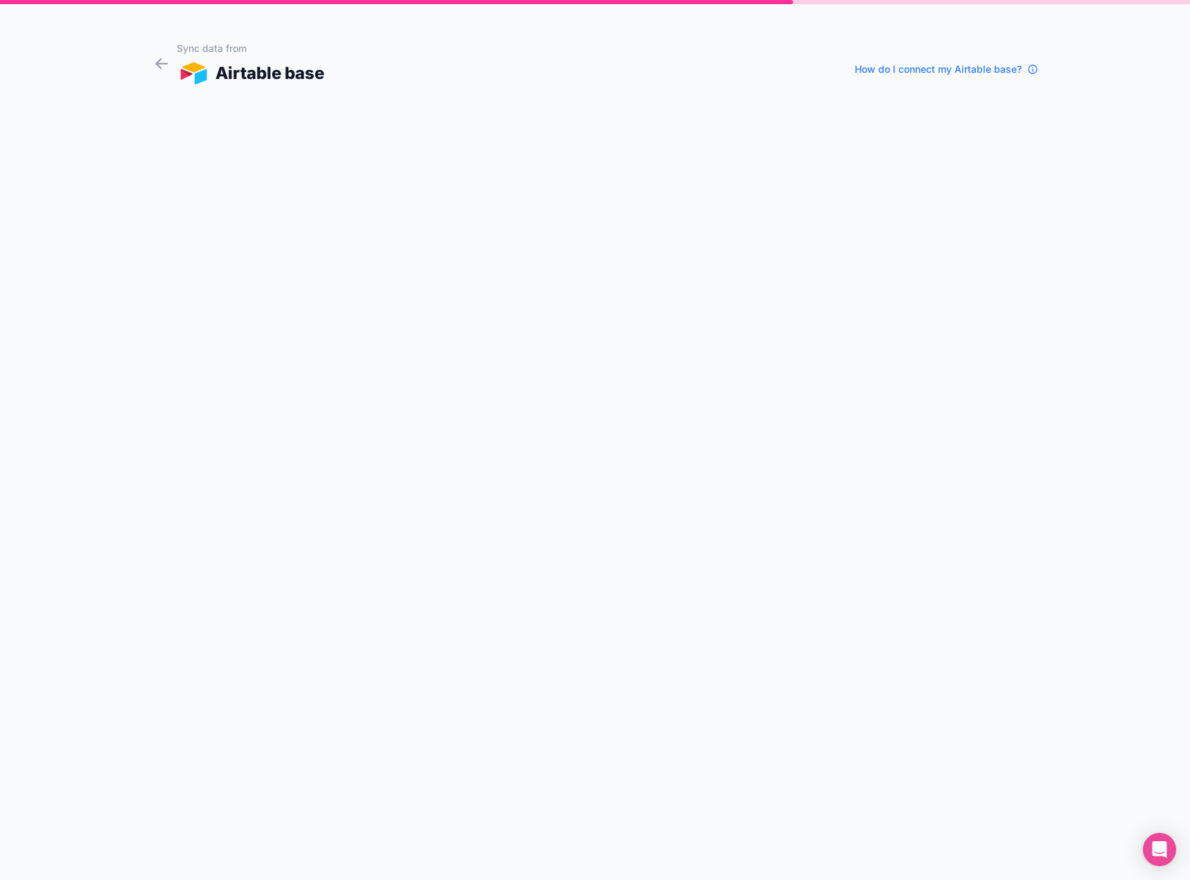
click at [975, 74] on span "How do I connect my Airtable base?" at bounding box center [938, 69] width 167 height 14
click at [278, 73] on div "Airtable base" at bounding box center [251, 73] width 148 height 25
click at [159, 69] on icon at bounding box center [161, 63] width 19 height 19
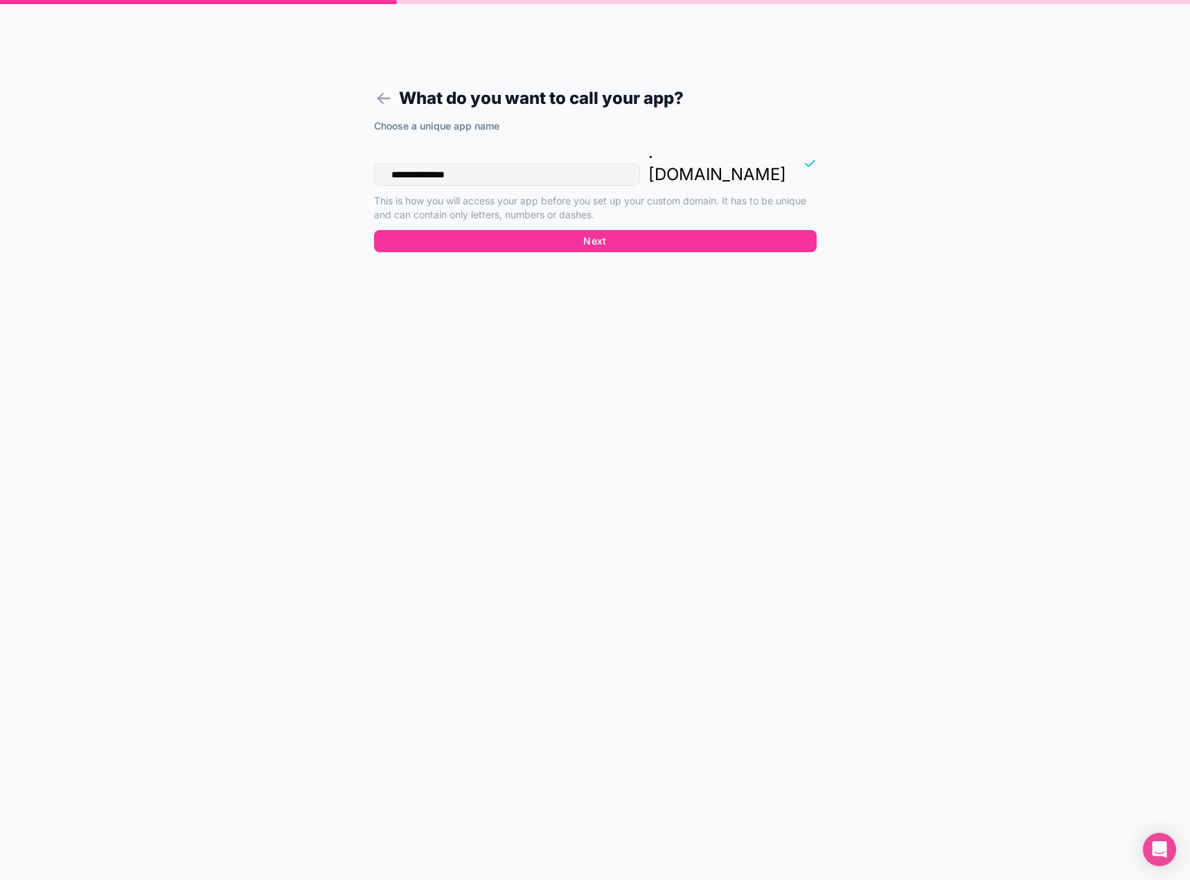
click at [562, 206] on div "**********" at bounding box center [595, 174] width 443 height 111
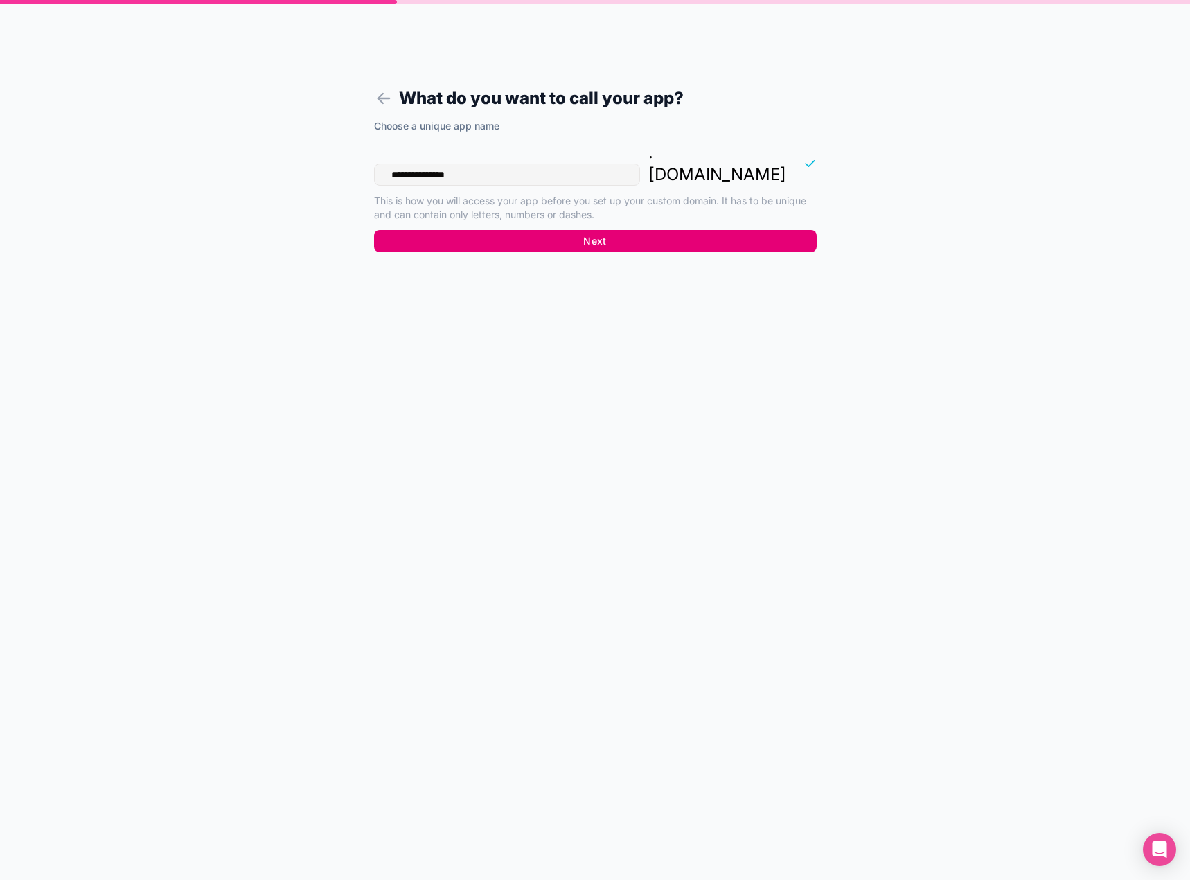
click at [565, 230] on button "Next" at bounding box center [595, 241] width 443 height 22
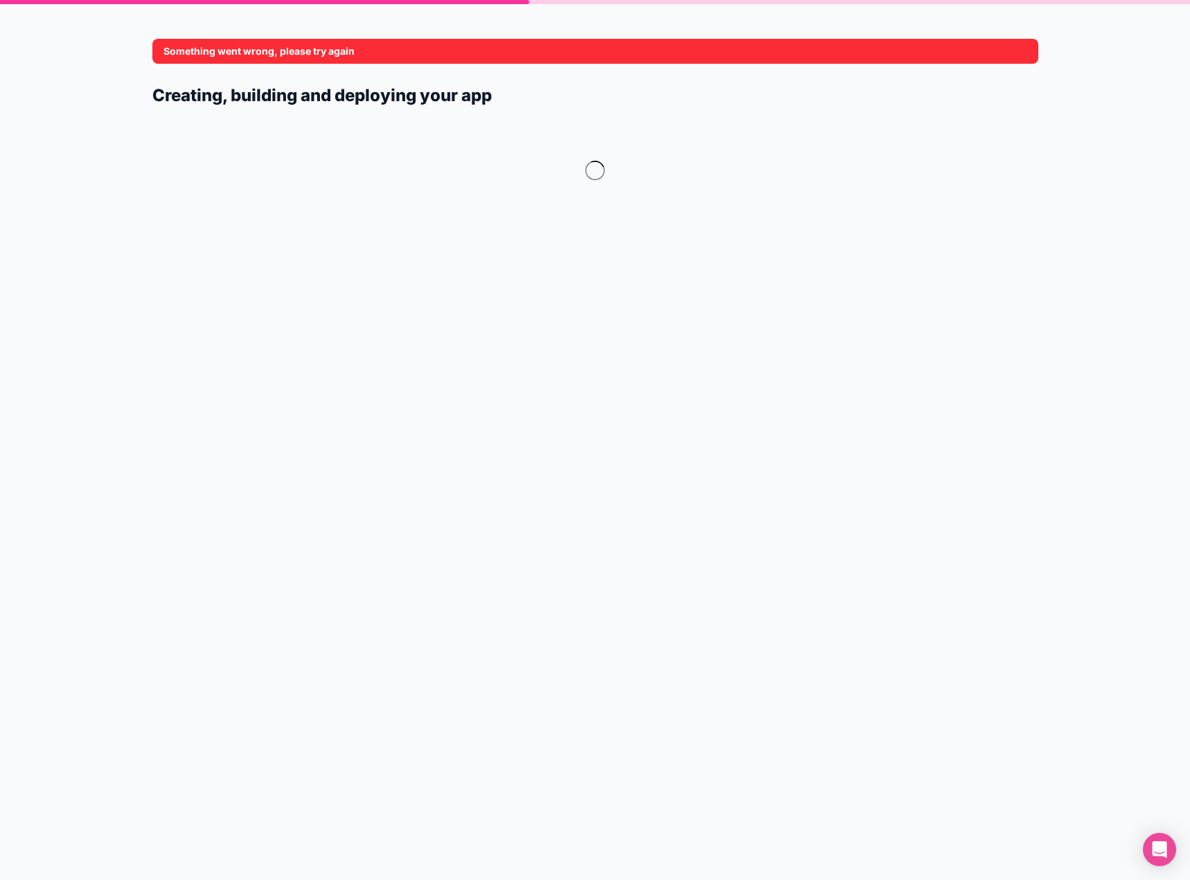
click at [361, 94] on h1 "Creating, building and deploying your app" at bounding box center [595, 95] width 886 height 25
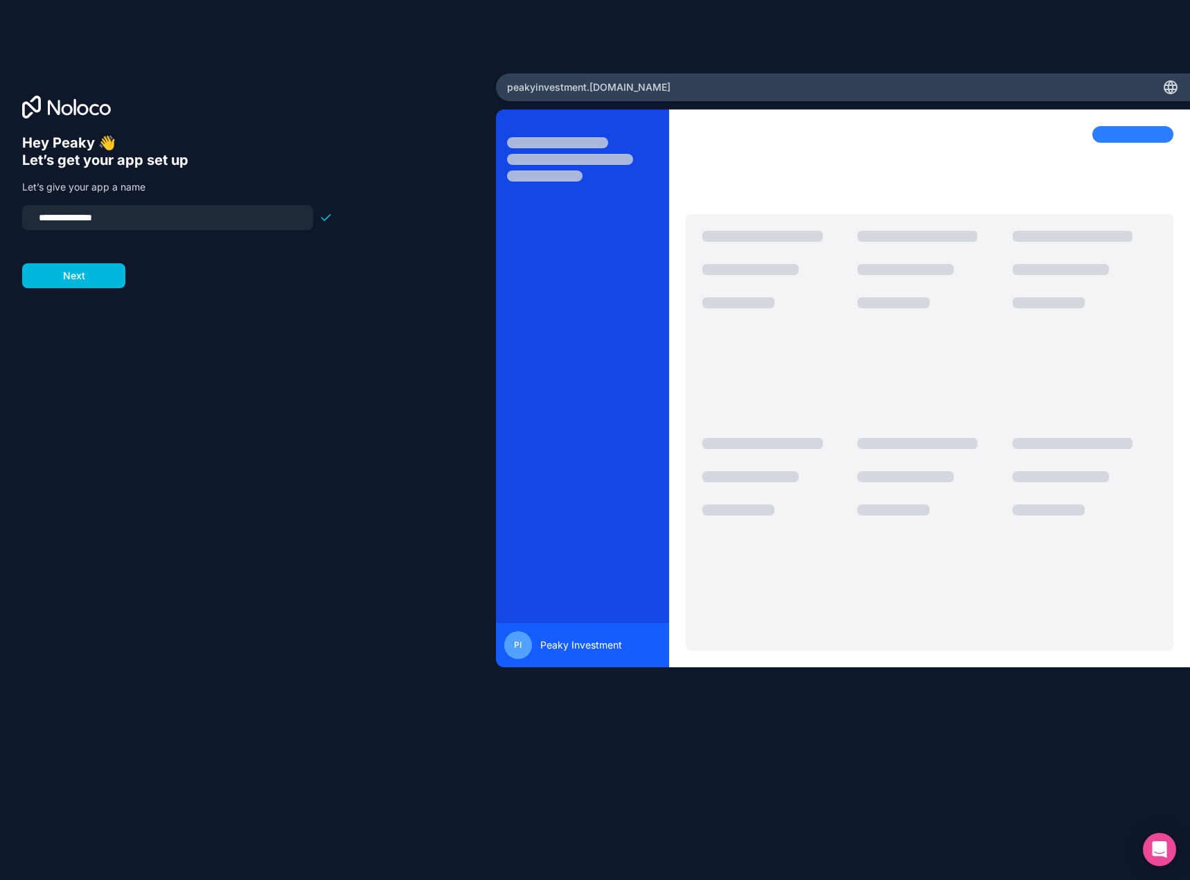
click at [79, 123] on div "**********" at bounding box center [248, 439] width 496 height 733
click at [183, 221] on input "**********" at bounding box center [167, 217] width 274 height 19
